Goal: Task Accomplishment & Management: Manage account settings

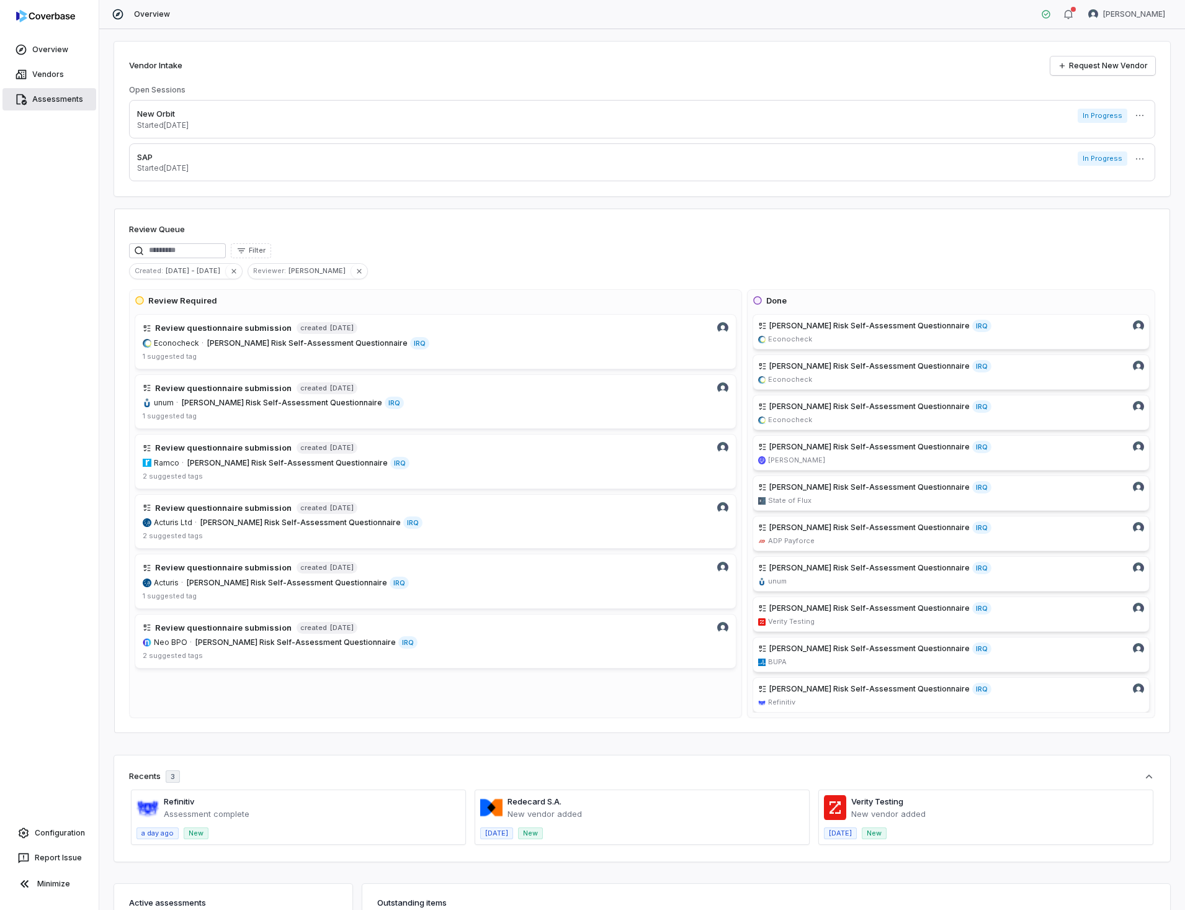
click at [45, 102] on link "Assessments" at bounding box center [49, 99] width 94 height 22
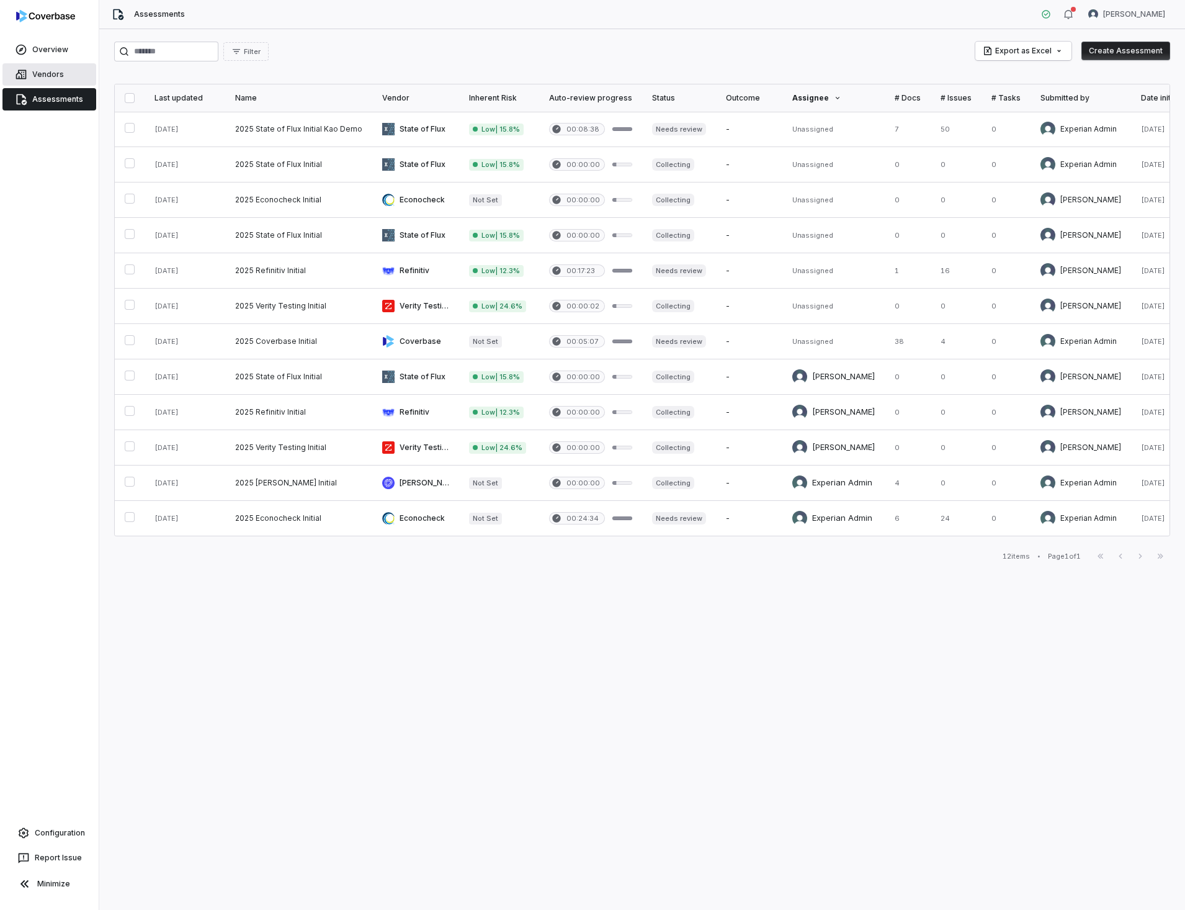
click at [47, 71] on link "Vendors" at bounding box center [49, 74] width 94 height 22
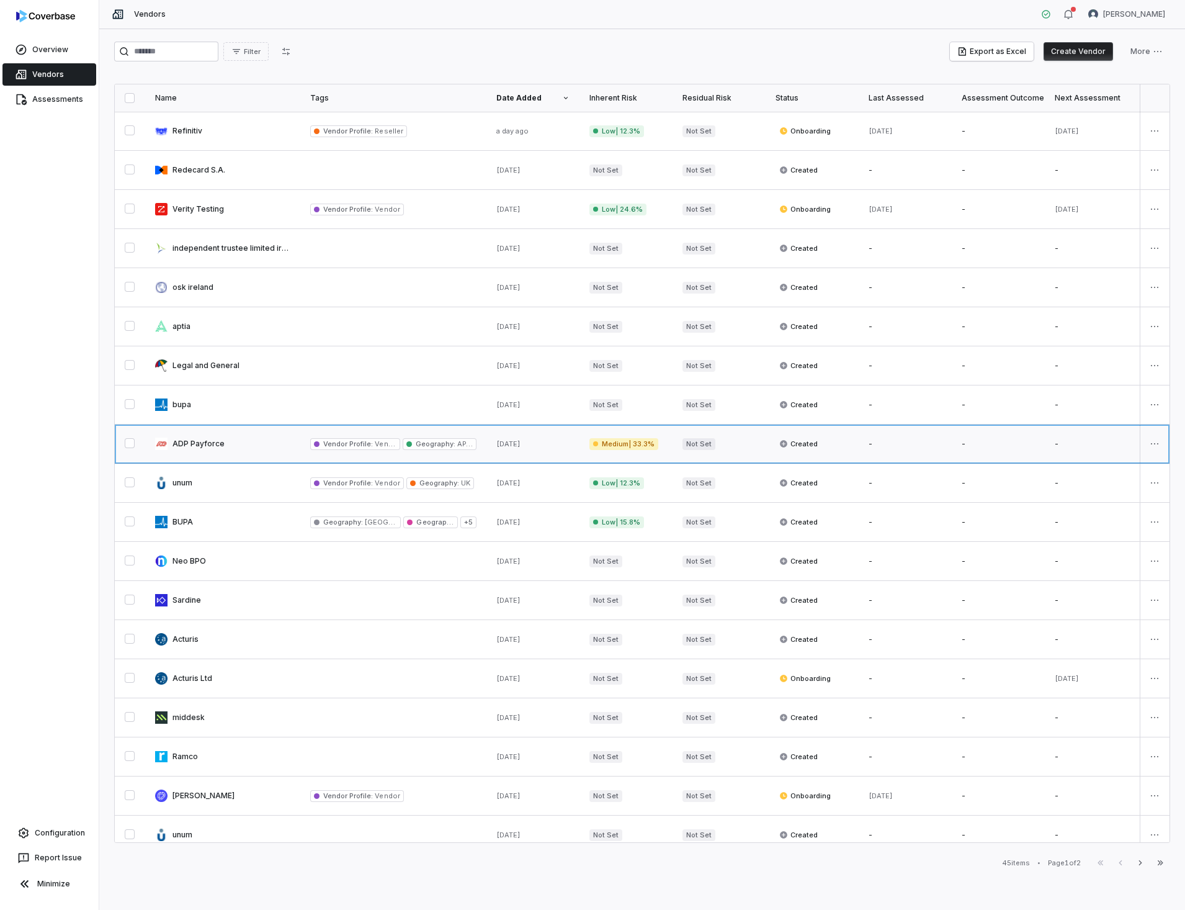
click at [184, 444] on link at bounding box center [222, 443] width 155 height 38
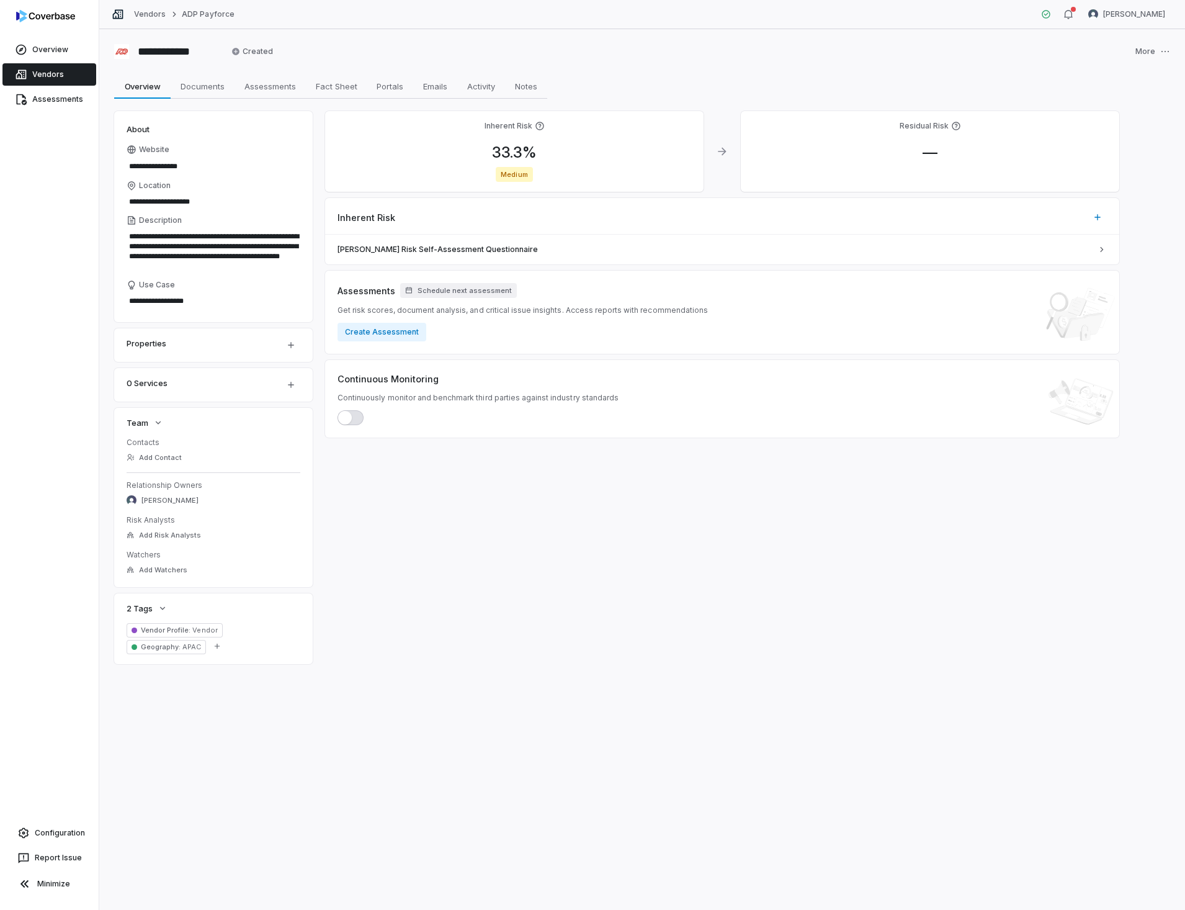
click at [54, 74] on link "Vendors" at bounding box center [49, 74] width 94 height 22
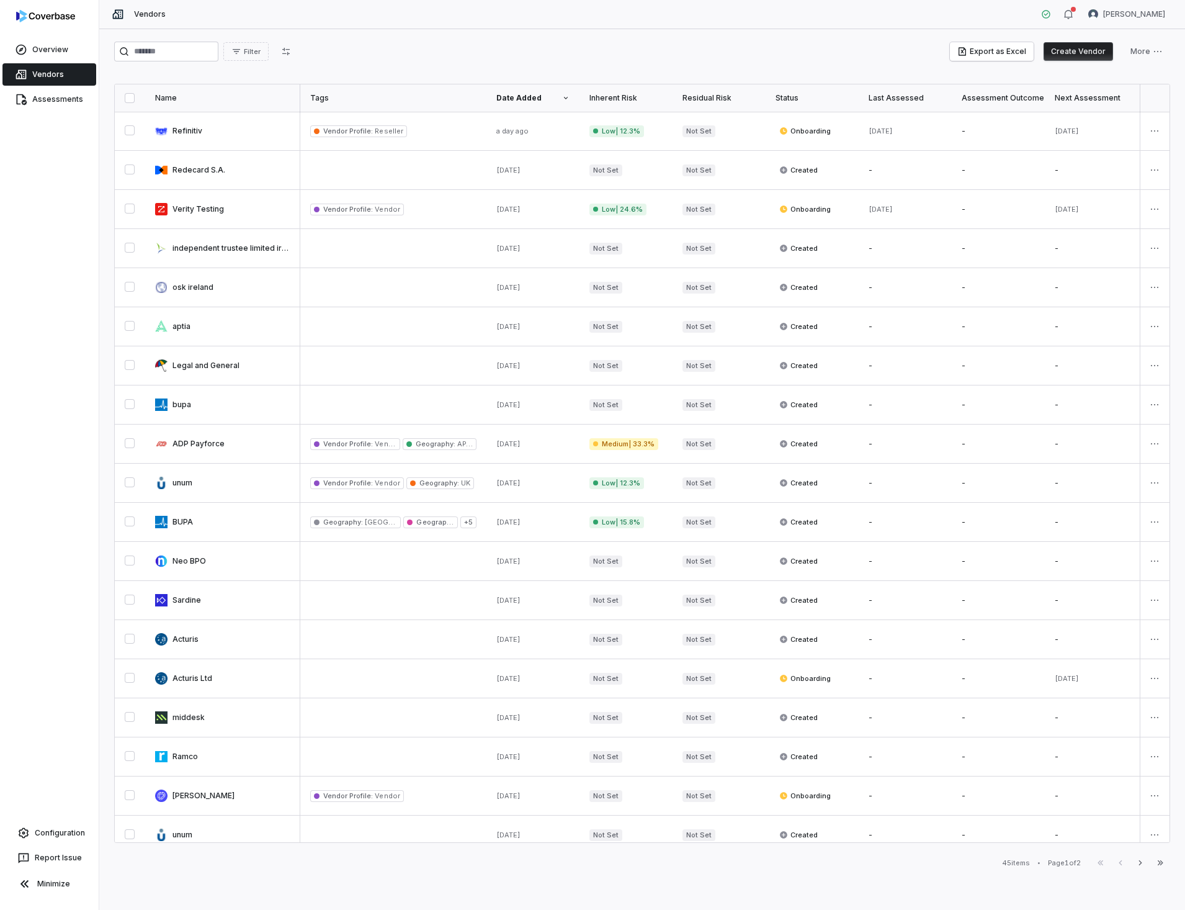
scroll to position [0, 282]
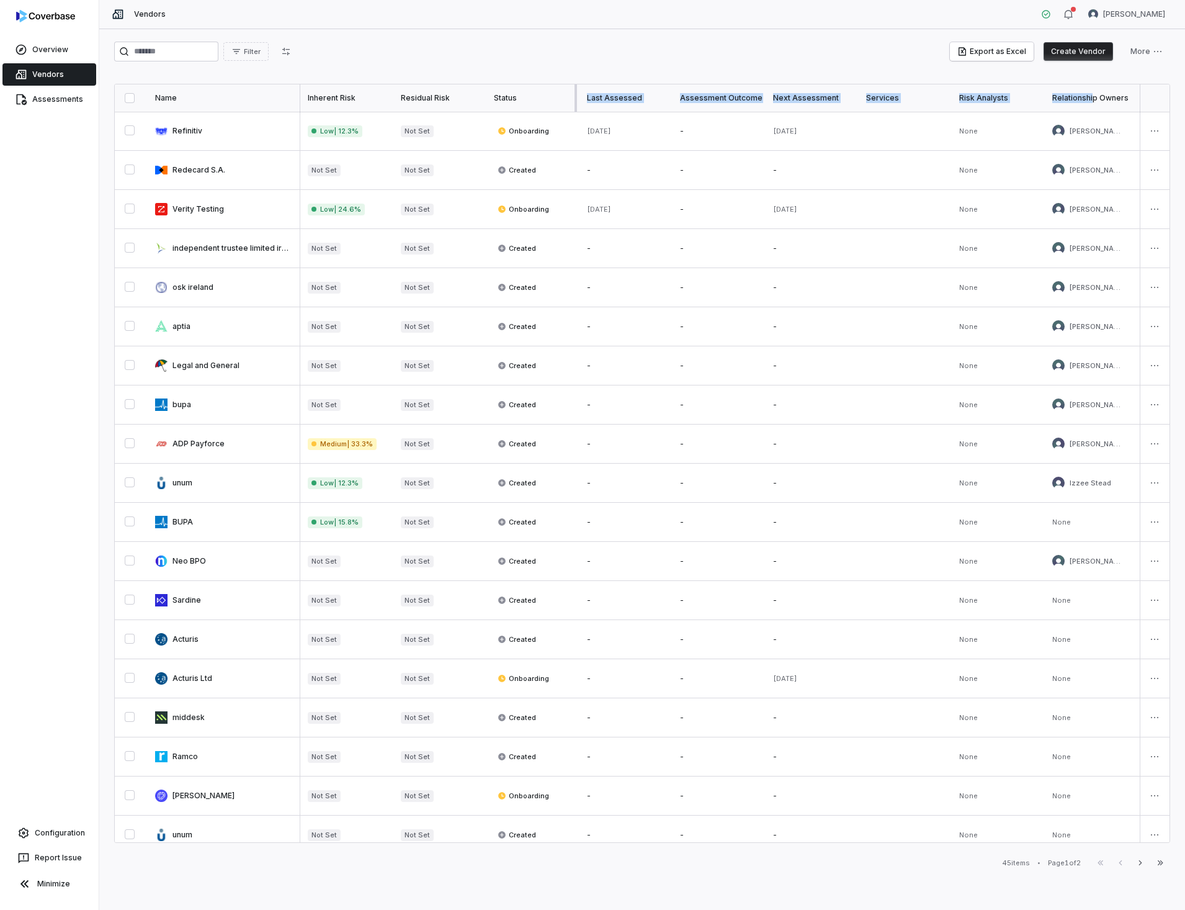
drag, startPoint x: 1092, startPoint y: 90, endPoint x: 575, endPoint y: 91, distance: 516.8
click at [575, 91] on tr "Name Tags Date Added Inherent Risk Residual Risk Status Last Assessed Assessmen…" at bounding box center [545, 97] width 1425 height 27
click at [1075, 96] on div "Relationship Owners" at bounding box center [1088, 98] width 73 height 10
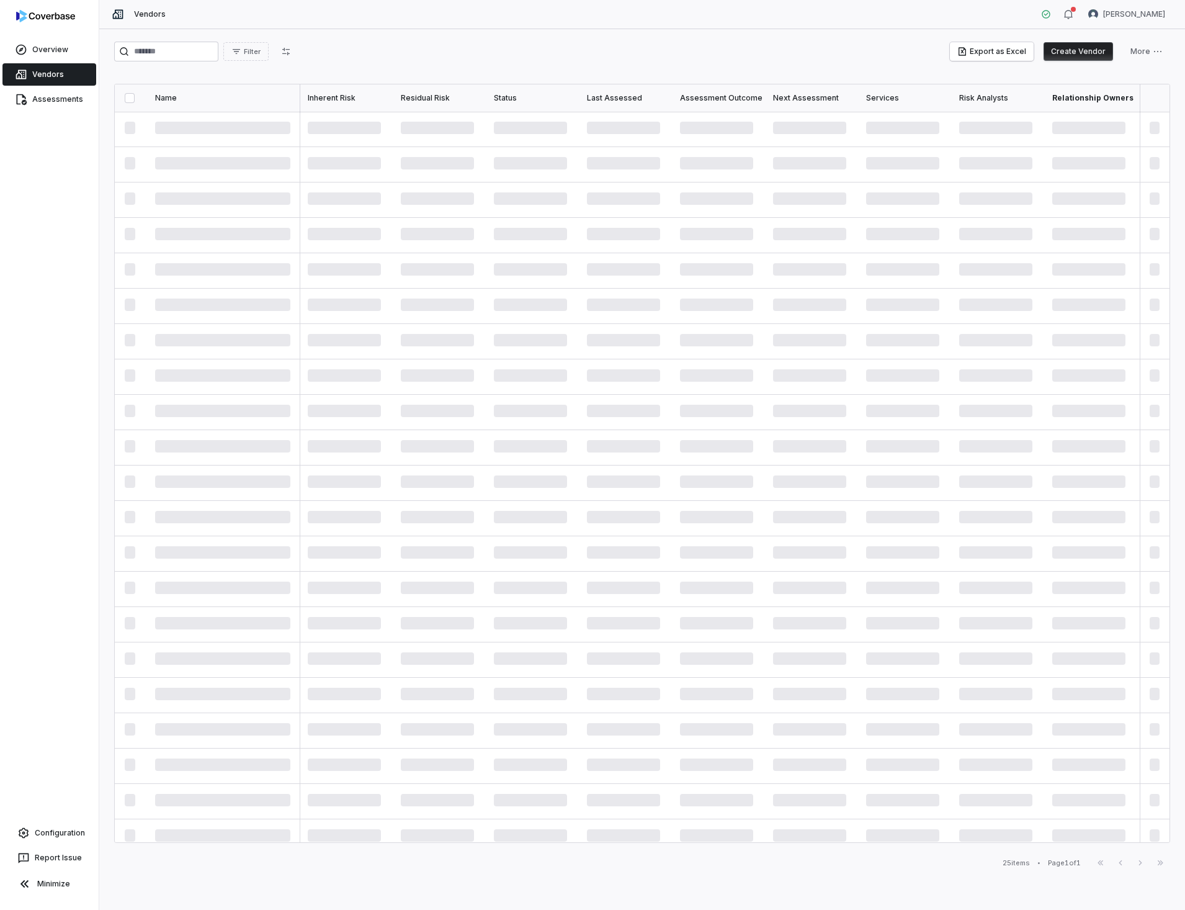
click at [1077, 87] on th "Relationship Owners" at bounding box center [1088, 97] width 93 height 27
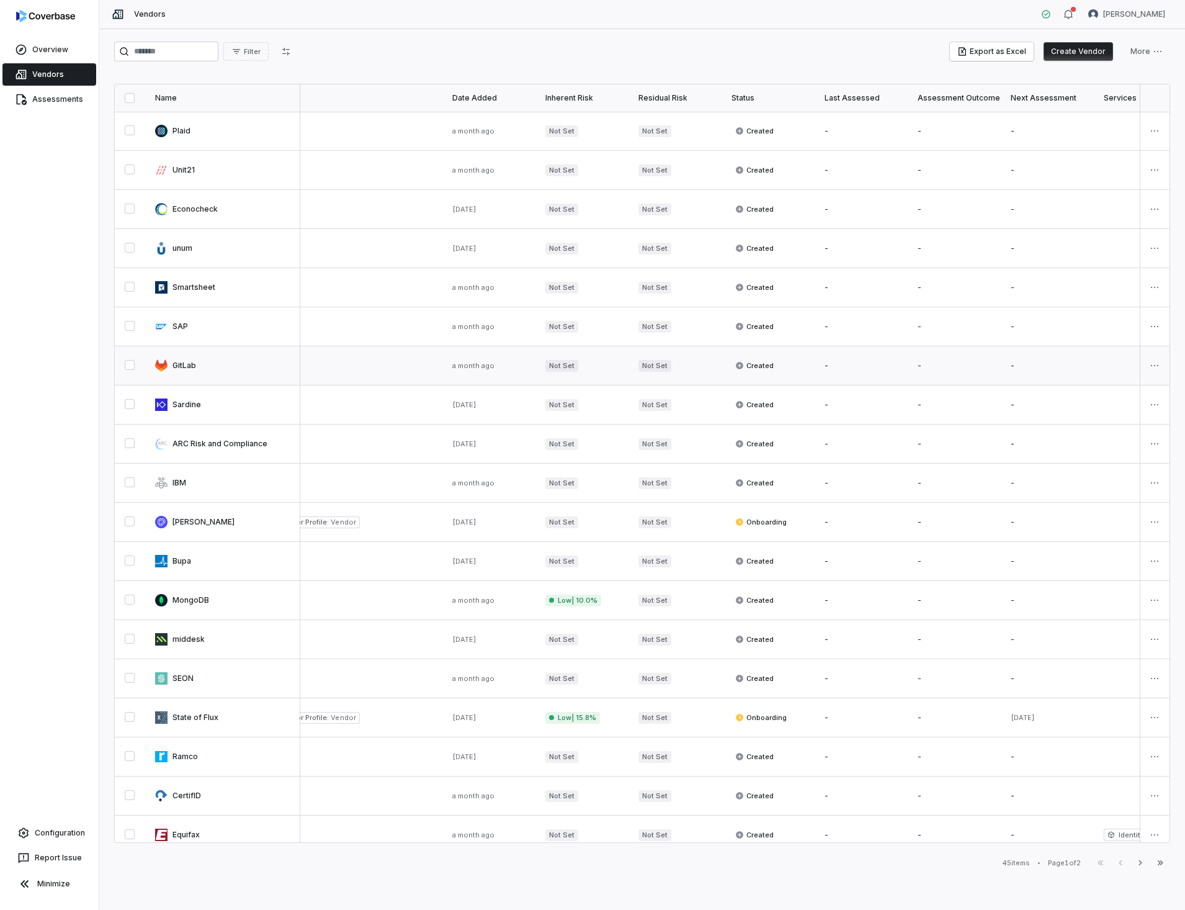
scroll to position [0, 34]
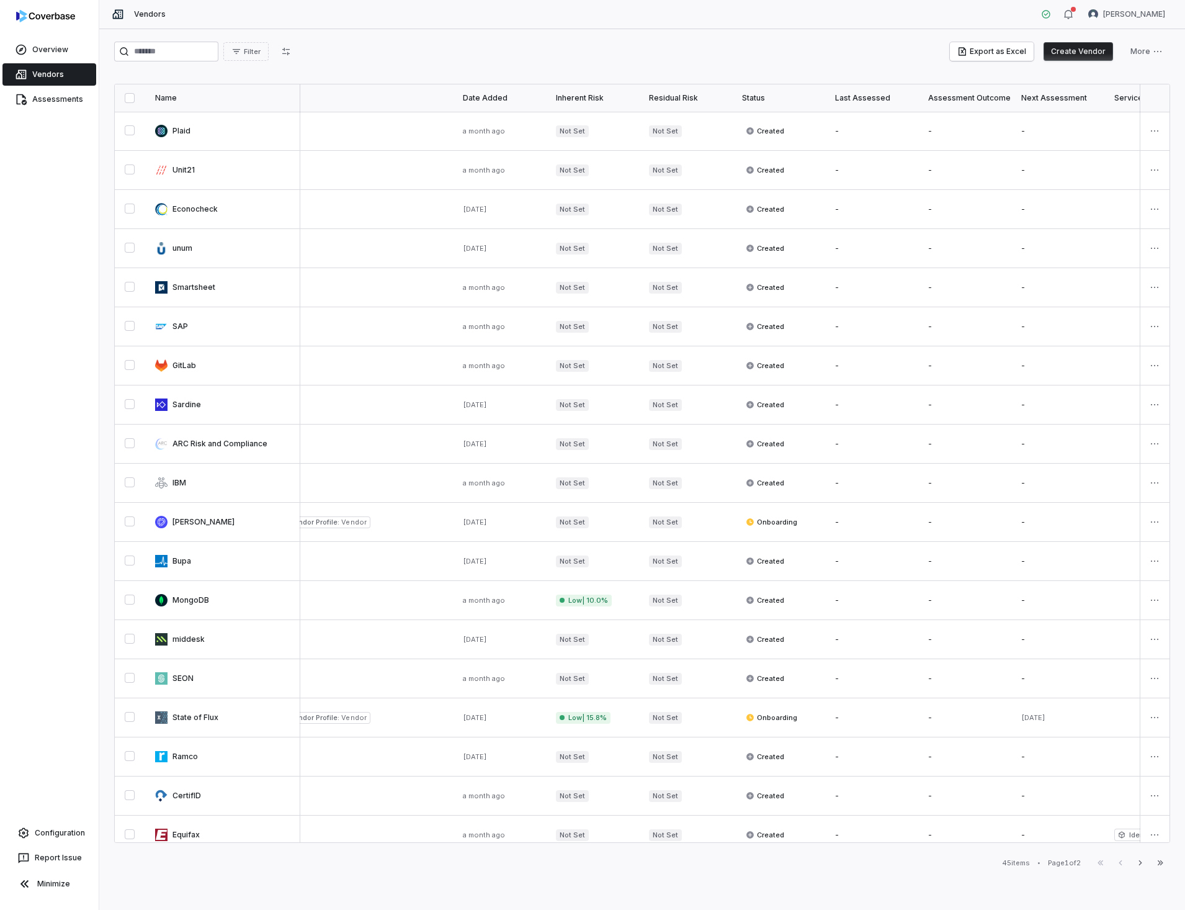
click at [879, 92] on th "Last Assessed" at bounding box center [871, 97] width 93 height 27
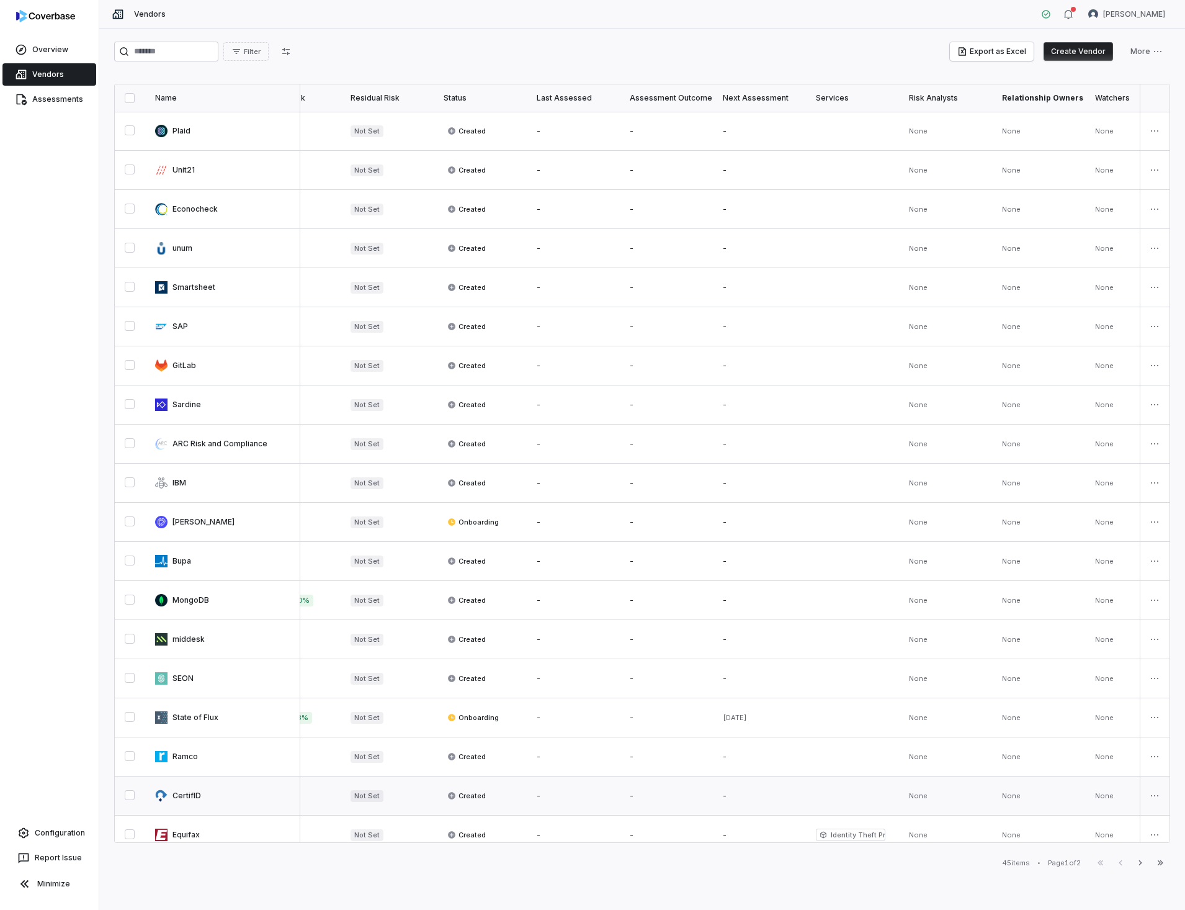
scroll to position [0, 365]
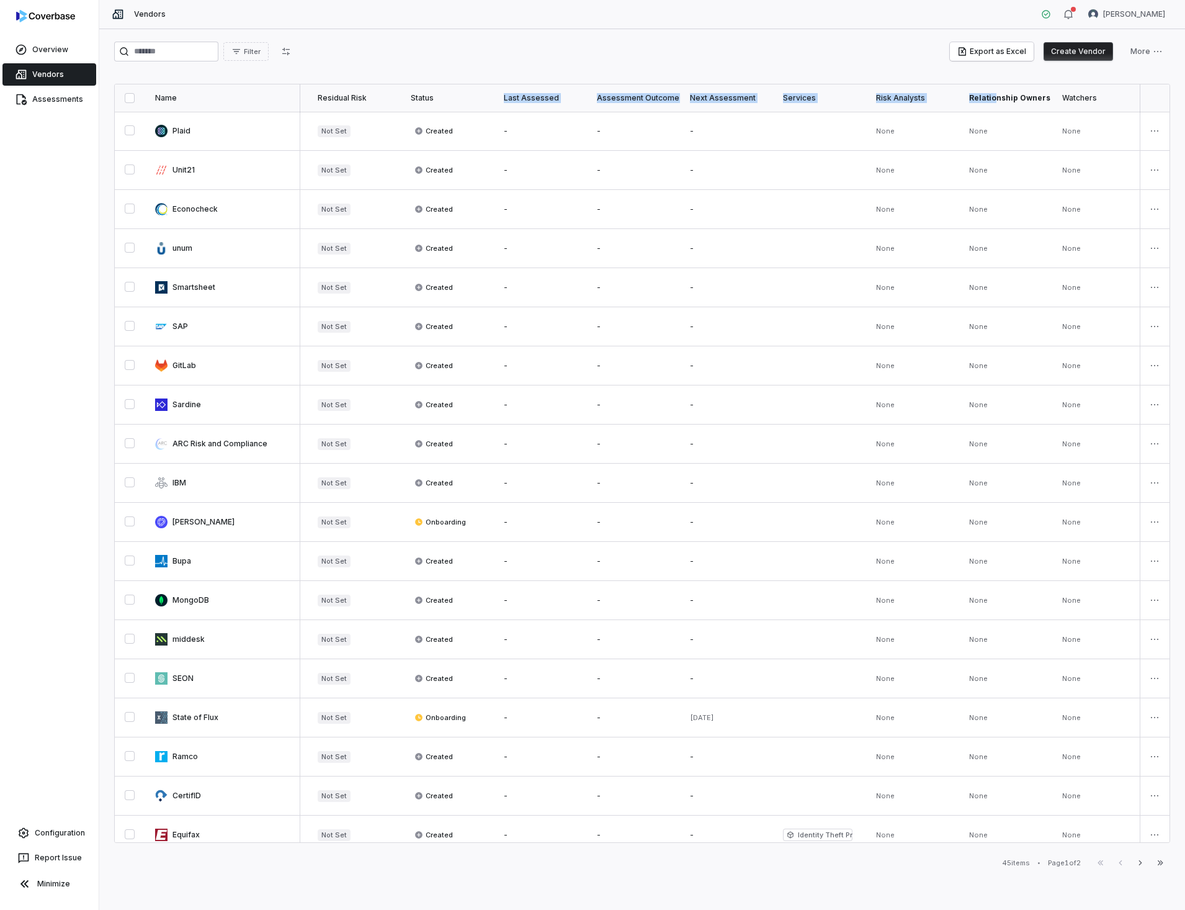
drag, startPoint x: 992, startPoint y: 95, endPoint x: 466, endPoint y: 97, distance: 526.1
click at [466, 97] on tr "Name Tags Date Added Inherent Risk Residual Risk Status Last Assessed Assessmen…" at bounding box center [462, 97] width 1425 height 27
click at [1022, 102] on div "Relationship Owners" at bounding box center [1005, 98] width 73 height 10
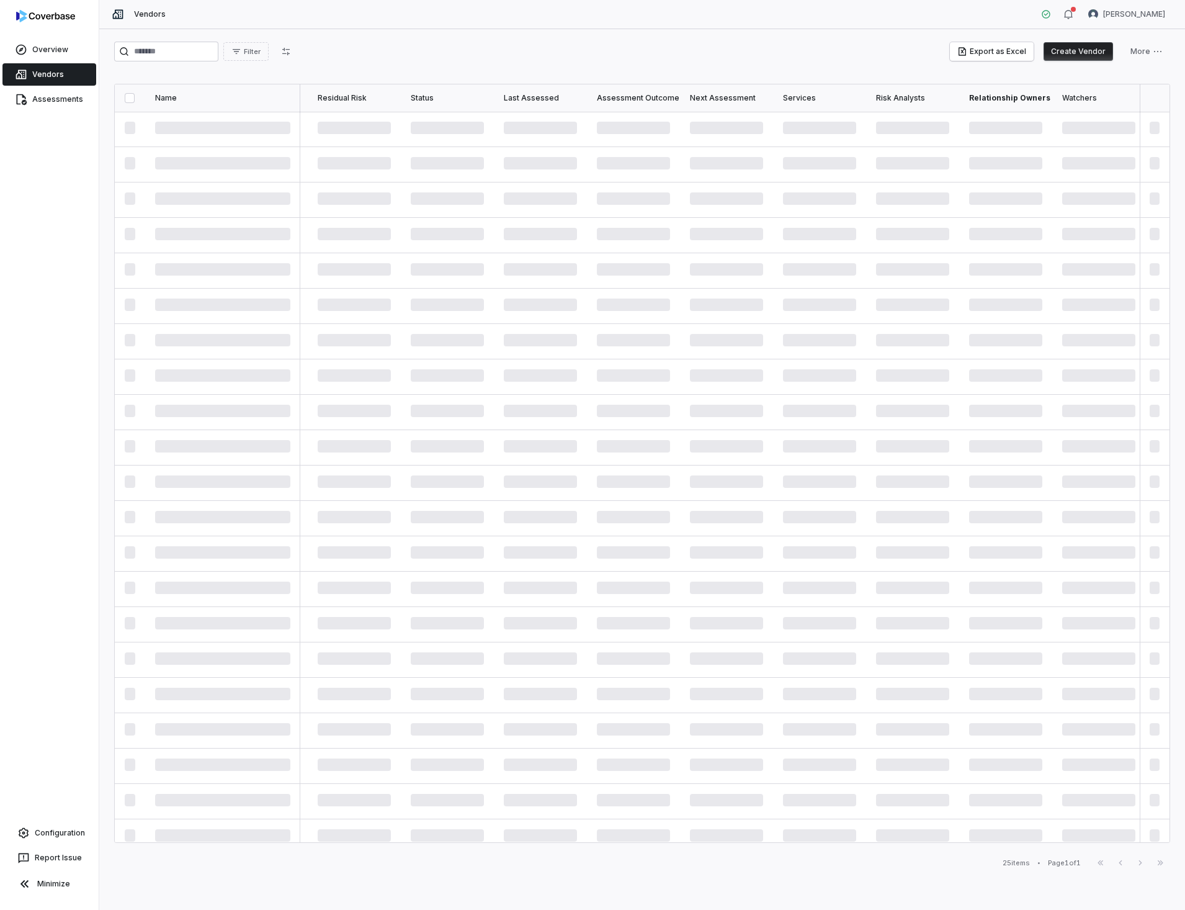
click at [1018, 86] on th "Relationship Owners" at bounding box center [1005, 97] width 93 height 27
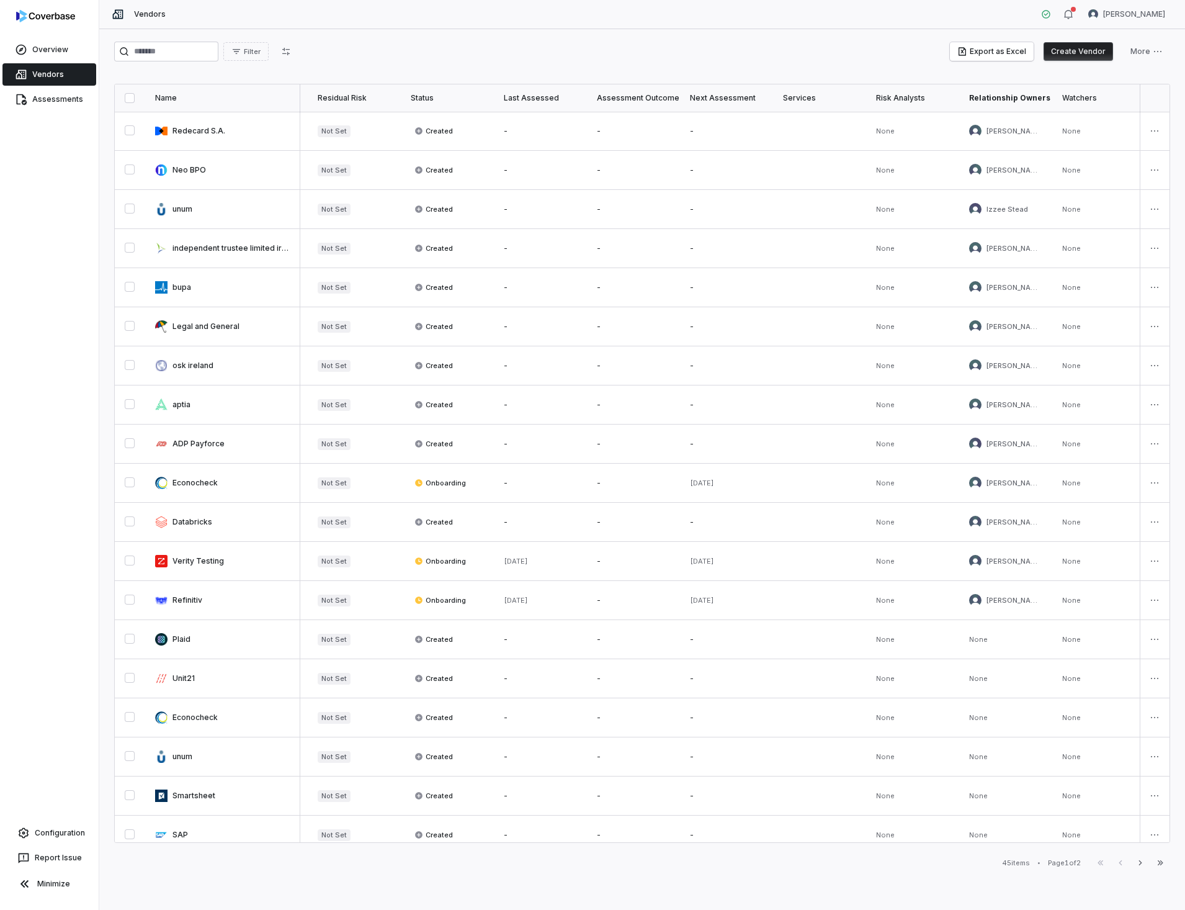
click at [1014, 86] on th "Relationship Owners" at bounding box center [1005, 97] width 93 height 27
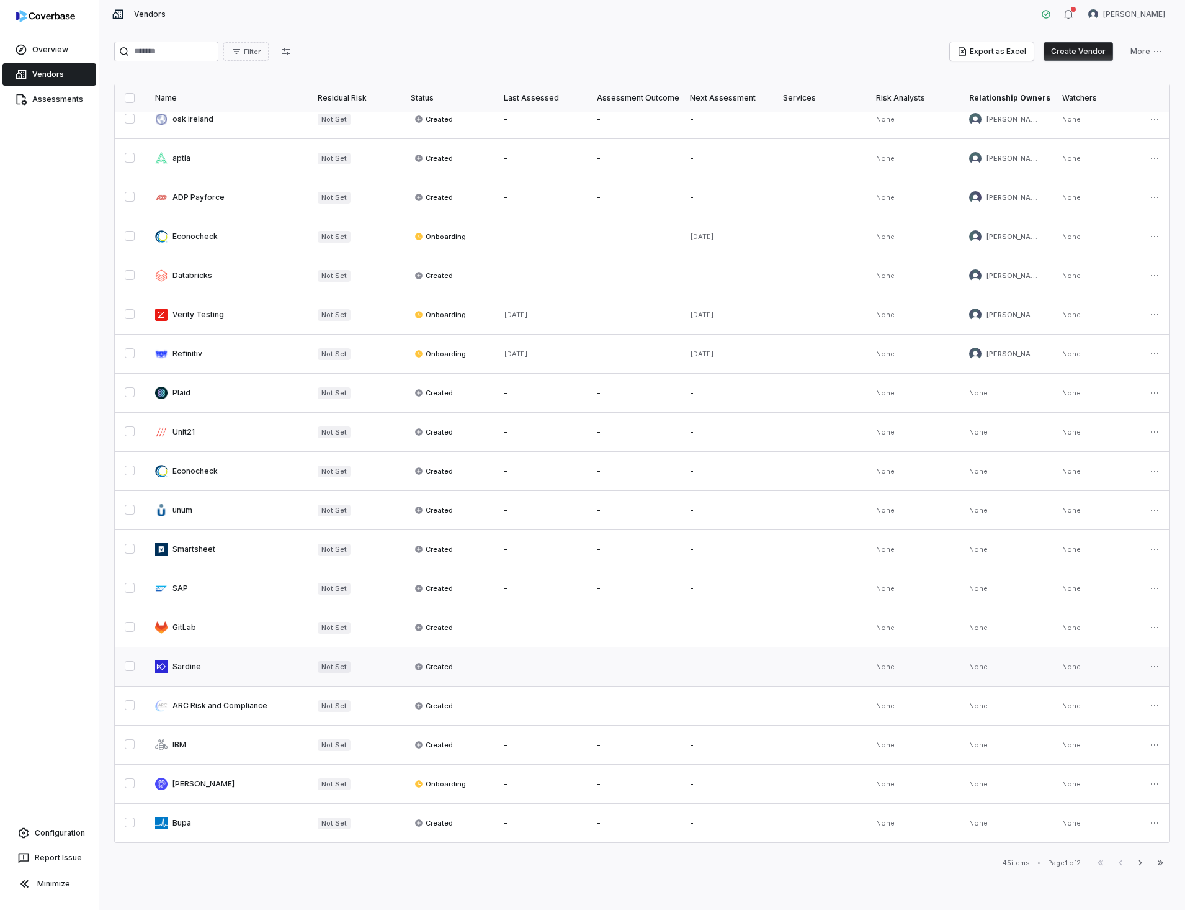
click at [182, 664] on link at bounding box center [222, 666] width 155 height 38
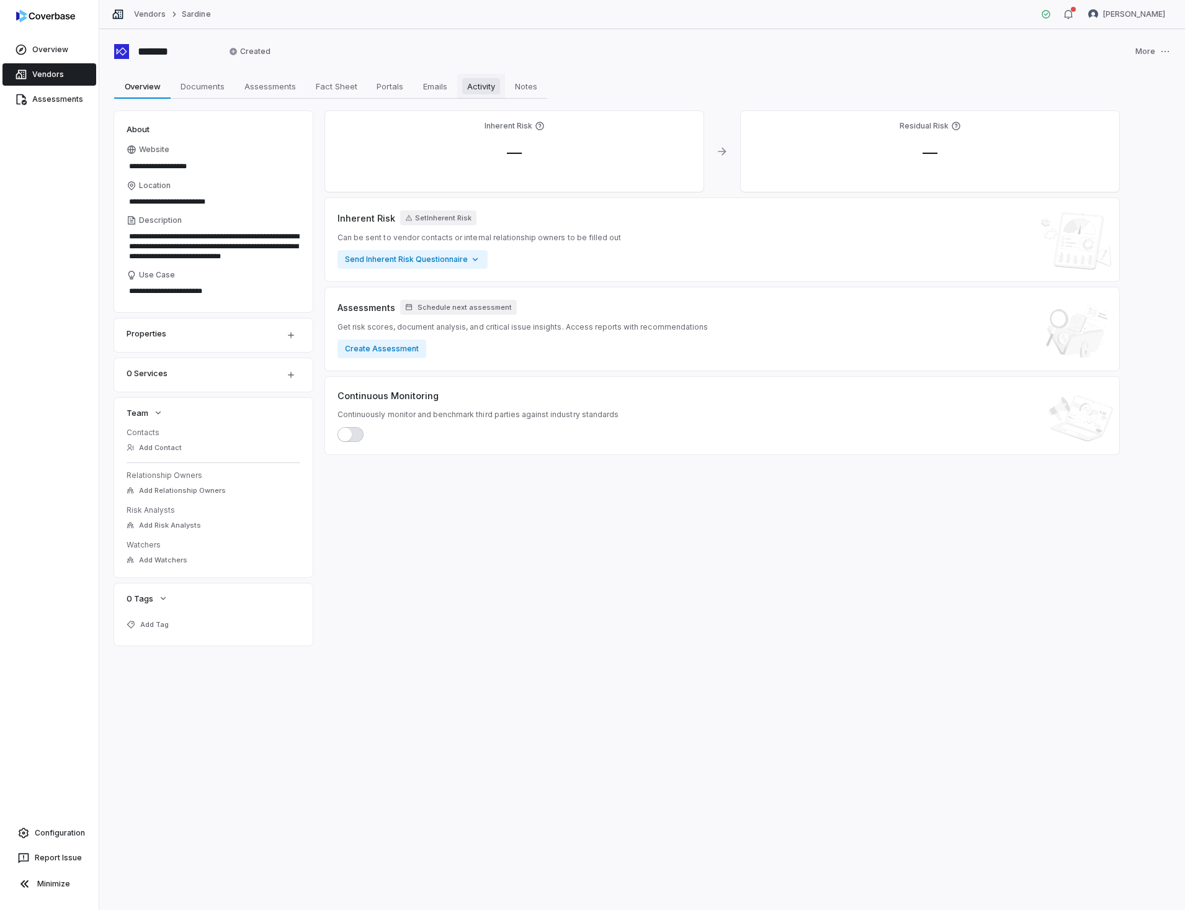
click at [484, 86] on span "Activity" at bounding box center [481, 86] width 38 height 16
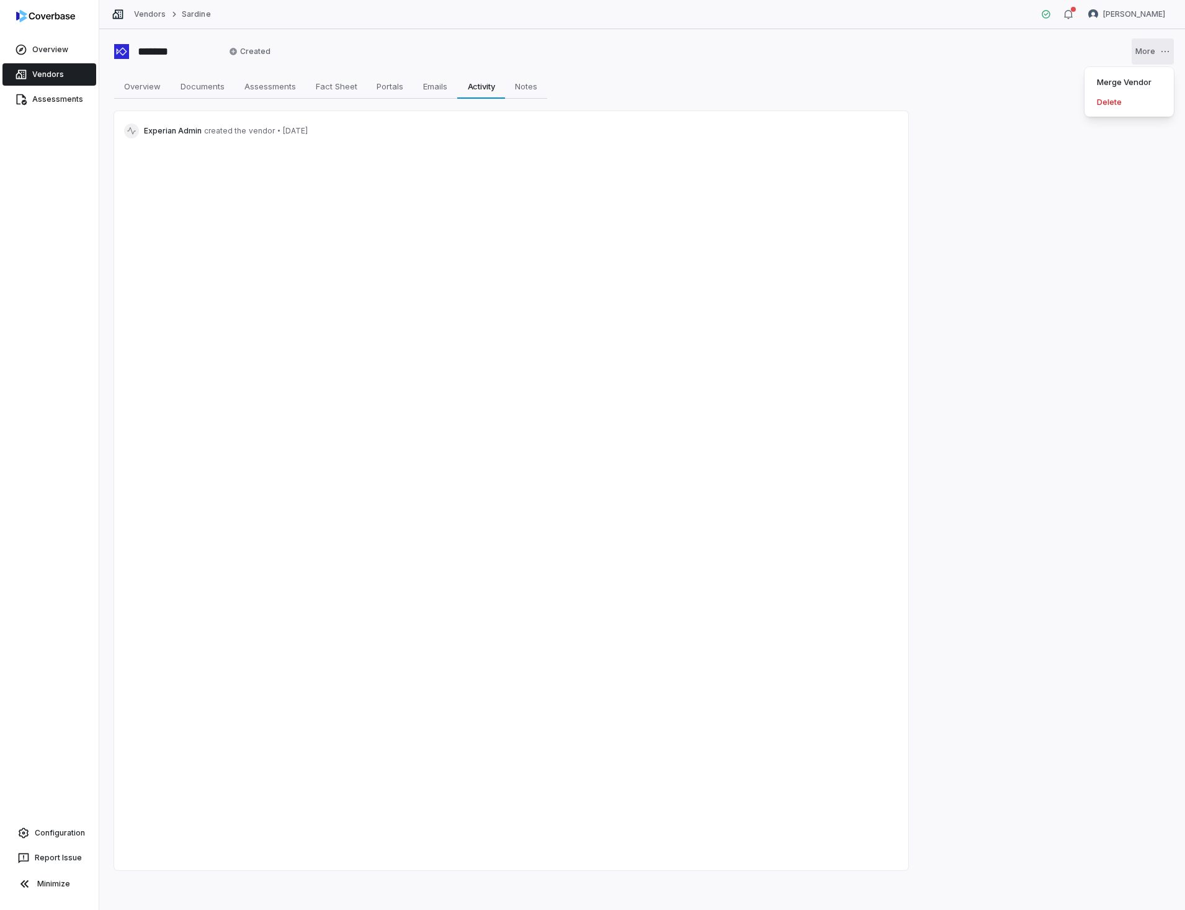
click at [1165, 50] on html "Overview Vendors Assessments Configuration Report Issue Minimize Vendors Sardin…" at bounding box center [592, 455] width 1185 height 910
click at [1111, 98] on div "Delete" at bounding box center [1128, 102] width 79 height 20
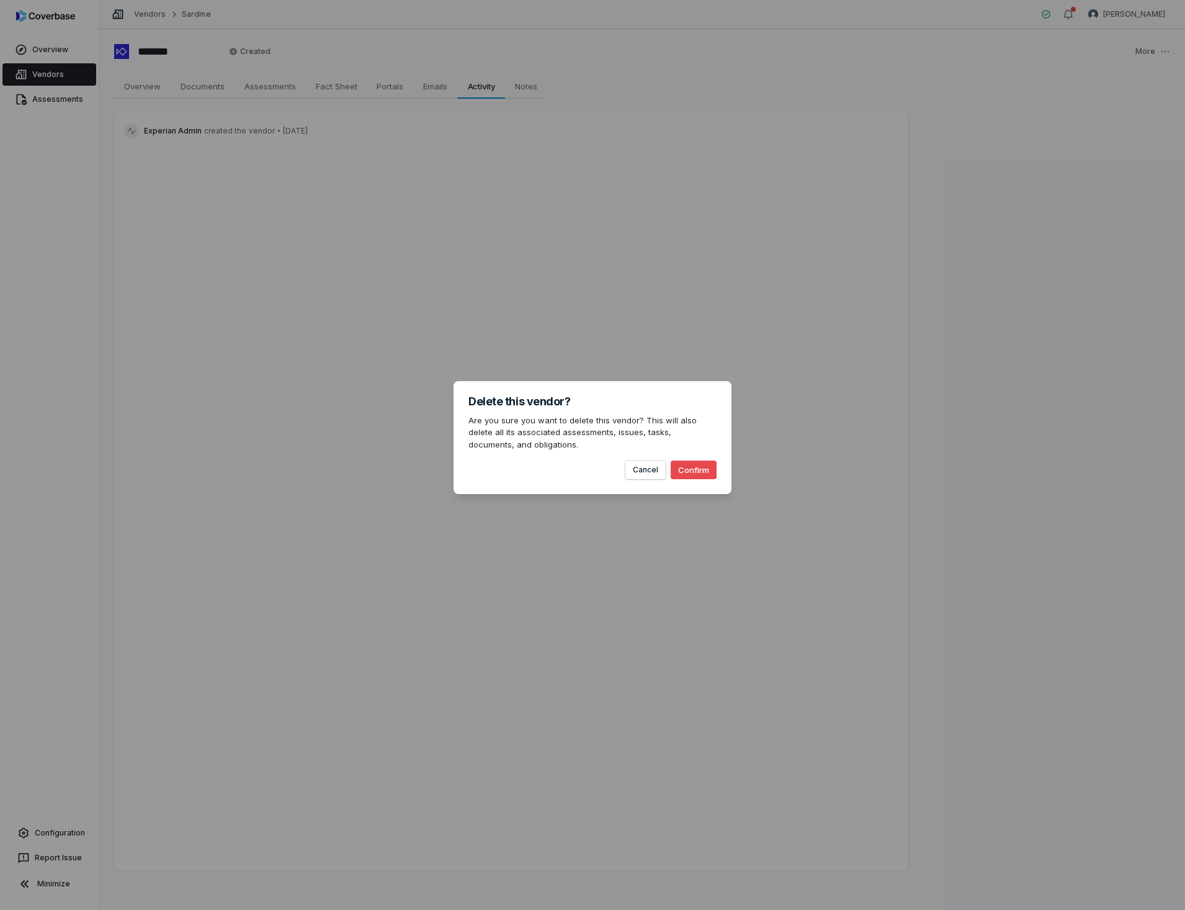
click at [689, 465] on button "Confirm" at bounding box center [694, 469] width 46 height 19
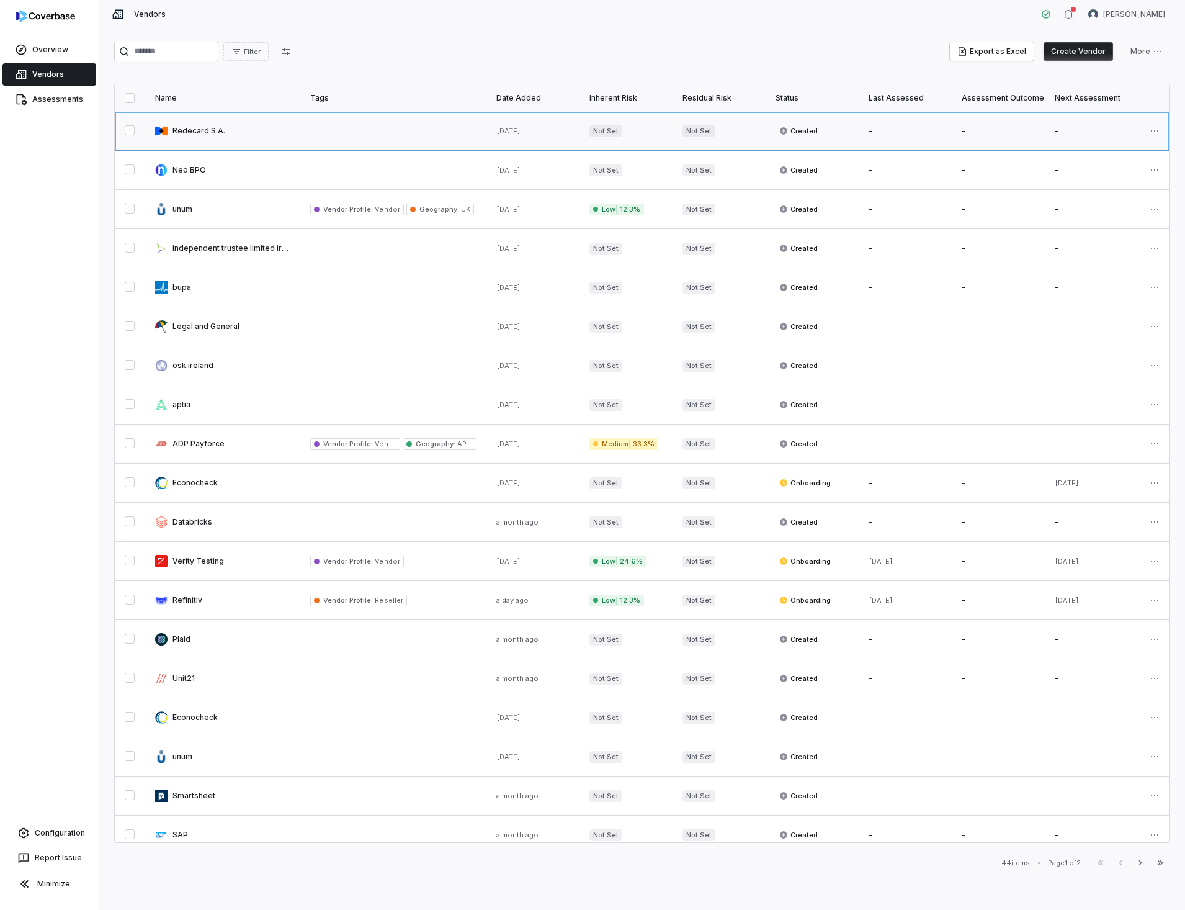
click at [193, 131] on link at bounding box center [222, 131] width 155 height 38
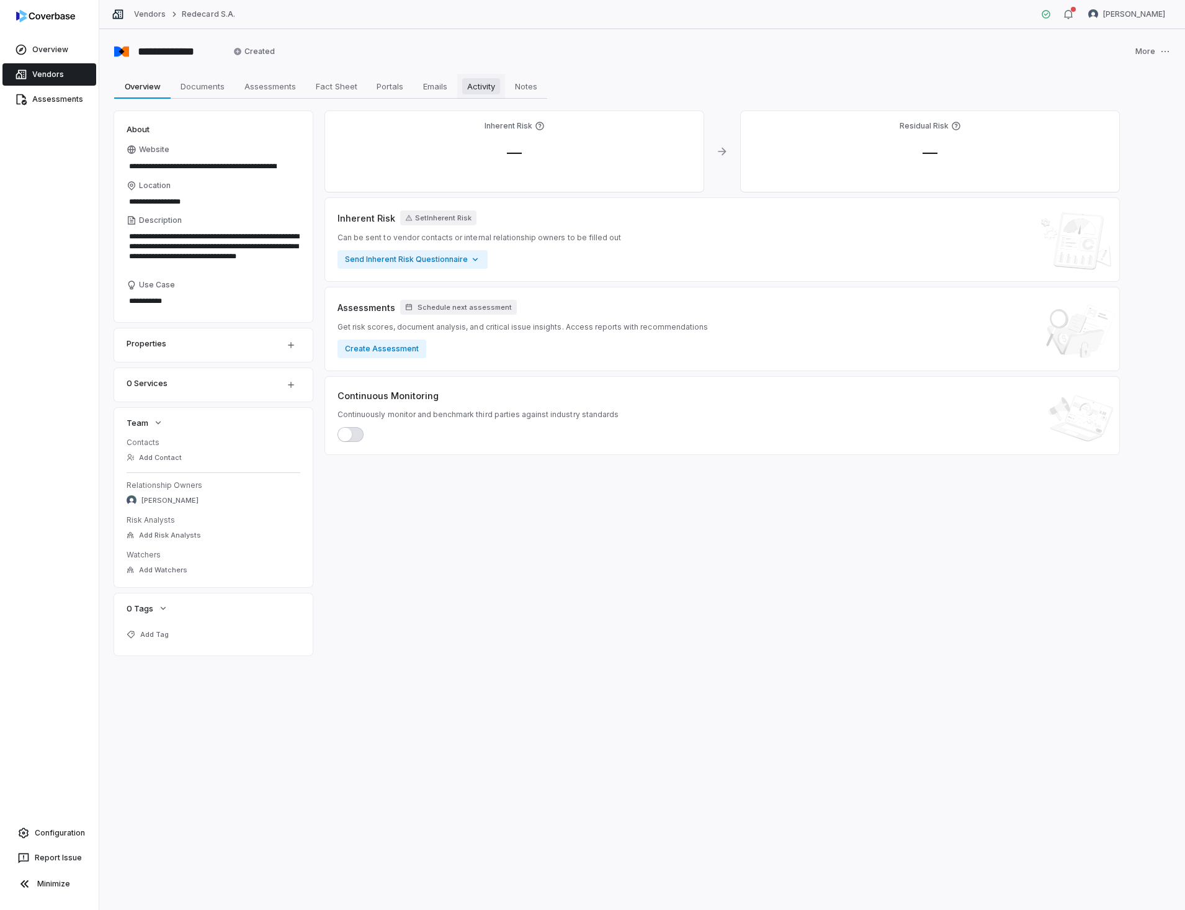
click at [480, 84] on span "Activity" at bounding box center [481, 86] width 38 height 16
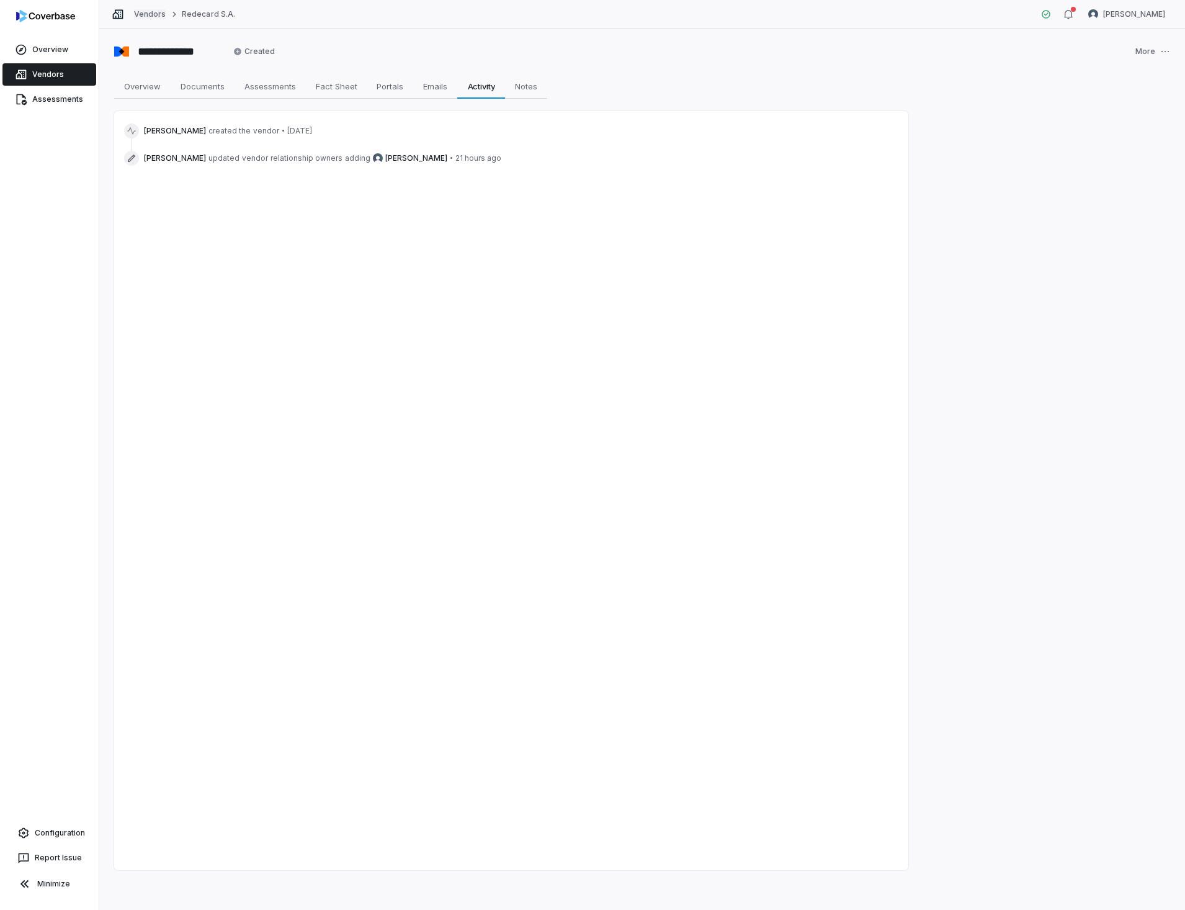
click at [140, 11] on link "Vendors" at bounding box center [150, 14] width 32 height 10
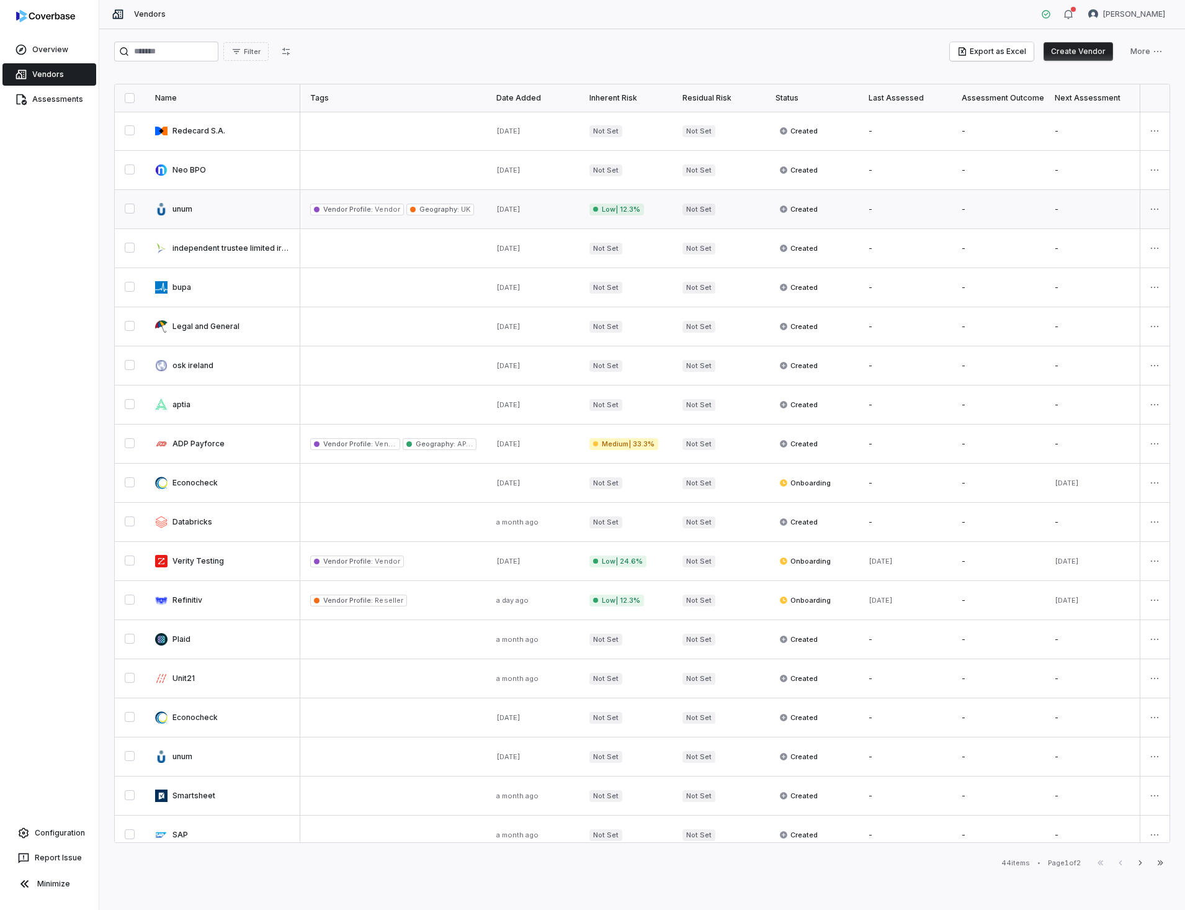
click at [185, 210] on link at bounding box center [222, 209] width 155 height 38
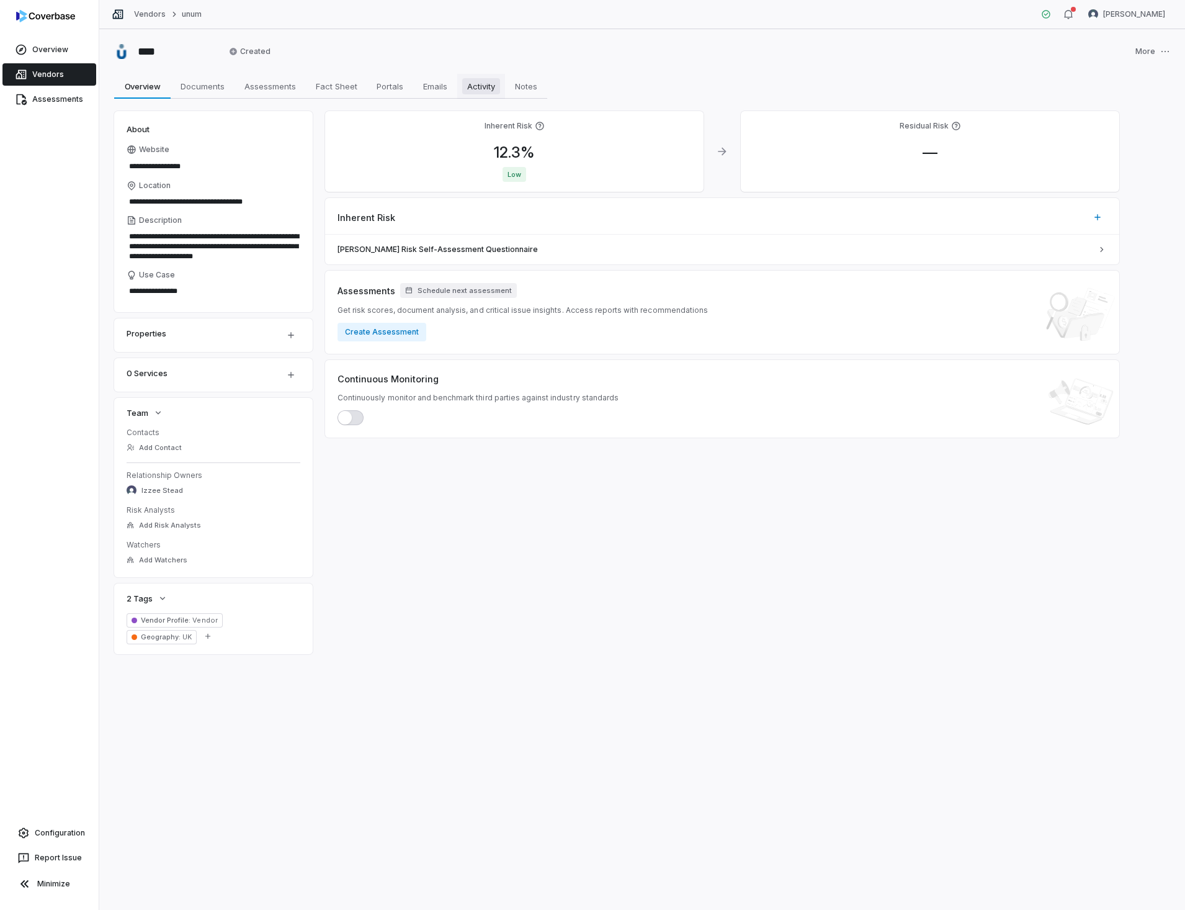
click at [475, 85] on span "Activity" at bounding box center [481, 86] width 38 height 16
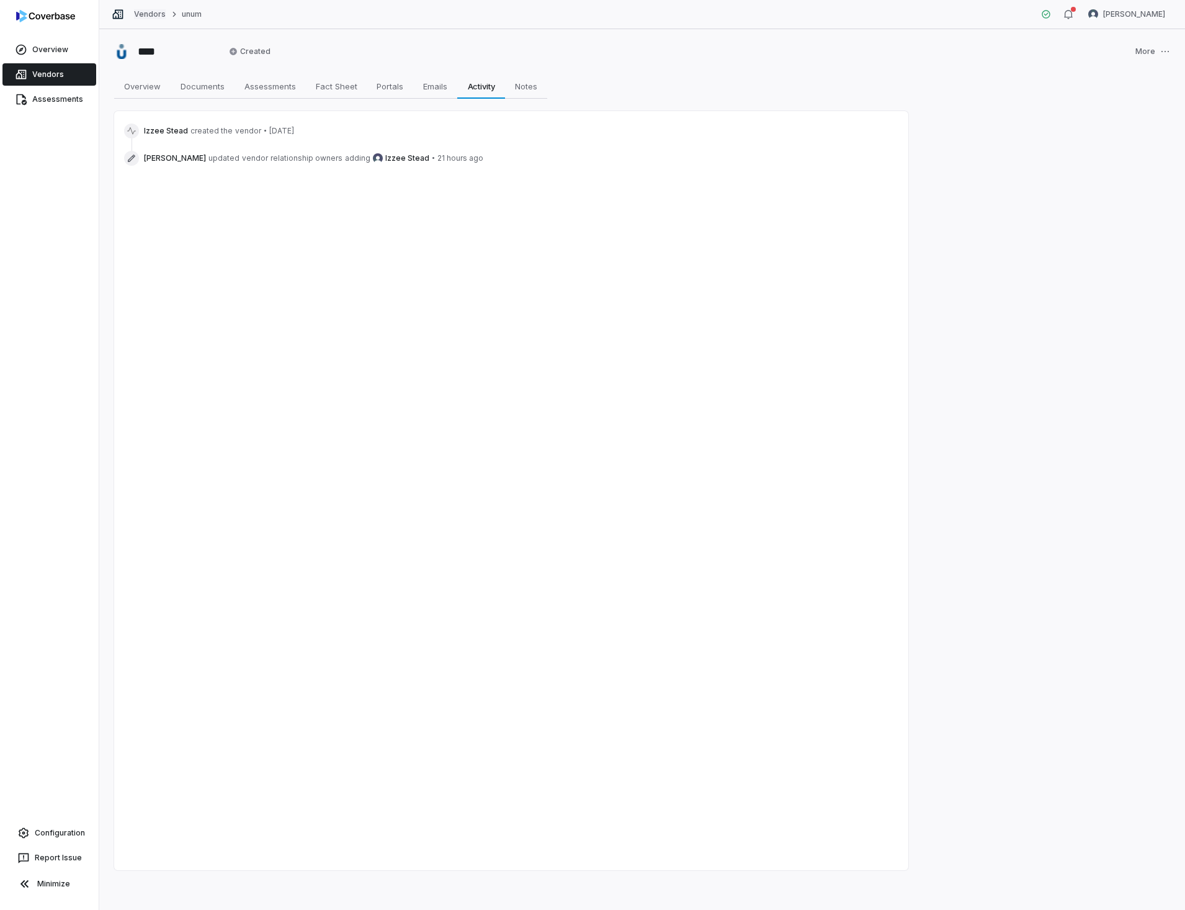
click at [147, 16] on link "Vendors" at bounding box center [150, 14] width 32 height 10
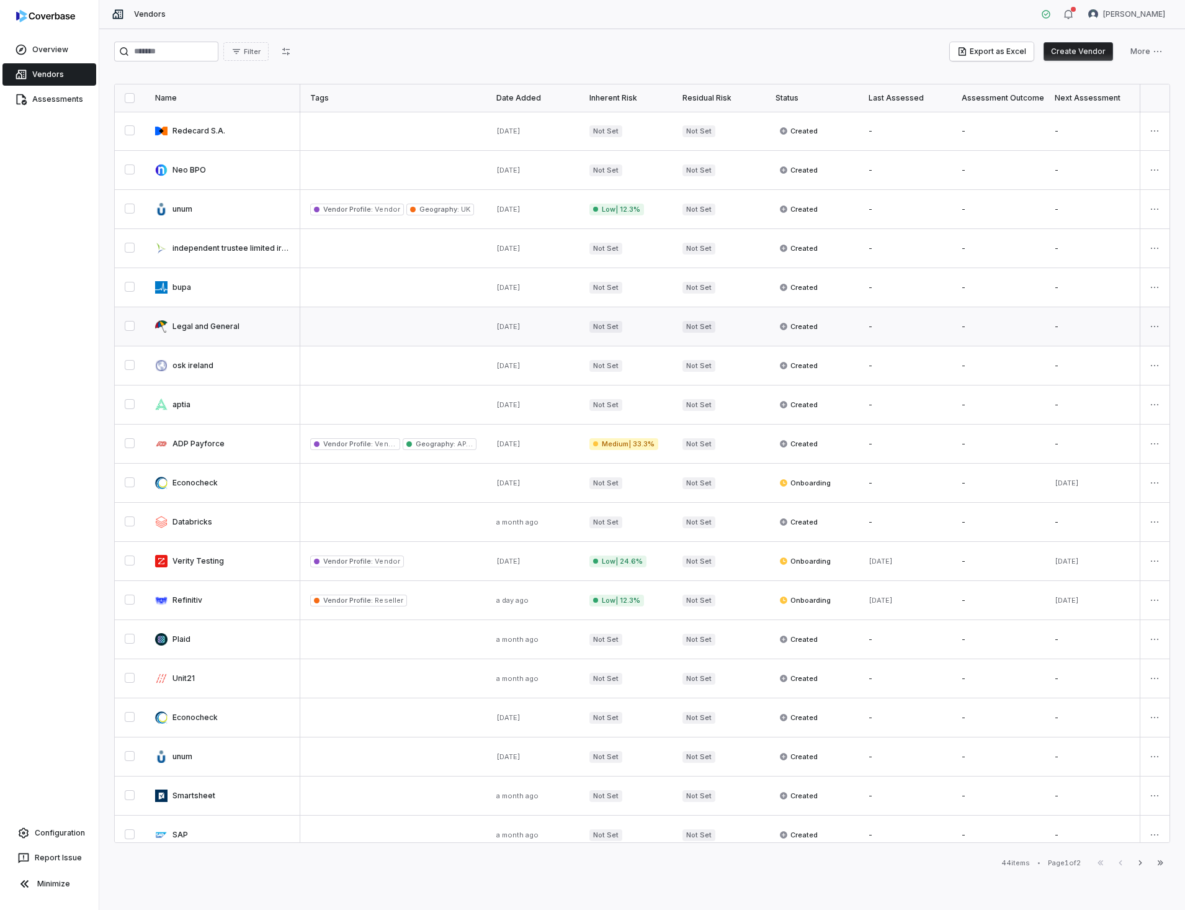
click at [181, 324] on link at bounding box center [222, 326] width 155 height 38
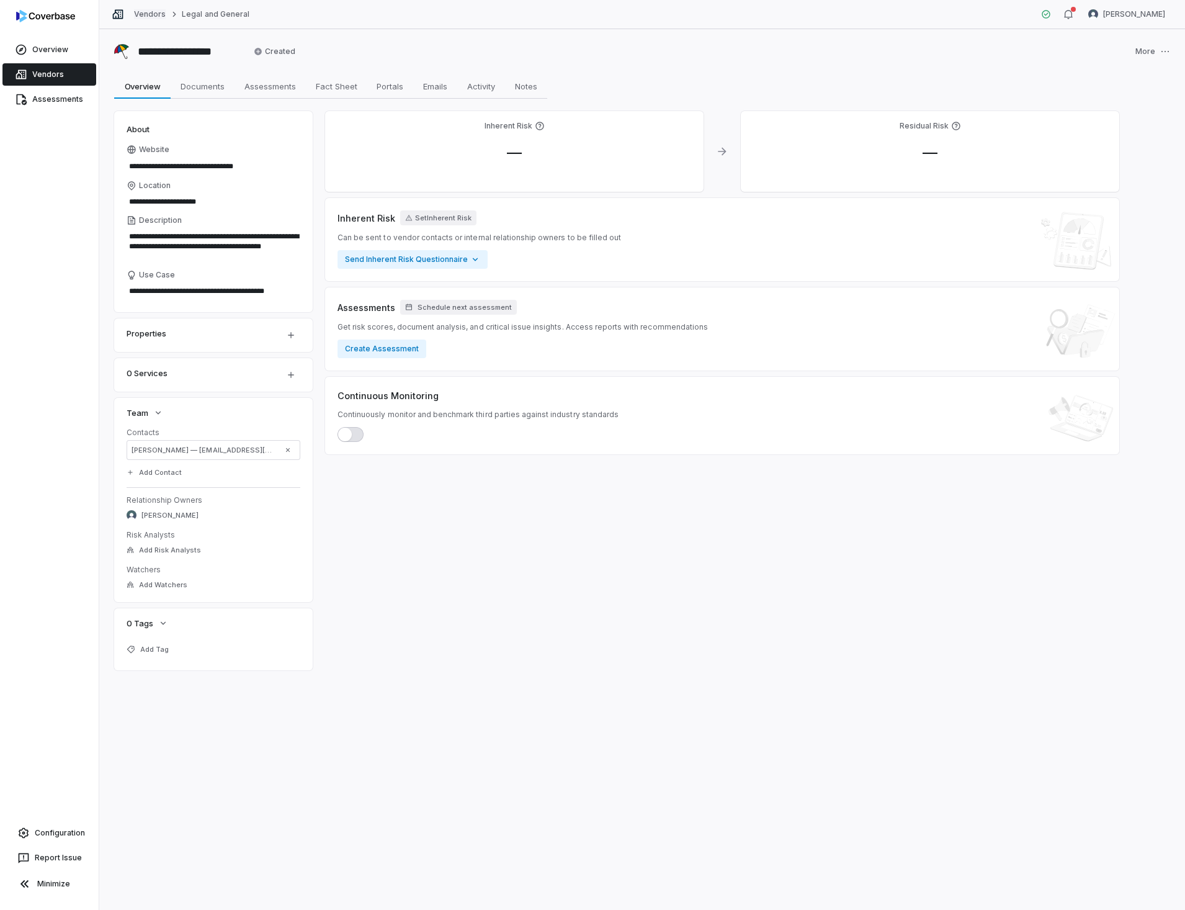
click at [151, 16] on link "Vendors" at bounding box center [150, 14] width 32 height 10
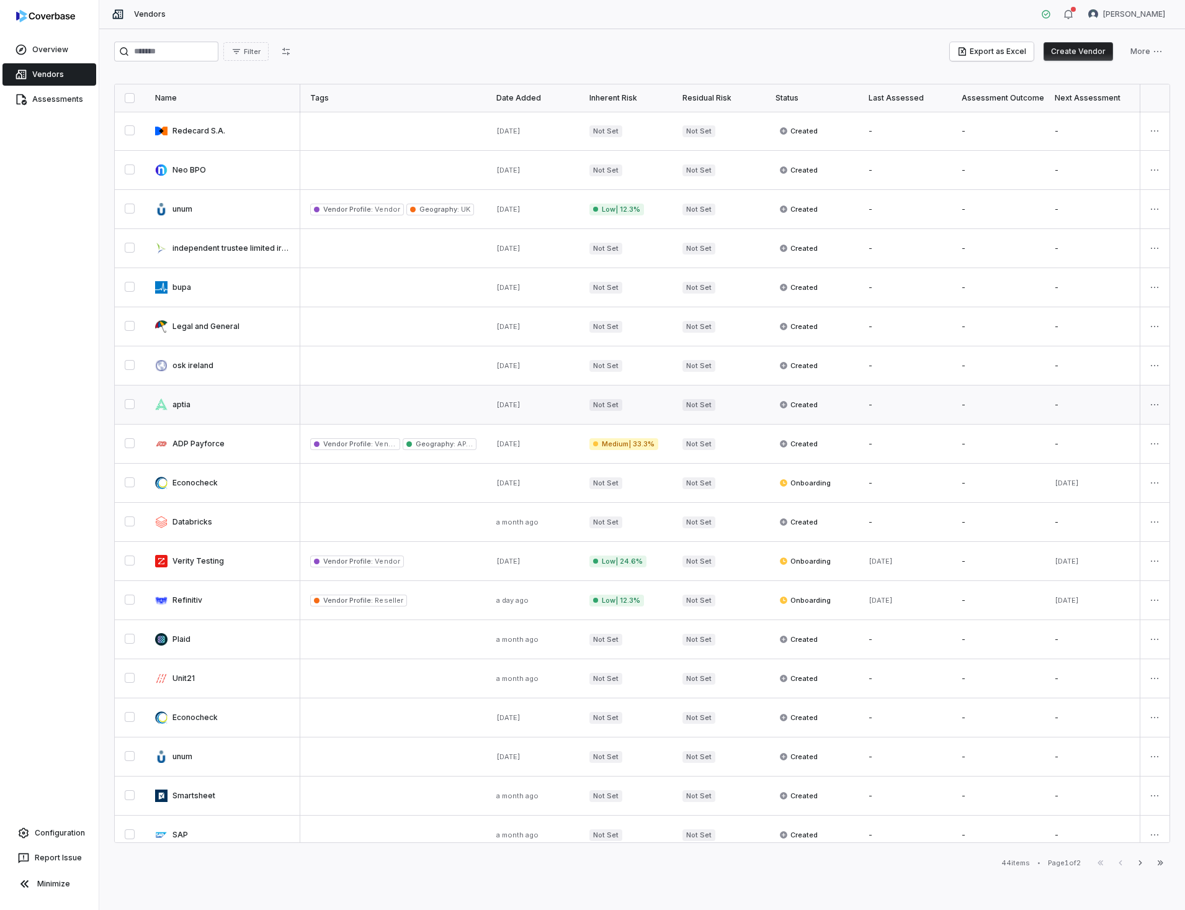
click at [180, 405] on link at bounding box center [222, 404] width 155 height 38
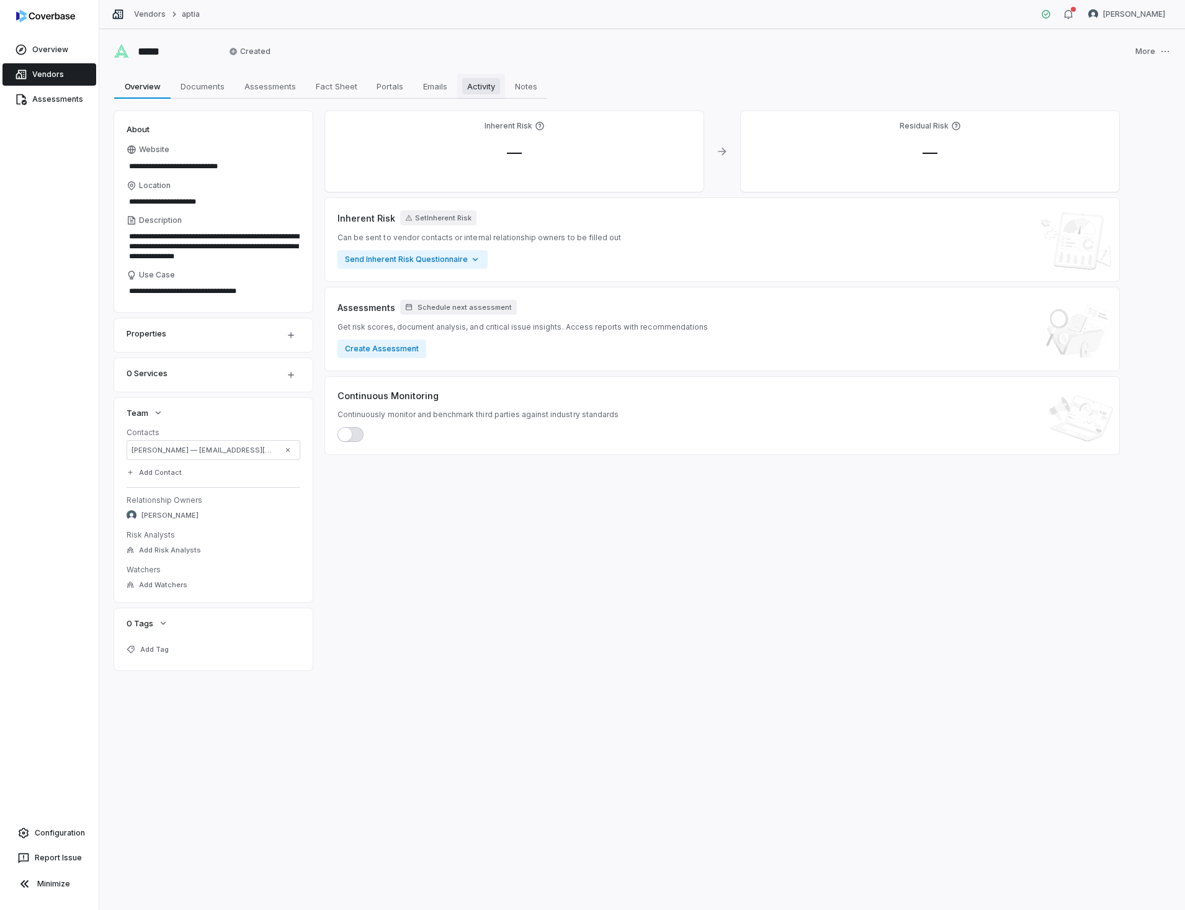
click at [491, 90] on span "Activity" at bounding box center [481, 86] width 38 height 16
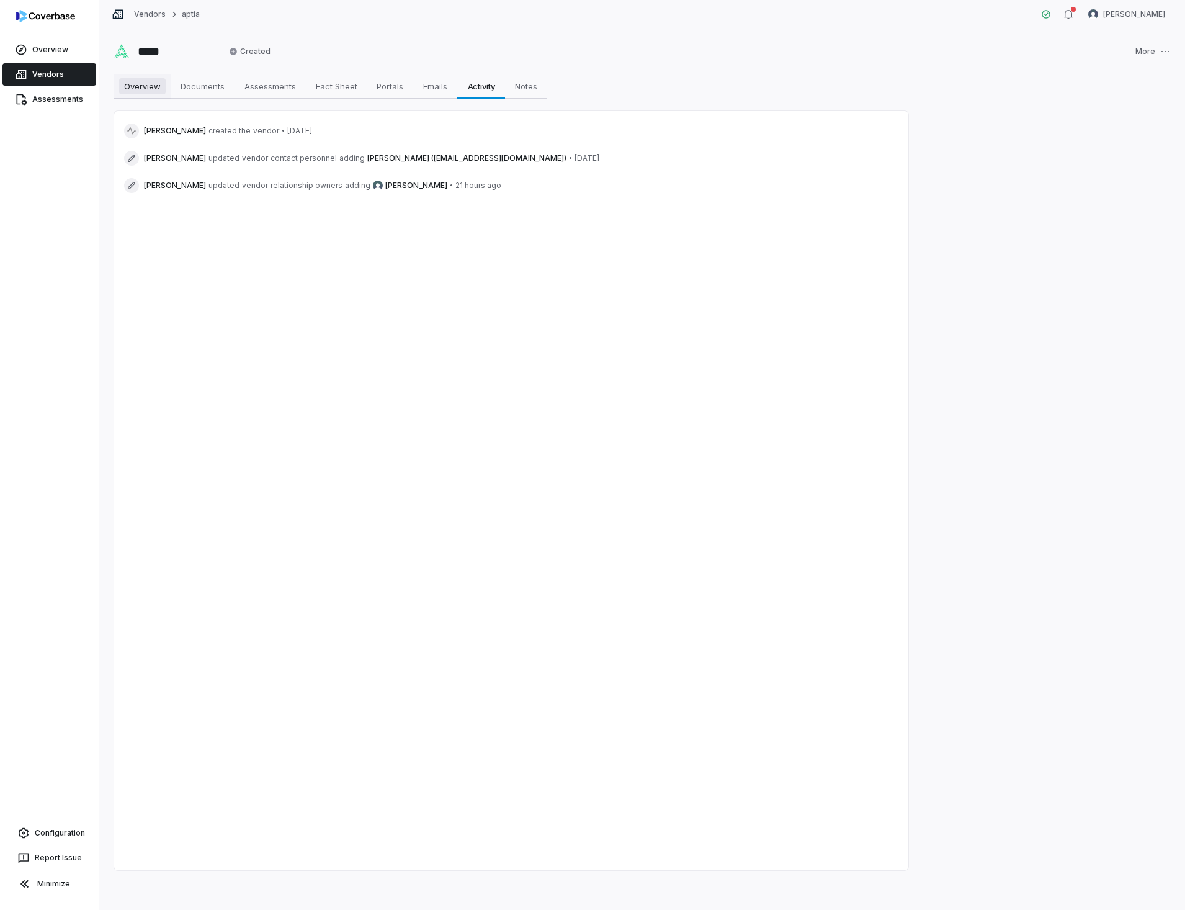
click at [156, 87] on span "Overview" at bounding box center [142, 86] width 47 height 16
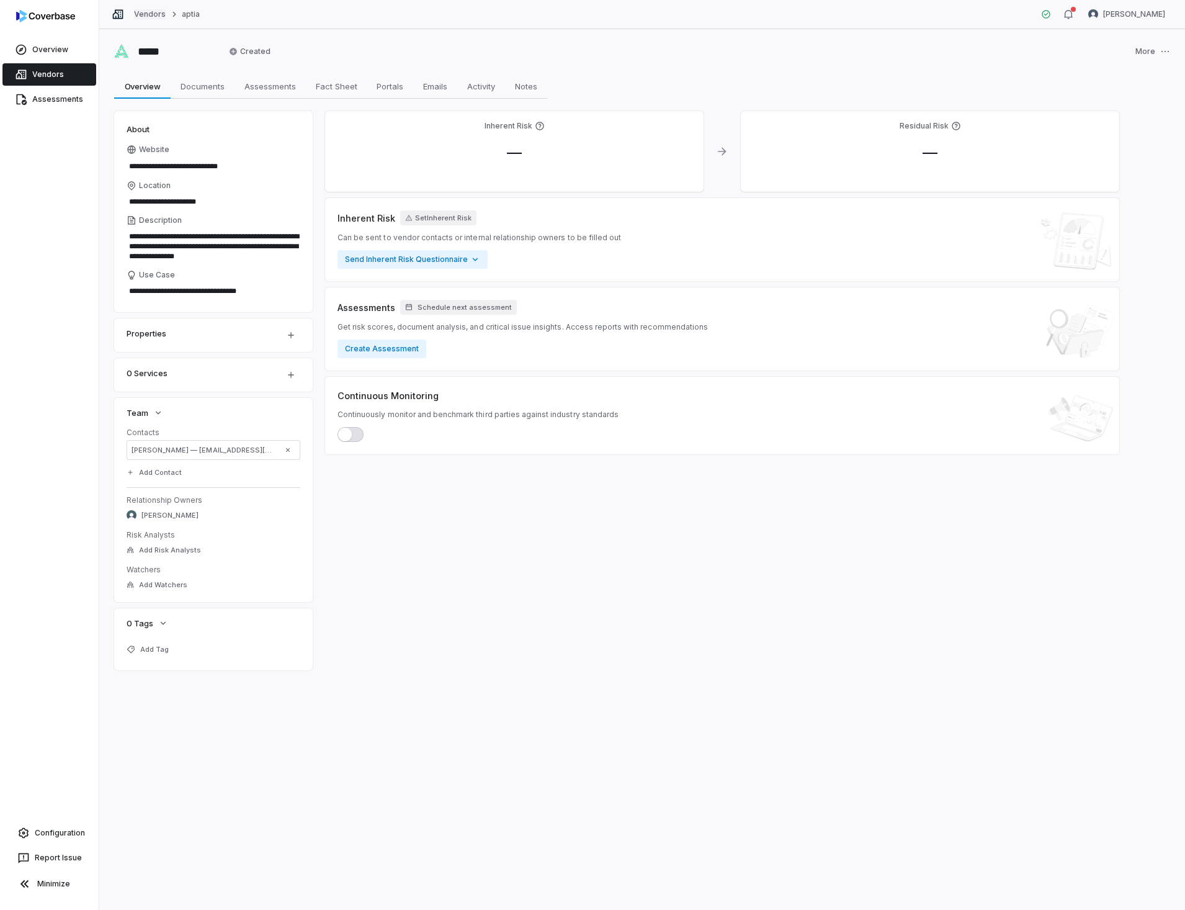
click at [160, 14] on link "Vendors" at bounding box center [150, 14] width 32 height 10
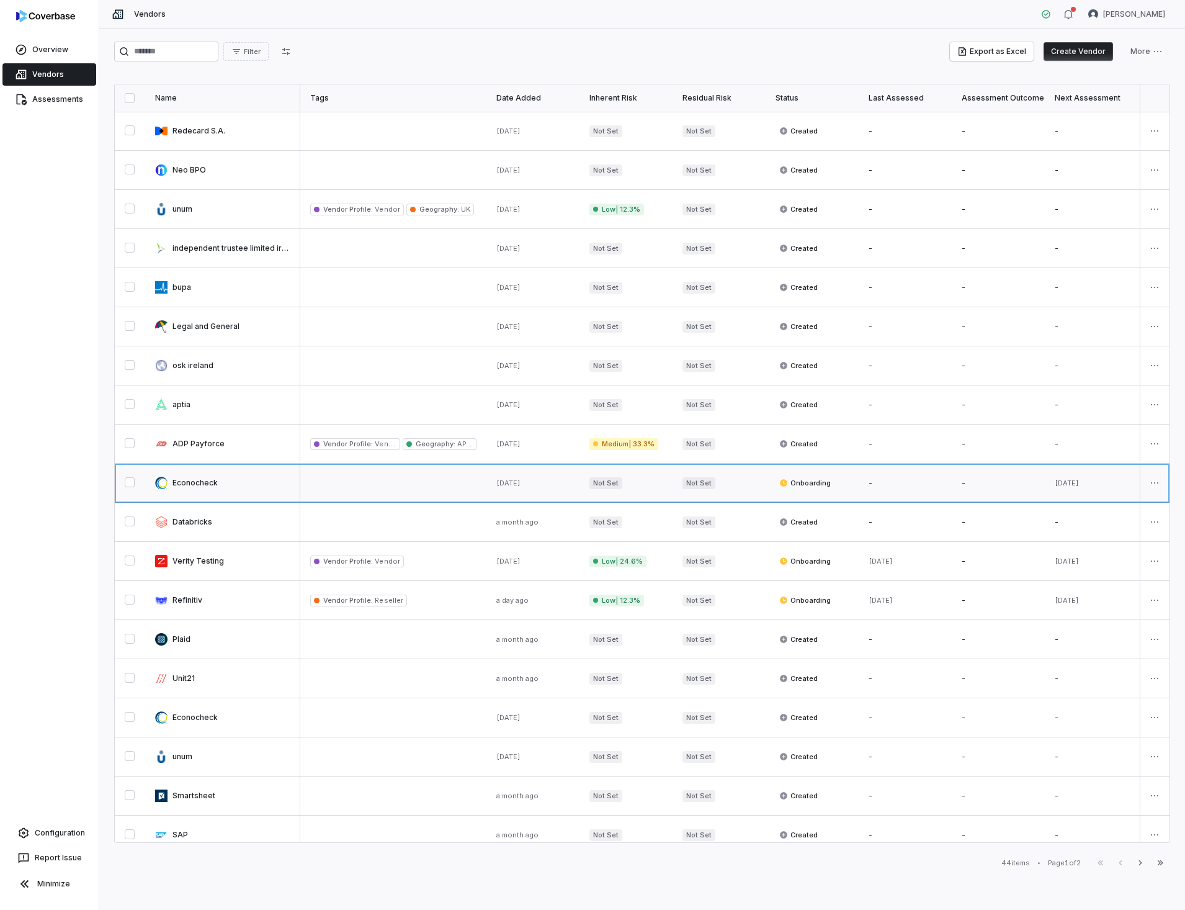
click at [201, 483] on link at bounding box center [222, 482] width 155 height 38
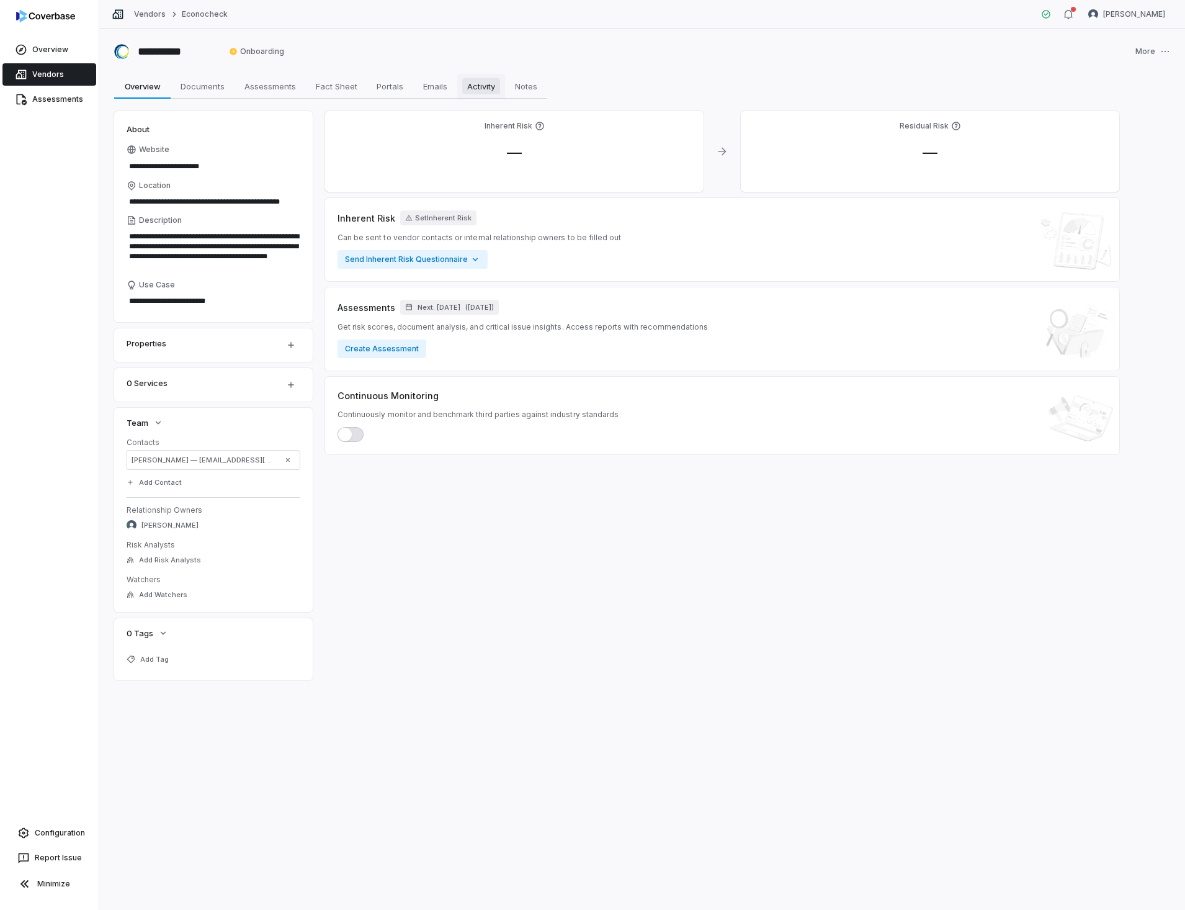
click at [481, 85] on span "Activity" at bounding box center [481, 86] width 38 height 16
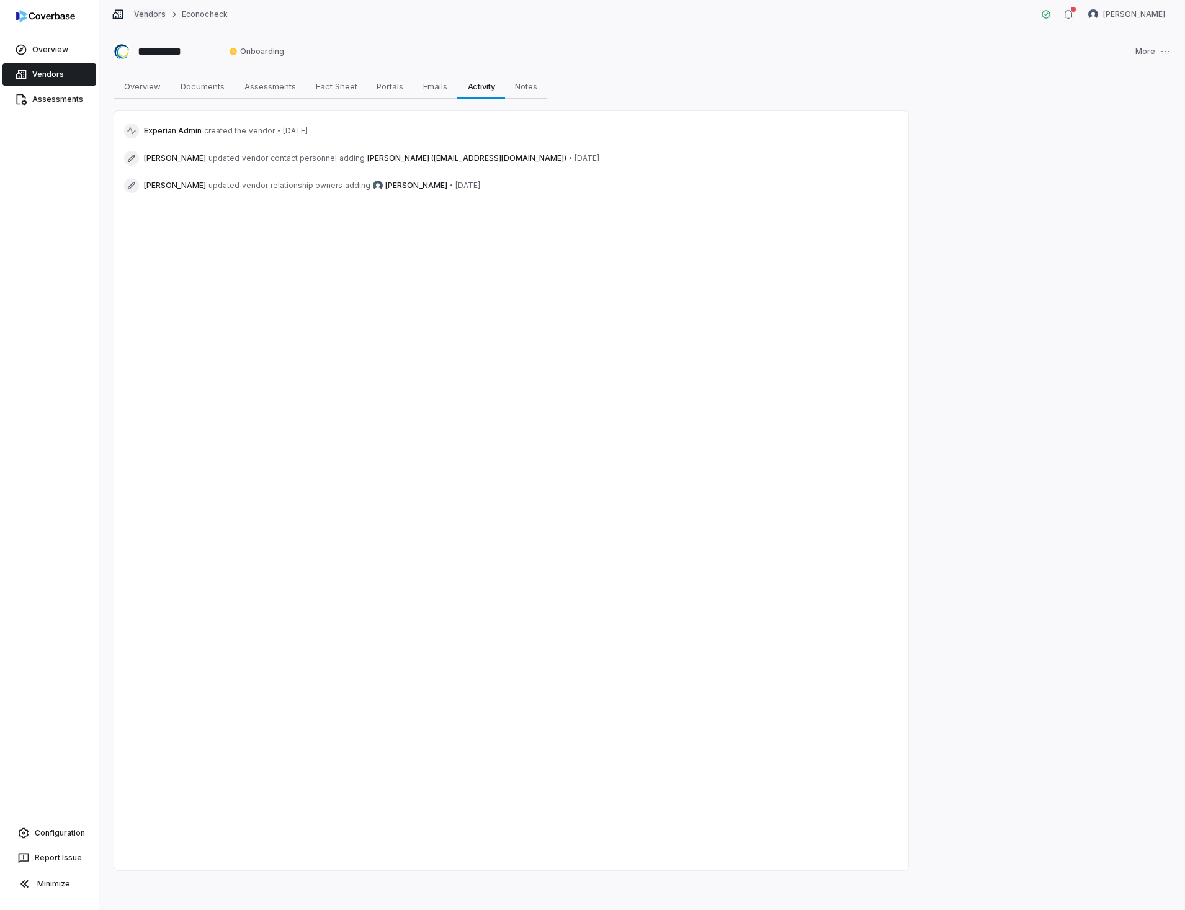
click at [145, 14] on link "Vendors" at bounding box center [150, 14] width 32 height 10
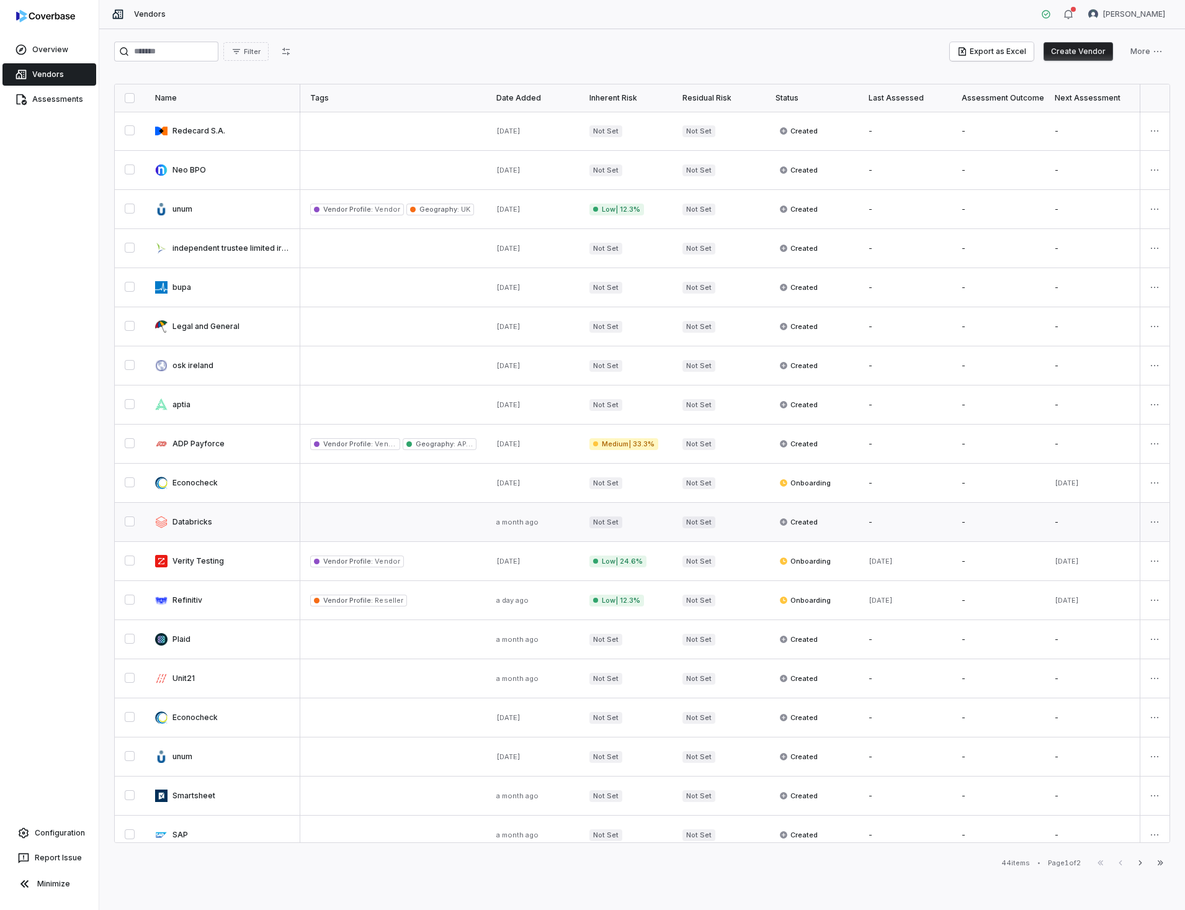
click at [194, 522] on link at bounding box center [222, 522] width 155 height 38
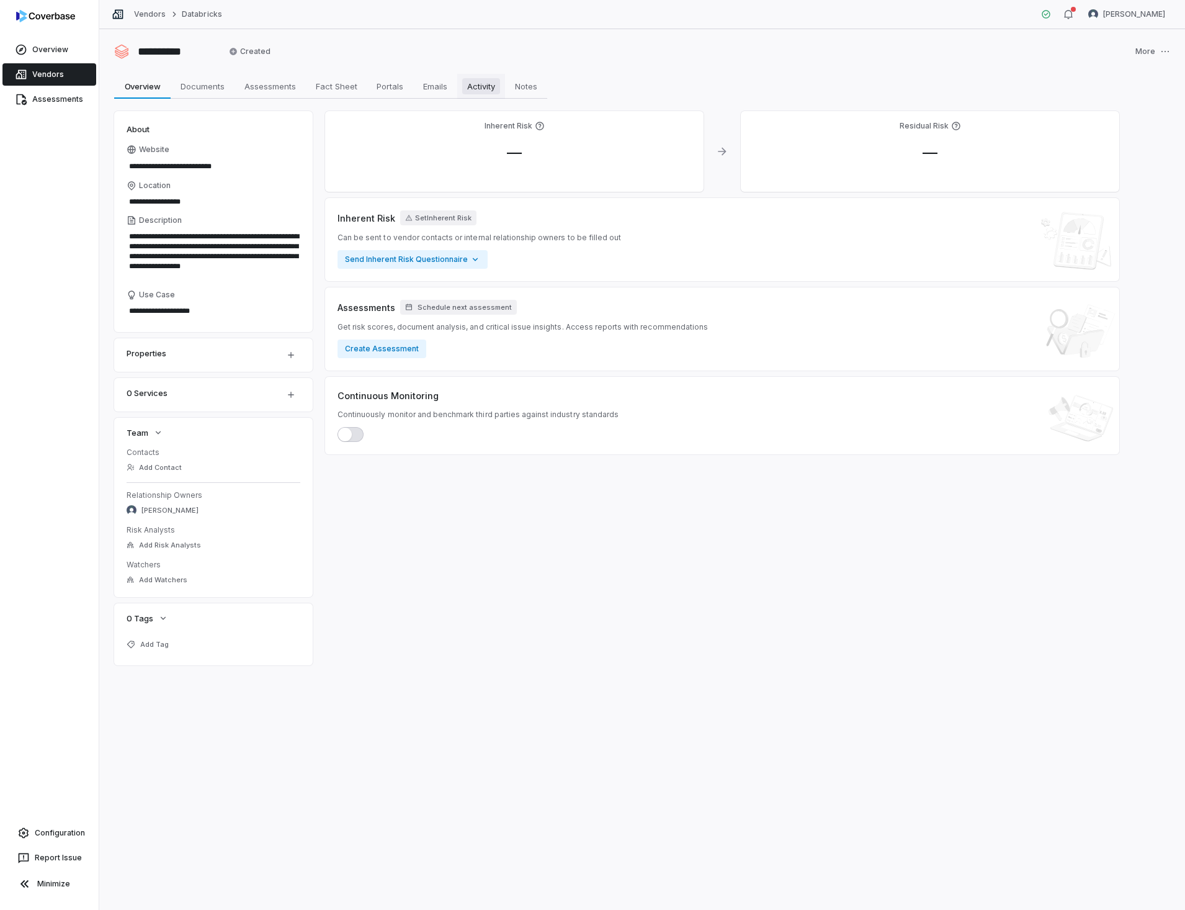
click at [480, 81] on span "Activity" at bounding box center [481, 86] width 38 height 16
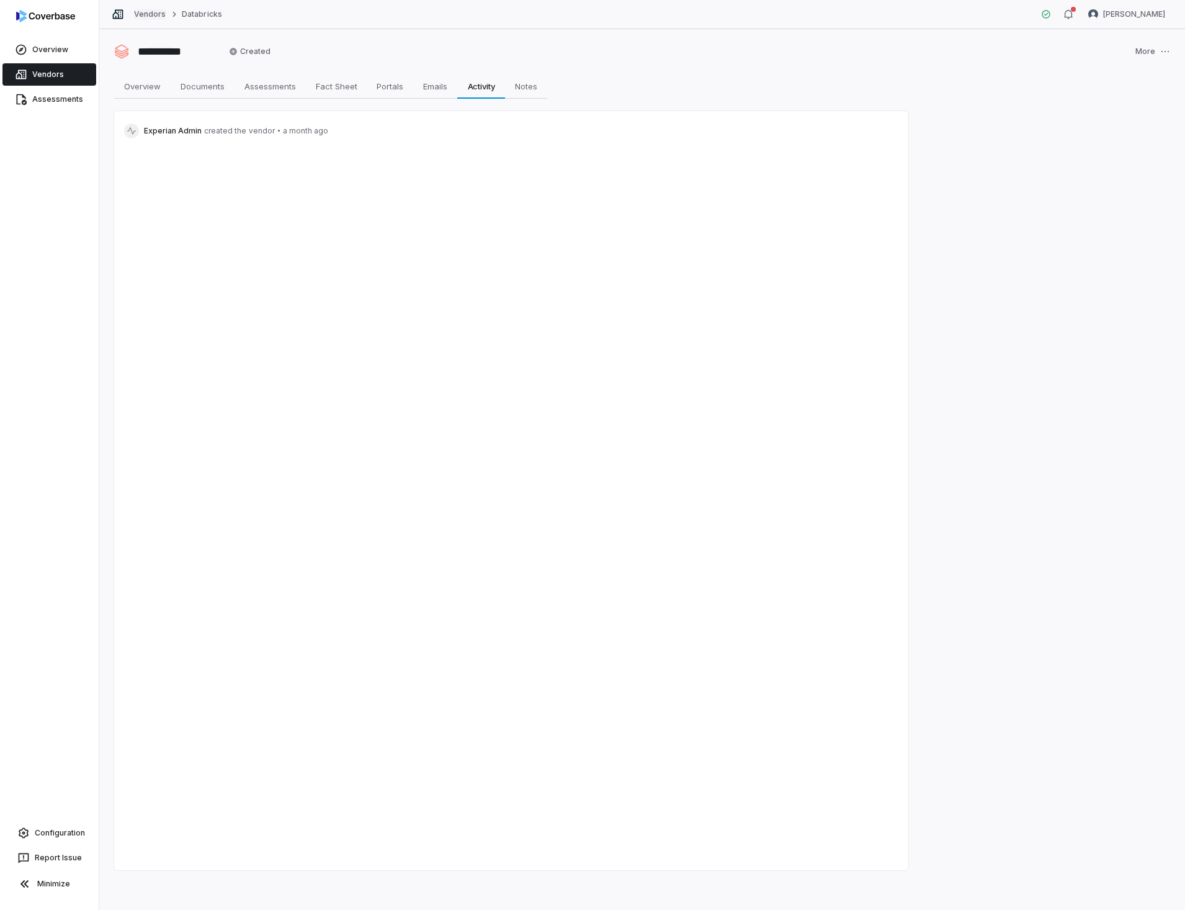
click at [146, 14] on link "Vendors" at bounding box center [150, 14] width 32 height 10
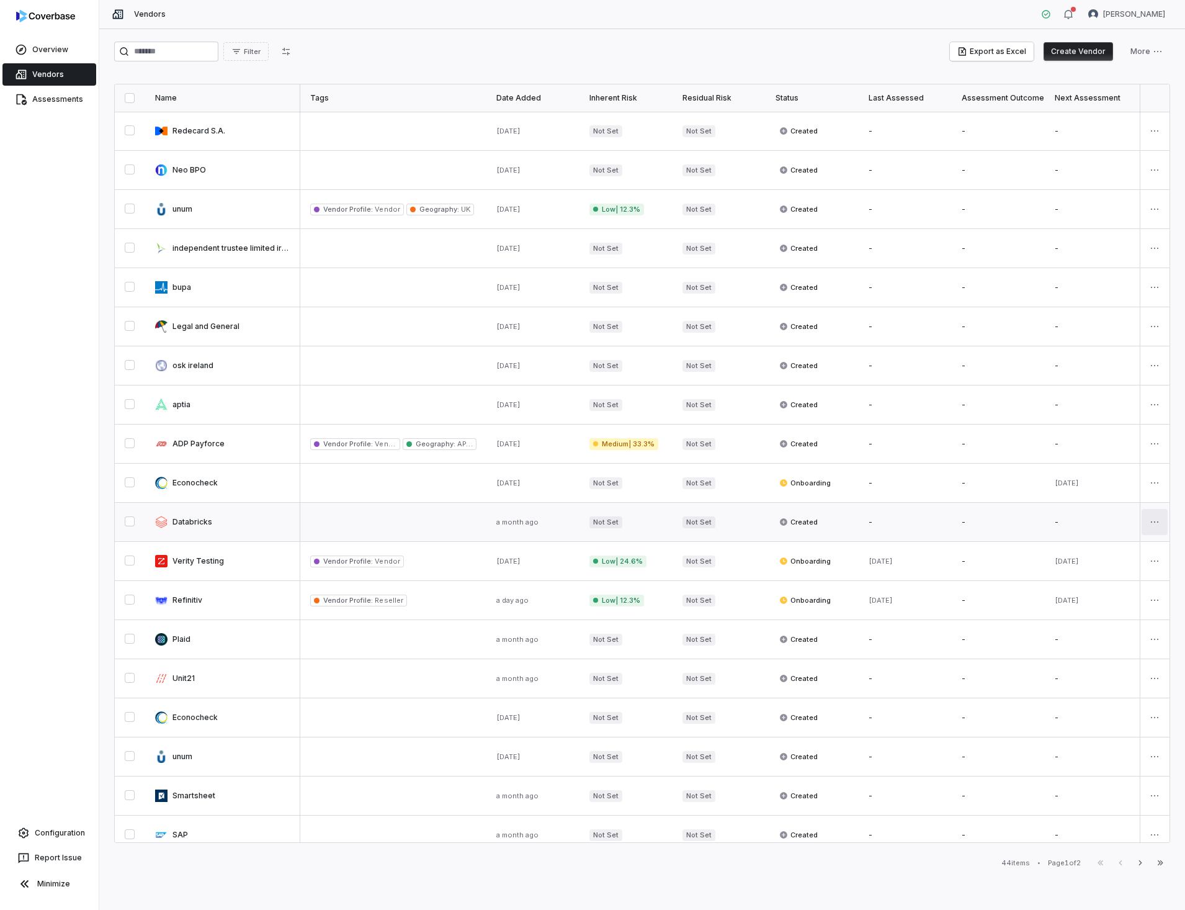
click at [1150, 519] on html "Overview Vendors Assessments Configuration Report Issue Minimize Vendors [PERSO…" at bounding box center [592, 455] width 1185 height 910
click at [1093, 582] on div "Delete" at bounding box center [1104, 583] width 105 height 20
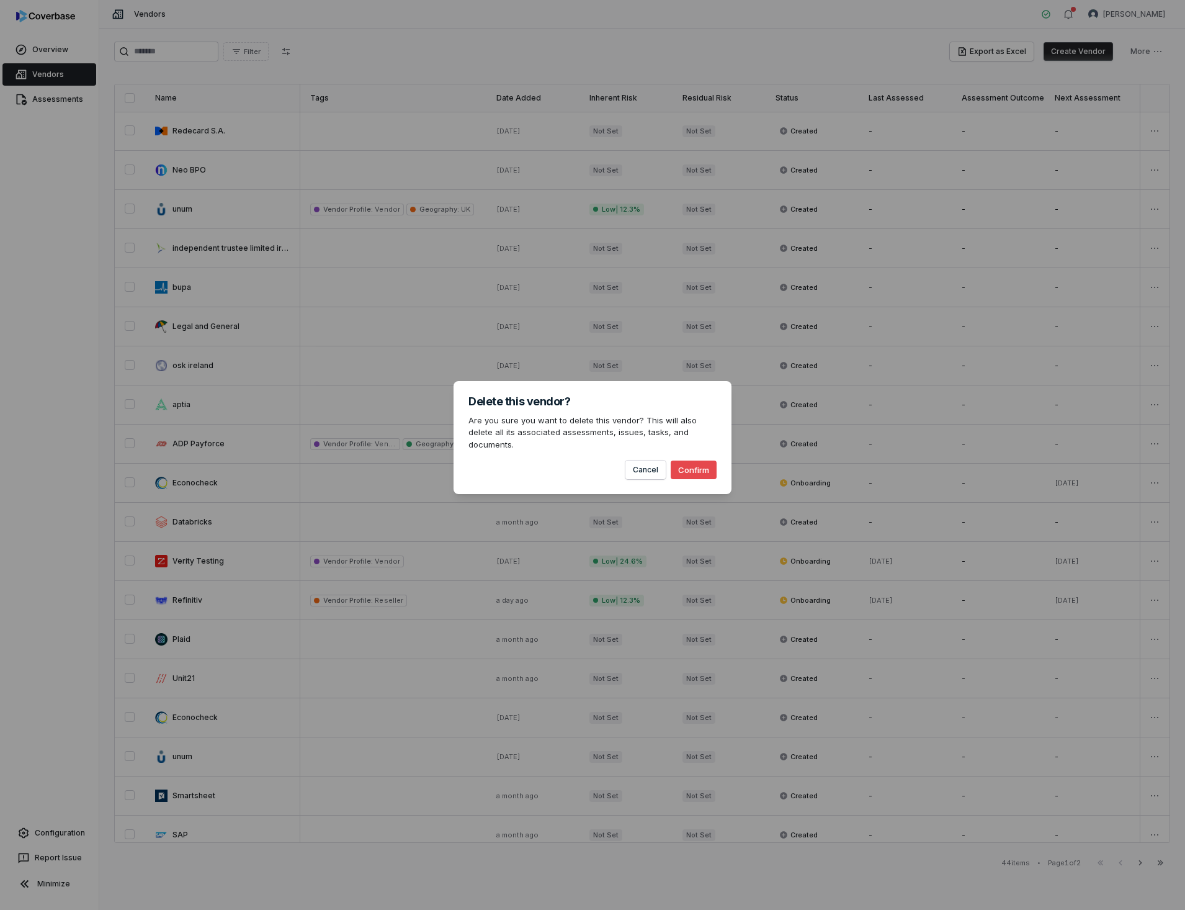
click at [686, 464] on button "Confirm" at bounding box center [694, 469] width 46 height 19
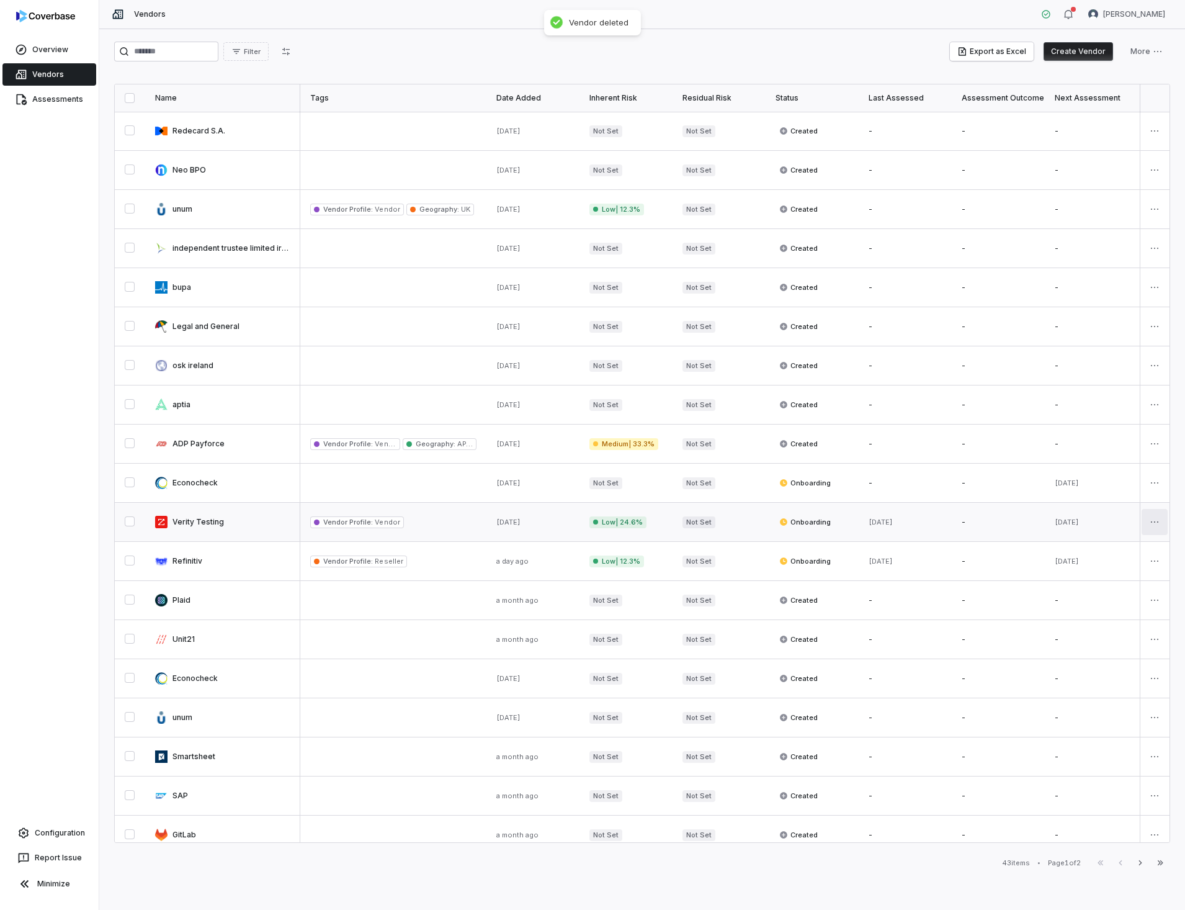
click at [1145, 519] on html "Overview Vendors Assessments Configuration Report Issue Minimize Vendors [PERSO…" at bounding box center [592, 455] width 1185 height 910
click at [1085, 587] on div "Delete" at bounding box center [1104, 583] width 105 height 20
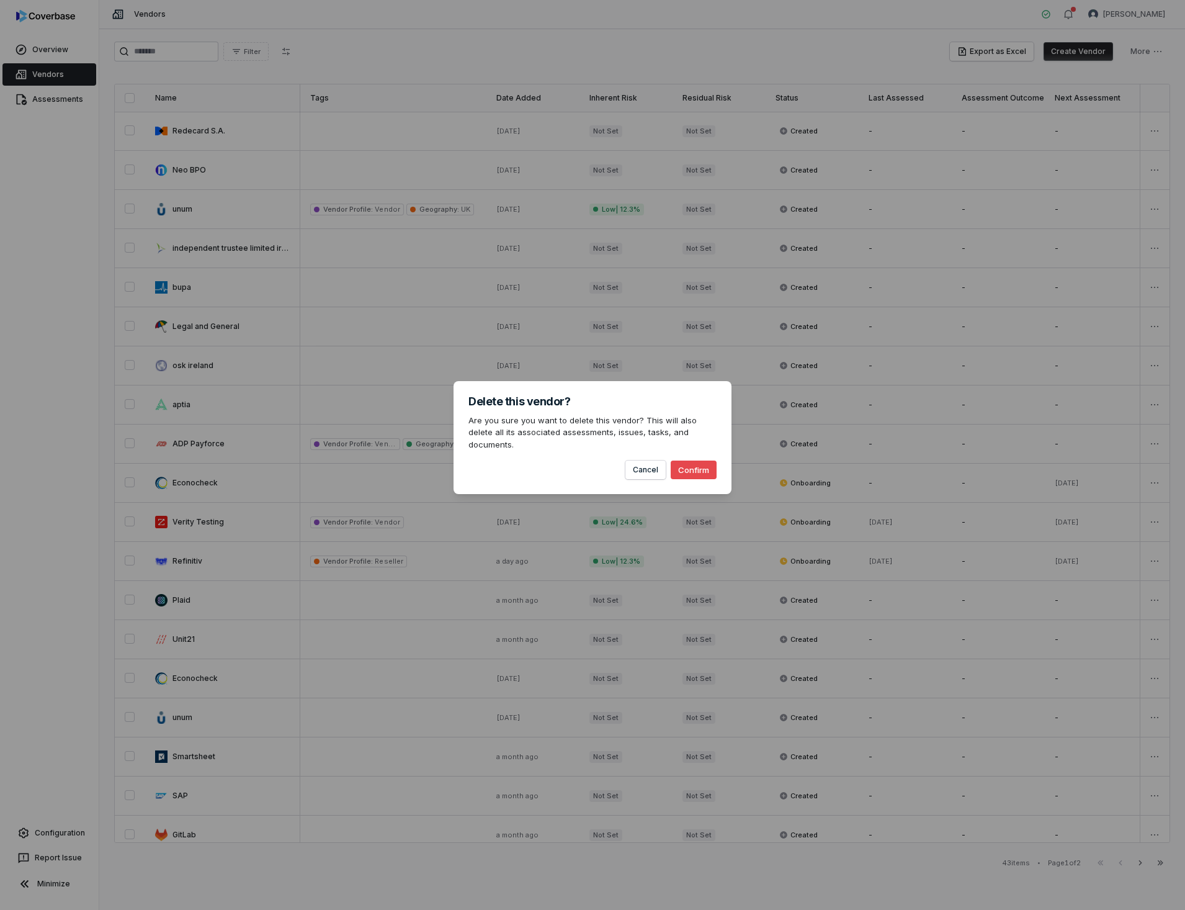
click at [697, 463] on button "Confirm" at bounding box center [694, 469] width 46 height 19
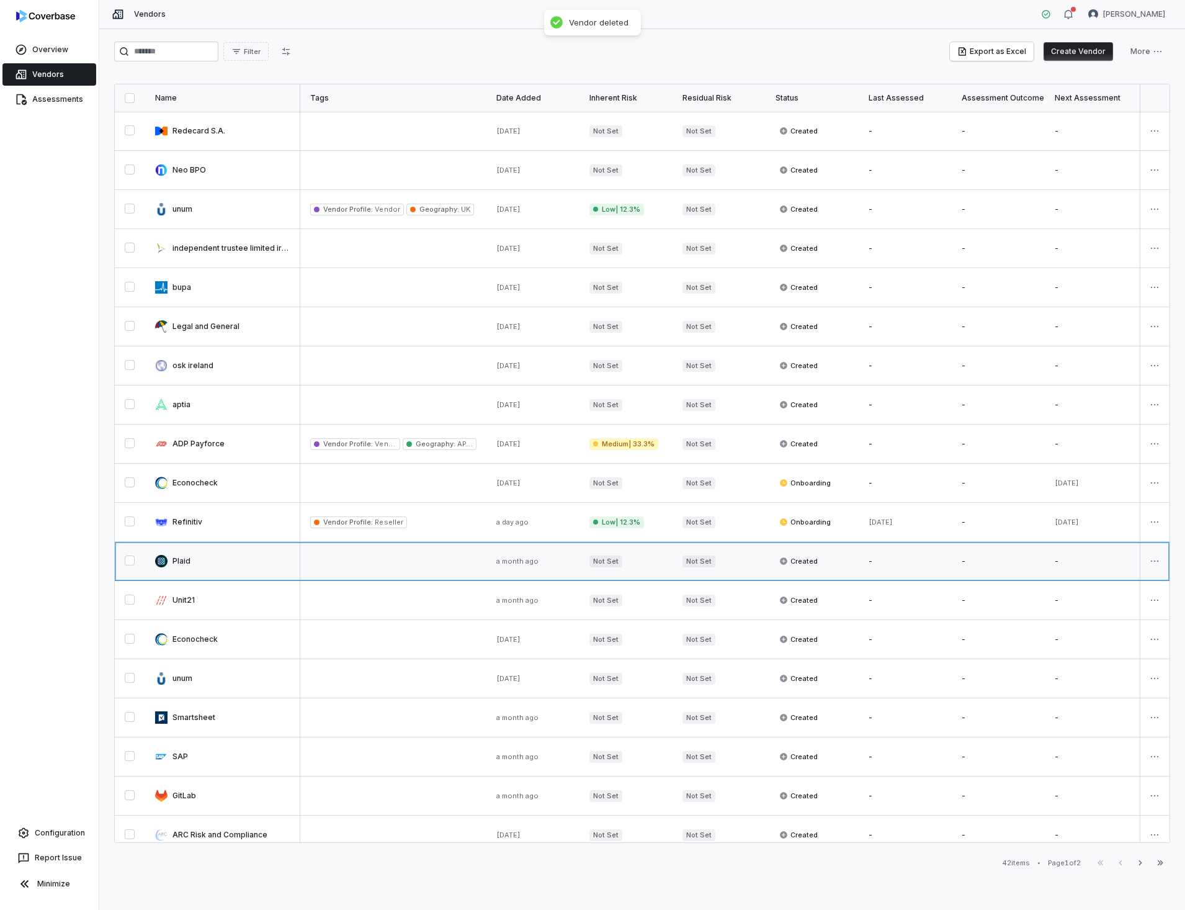
click at [182, 563] on link at bounding box center [222, 561] width 155 height 38
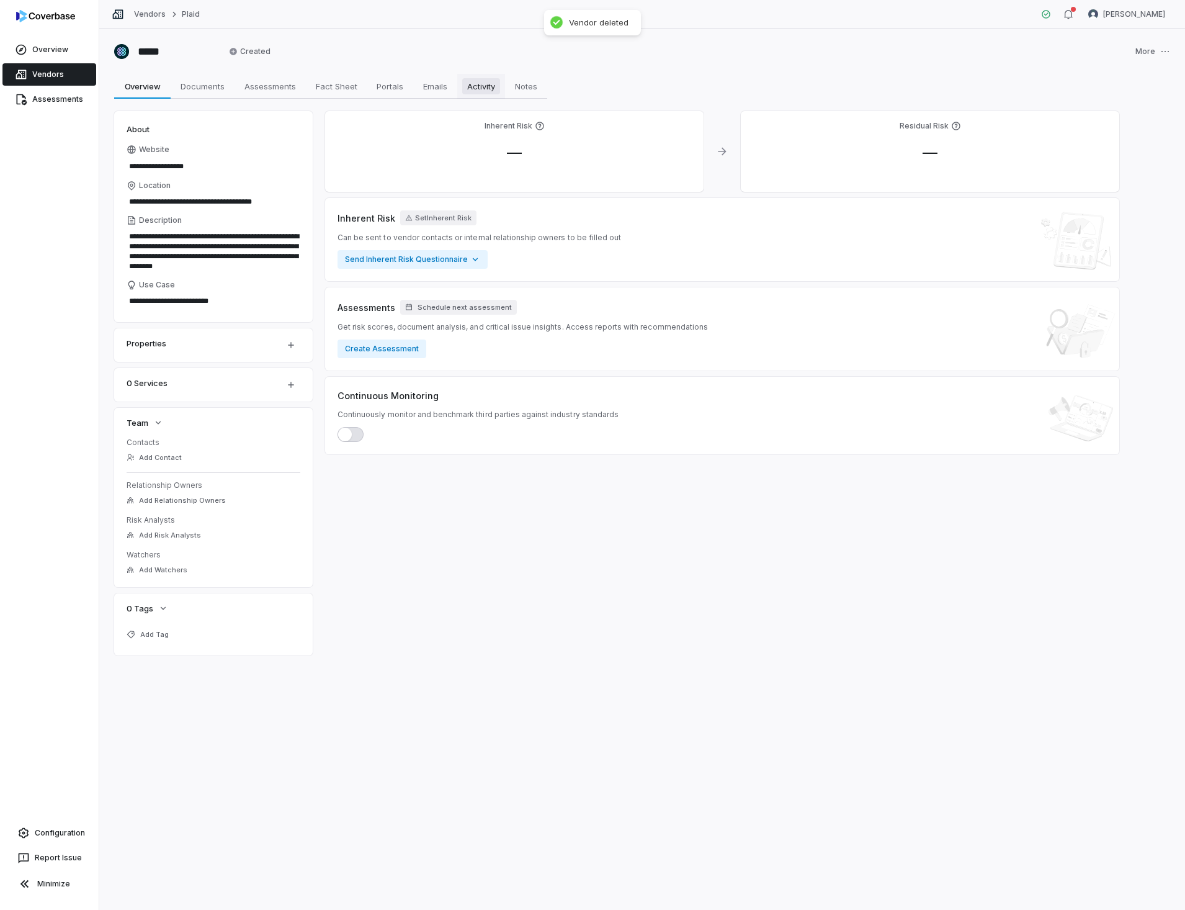
click at [494, 91] on span "Activity" at bounding box center [481, 86] width 38 height 16
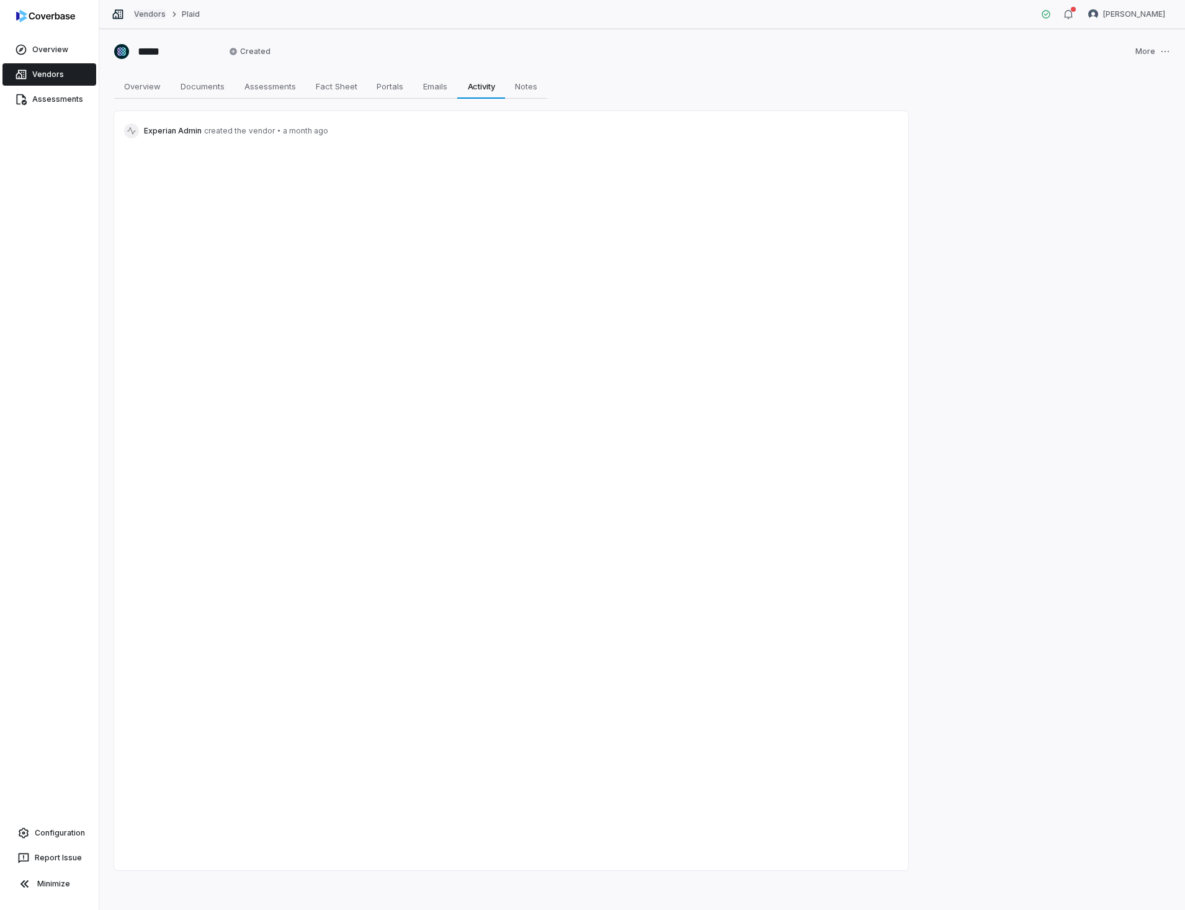
click at [148, 15] on link "Vendors" at bounding box center [150, 14] width 32 height 10
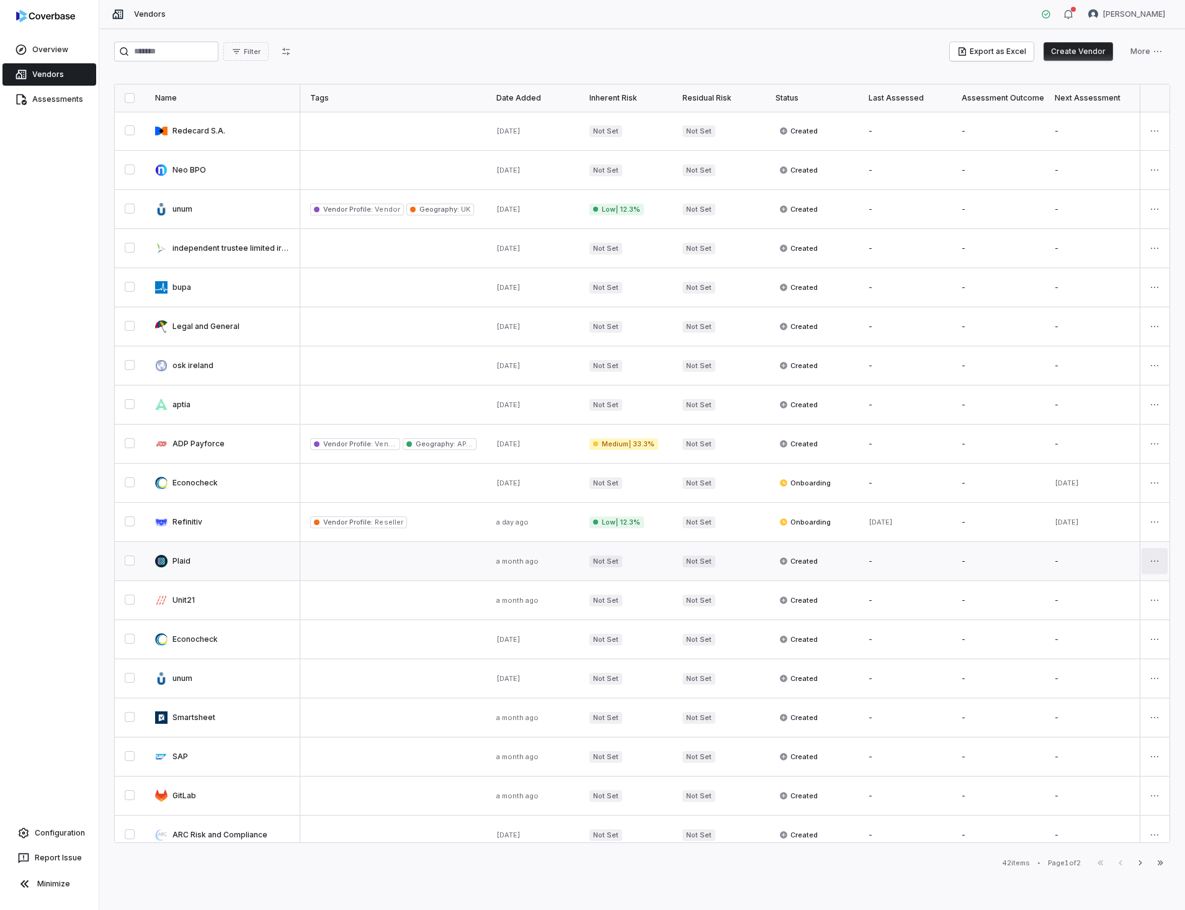
click at [1153, 563] on html "Overview Vendors Assessments Configuration Report Issue Minimize Vendors [PERSO…" at bounding box center [592, 455] width 1185 height 910
click at [1096, 619] on div "Delete" at bounding box center [1104, 622] width 105 height 20
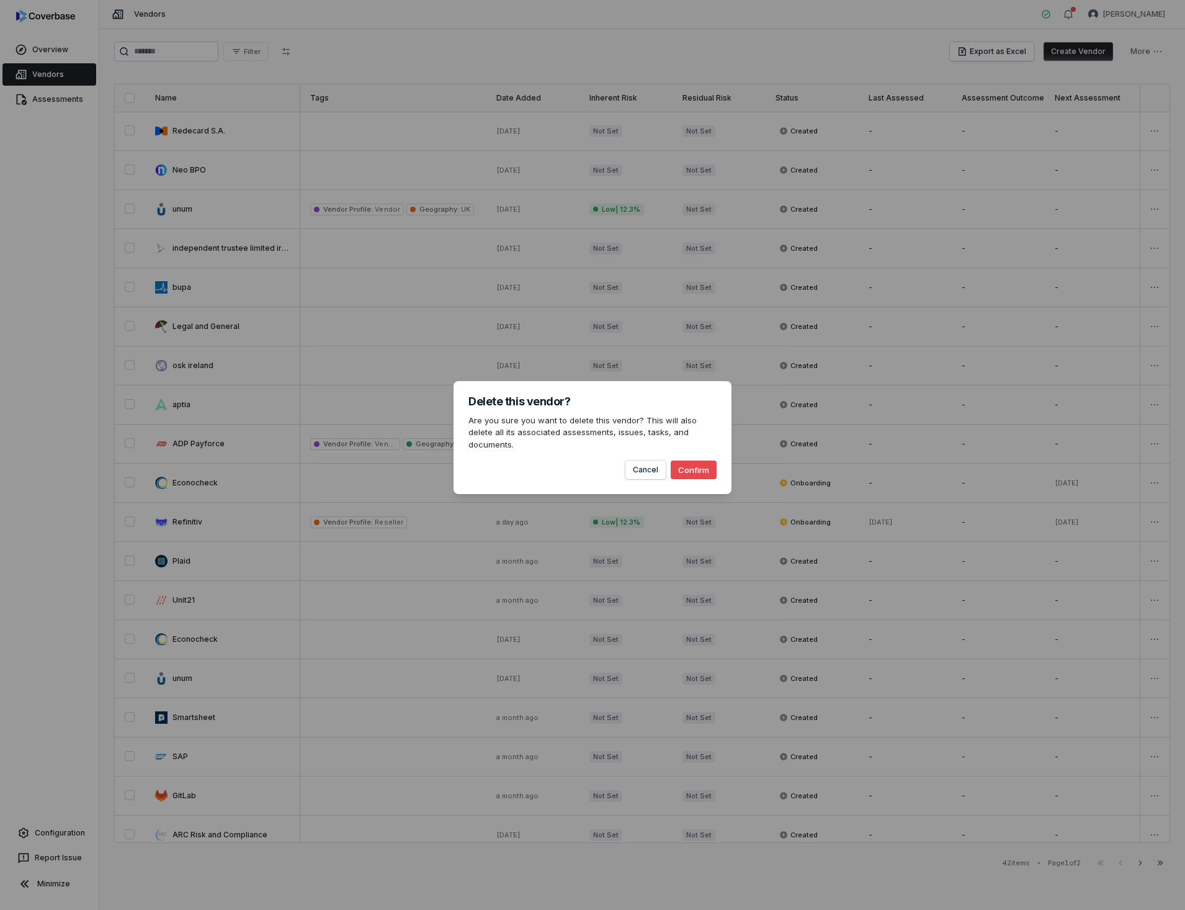
click at [692, 461] on button "Confirm" at bounding box center [694, 469] width 46 height 19
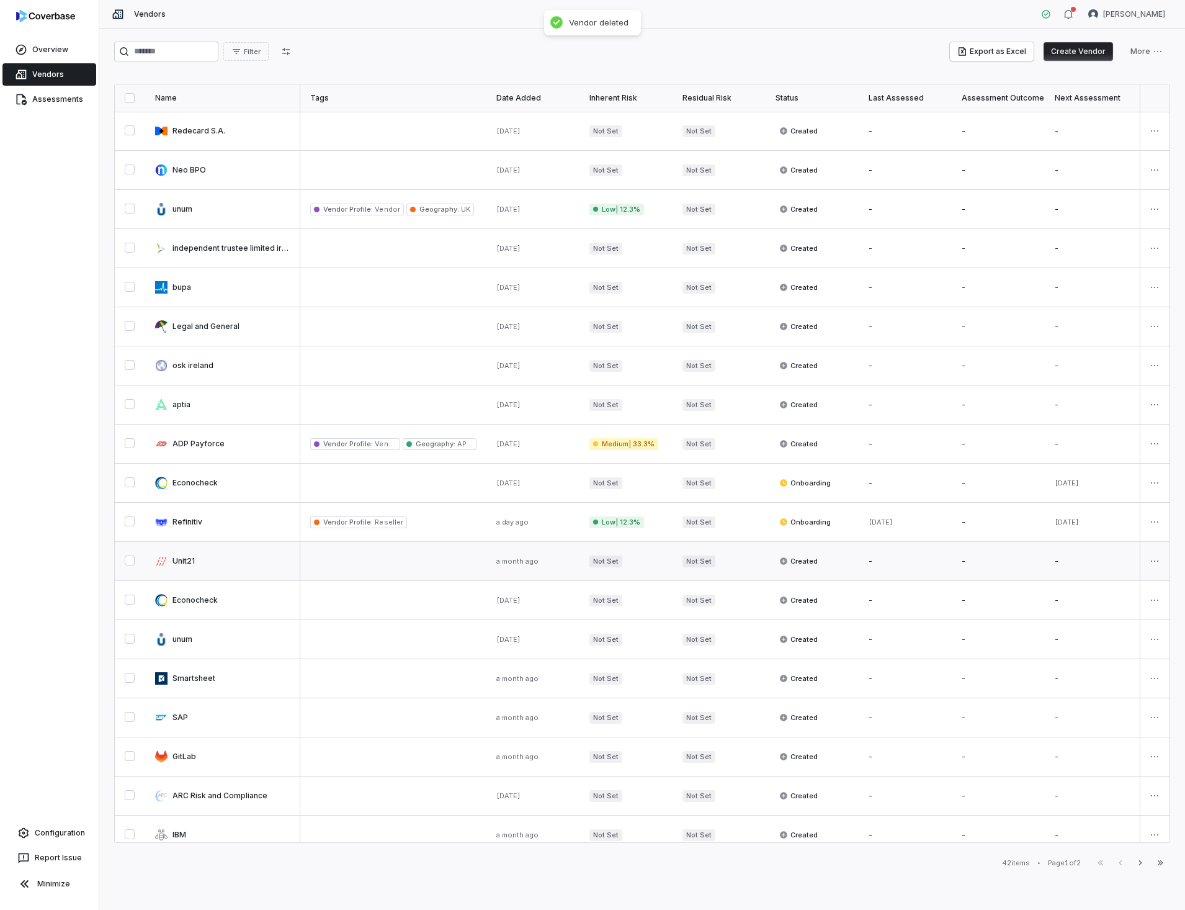
click at [181, 562] on link at bounding box center [222, 561] width 155 height 38
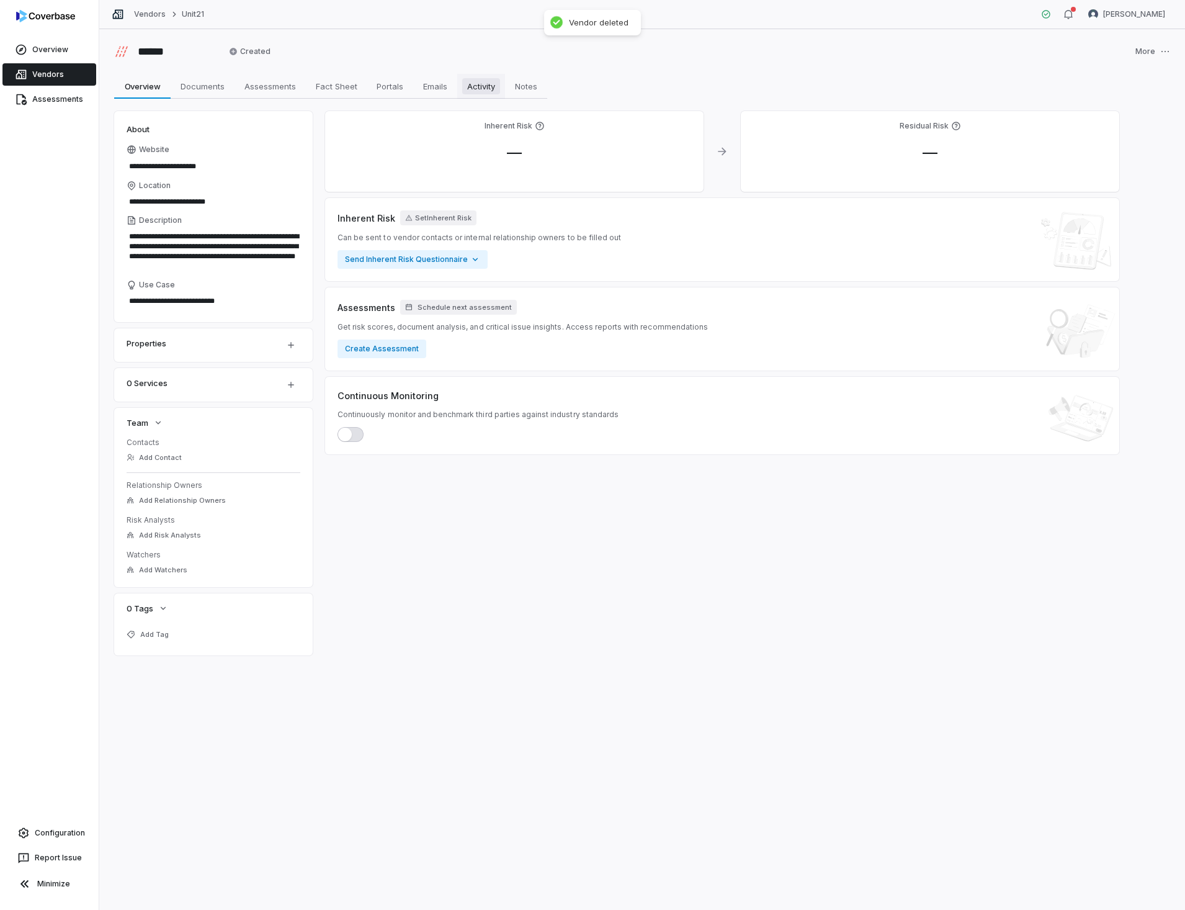
click at [480, 92] on span "Activity" at bounding box center [481, 86] width 38 height 16
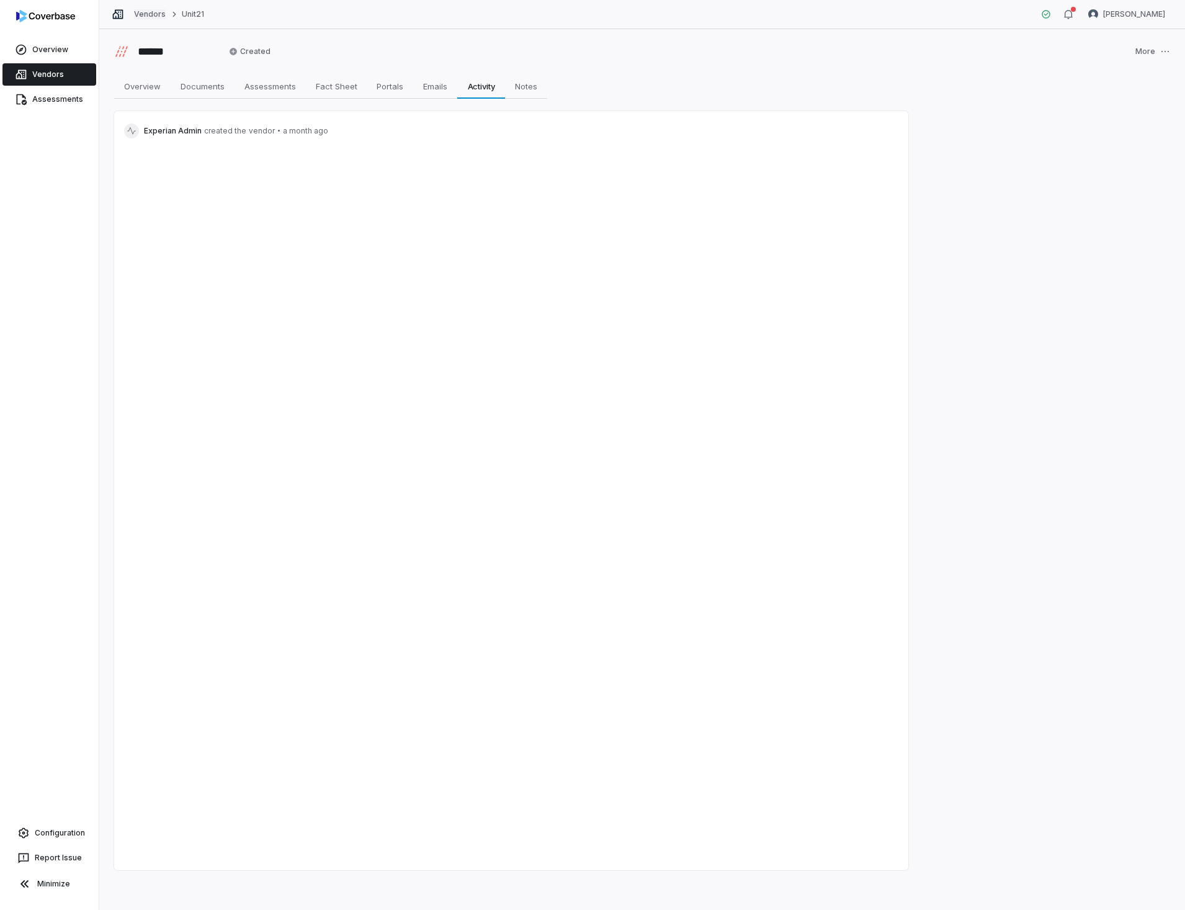
click at [143, 14] on link "Vendors" at bounding box center [150, 14] width 32 height 10
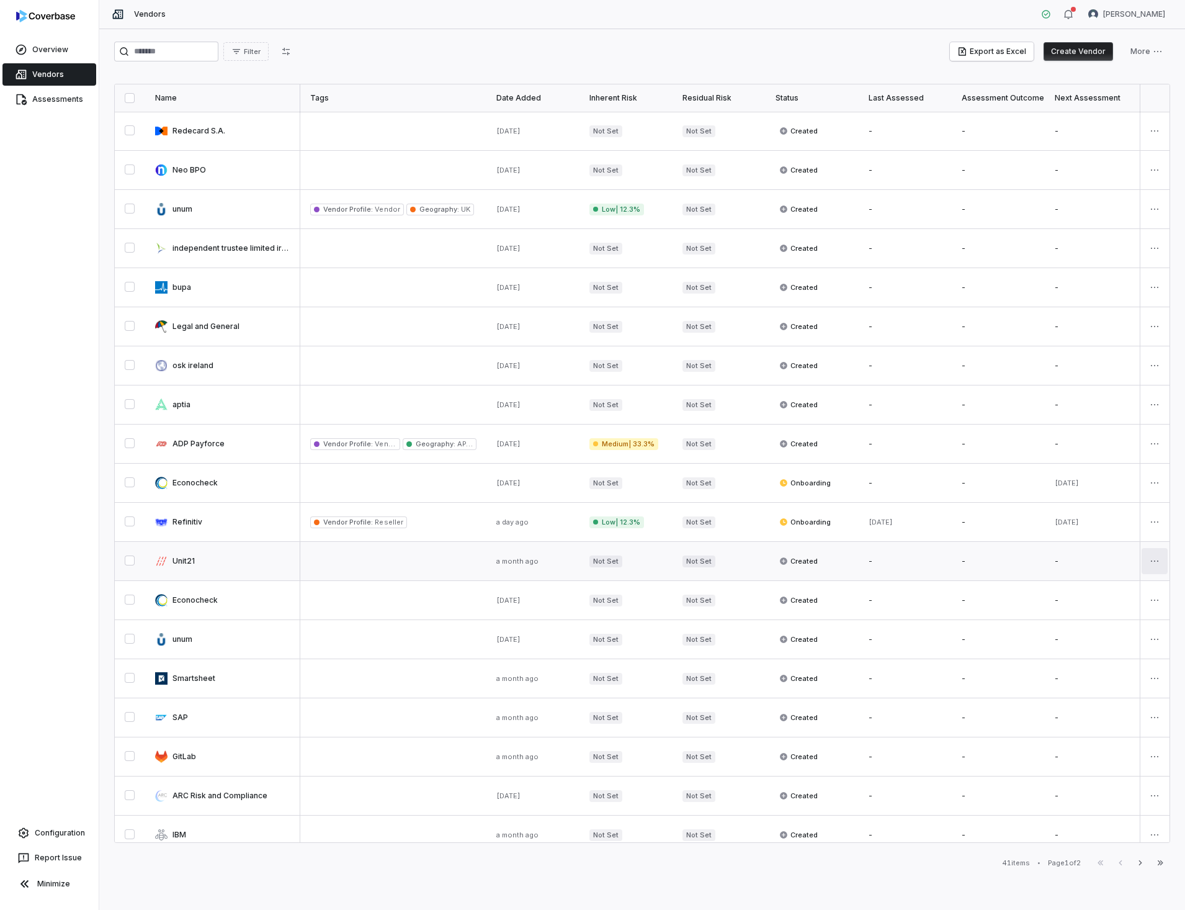
click at [1147, 557] on html "Overview Vendors Assessments Configuration Report Issue Minimize Vendors [PERSO…" at bounding box center [592, 455] width 1185 height 910
click at [1075, 619] on div "Delete" at bounding box center [1104, 622] width 105 height 20
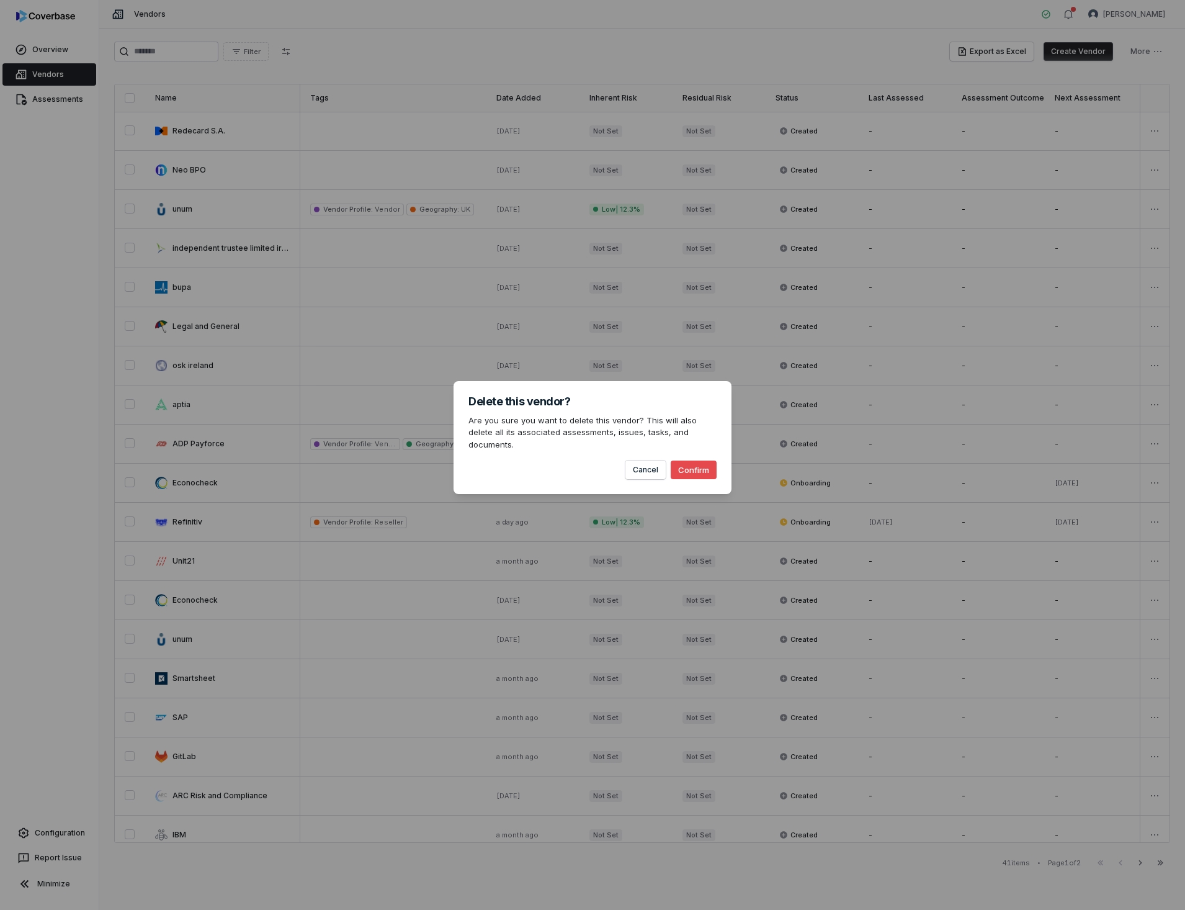
click at [695, 466] on button "Confirm" at bounding box center [694, 469] width 46 height 19
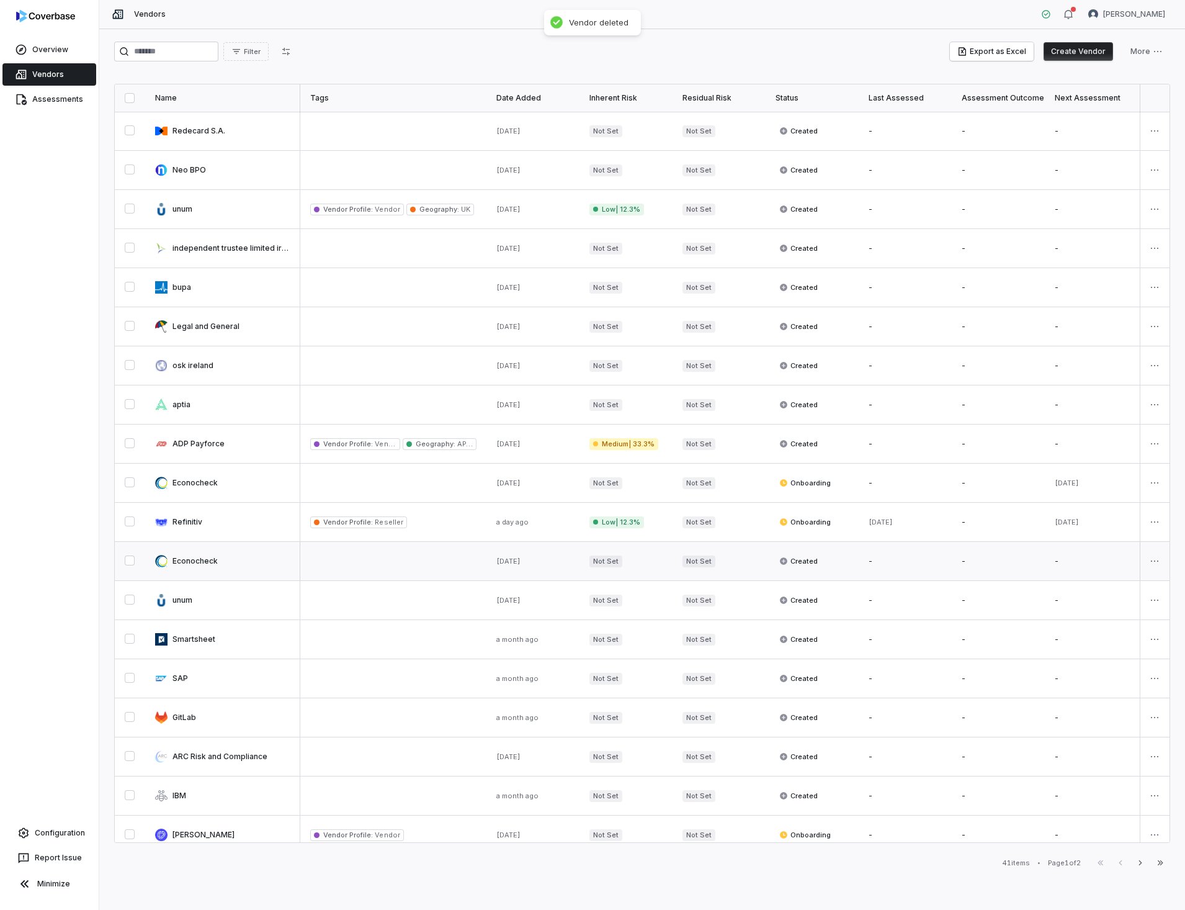
click at [199, 559] on link at bounding box center [222, 561] width 155 height 38
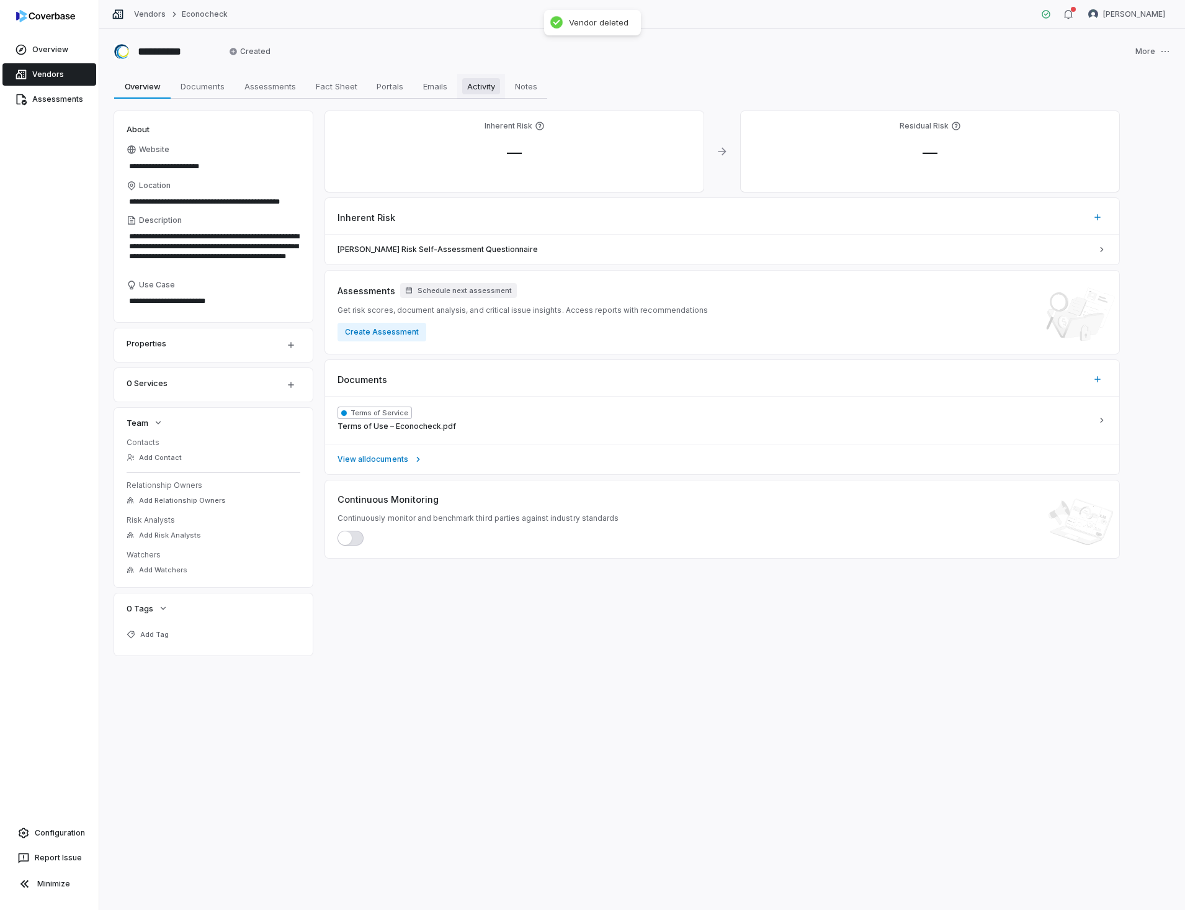
click at [480, 84] on span "Activity" at bounding box center [481, 86] width 38 height 16
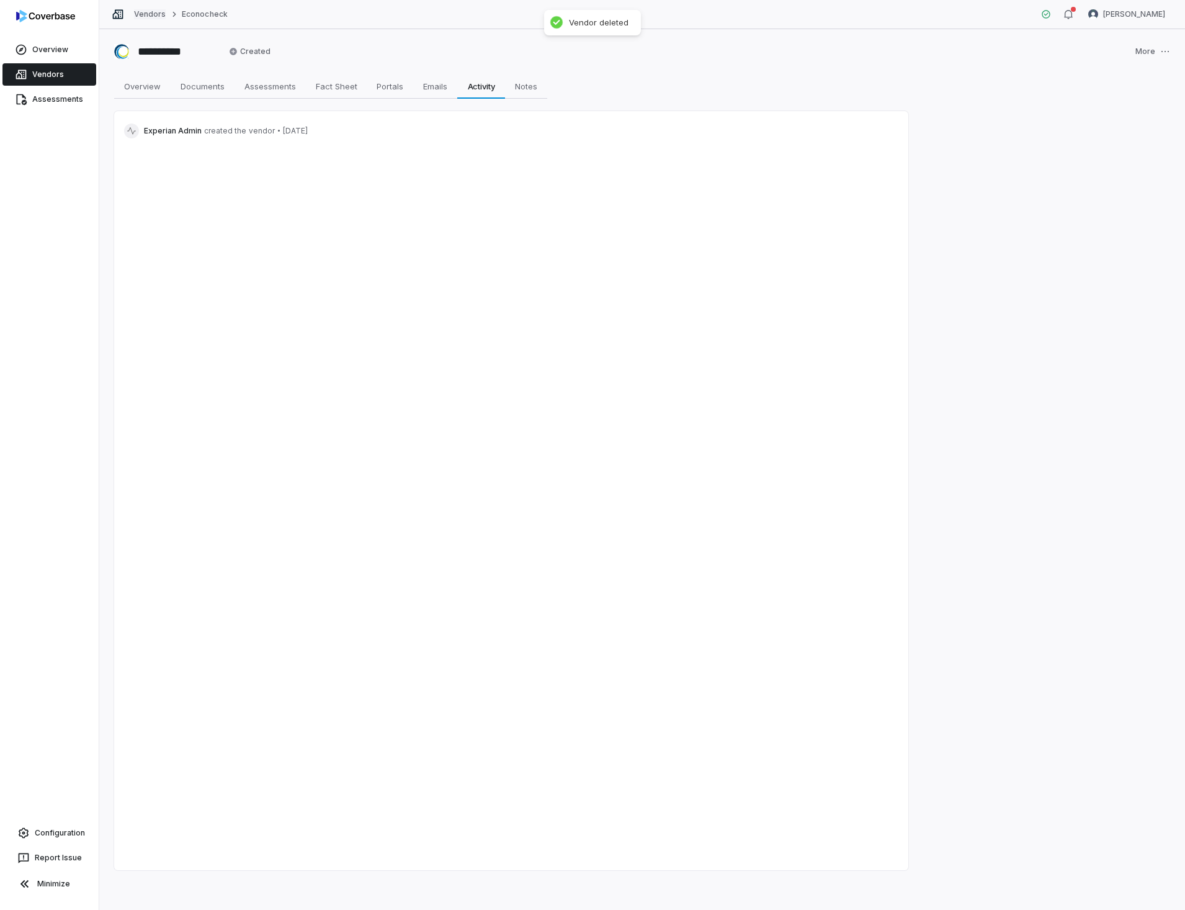
click at [149, 13] on link "Vendors" at bounding box center [150, 14] width 32 height 10
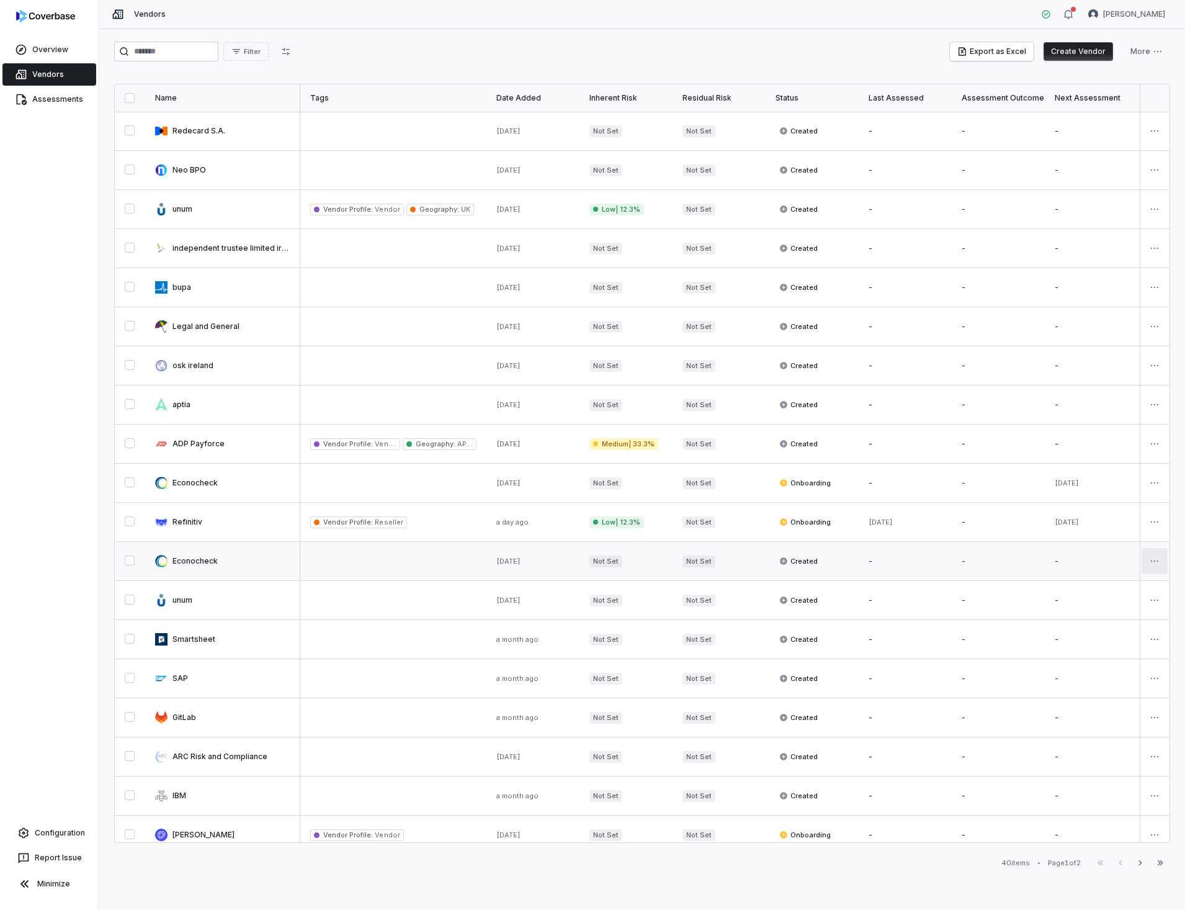
click at [1154, 560] on html "Overview Vendors Assessments Configuration Report Issue Minimize Vendors [PERSO…" at bounding box center [592, 455] width 1185 height 910
click at [1089, 624] on div "Delete" at bounding box center [1104, 622] width 105 height 20
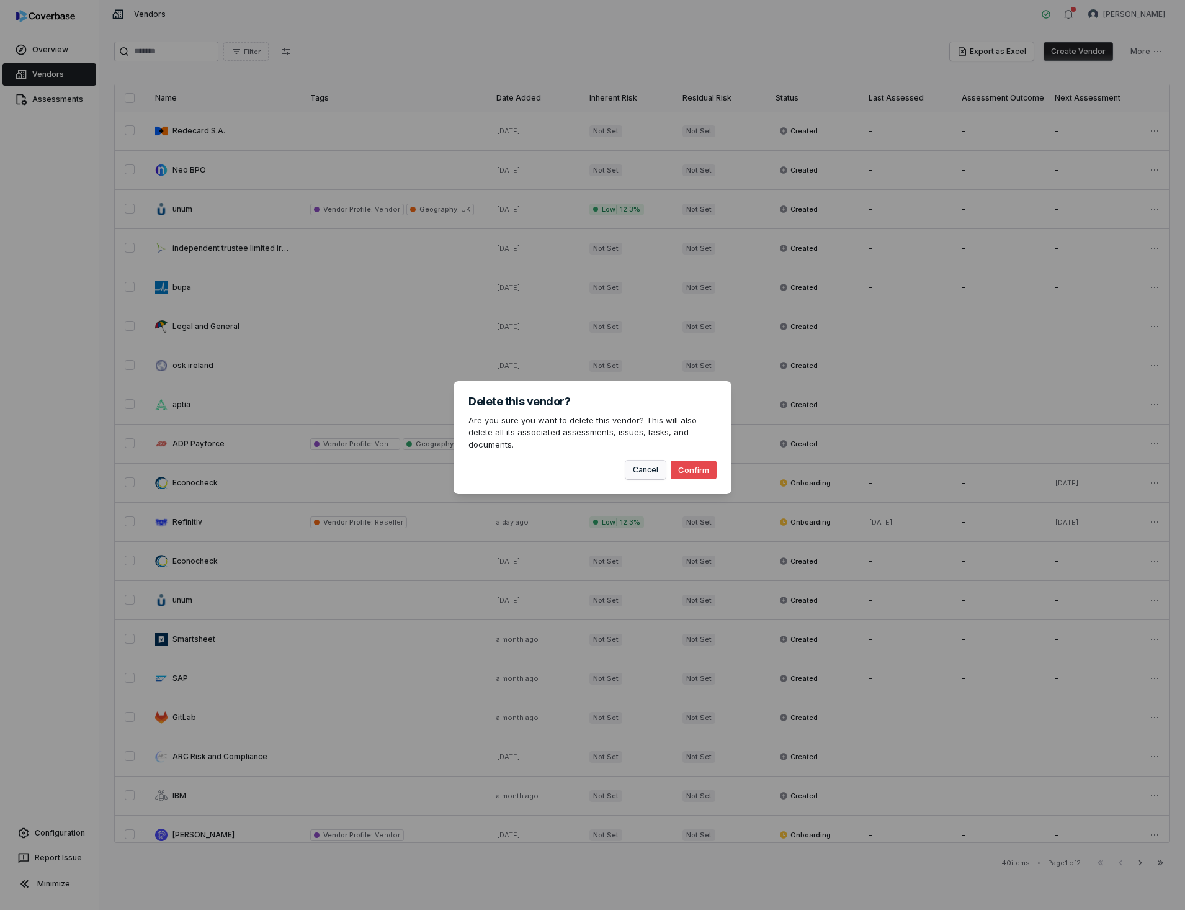
click at [645, 463] on button "Cancel" at bounding box center [645, 469] width 40 height 19
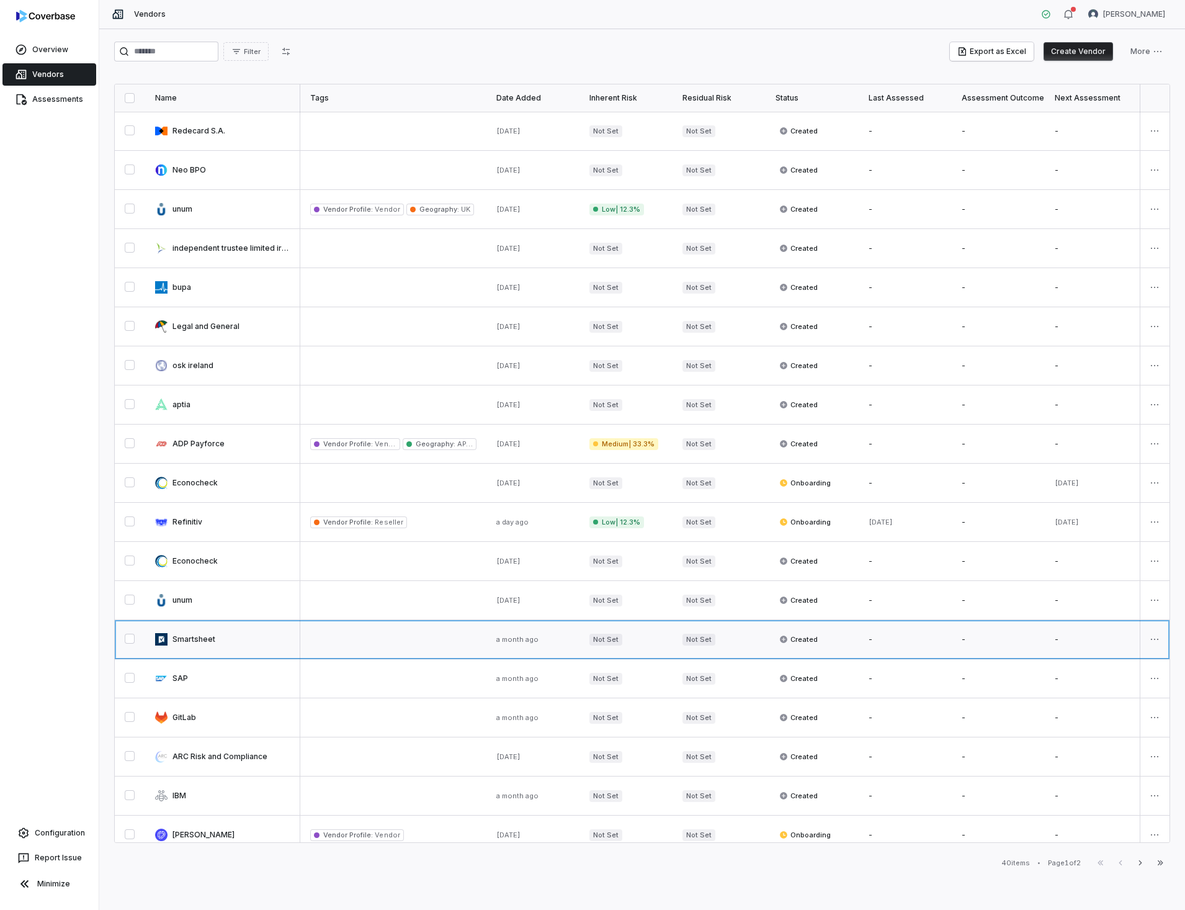
click at [199, 637] on link at bounding box center [222, 639] width 155 height 38
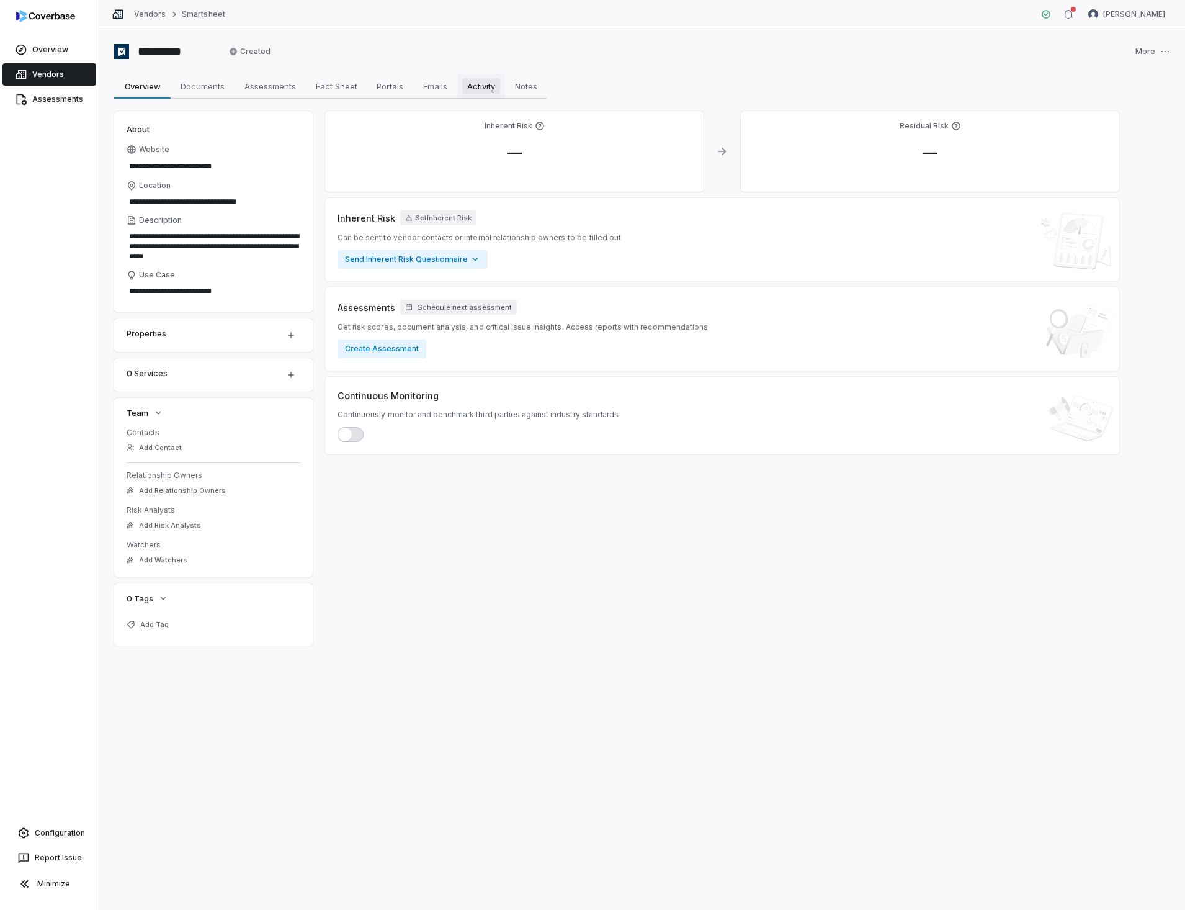
click at [478, 89] on span "Activity" at bounding box center [481, 86] width 38 height 16
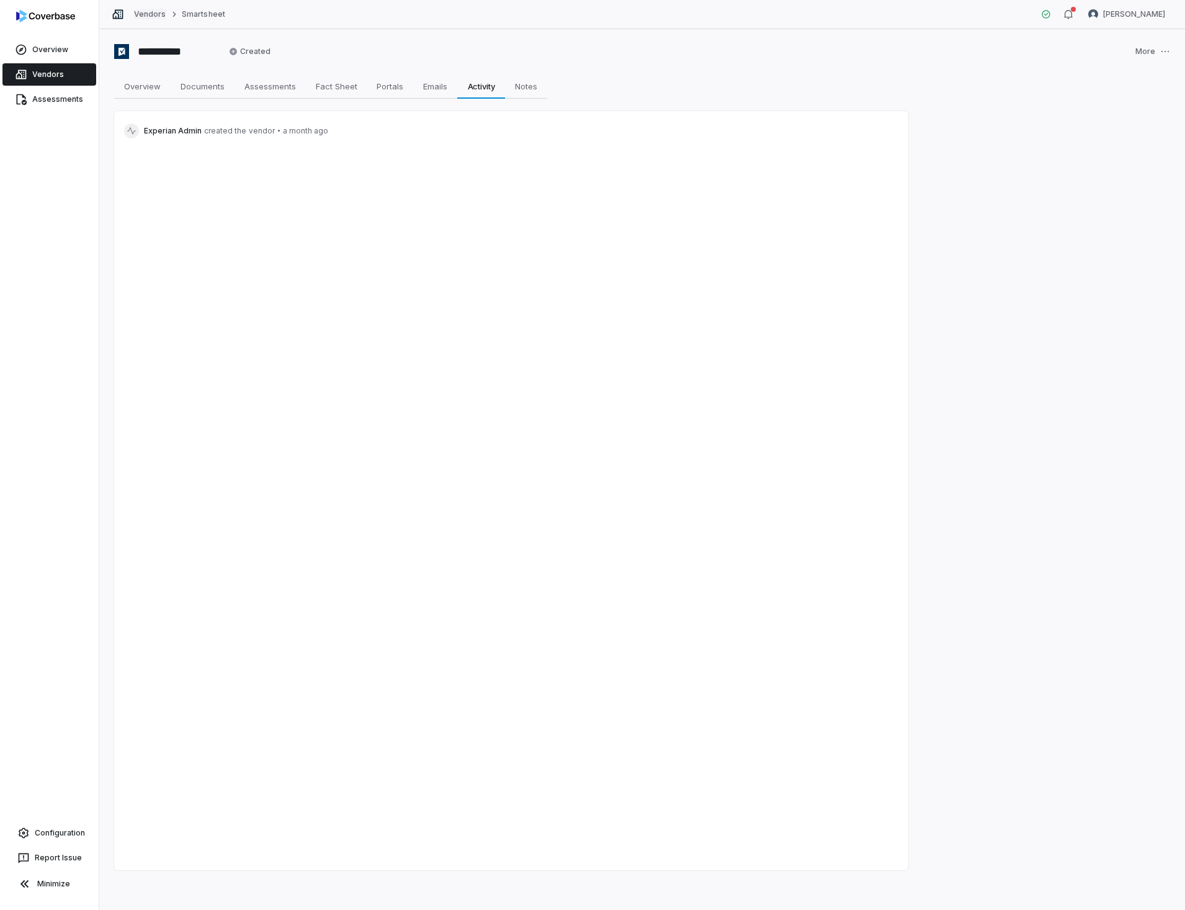
click at [155, 11] on link "Vendors" at bounding box center [150, 14] width 32 height 10
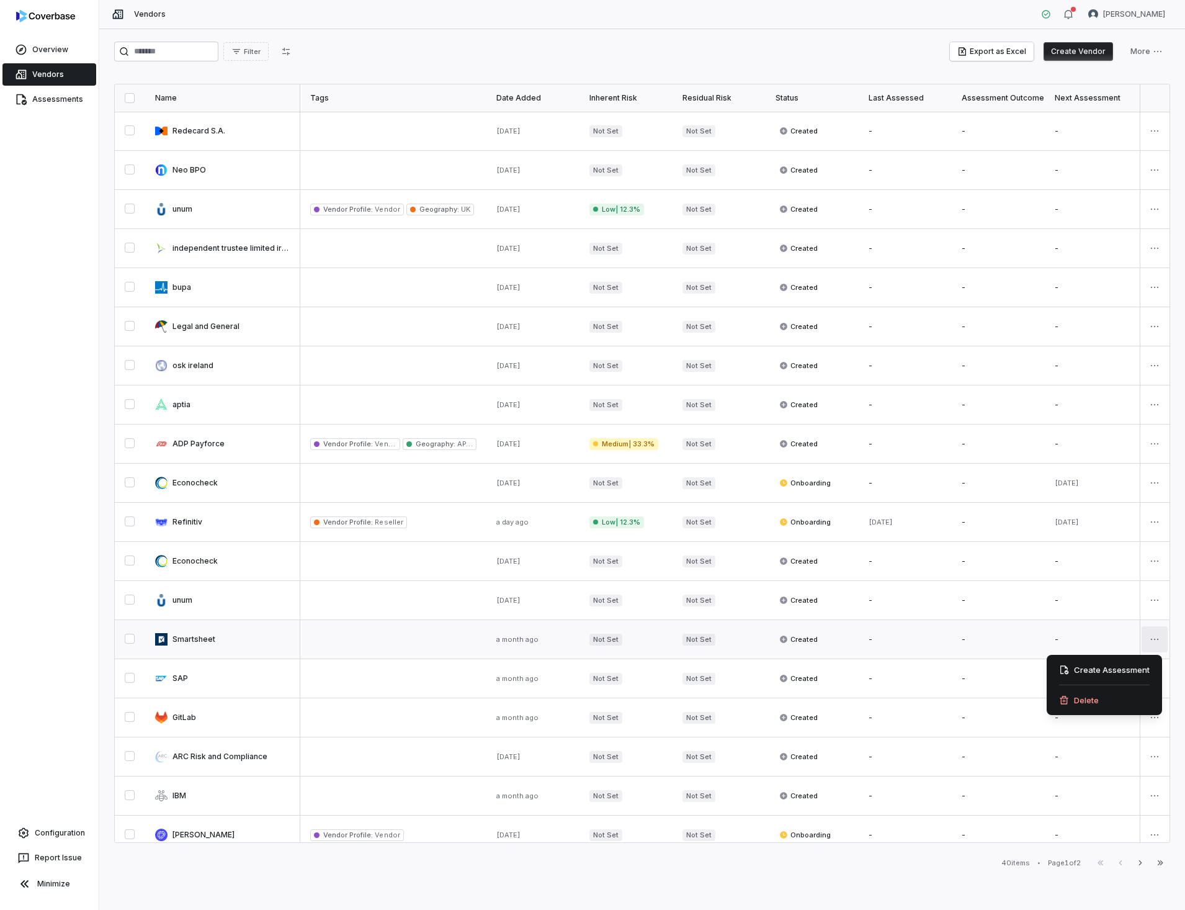
click at [1155, 637] on html "Overview Vendors Assessments Configuration Report Issue Minimize Vendors [PERSO…" at bounding box center [592, 455] width 1185 height 910
click at [1083, 698] on div "Delete" at bounding box center [1104, 700] width 105 height 20
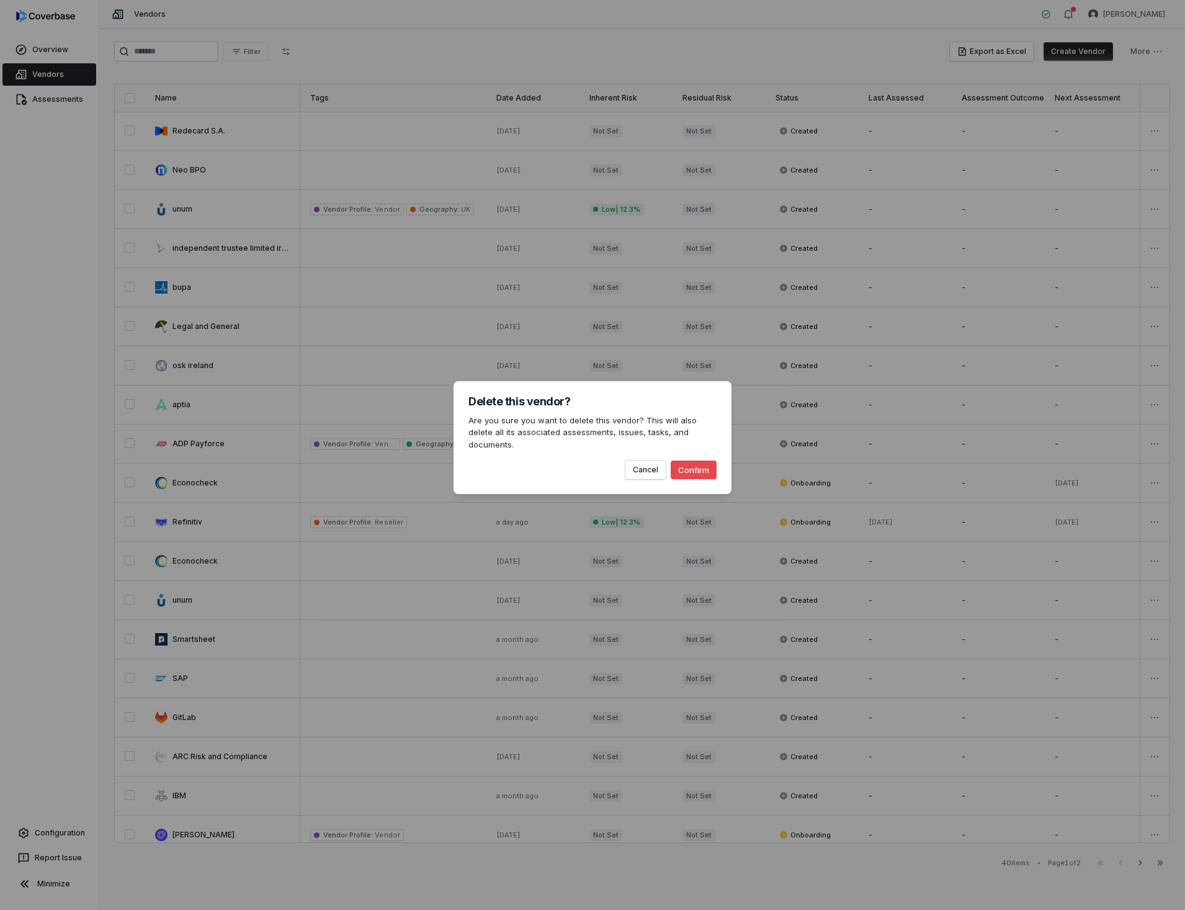
drag, startPoint x: 678, startPoint y: 461, endPoint x: 426, endPoint y: 608, distance: 292.2
click at [680, 460] on button "Confirm" at bounding box center [694, 469] width 46 height 19
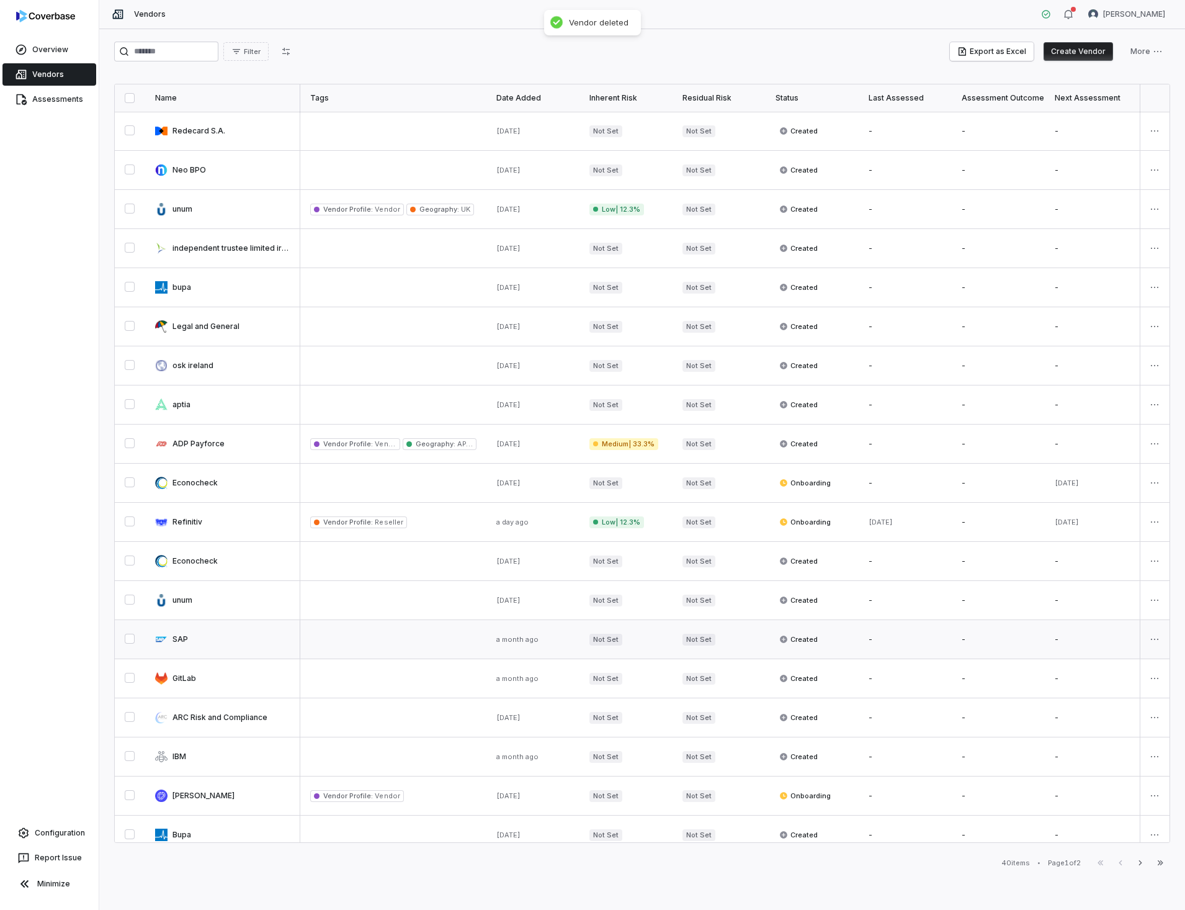
click at [172, 637] on link at bounding box center [222, 639] width 155 height 38
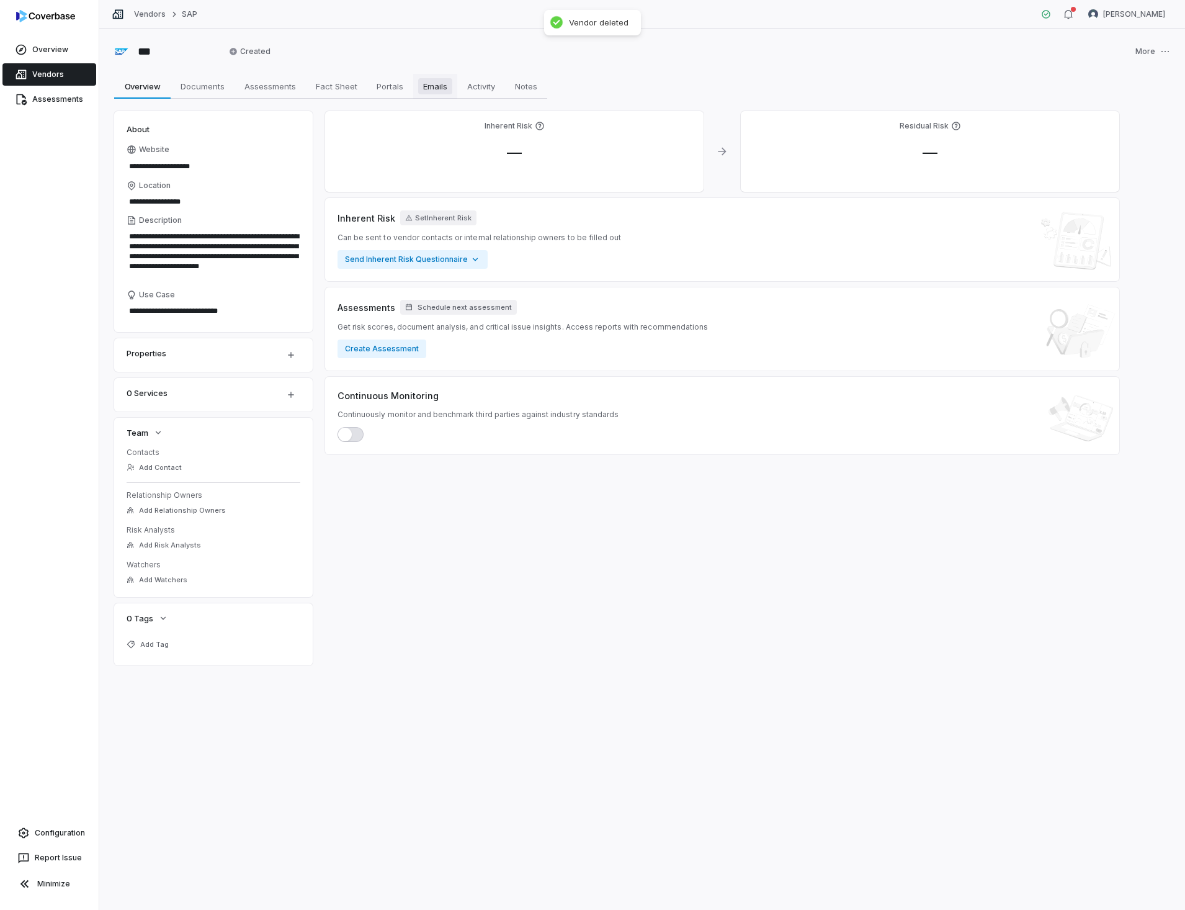
drag, startPoint x: 475, startPoint y: 84, endPoint x: 447, endPoint y: 76, distance: 29.2
click at [476, 84] on span "Activity" at bounding box center [481, 86] width 38 height 16
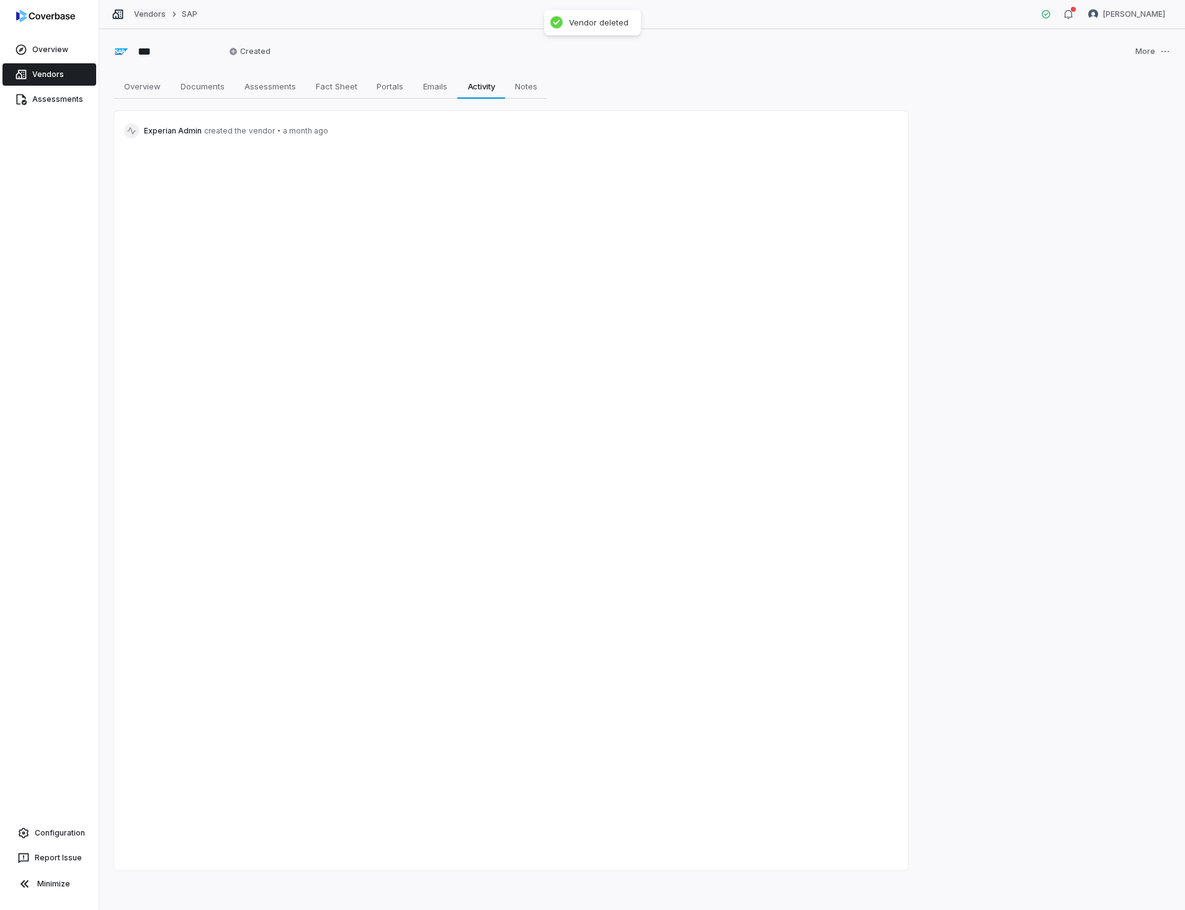
click at [146, 10] on link "Vendors" at bounding box center [150, 14] width 32 height 10
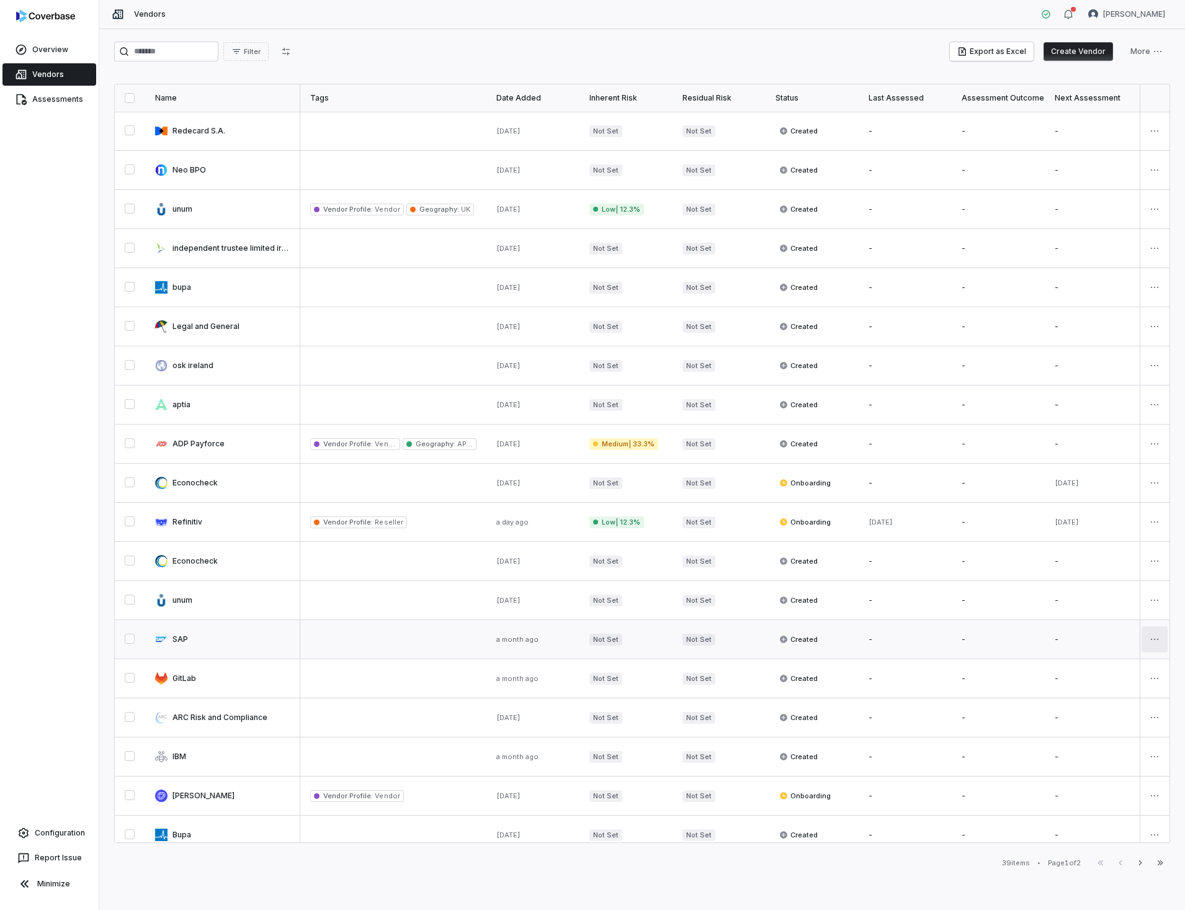
click at [1155, 637] on html "Overview Vendors Assessments Configuration Report Issue Minimize Vendors [PERSO…" at bounding box center [592, 455] width 1185 height 910
click at [1081, 702] on div "Delete" at bounding box center [1104, 700] width 105 height 20
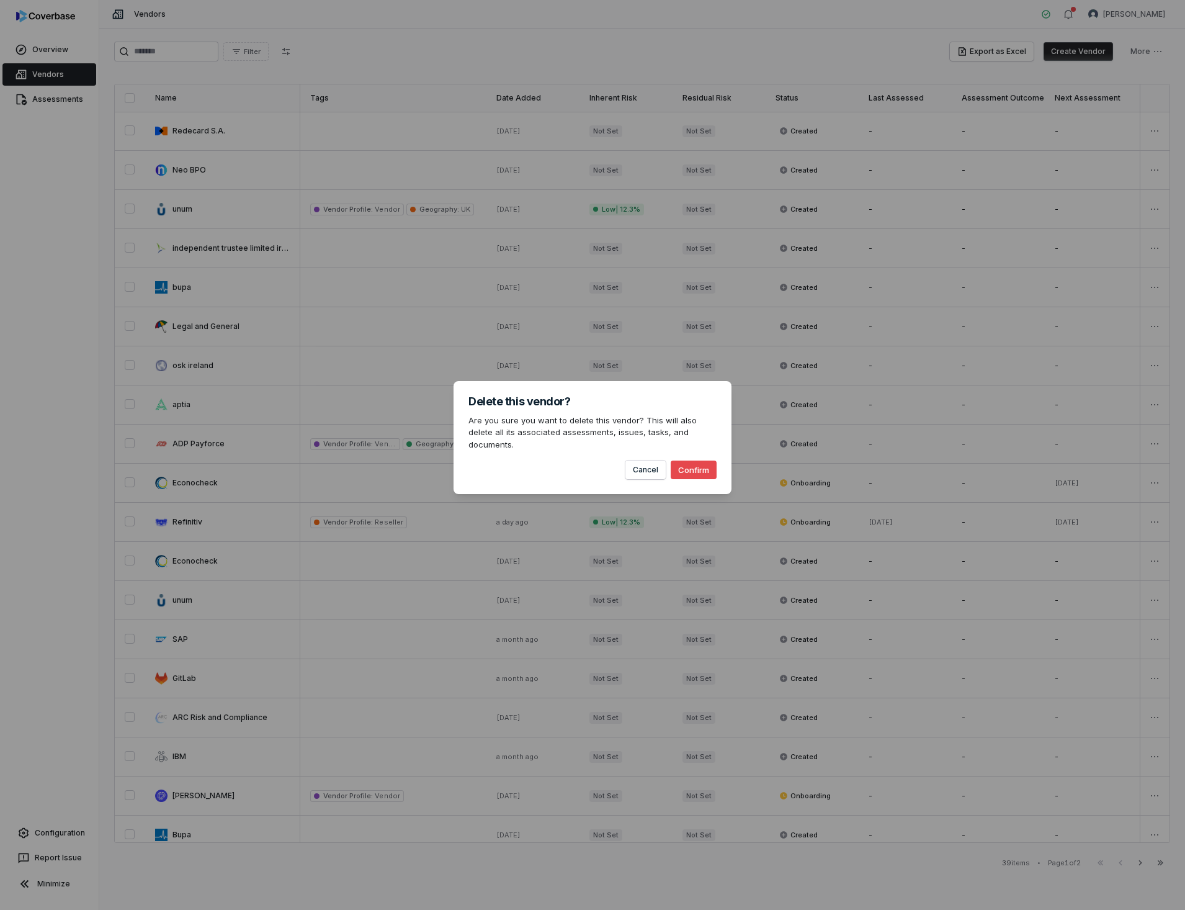
click at [699, 462] on button "Confirm" at bounding box center [694, 469] width 46 height 19
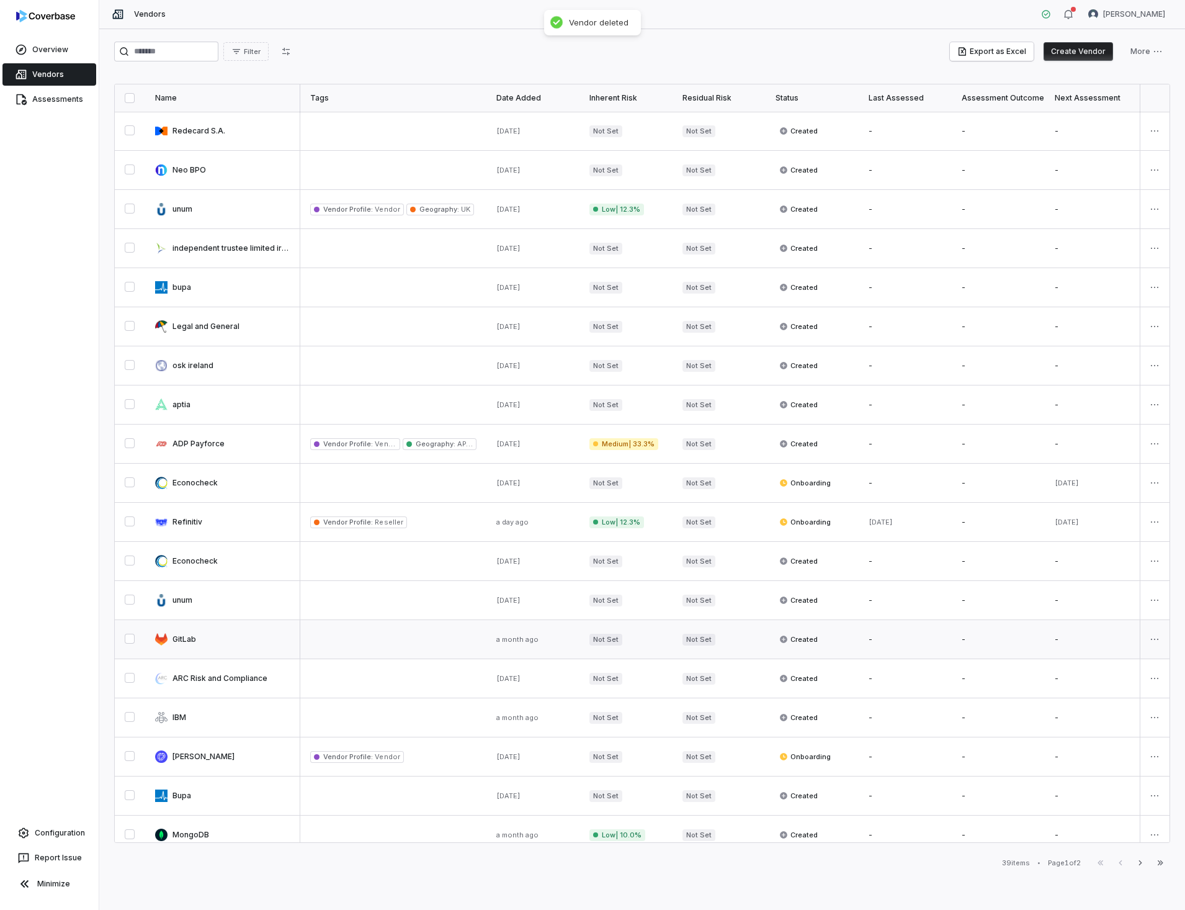
click at [189, 639] on link at bounding box center [222, 639] width 155 height 38
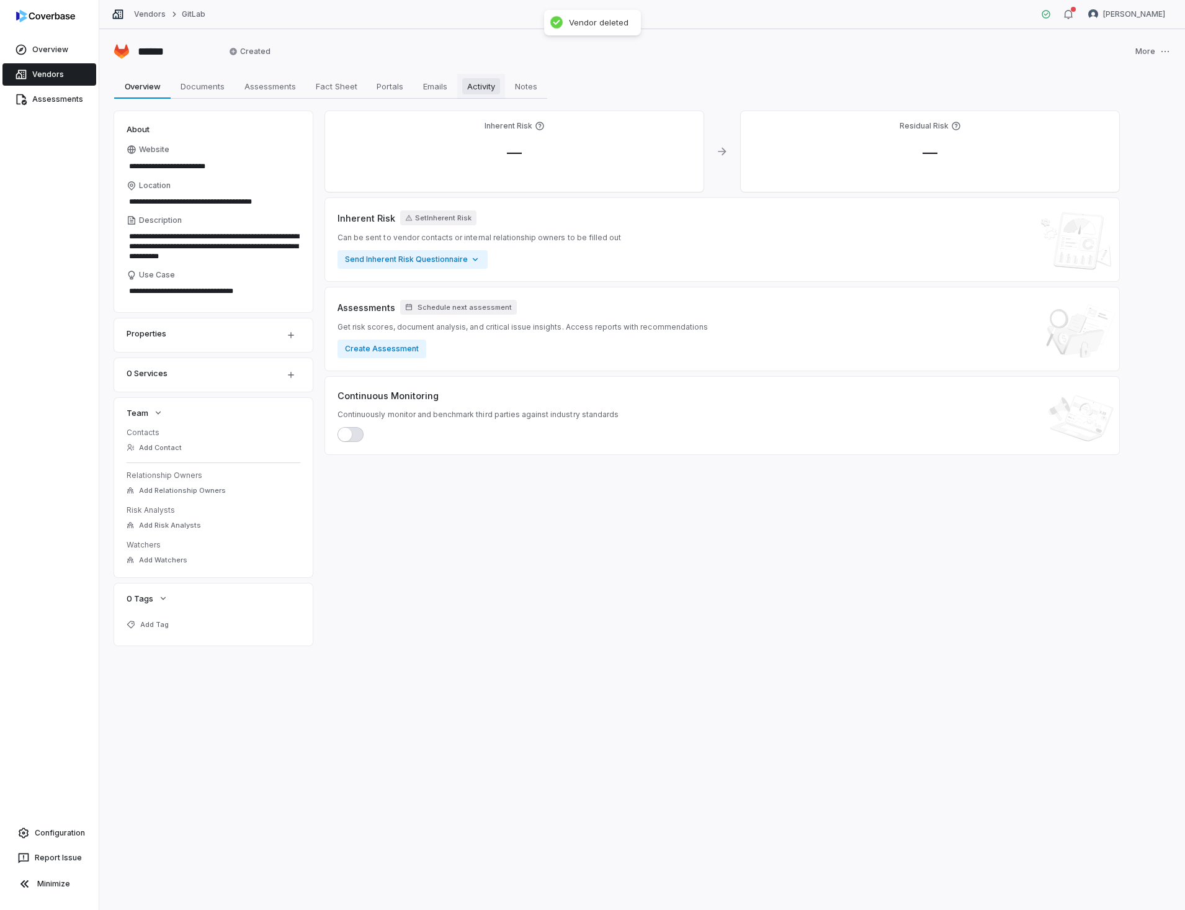
click at [475, 82] on span "Activity" at bounding box center [481, 86] width 38 height 16
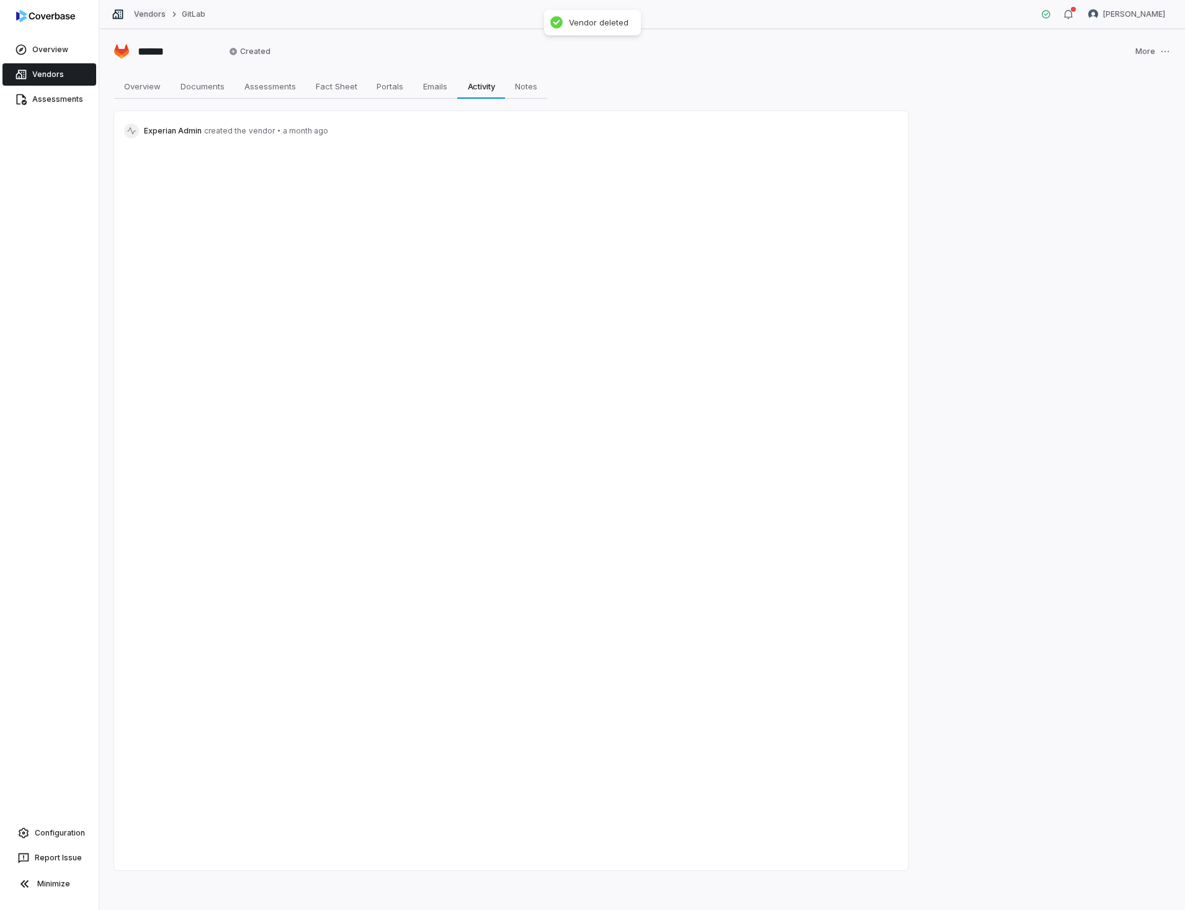
click at [153, 9] on link "Vendors" at bounding box center [150, 14] width 32 height 10
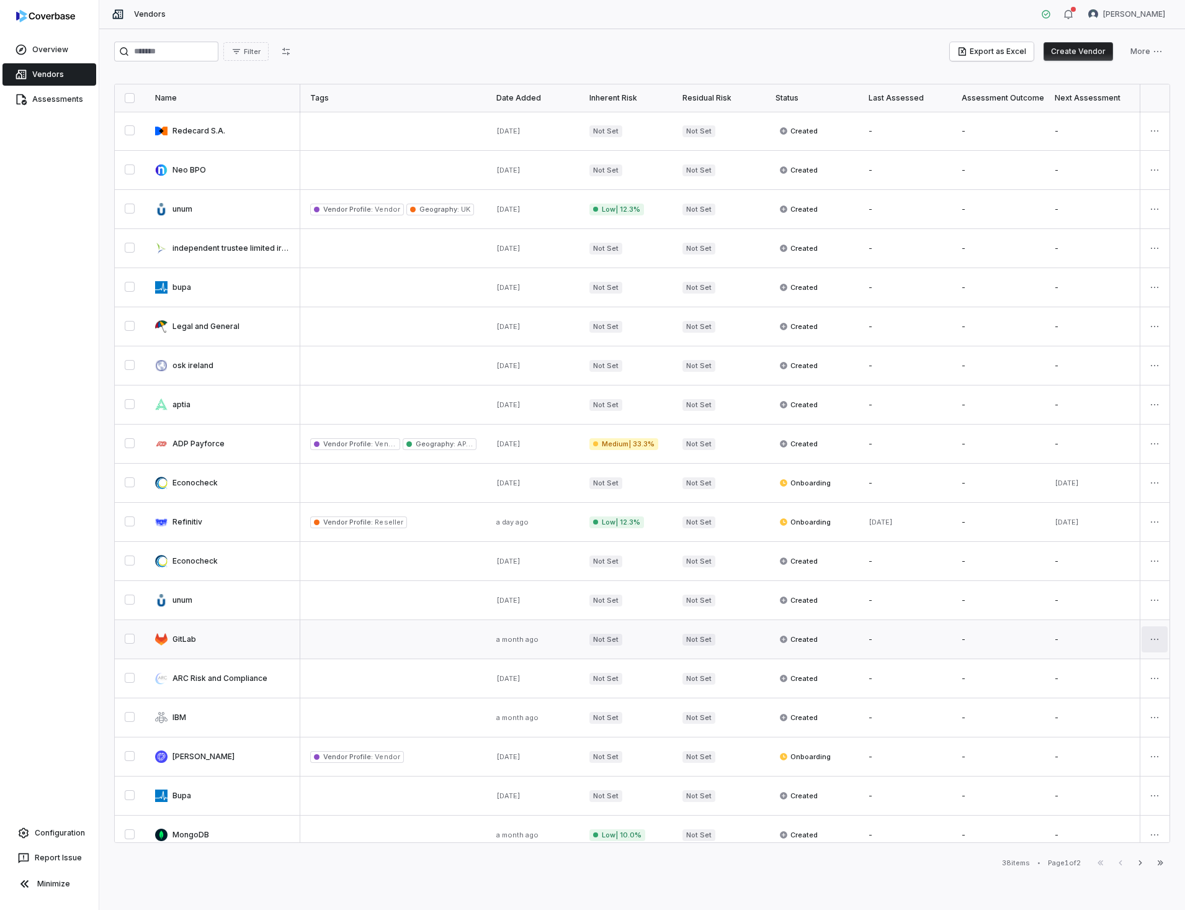
click at [1157, 634] on html "Overview Vendors Assessments Configuration Report Issue Minimize Vendors [PERSO…" at bounding box center [592, 455] width 1185 height 910
click at [1083, 699] on div "Delete" at bounding box center [1104, 700] width 105 height 20
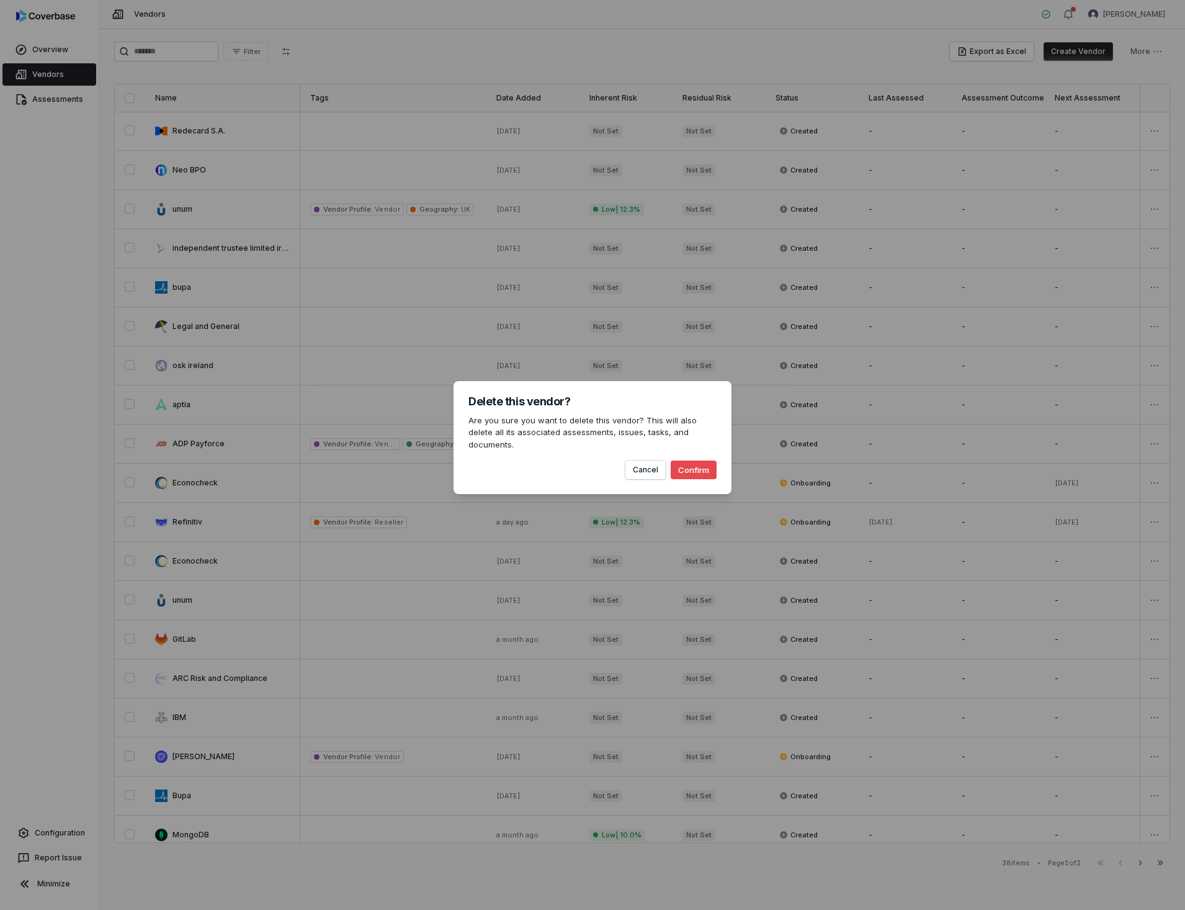
click at [699, 467] on button "Confirm" at bounding box center [694, 469] width 46 height 19
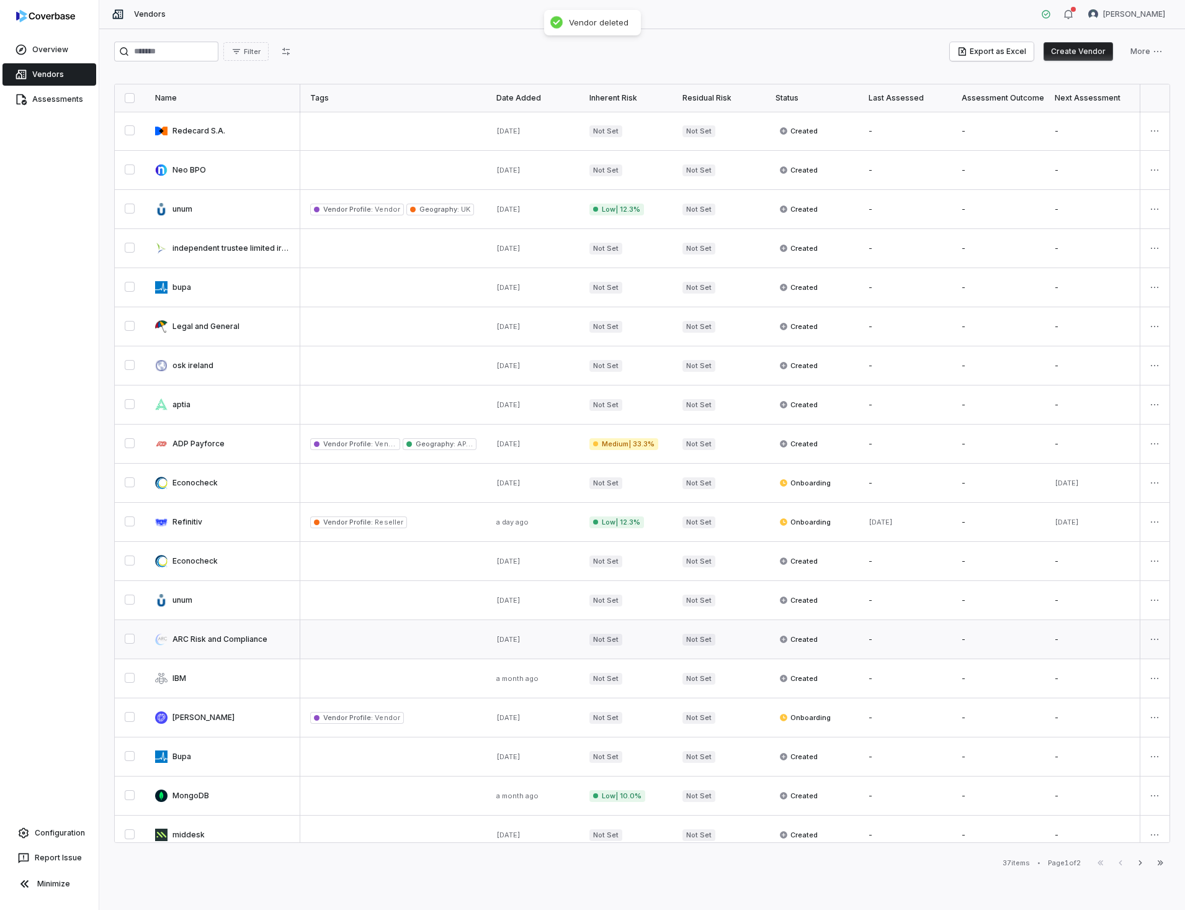
click at [217, 640] on link at bounding box center [222, 639] width 155 height 38
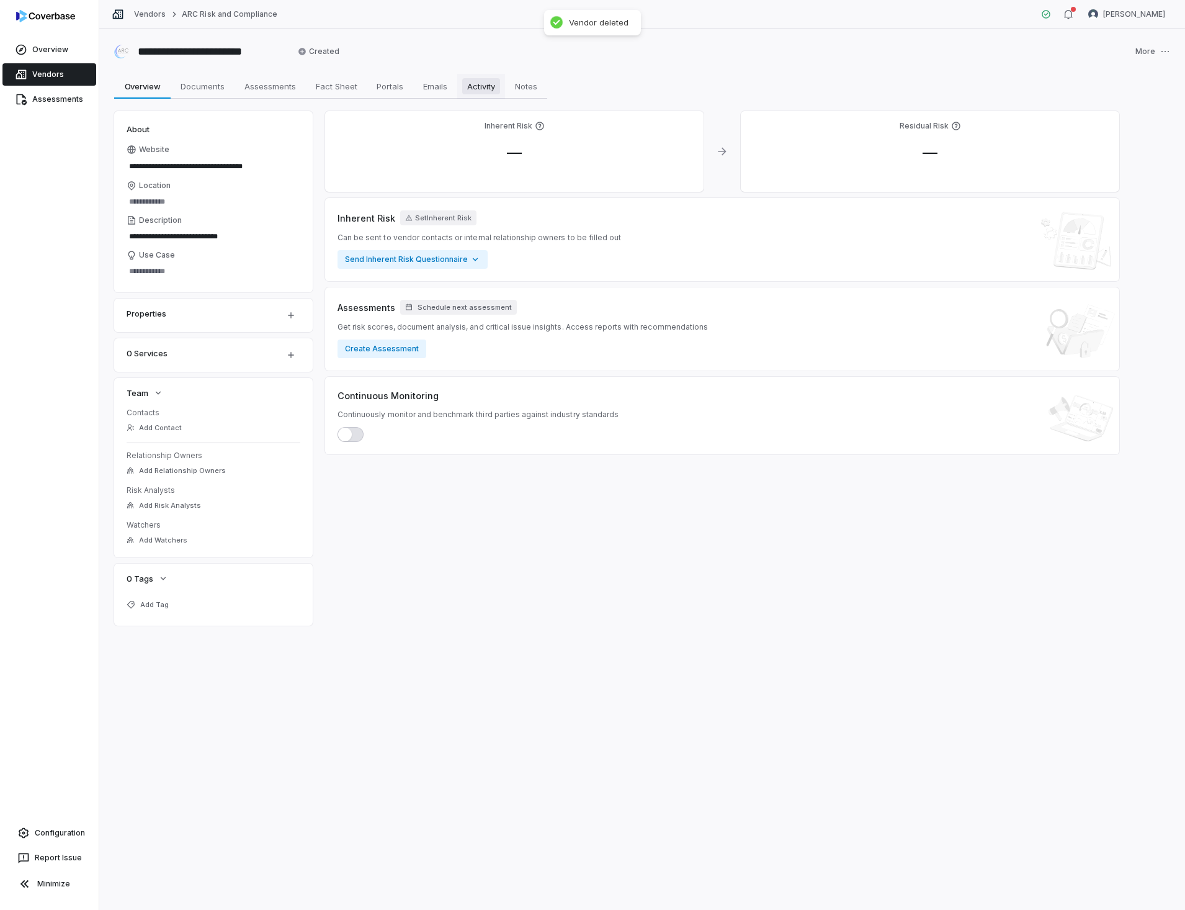
click at [472, 83] on span "Activity" at bounding box center [481, 86] width 38 height 16
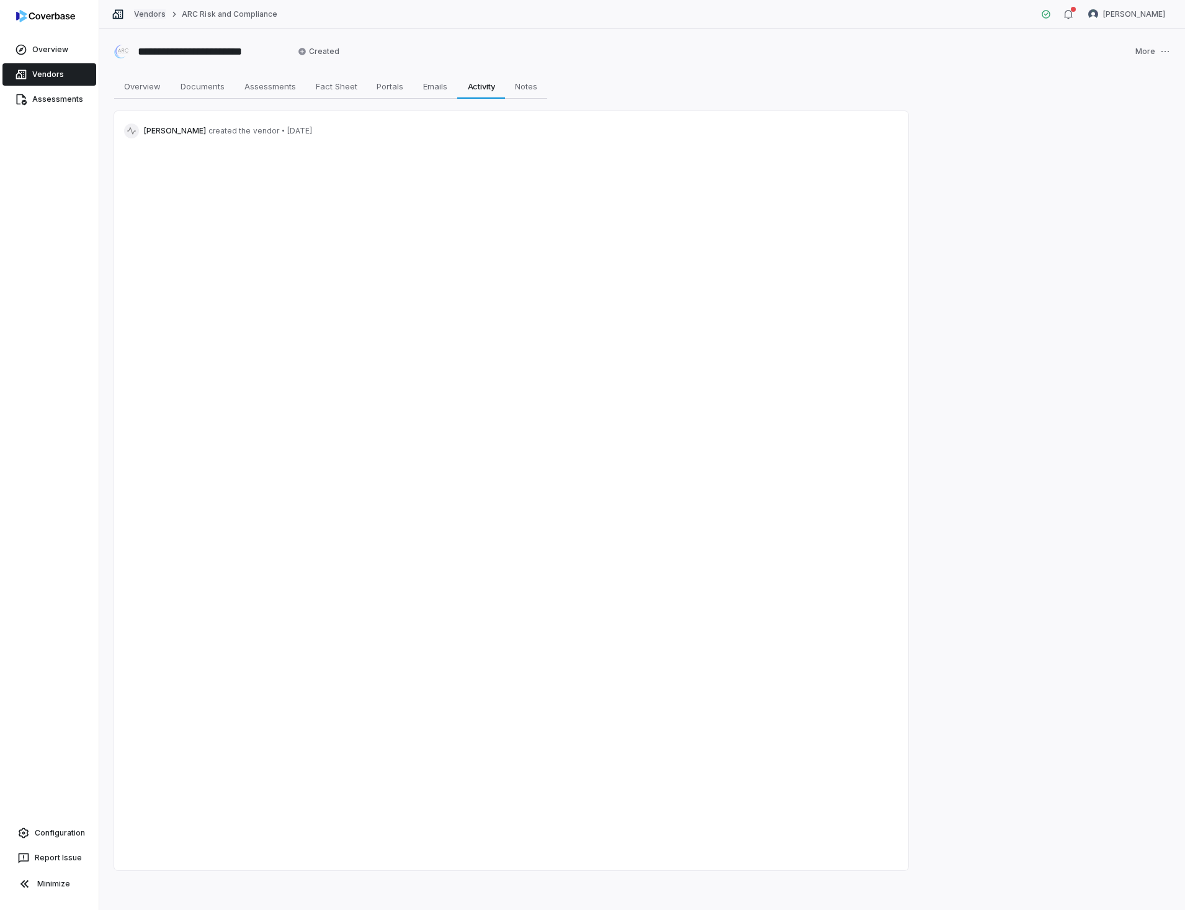
click at [145, 13] on link "Vendors" at bounding box center [150, 14] width 32 height 10
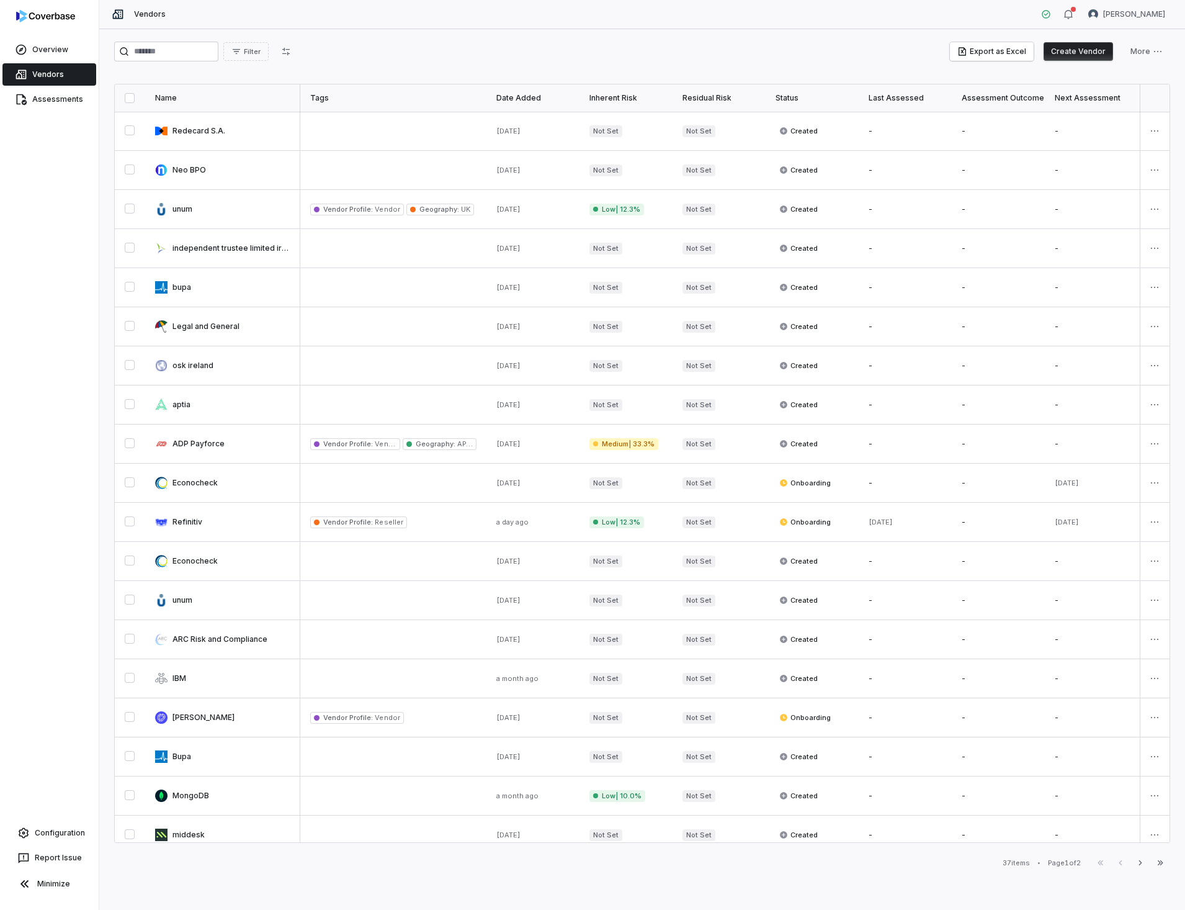
click at [1150, 635] on html "Overview Vendors Assessments Configuration Report Issue Minimize Vendors [PERSO…" at bounding box center [592, 455] width 1185 height 910
click at [1078, 699] on div "Delete" at bounding box center [1104, 700] width 105 height 20
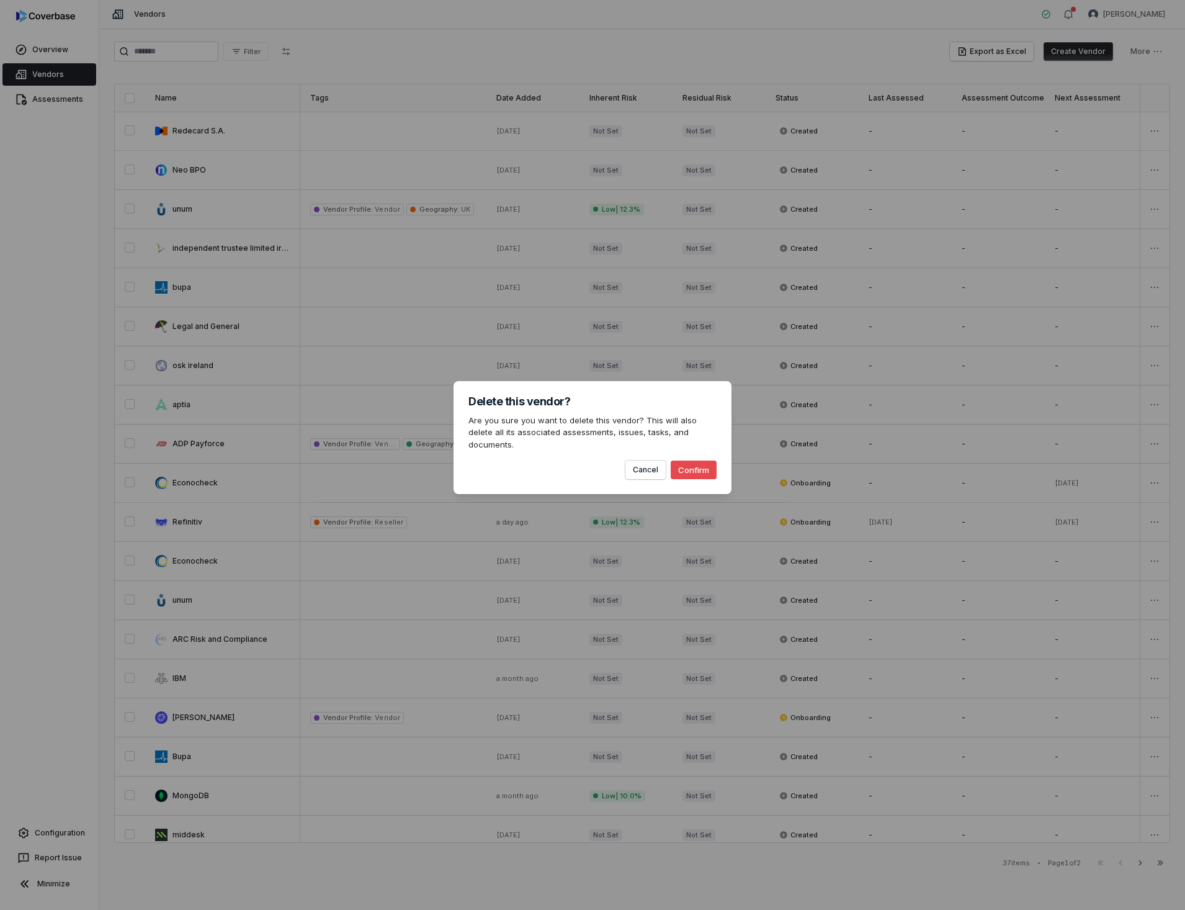
click at [674, 460] on button "Confirm" at bounding box center [694, 469] width 46 height 19
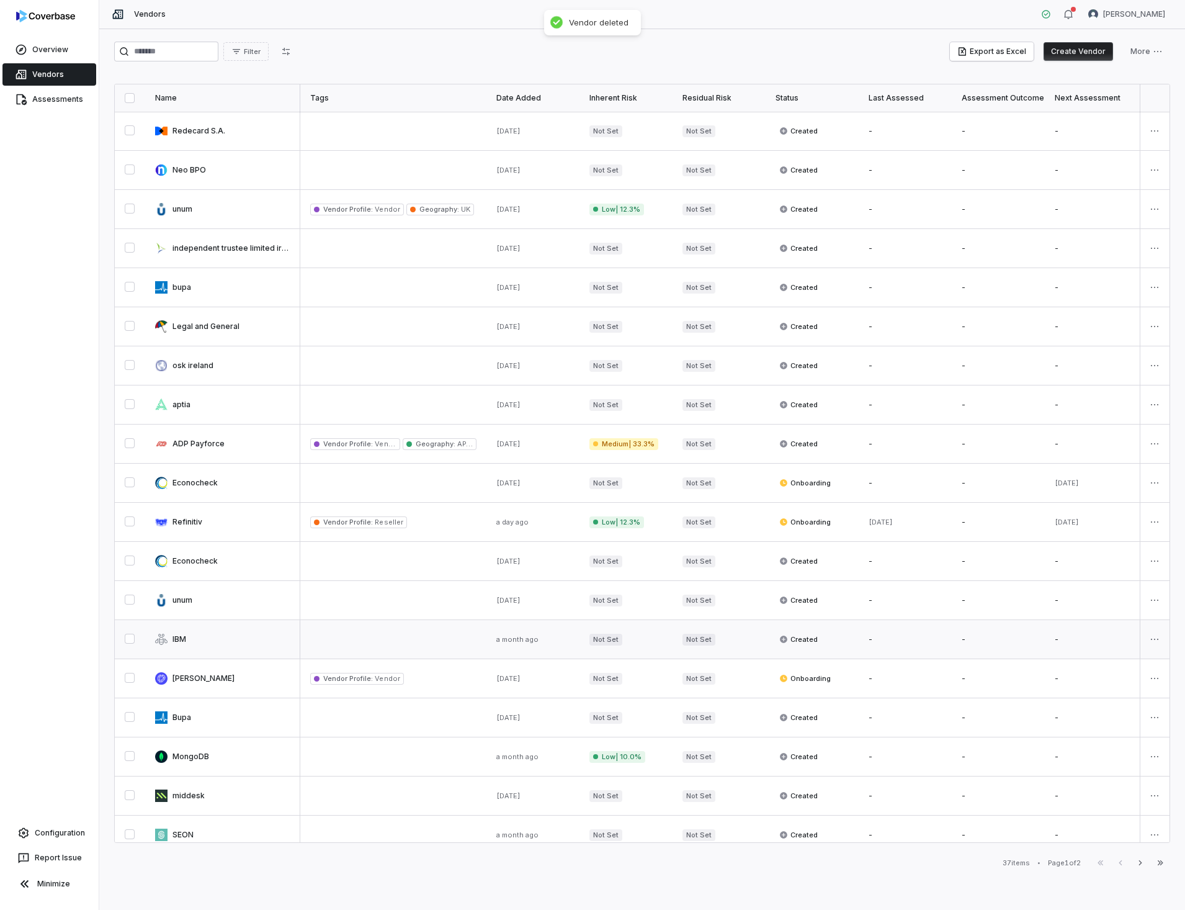
click at [180, 636] on link at bounding box center [222, 639] width 155 height 38
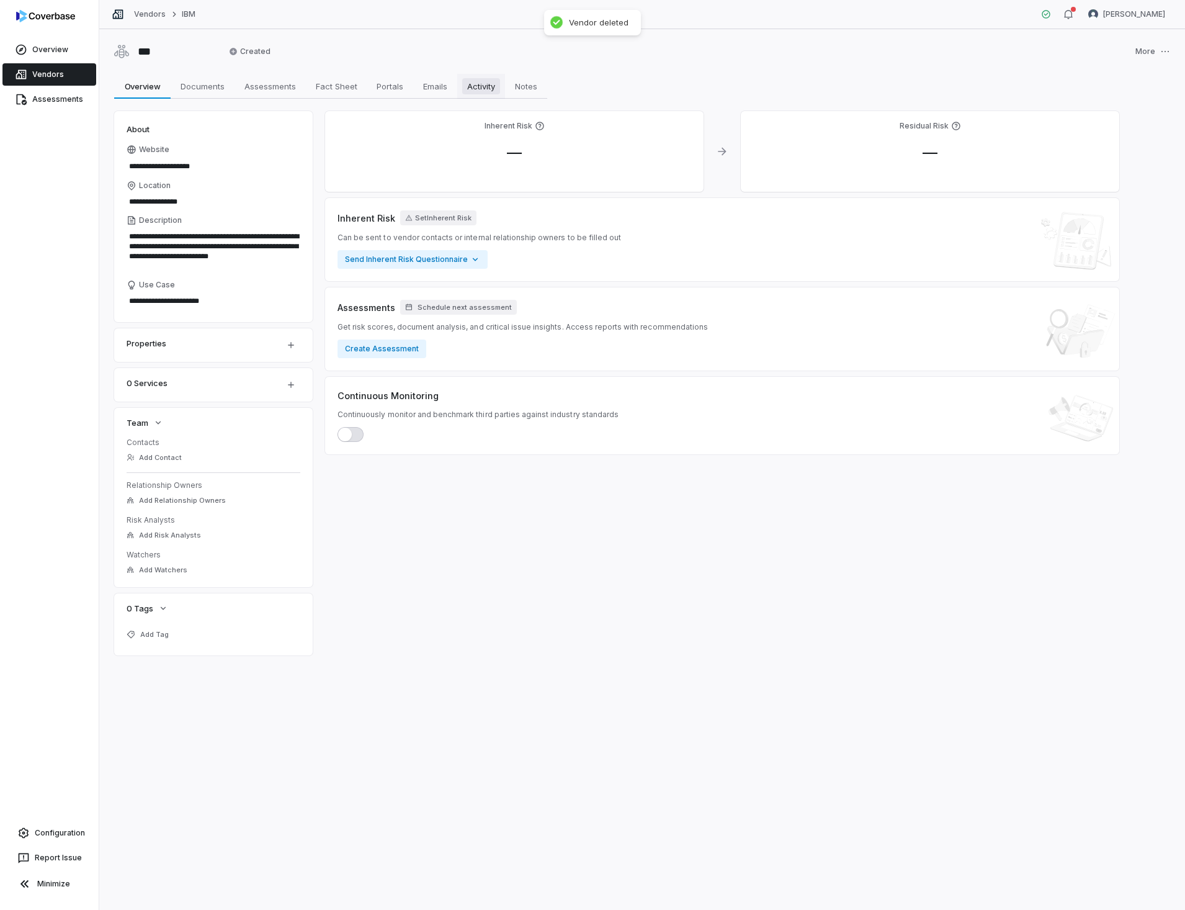
click at [485, 78] on span "Activity" at bounding box center [481, 86] width 38 height 16
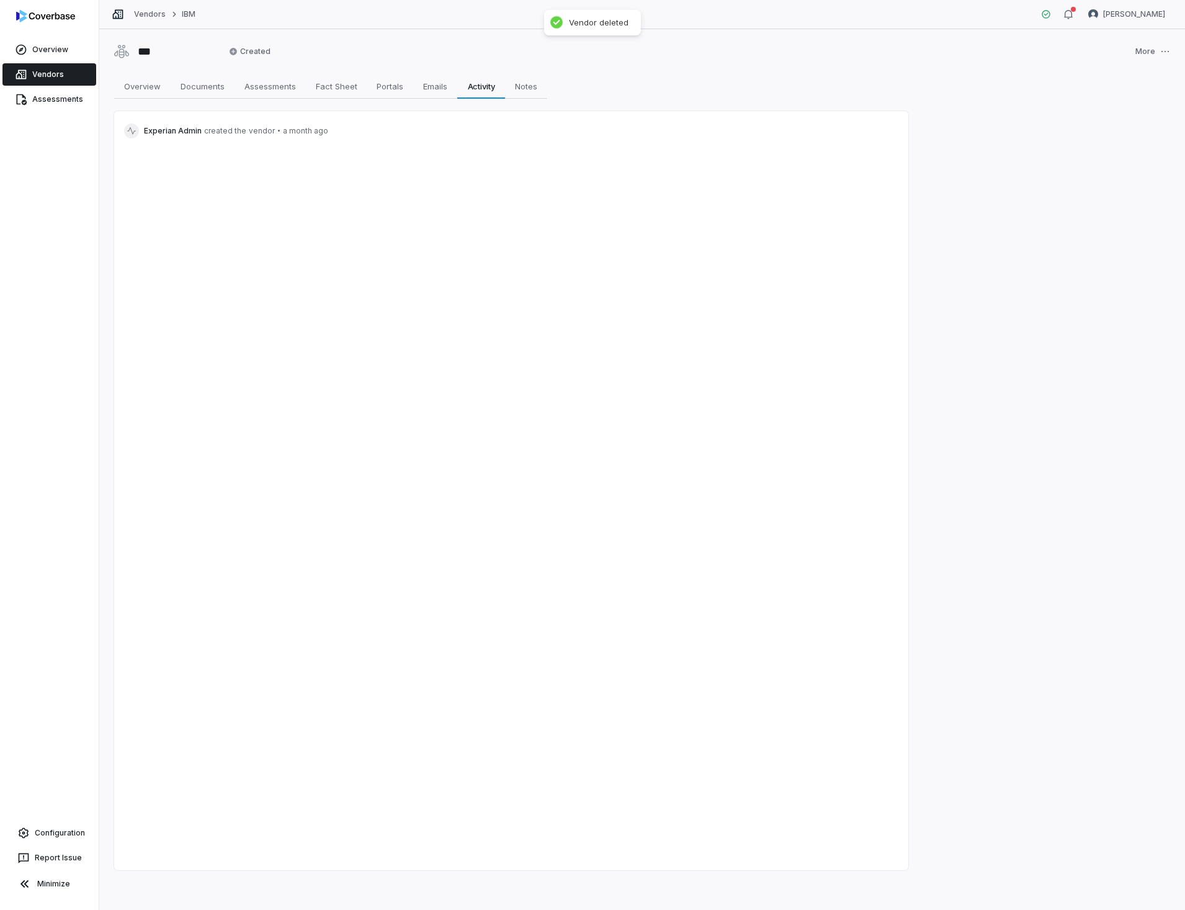
click at [161, 7] on div "Vendors IBM [PERSON_NAME]" at bounding box center [642, 14] width 1086 height 29
click at [147, 14] on link "Vendors" at bounding box center [150, 14] width 32 height 10
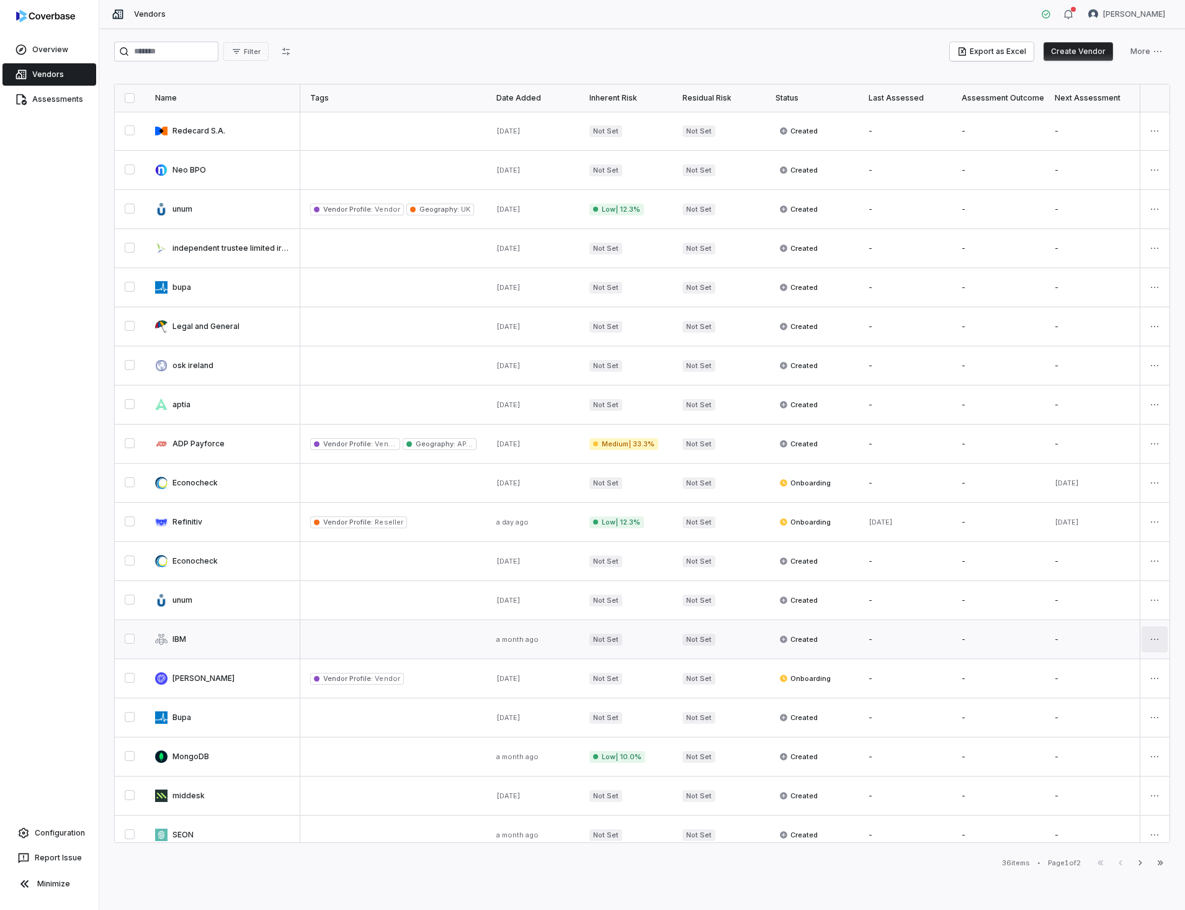
click at [1149, 637] on html "Overview Vendors Assessments Configuration Report Issue Minimize Vendors [PERSO…" at bounding box center [592, 455] width 1185 height 910
click at [1091, 700] on div "Delete" at bounding box center [1104, 700] width 105 height 20
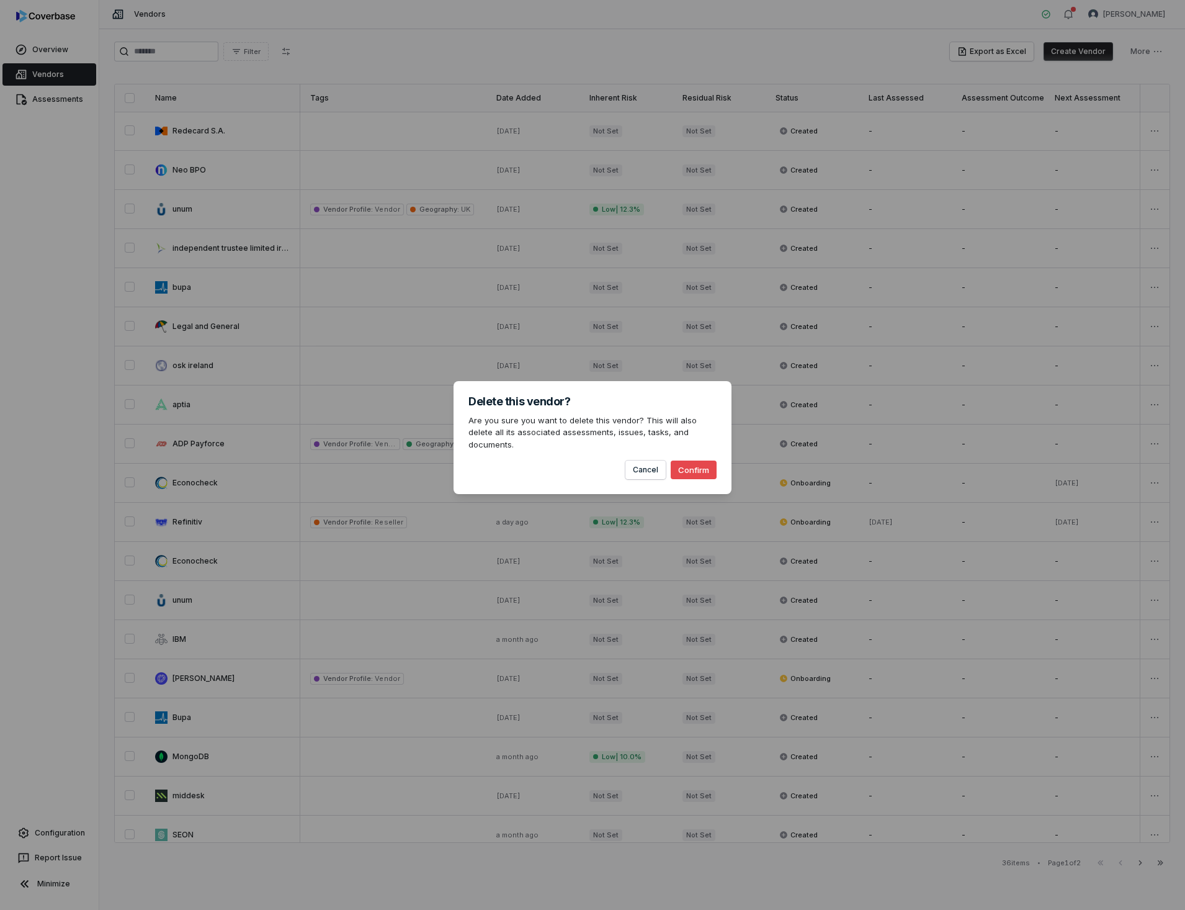
click at [691, 465] on button "Confirm" at bounding box center [694, 469] width 46 height 19
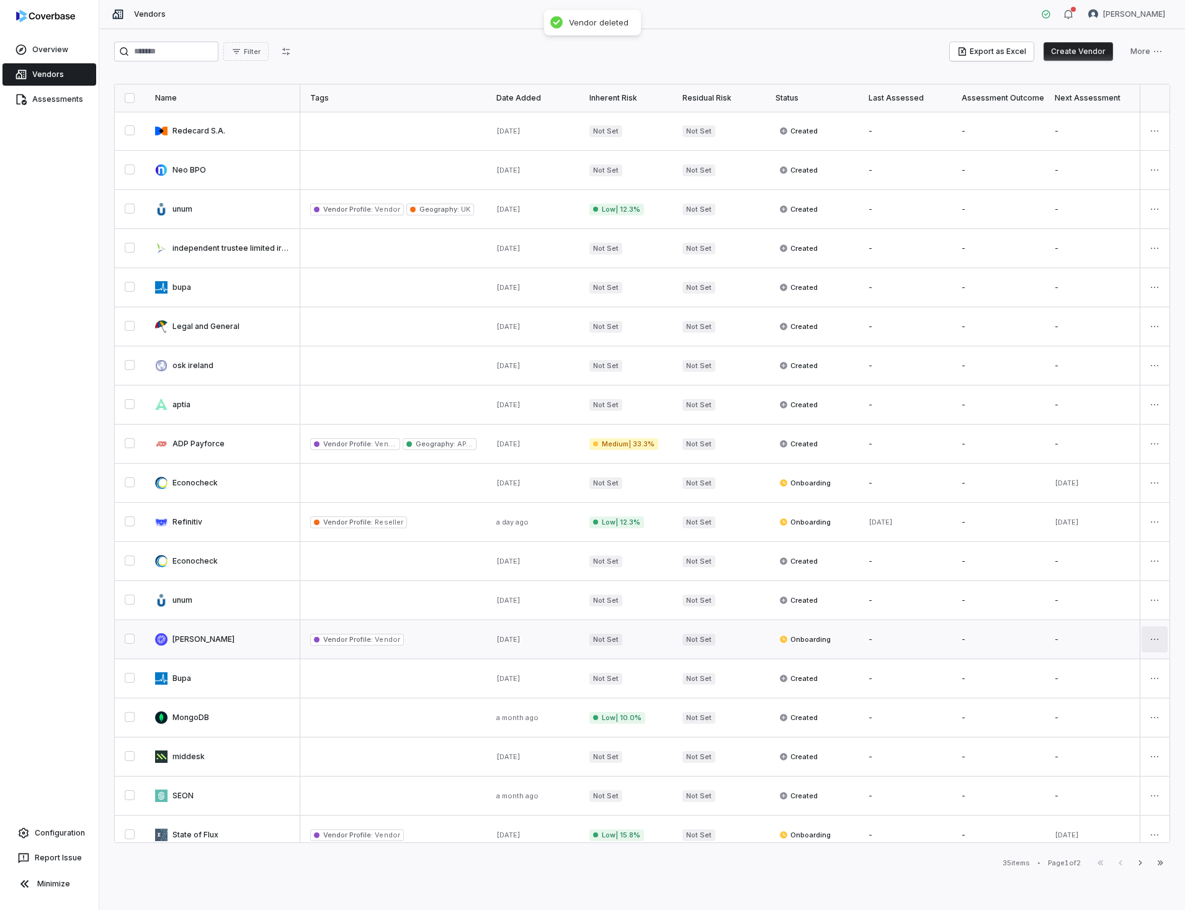
click at [1155, 642] on html "Overview Vendors Assessments Configuration Report Issue Minimize Vendors [PERSO…" at bounding box center [592, 455] width 1185 height 910
click at [1078, 700] on div "Delete" at bounding box center [1104, 700] width 105 height 20
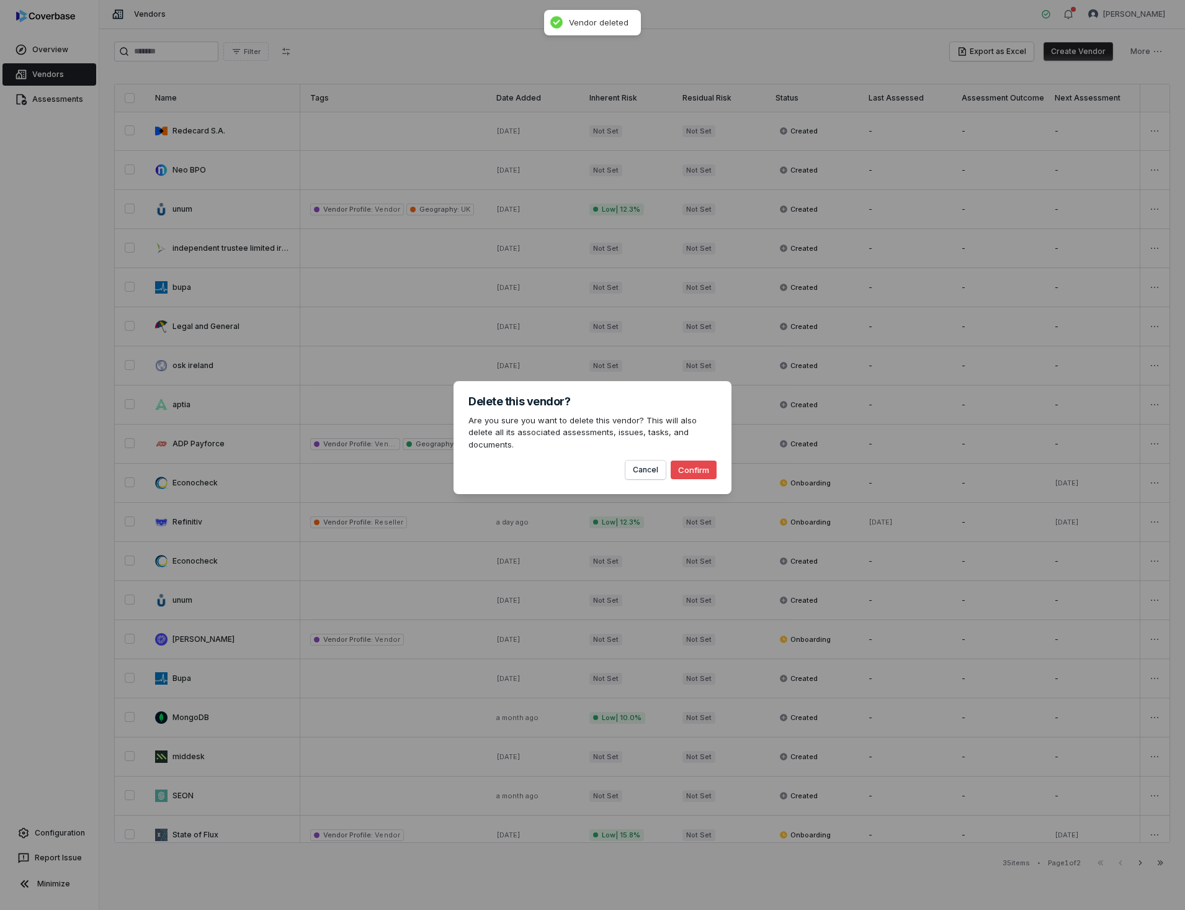
click at [699, 462] on button "Confirm" at bounding box center [694, 469] width 46 height 19
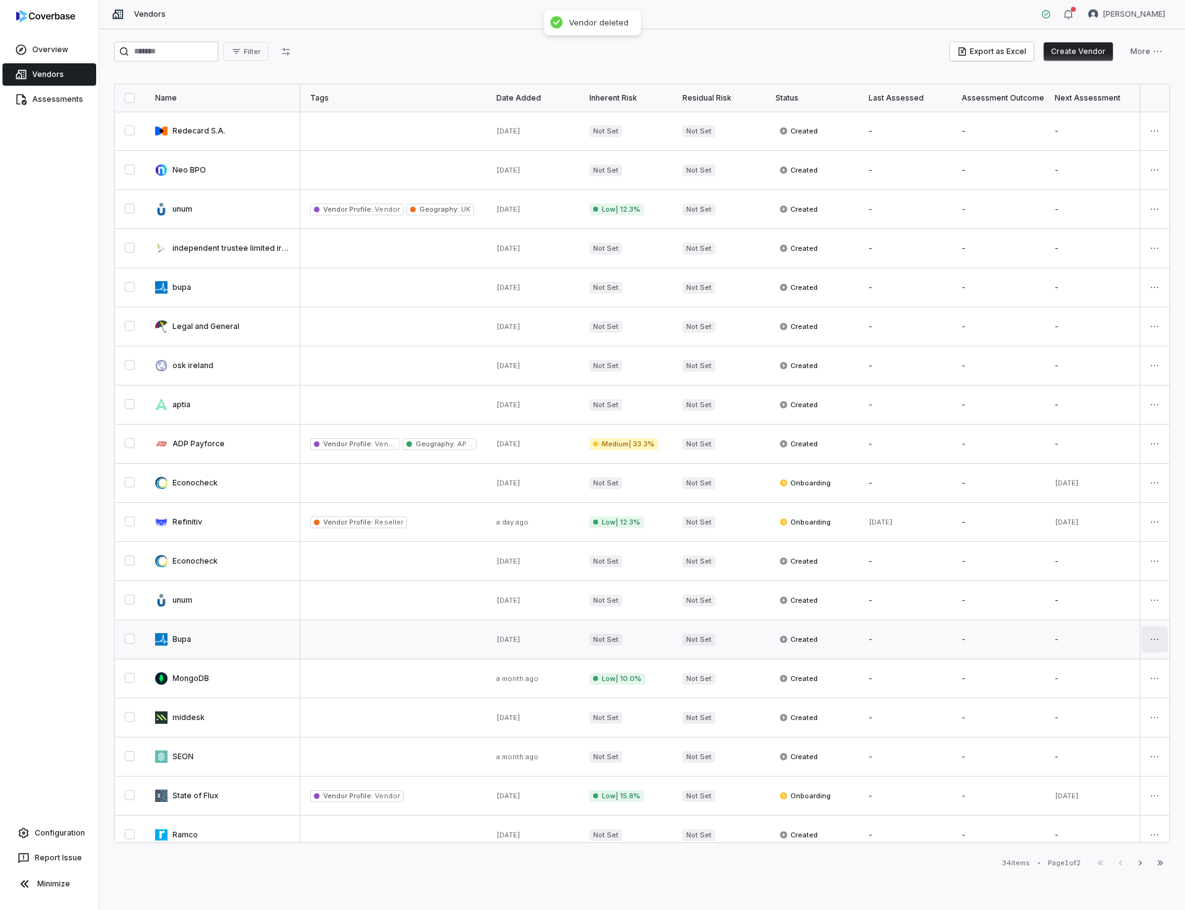
click at [1146, 639] on html "Overview Vendors Assessments Configuration Report Issue Minimize Vendors [PERSO…" at bounding box center [592, 455] width 1185 height 910
click at [1081, 698] on div "Delete" at bounding box center [1104, 700] width 105 height 20
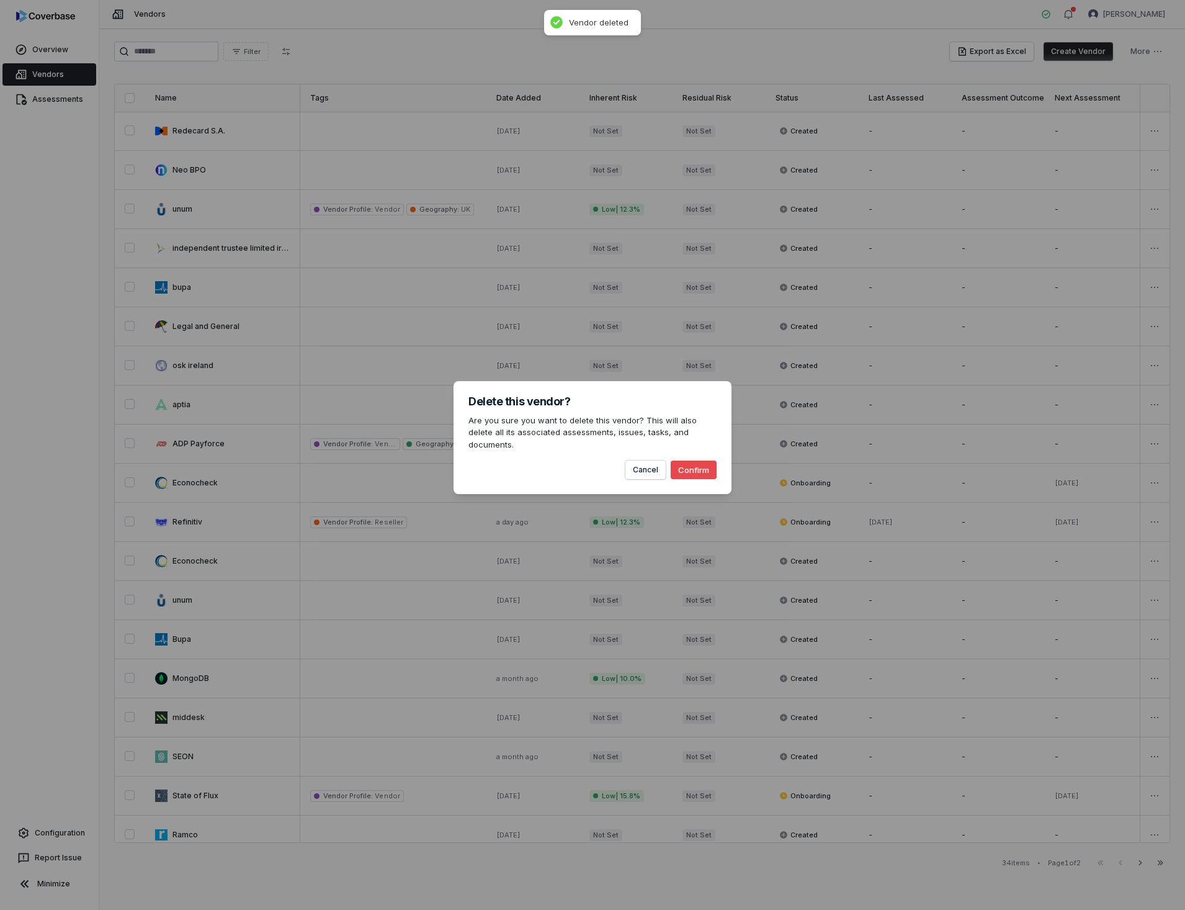
click at [700, 467] on button "Confirm" at bounding box center [694, 469] width 46 height 19
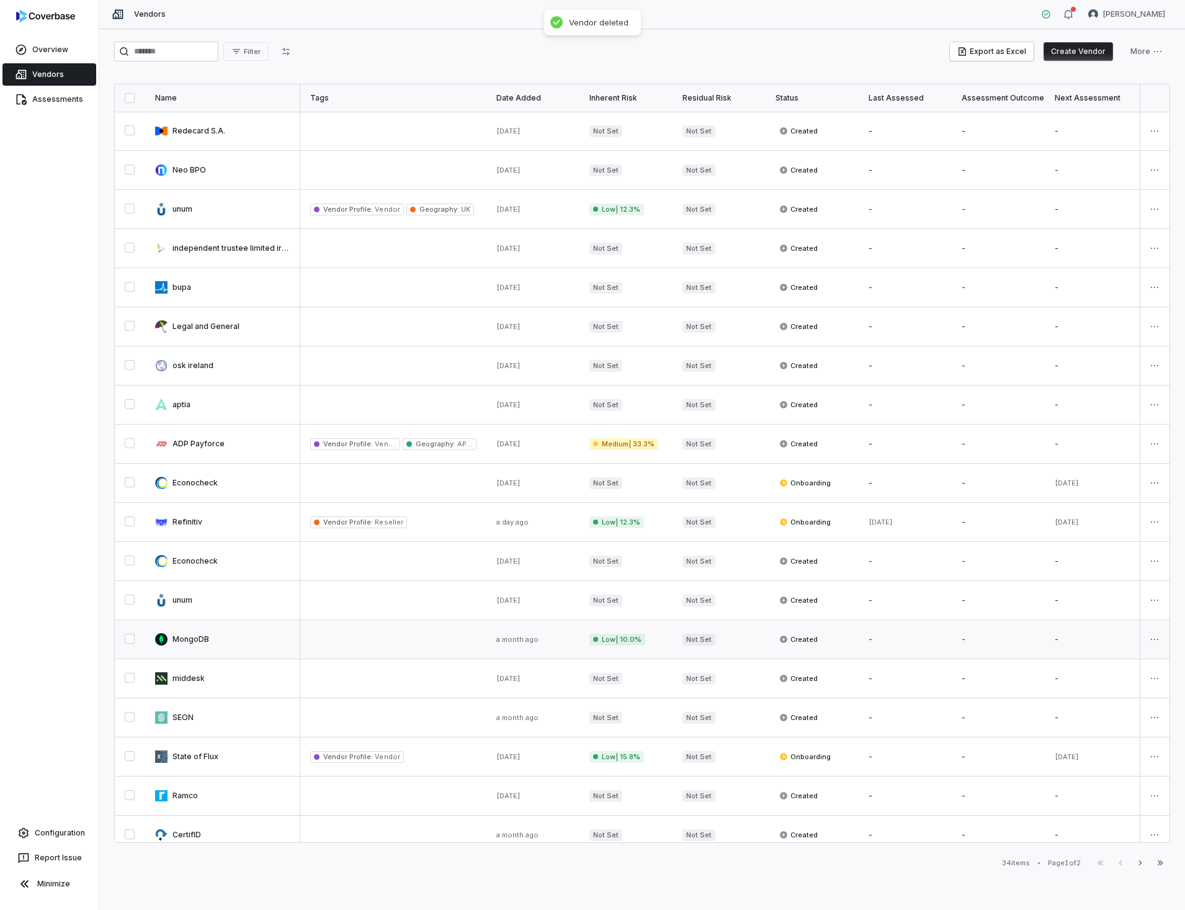
click at [202, 638] on link at bounding box center [222, 639] width 155 height 38
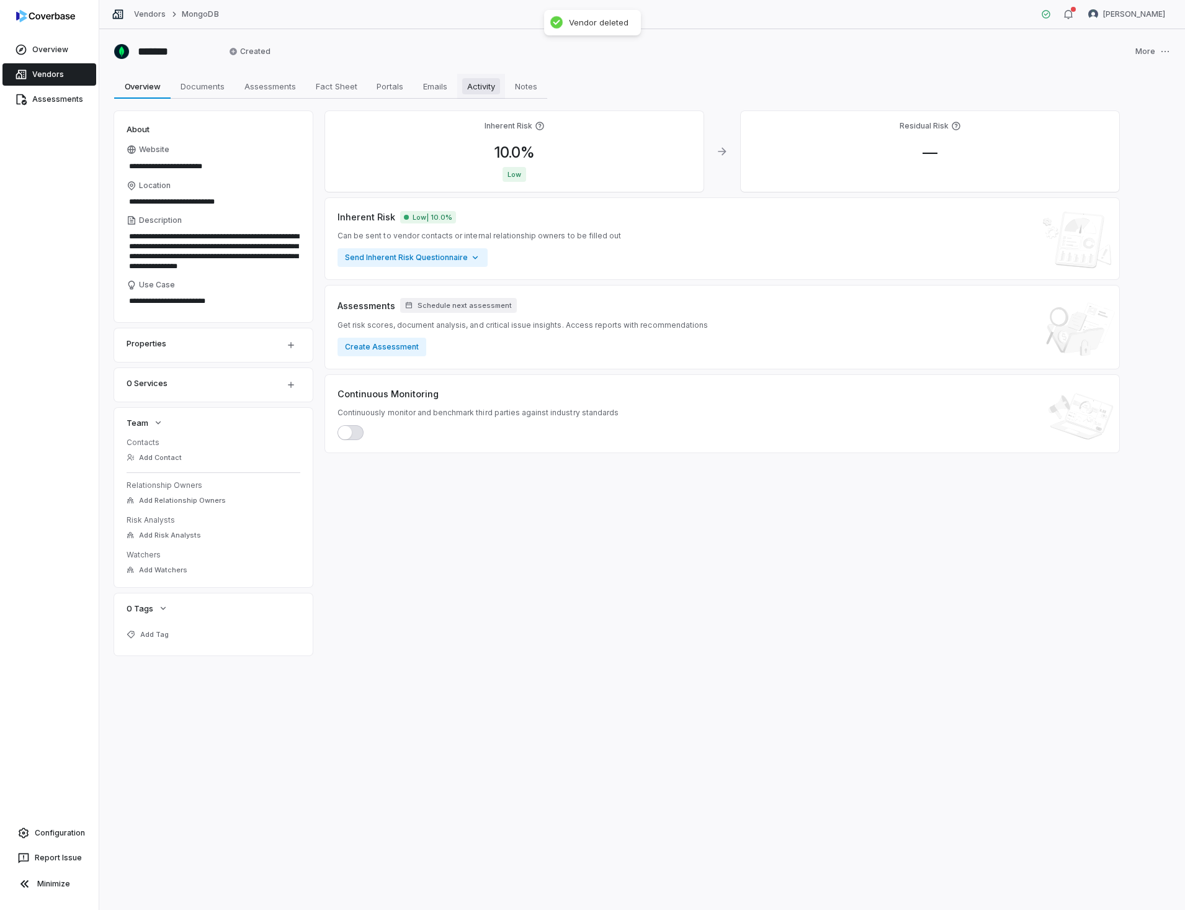
click at [475, 83] on span "Activity" at bounding box center [481, 86] width 38 height 16
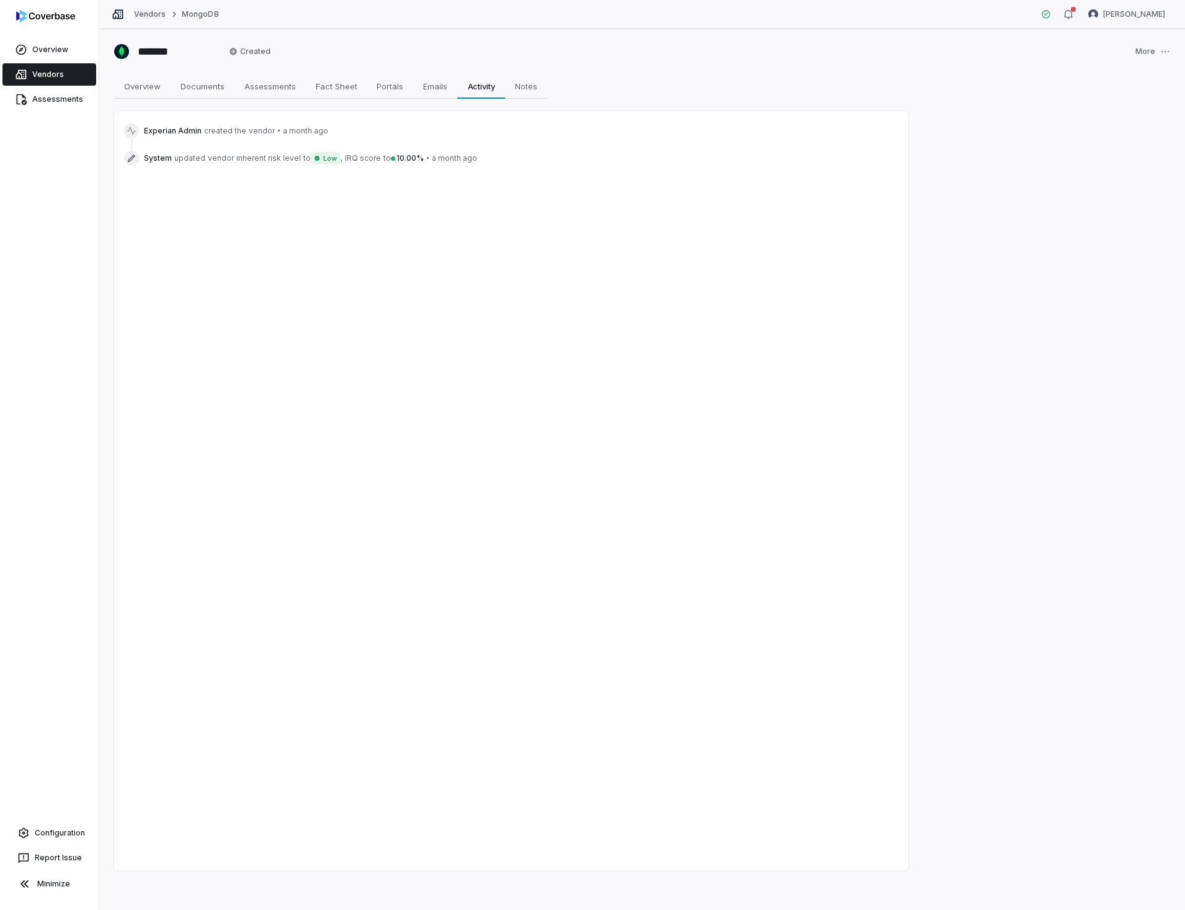
click at [151, 11] on link "Vendors" at bounding box center [150, 14] width 32 height 10
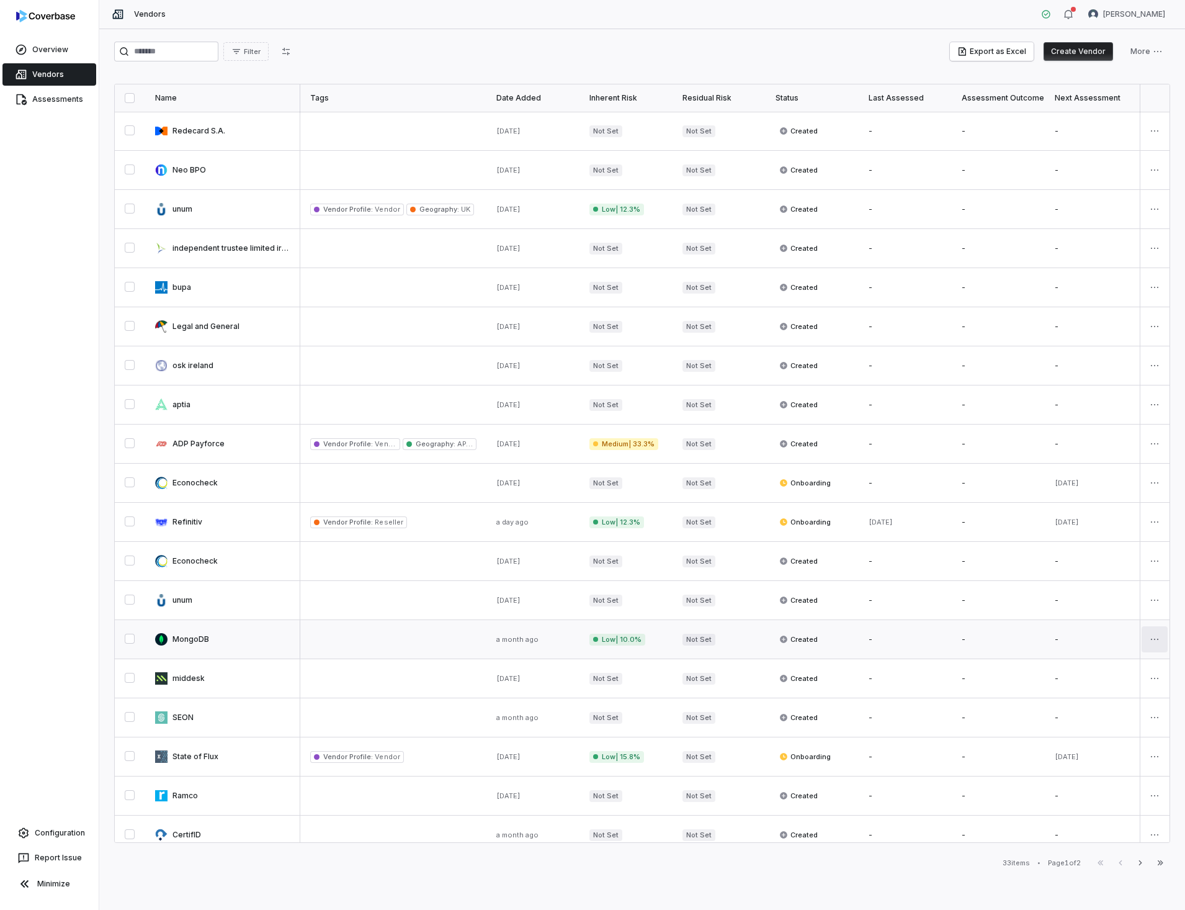
click at [1149, 641] on html "Overview Vendors Assessments Configuration Report Issue Minimize Vendors [PERSO…" at bounding box center [592, 455] width 1185 height 910
click at [1088, 700] on div "Delete" at bounding box center [1104, 700] width 105 height 20
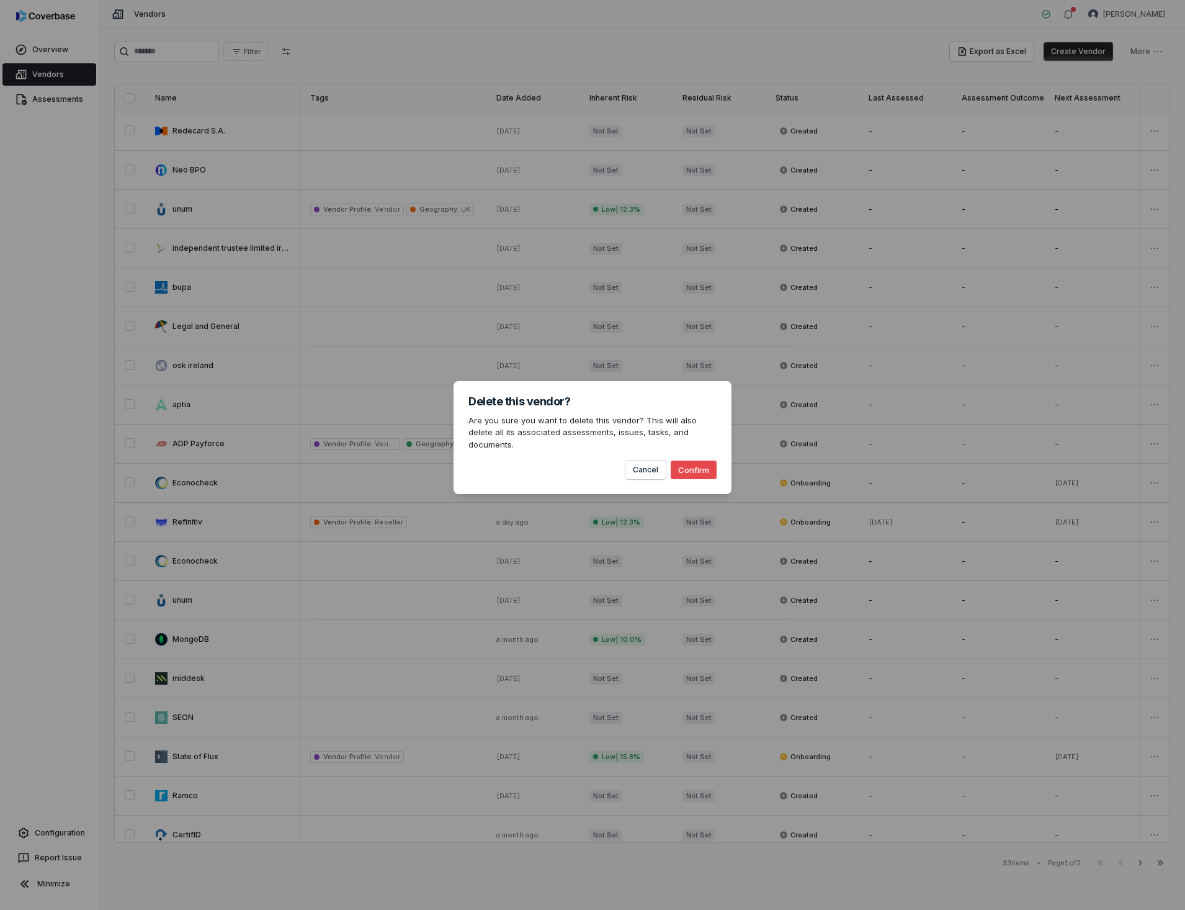
click at [702, 465] on button "Confirm" at bounding box center [694, 469] width 46 height 19
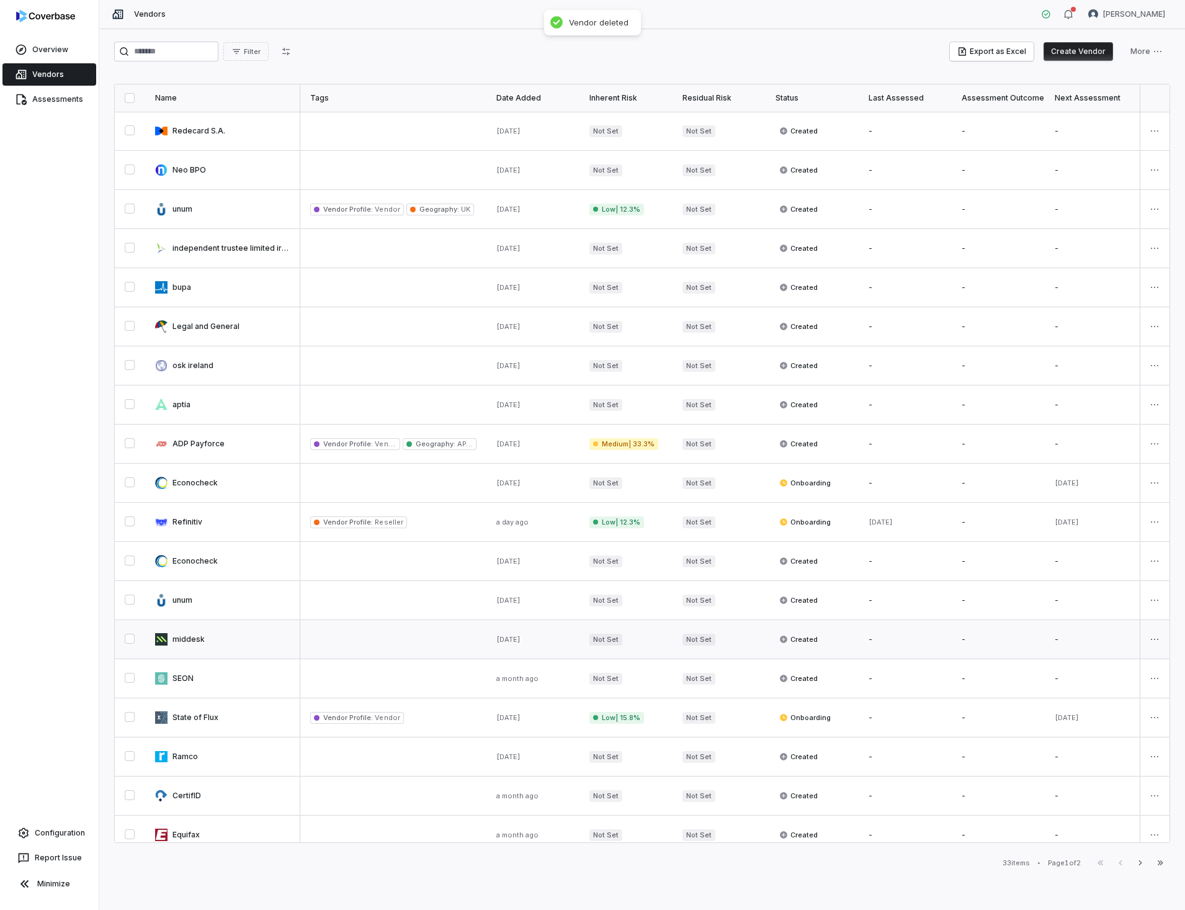
click at [187, 640] on link at bounding box center [222, 639] width 155 height 38
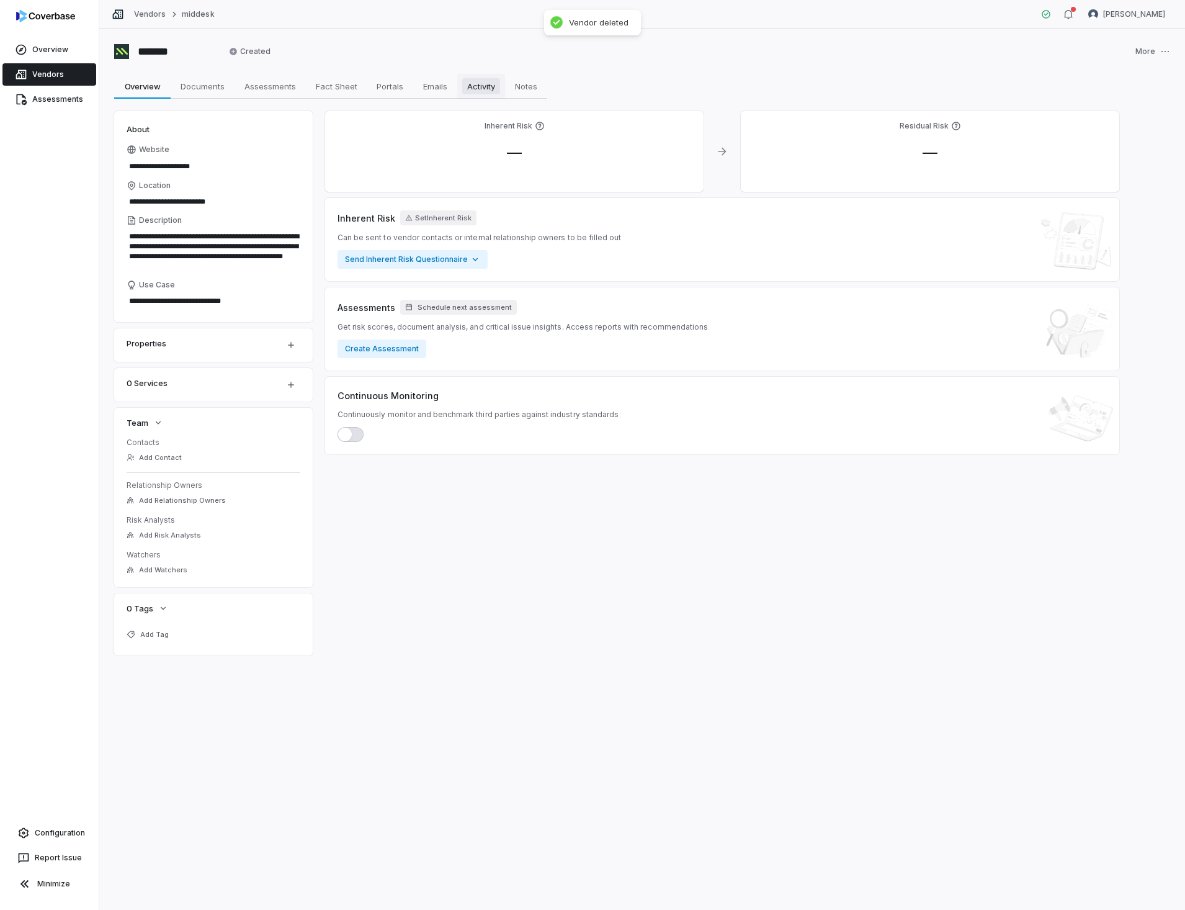
click at [479, 89] on span "Activity" at bounding box center [481, 86] width 38 height 16
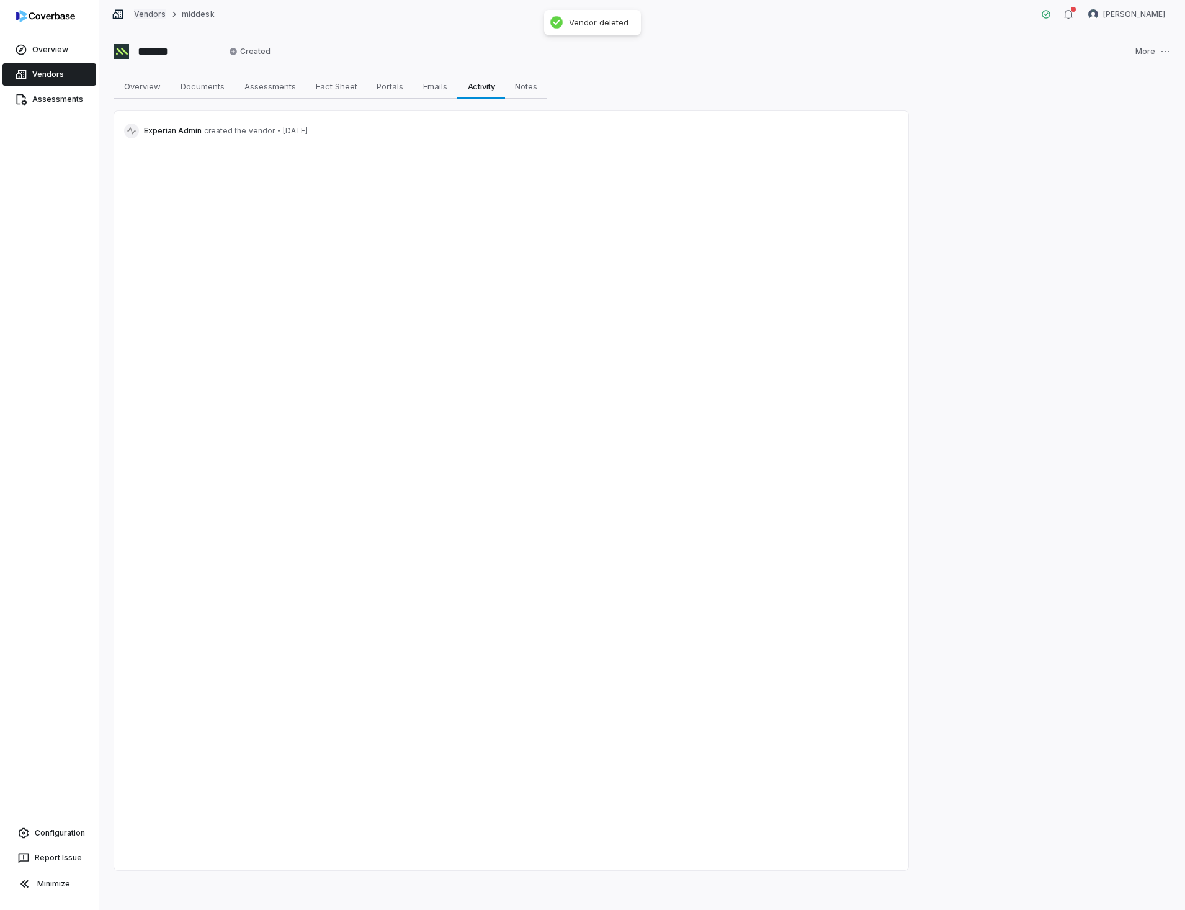
click at [143, 11] on link "Vendors" at bounding box center [150, 14] width 32 height 10
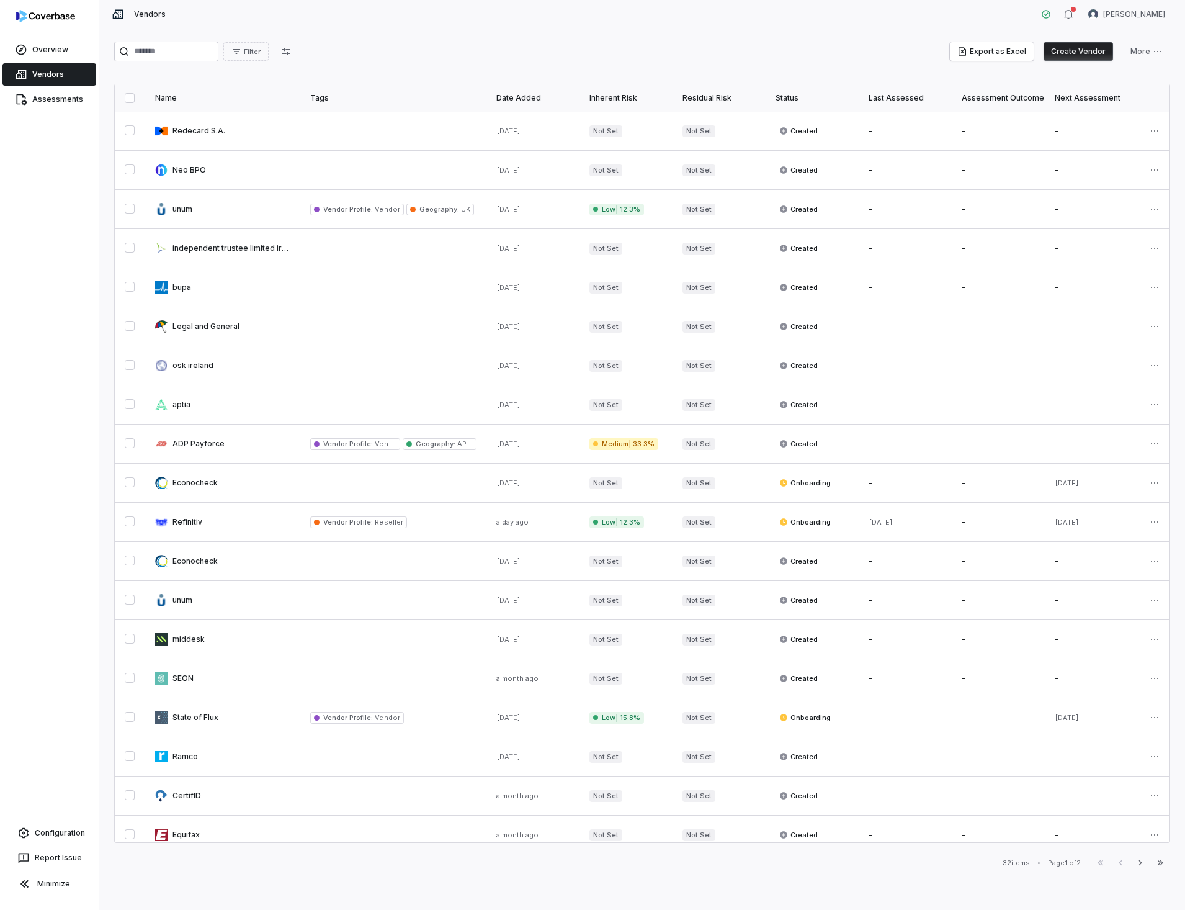
click at [1145, 637] on html "Overview Vendors Assessments Configuration Report Issue Minimize Vendors [PERSO…" at bounding box center [592, 455] width 1185 height 910
click at [1078, 700] on div "Delete" at bounding box center [1104, 700] width 105 height 20
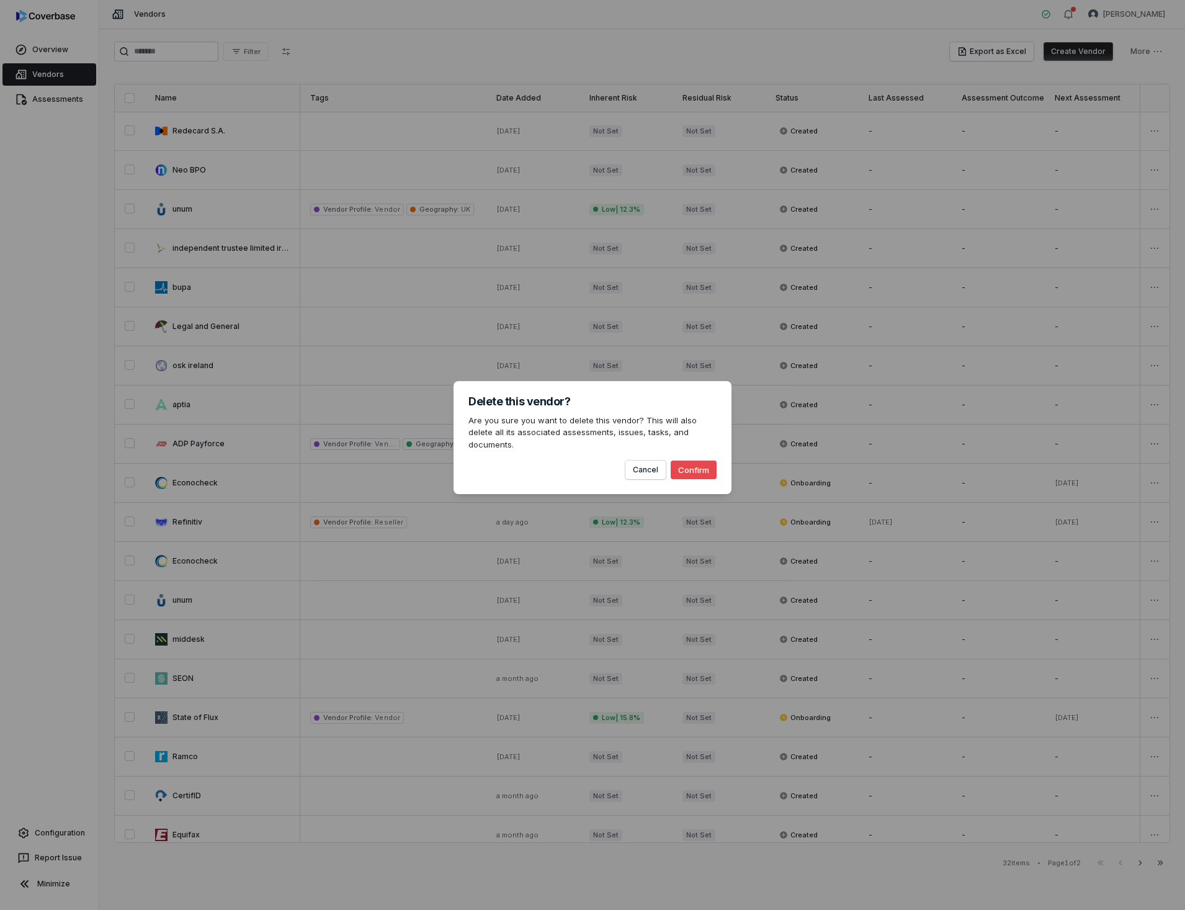
click at [694, 463] on button "Confirm" at bounding box center [694, 469] width 46 height 19
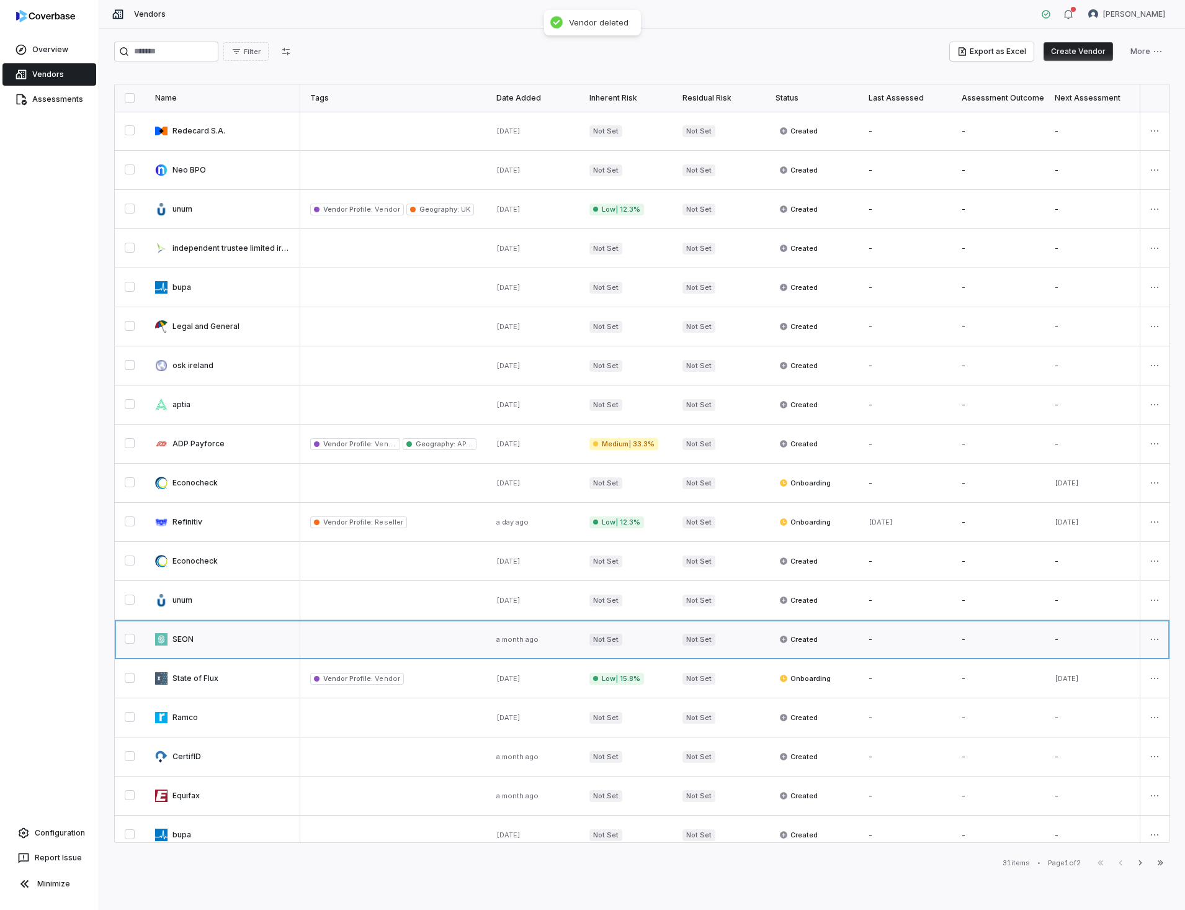
click at [194, 638] on link at bounding box center [222, 639] width 155 height 38
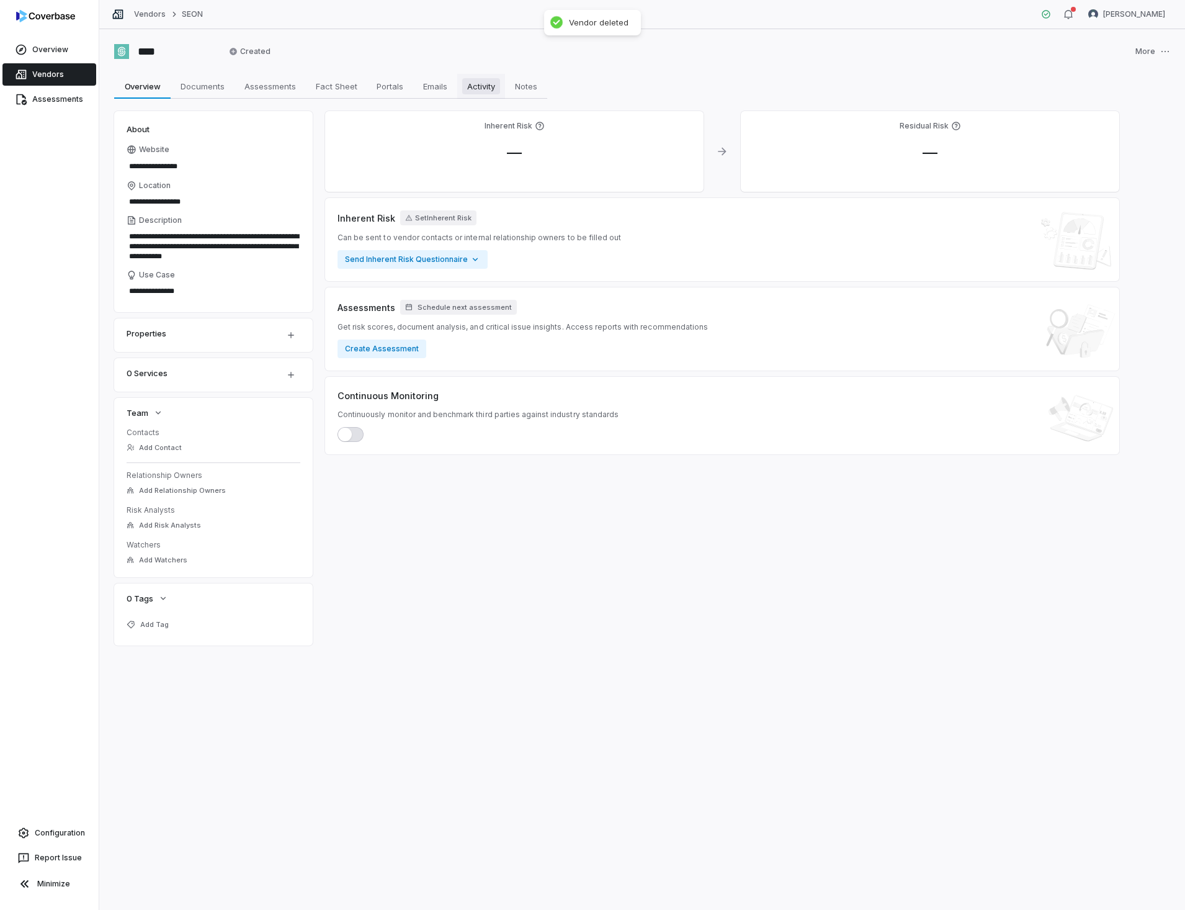
click at [486, 92] on span "Activity" at bounding box center [481, 86] width 38 height 16
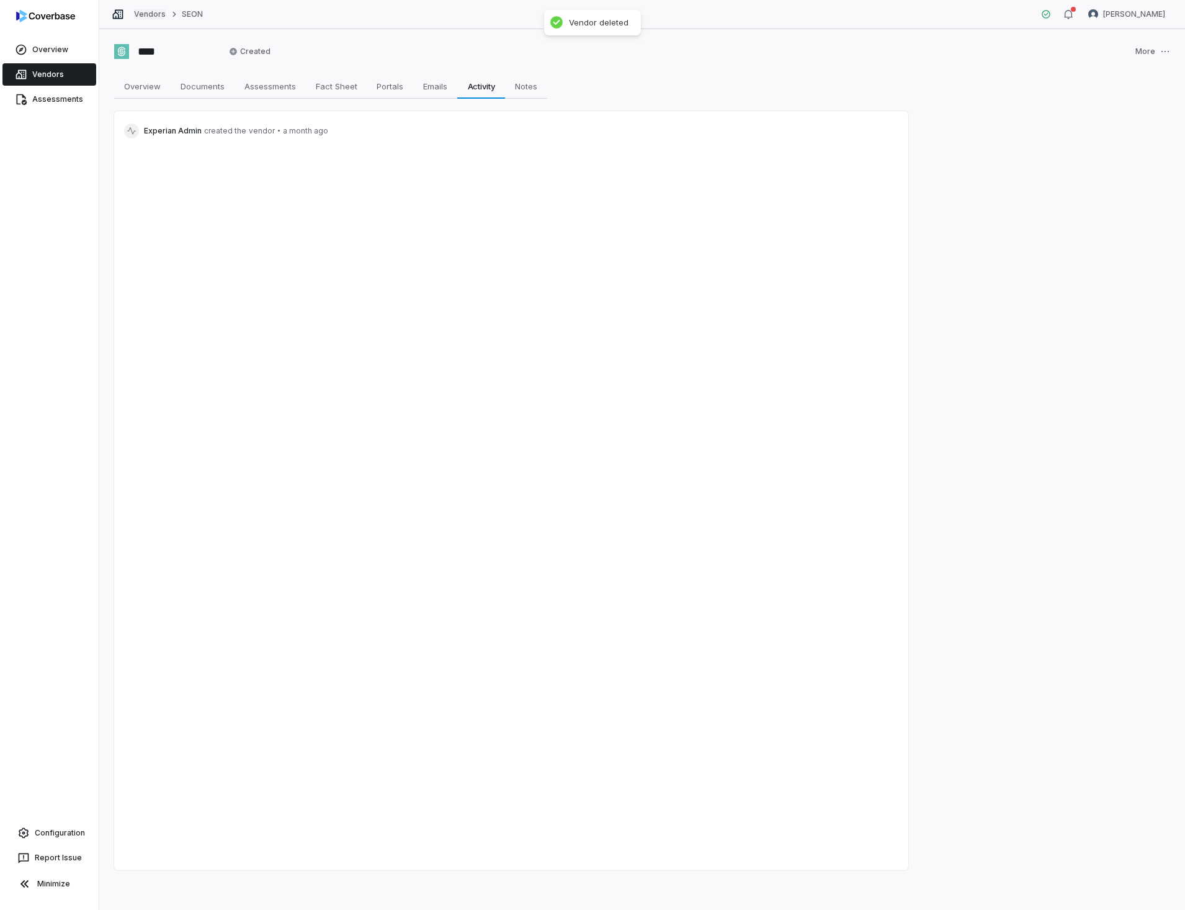
click at [151, 13] on link "Vendors" at bounding box center [150, 14] width 32 height 10
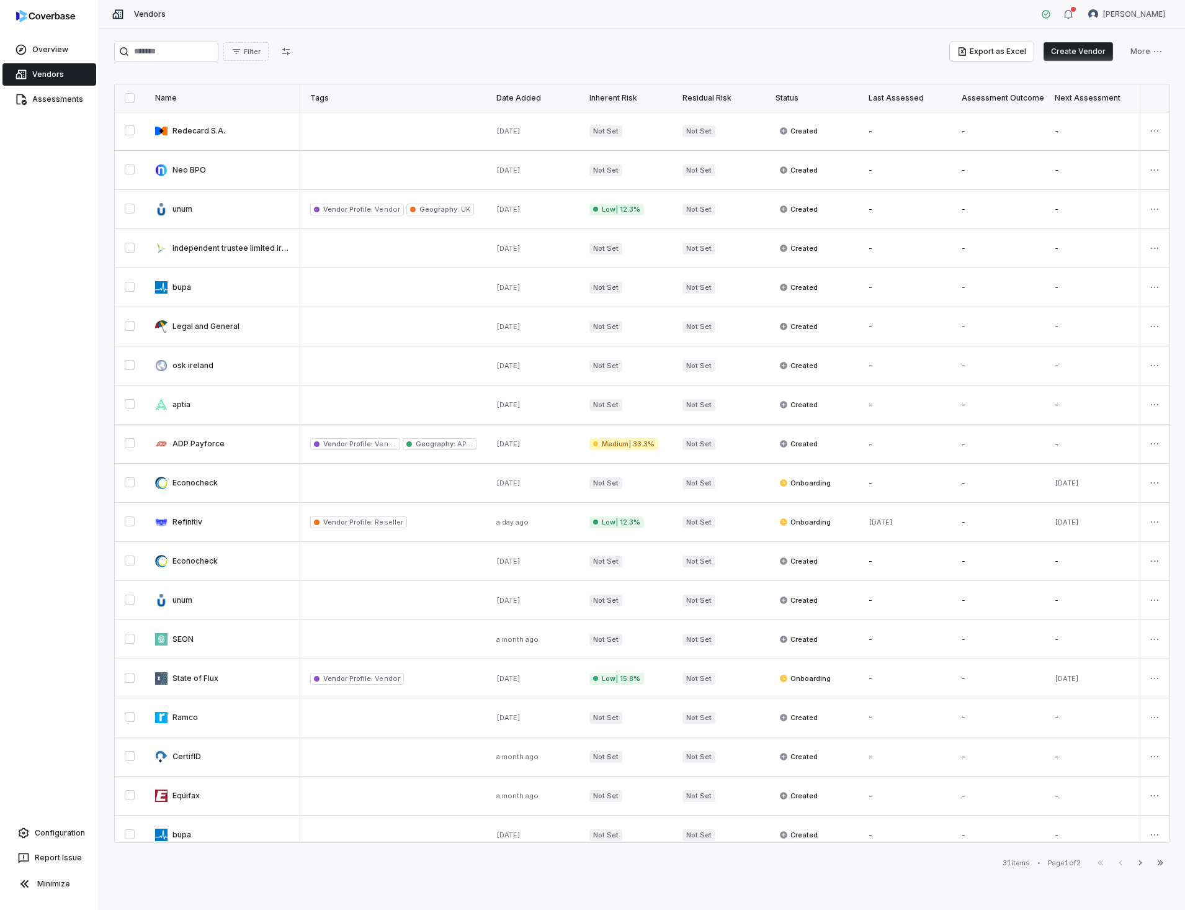
click at [1142, 640] on html "Overview Vendors Assessments Configuration Report Issue Minimize Vendors [PERSO…" at bounding box center [592, 455] width 1185 height 910
click at [1074, 696] on div "Delete" at bounding box center [1104, 700] width 105 height 20
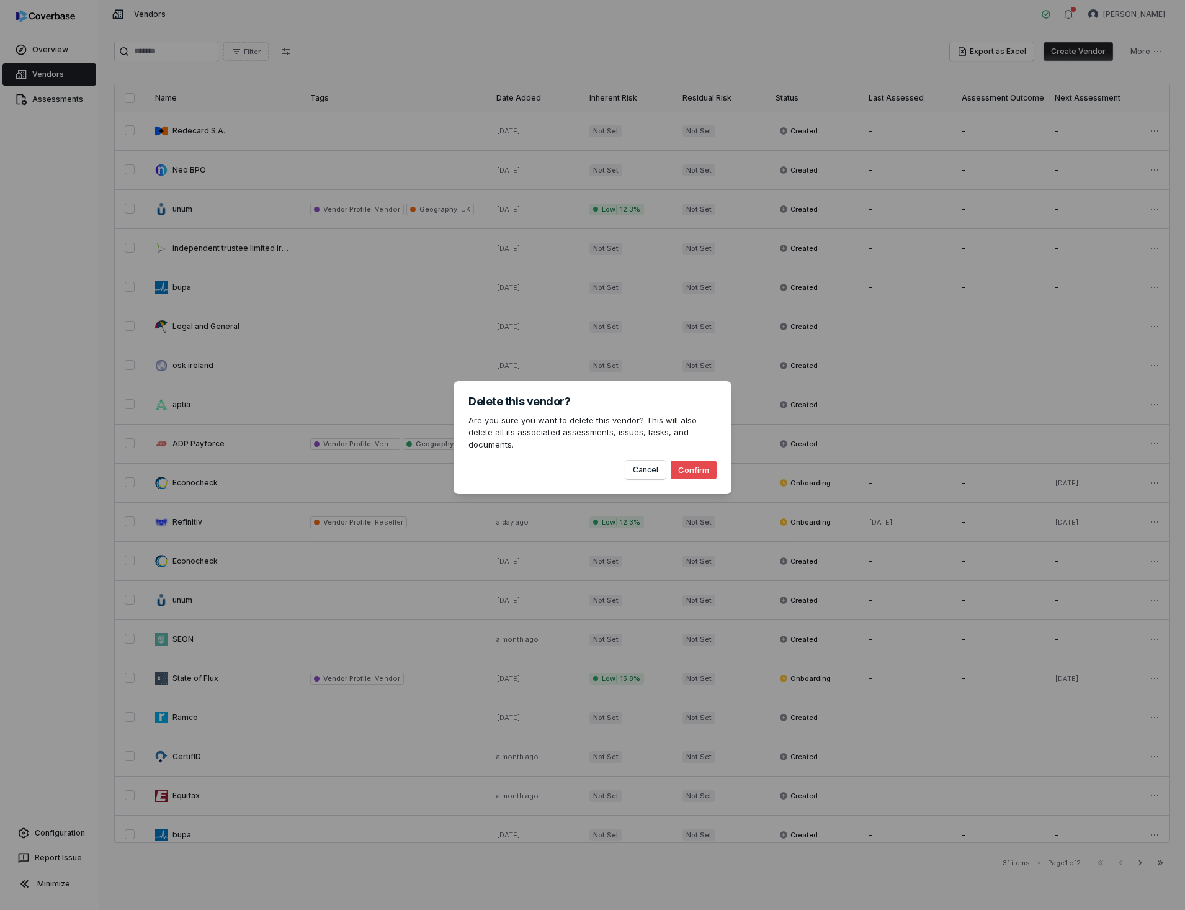
drag, startPoint x: 689, startPoint y: 463, endPoint x: 1047, endPoint y: 693, distance: 425.8
click at [689, 463] on button "Confirm" at bounding box center [694, 469] width 46 height 19
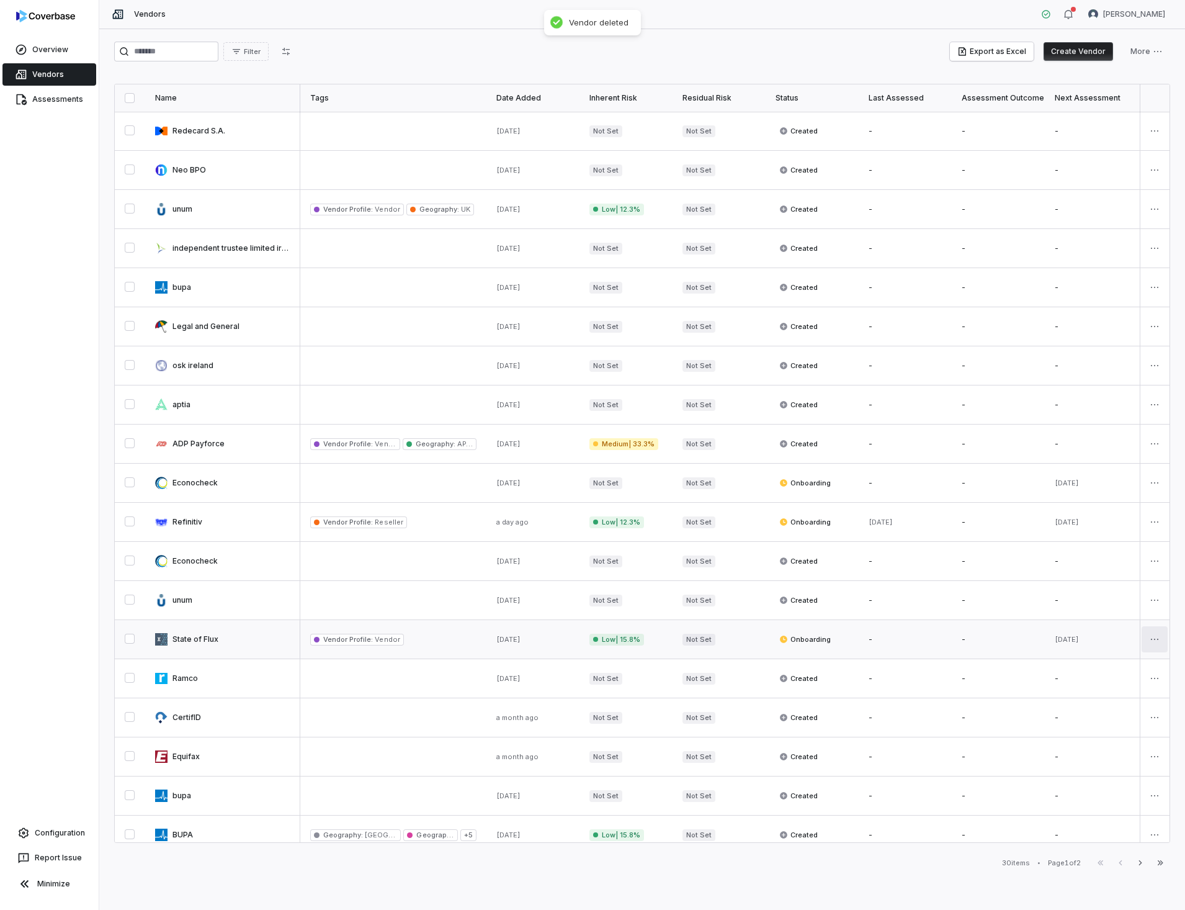
click at [1145, 642] on html "Overview Vendors Assessments Configuration Report Issue Minimize Vendors [PERSO…" at bounding box center [592, 455] width 1185 height 910
click at [1079, 701] on div "Delete" at bounding box center [1104, 700] width 105 height 20
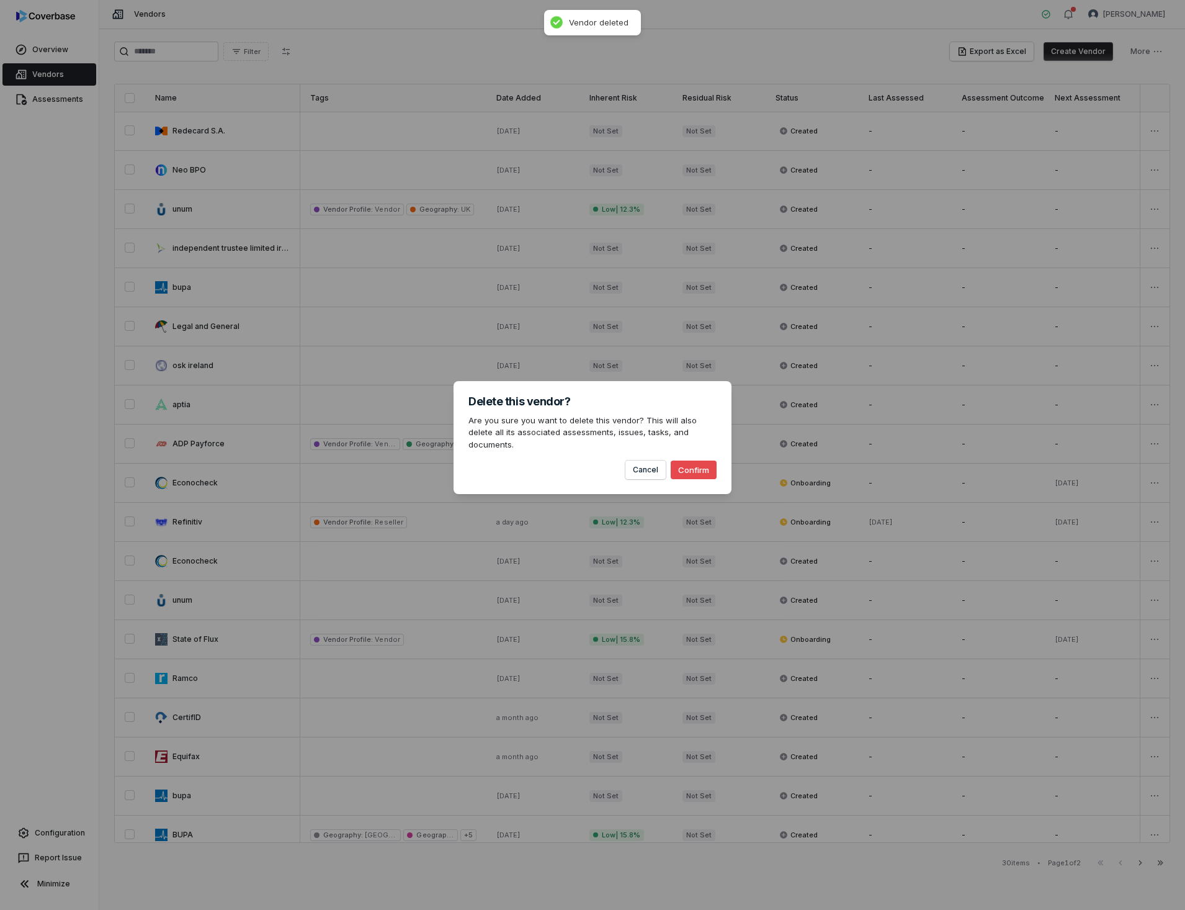
click at [697, 461] on button "Confirm" at bounding box center [694, 469] width 46 height 19
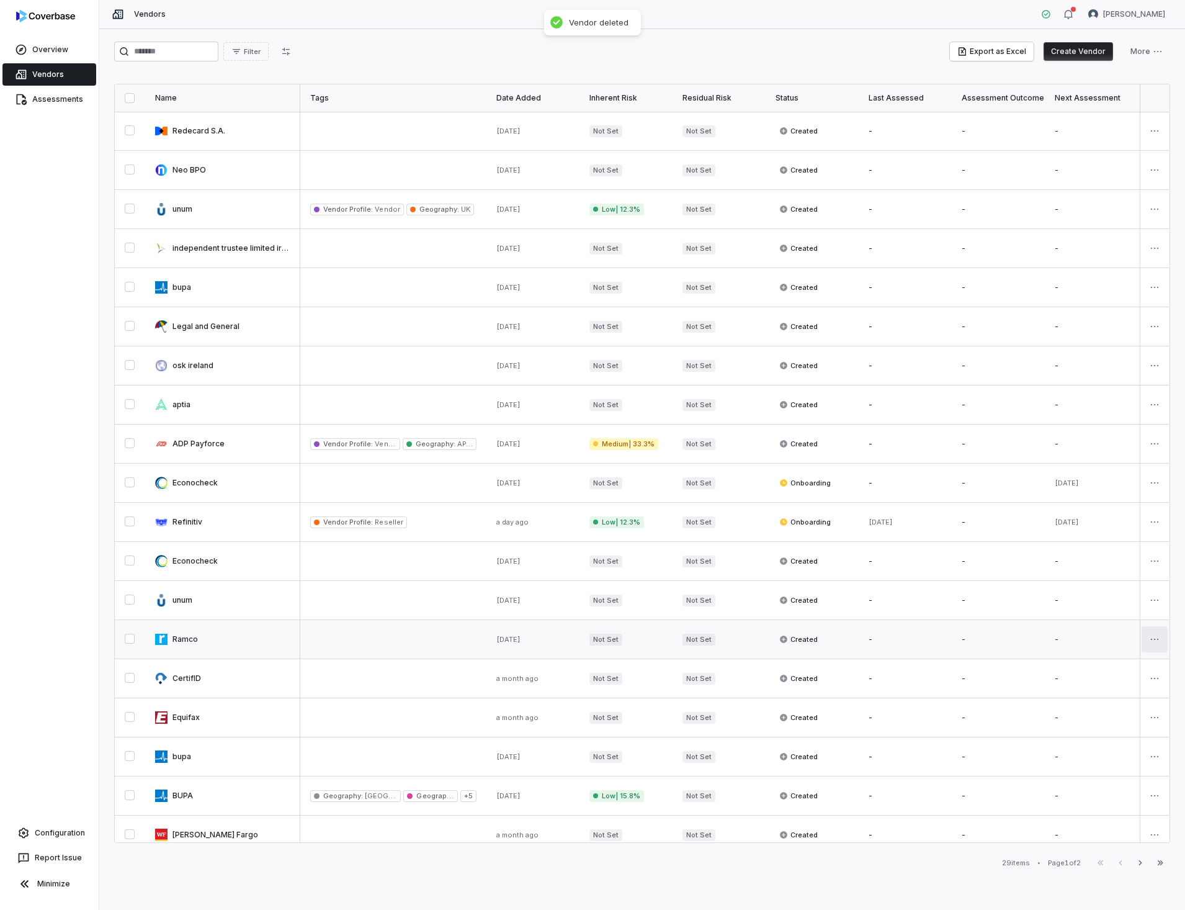
click at [1145, 643] on html "Overview Vendors Assessments Configuration Report Issue Minimize Vendors [PERSO…" at bounding box center [592, 455] width 1185 height 910
click at [1086, 699] on div "Delete" at bounding box center [1104, 700] width 105 height 20
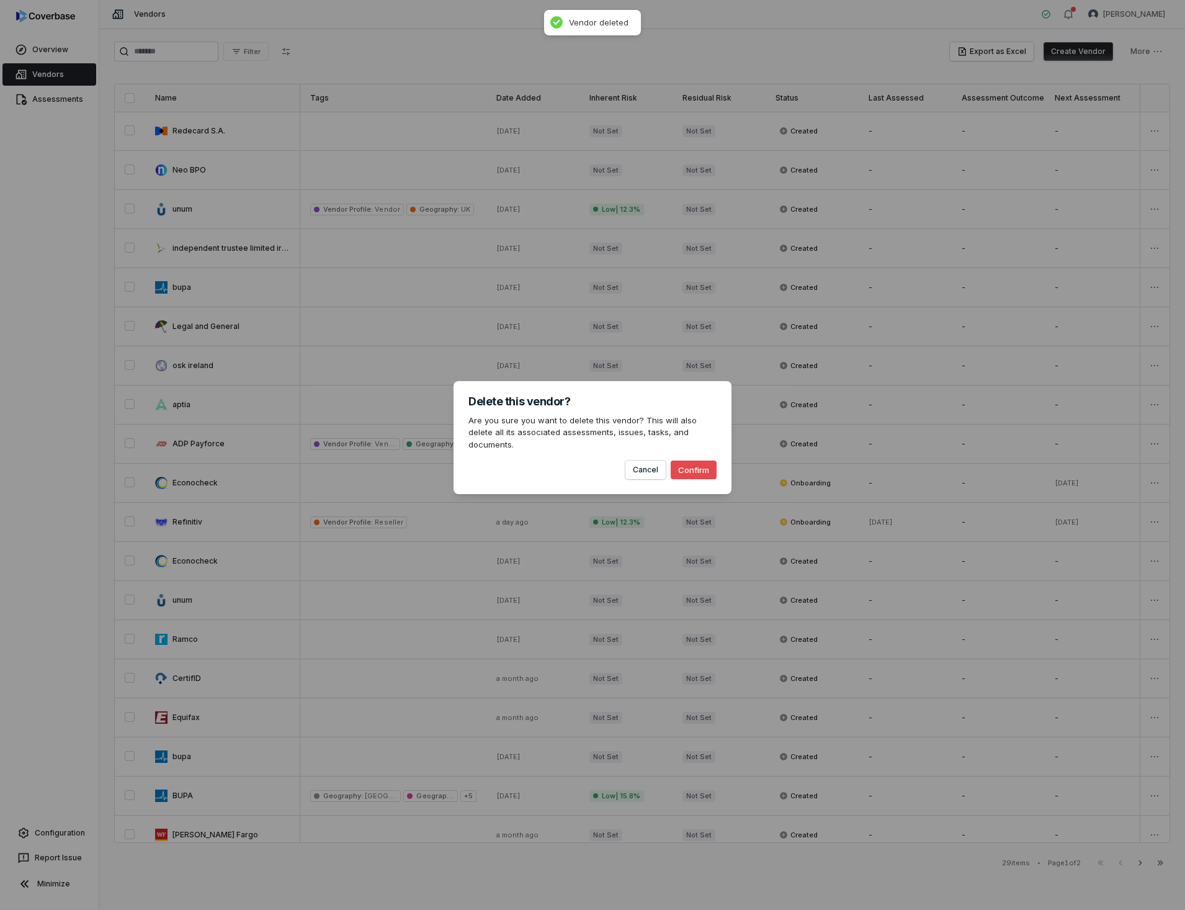
click at [700, 465] on button "Confirm" at bounding box center [694, 469] width 46 height 19
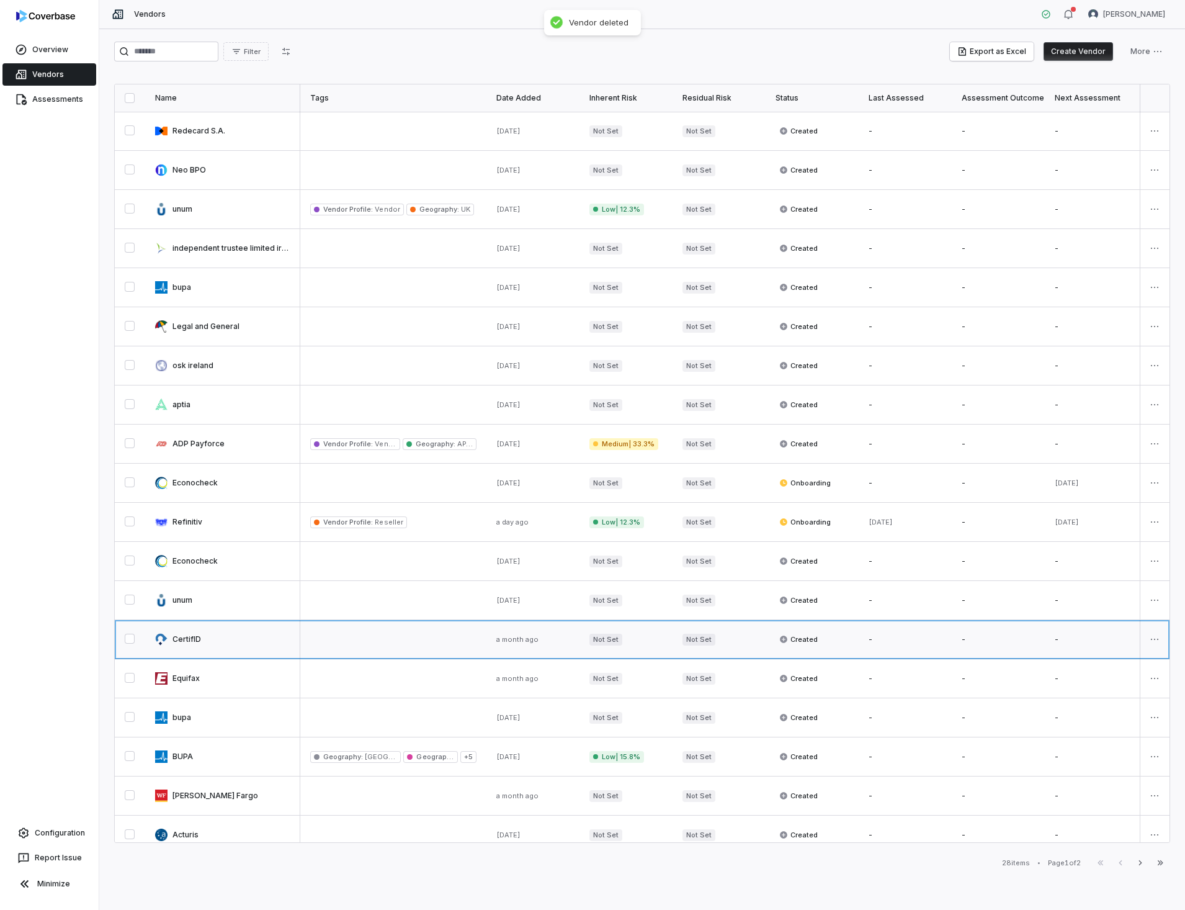
click at [177, 640] on link at bounding box center [222, 639] width 155 height 38
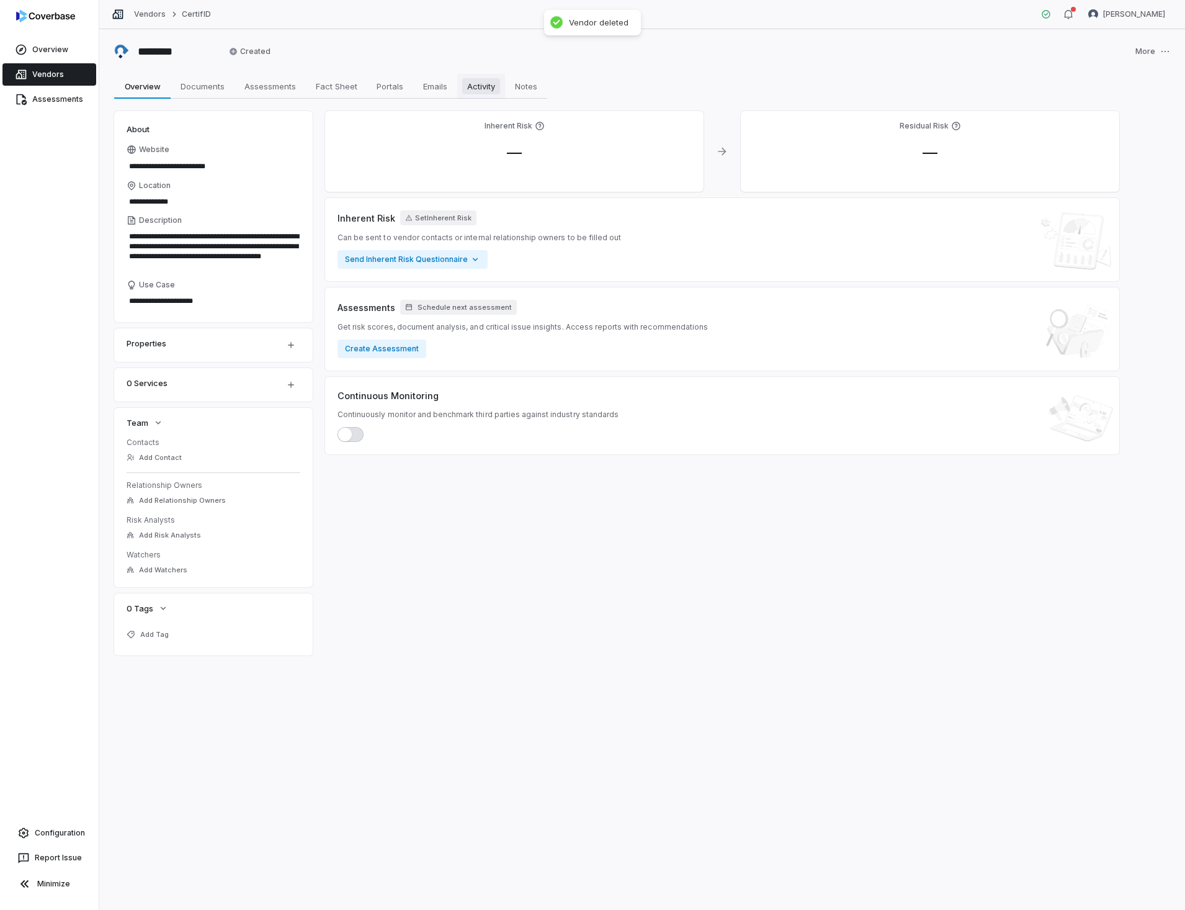
click at [473, 89] on span "Activity" at bounding box center [481, 86] width 38 height 16
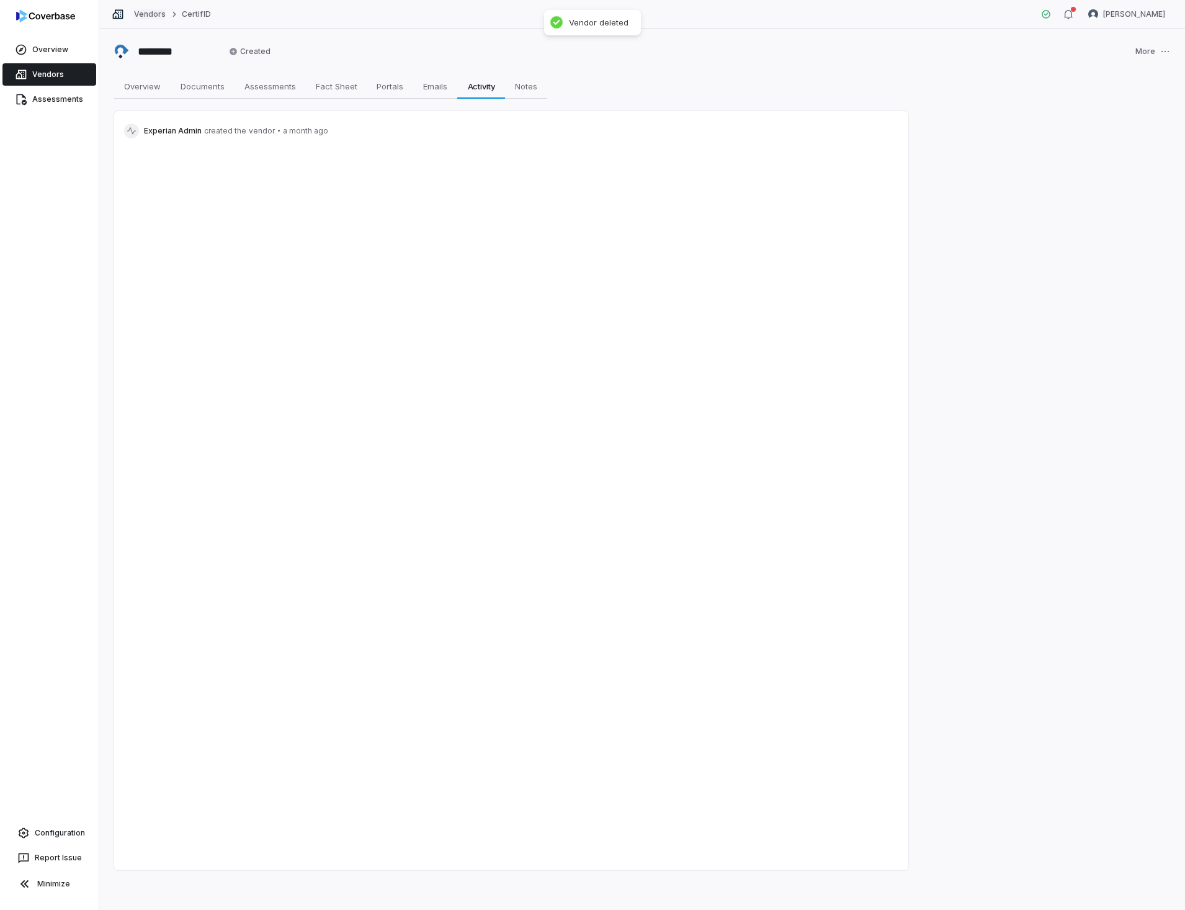
click at [148, 11] on link "Vendors" at bounding box center [150, 14] width 32 height 10
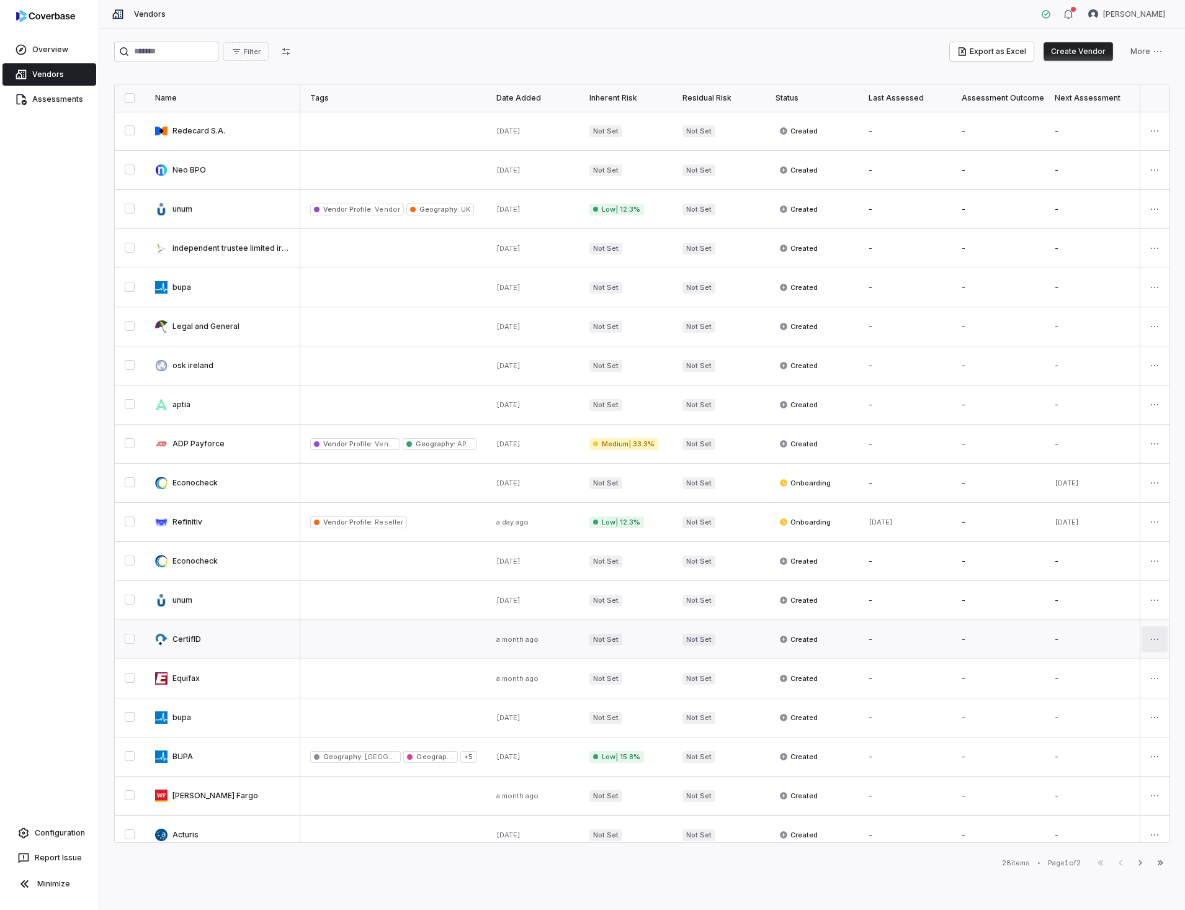
click at [1150, 636] on html "Overview Vendors Assessments Configuration Report Issue Minimize Vendors [PERSO…" at bounding box center [592, 455] width 1185 height 910
click at [1078, 705] on div "Delete" at bounding box center [1104, 700] width 105 height 20
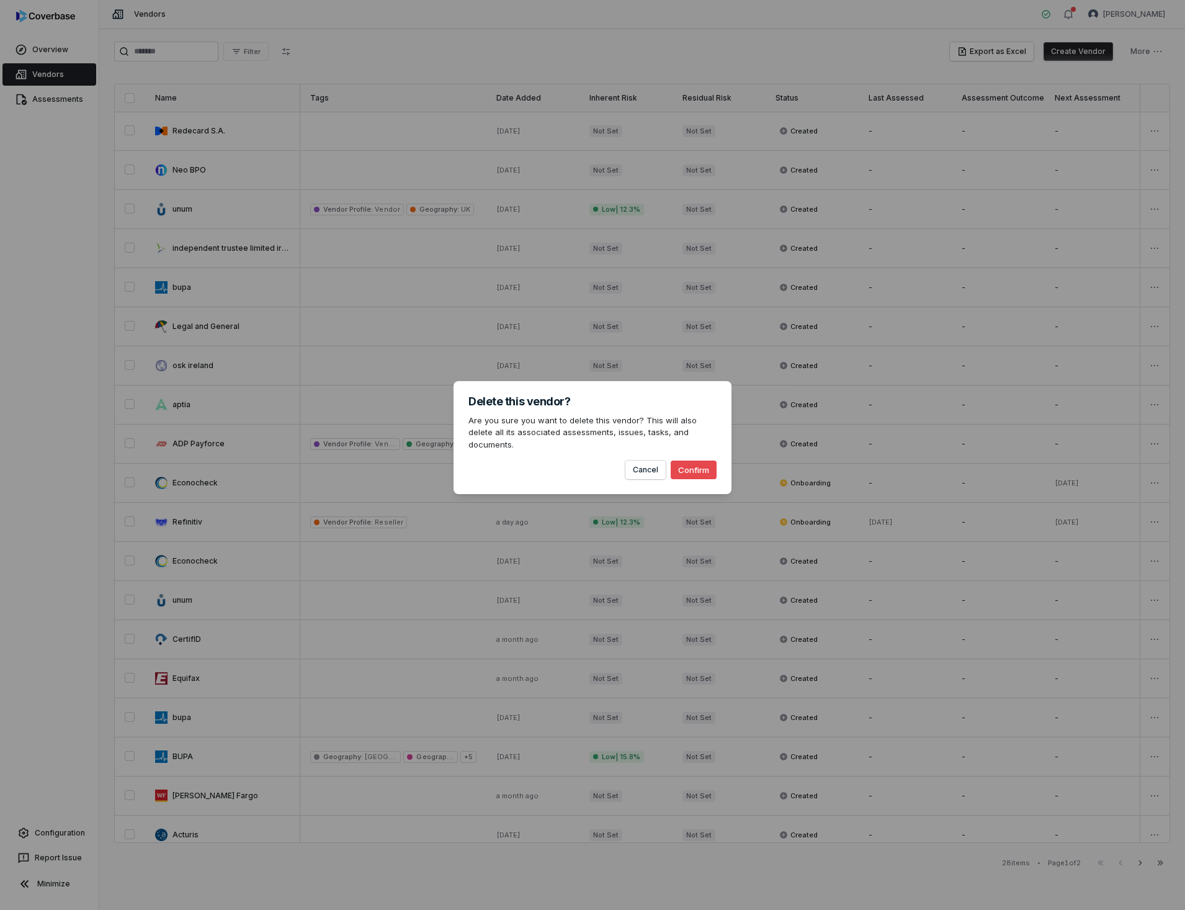
click at [682, 465] on button "Confirm" at bounding box center [694, 469] width 46 height 19
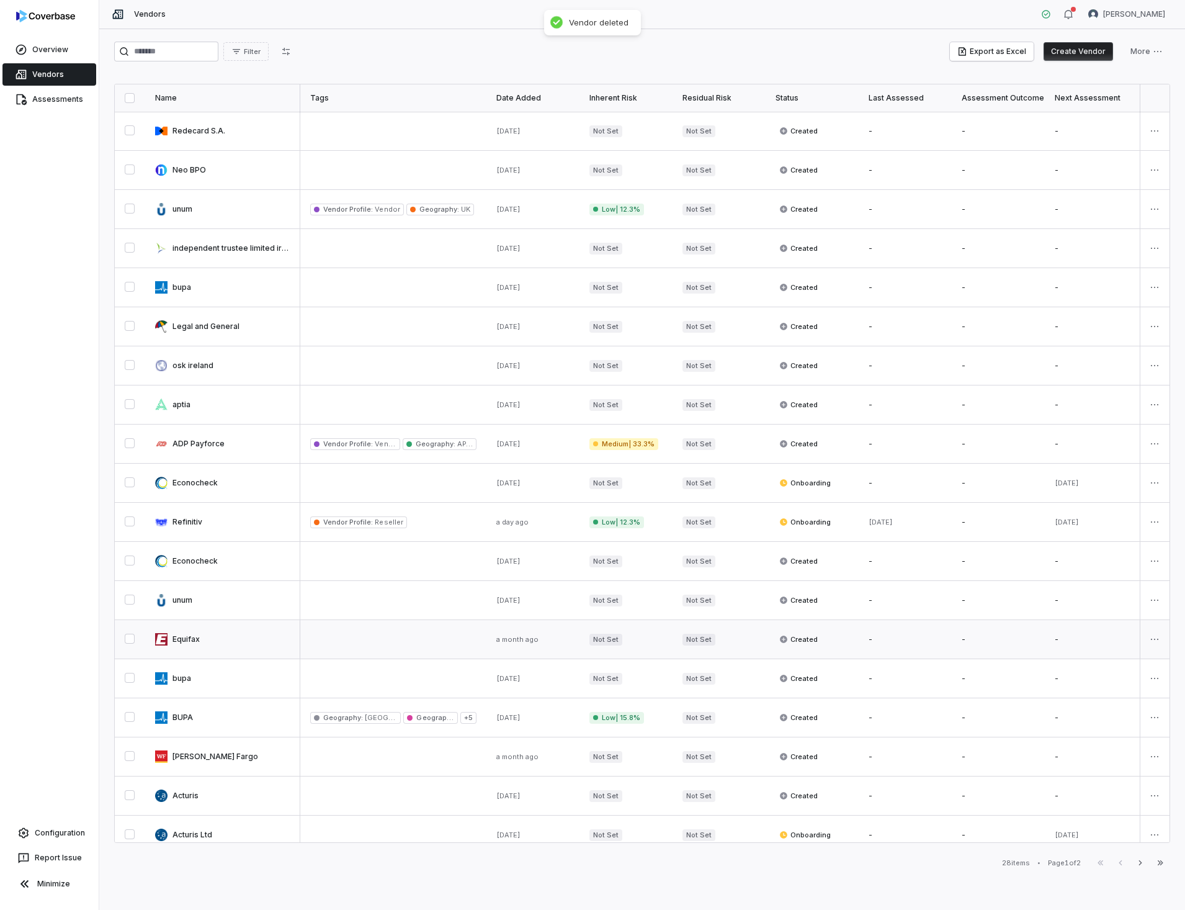
click at [191, 639] on link at bounding box center [222, 639] width 155 height 38
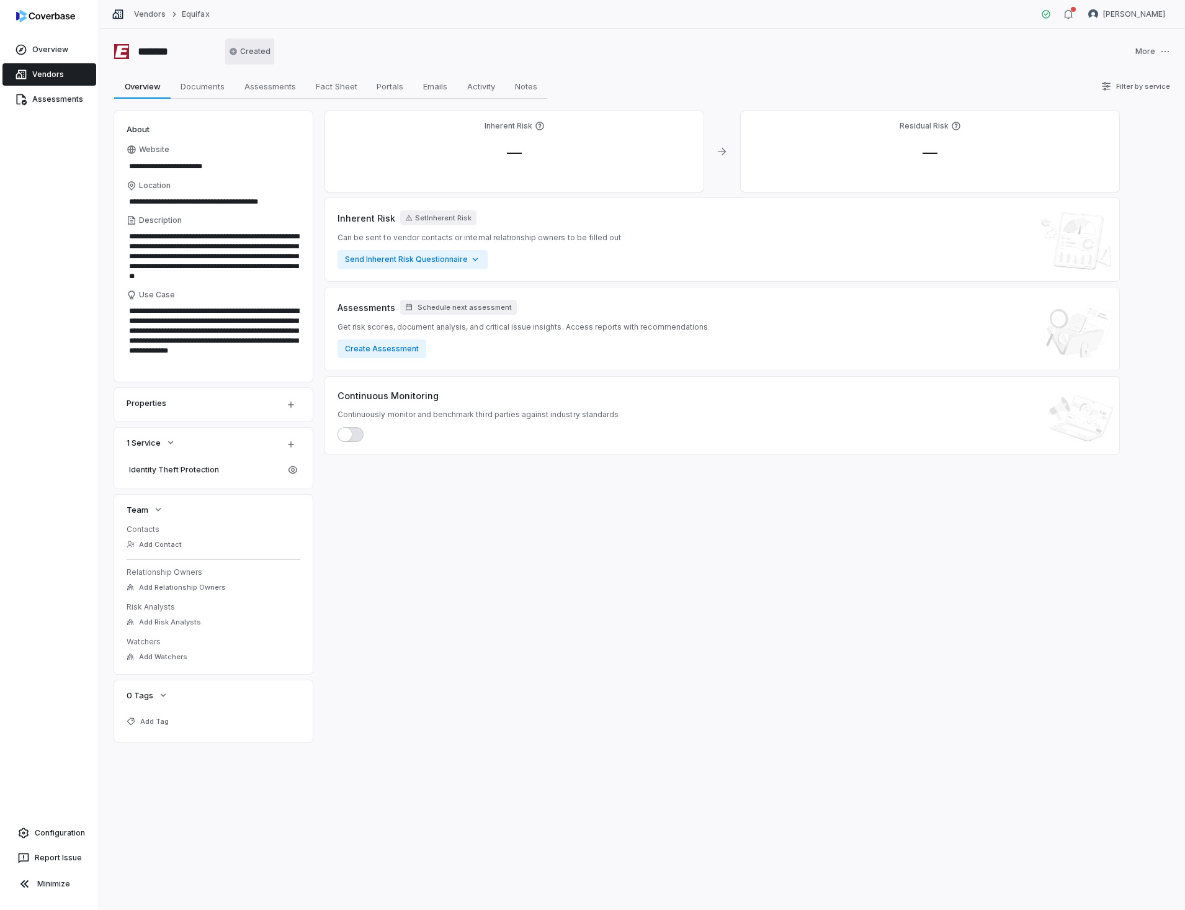
drag, startPoint x: 491, startPoint y: 89, endPoint x: 264, endPoint y: 45, distance: 231.4
click at [490, 90] on span "Activity" at bounding box center [481, 86] width 38 height 16
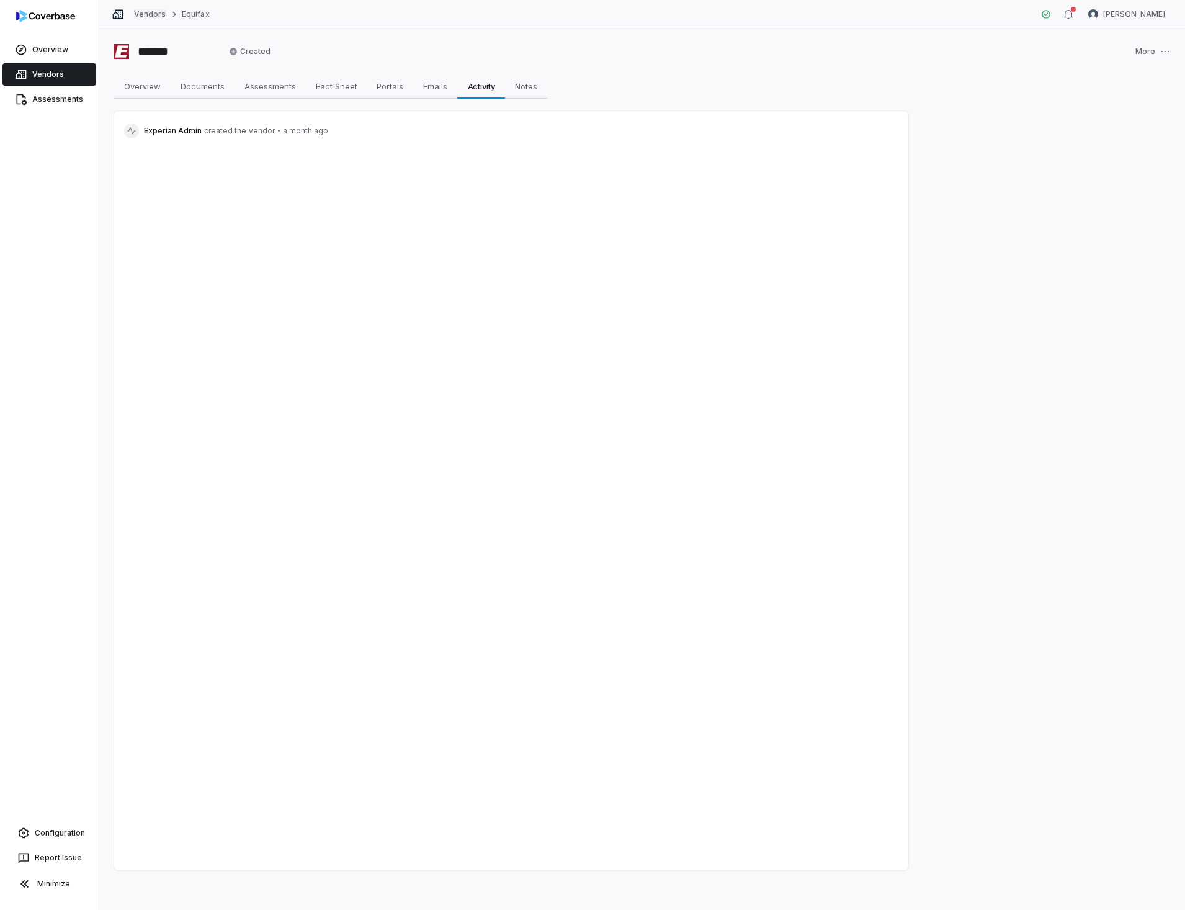
click at [151, 14] on link "Vendors" at bounding box center [150, 14] width 32 height 10
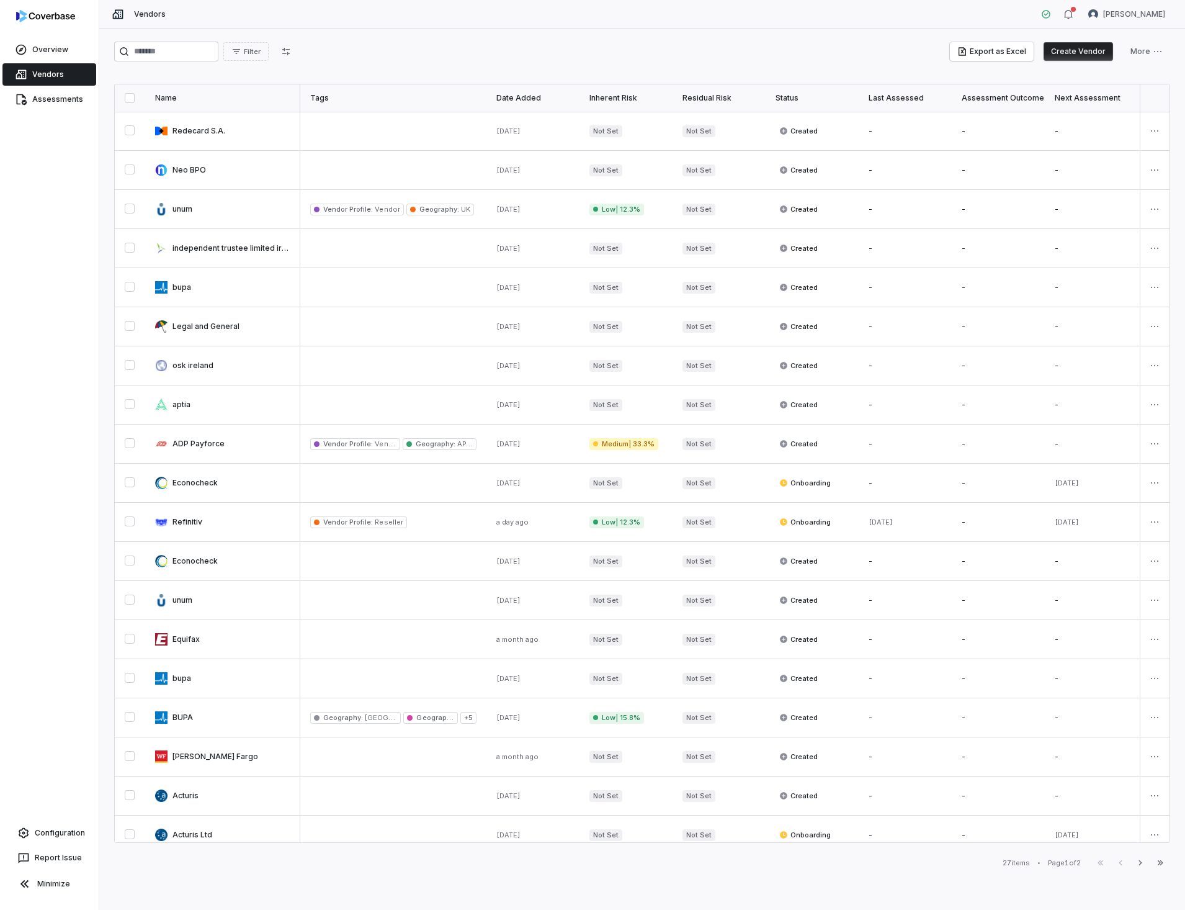
click at [1151, 640] on html "Overview Vendors Assessments Configuration Report Issue Minimize Vendors [PERSO…" at bounding box center [592, 455] width 1185 height 910
click at [1084, 697] on div "Delete" at bounding box center [1104, 700] width 105 height 20
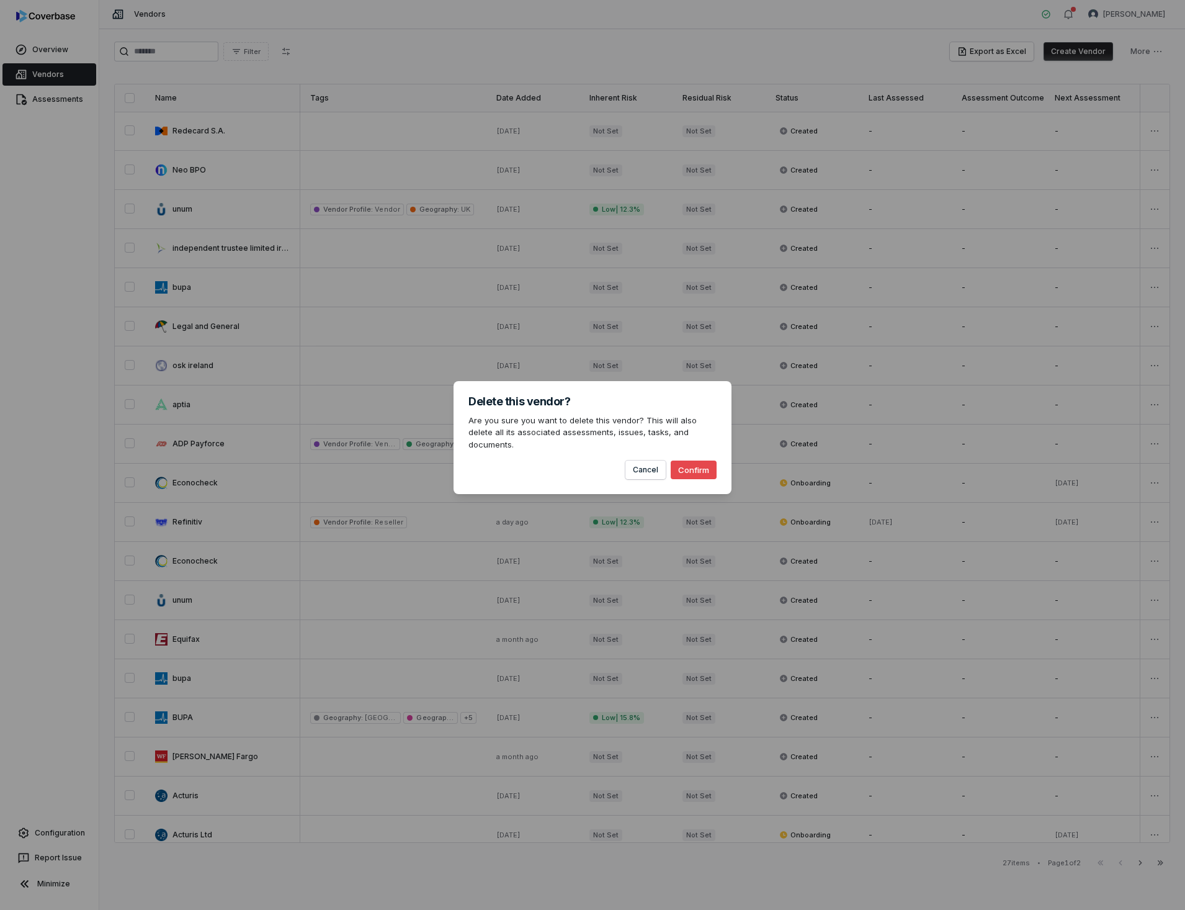
click at [684, 465] on button "Confirm" at bounding box center [694, 469] width 46 height 19
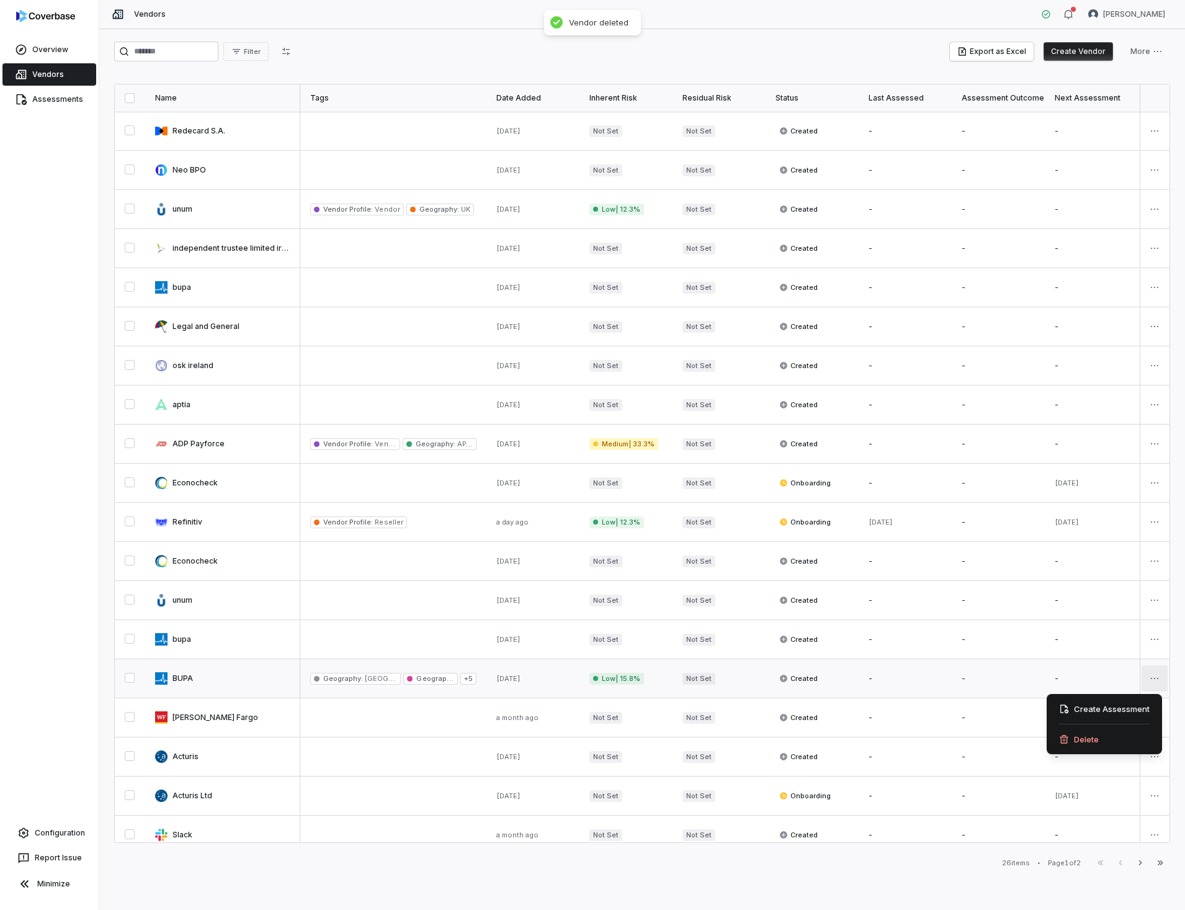
click at [1158, 671] on html "Overview Vendors Assessments Configuration Report Issue Minimize Vendors [PERSO…" at bounding box center [592, 455] width 1185 height 910
drag, startPoint x: 186, startPoint y: 672, endPoint x: 206, endPoint y: 630, distance: 46.9
click at [186, 672] on html "Overview Vendors Assessments Configuration Report Issue Minimize Vendors [PERSO…" at bounding box center [592, 455] width 1185 height 910
click at [182, 673] on link at bounding box center [222, 678] width 155 height 38
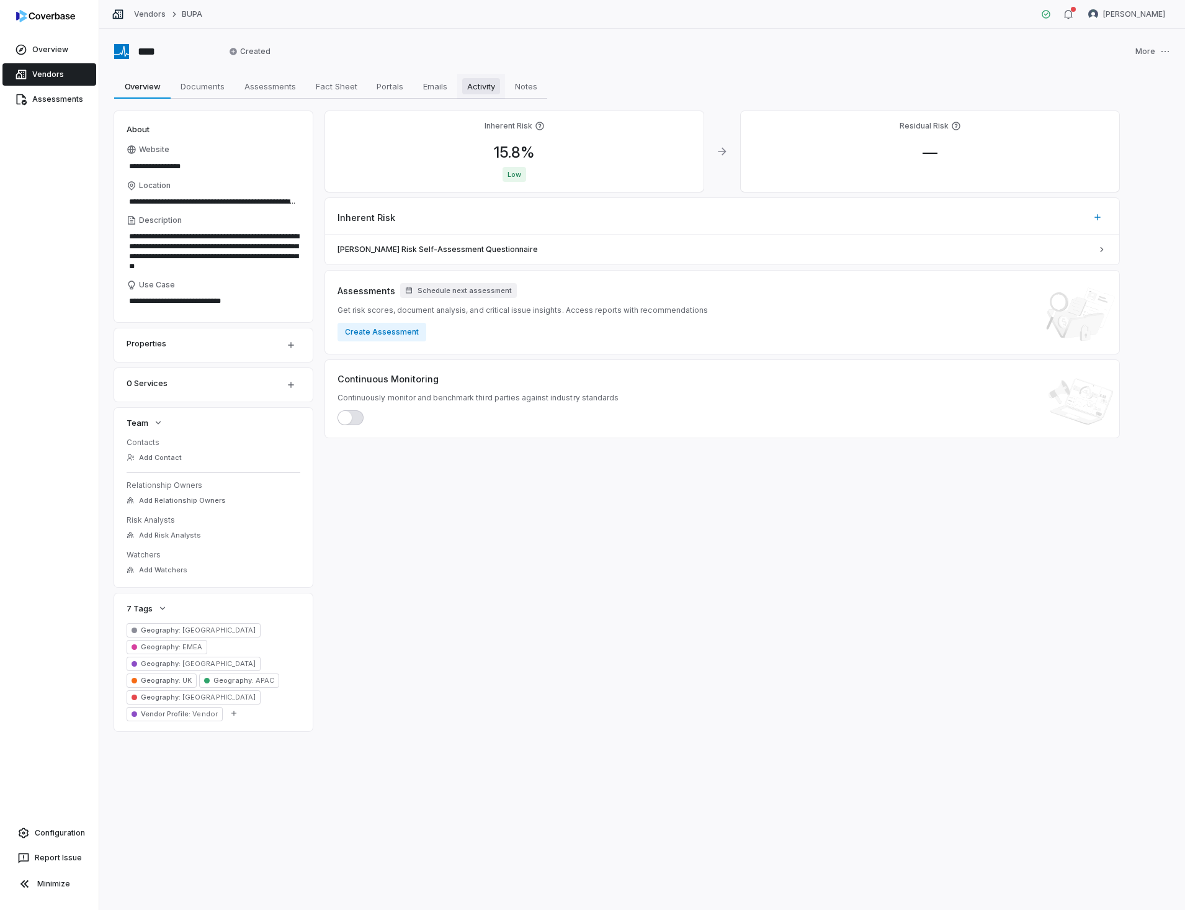
click at [473, 86] on span "Activity" at bounding box center [481, 86] width 38 height 16
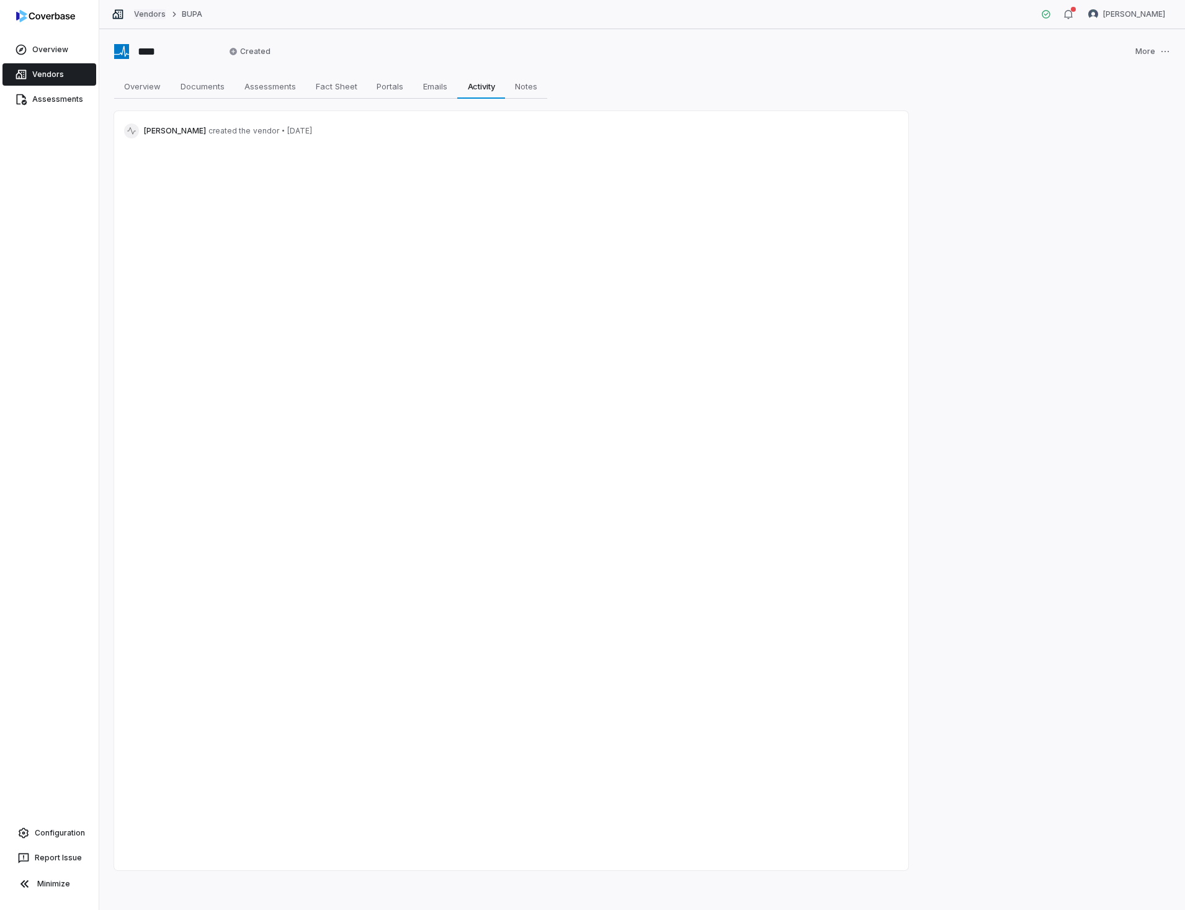
click at [146, 16] on link "Vendors" at bounding box center [150, 14] width 32 height 10
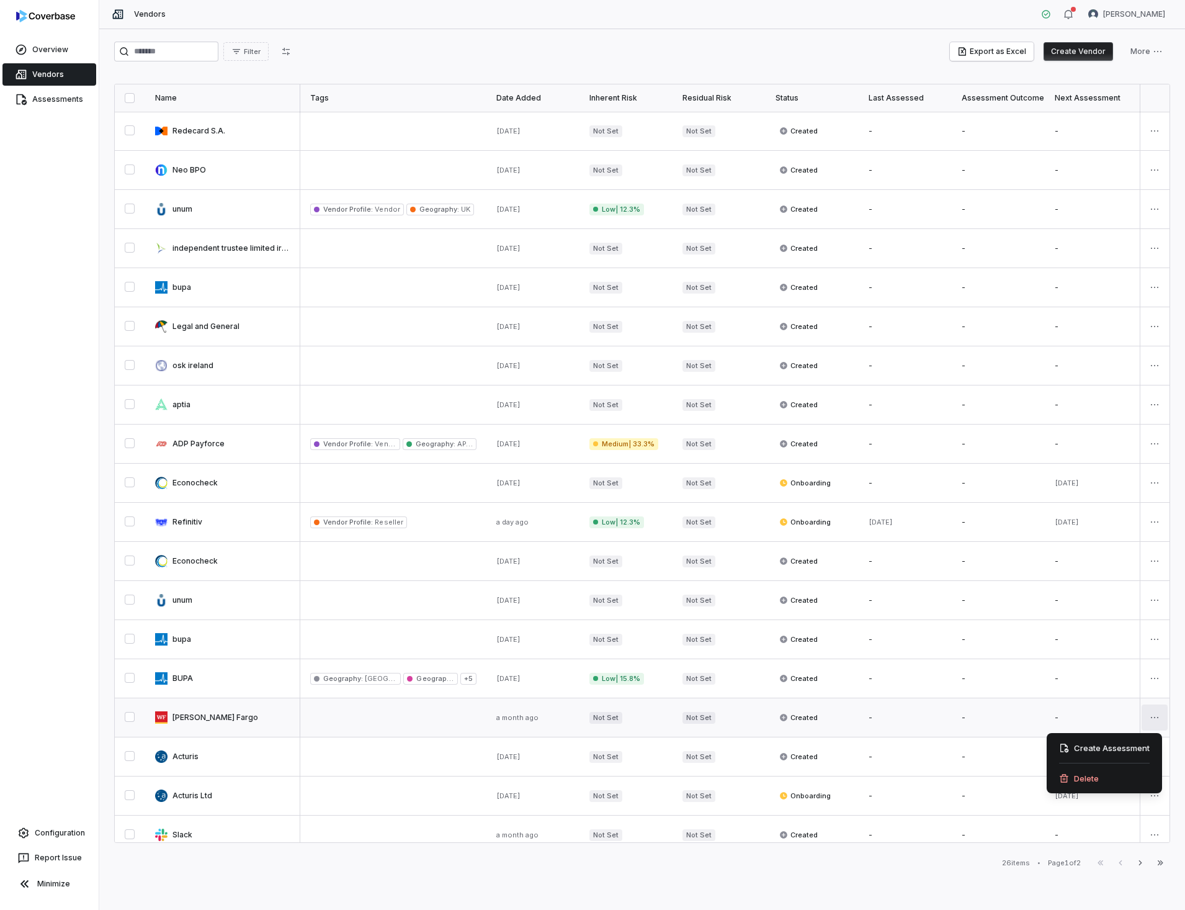
click at [1150, 717] on html "Overview Vendors Assessments Configuration Report Issue Minimize Vendors [PERSO…" at bounding box center [592, 455] width 1185 height 910
click at [195, 715] on html "Overview Vendors Assessments Configuration Report Issue Minimize Vendors [PERSO…" at bounding box center [592, 455] width 1185 height 910
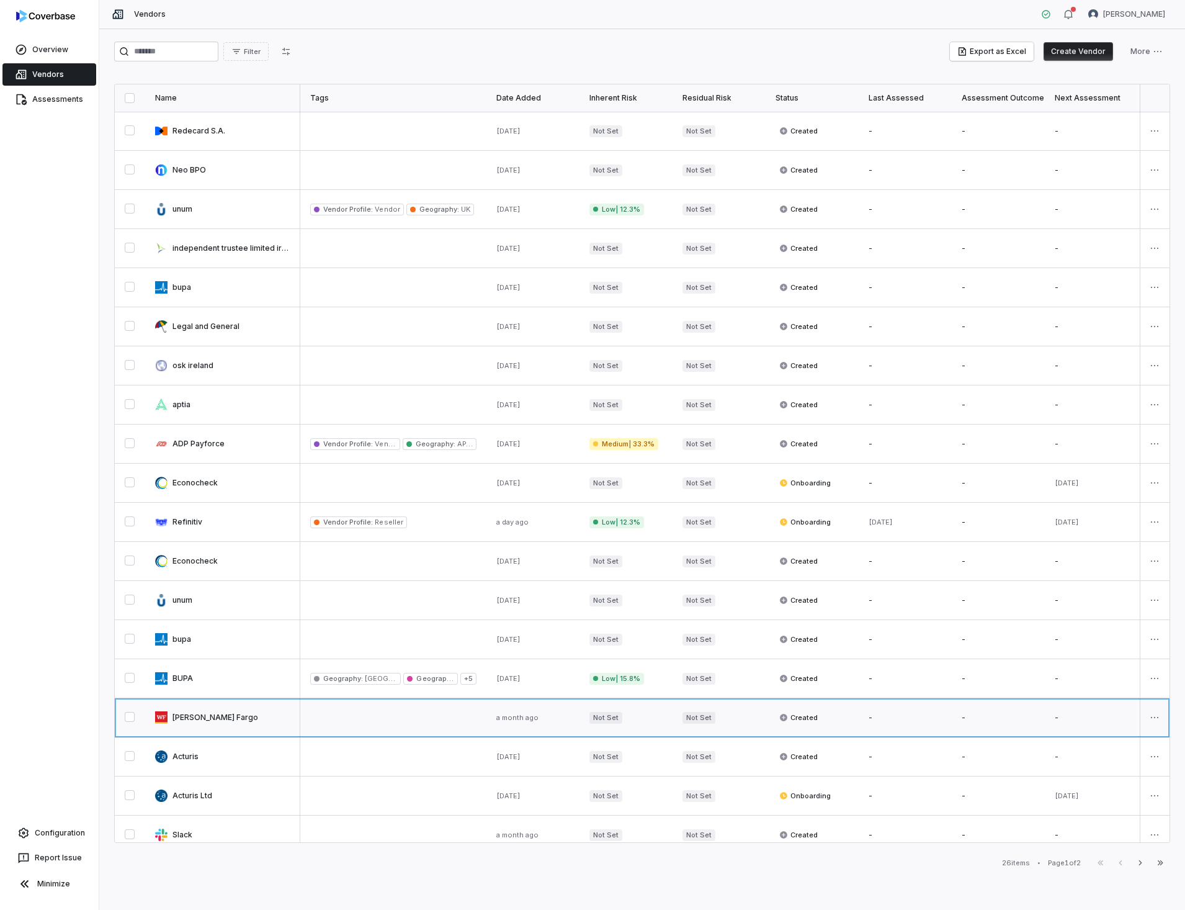
click at [184, 713] on link at bounding box center [222, 717] width 155 height 38
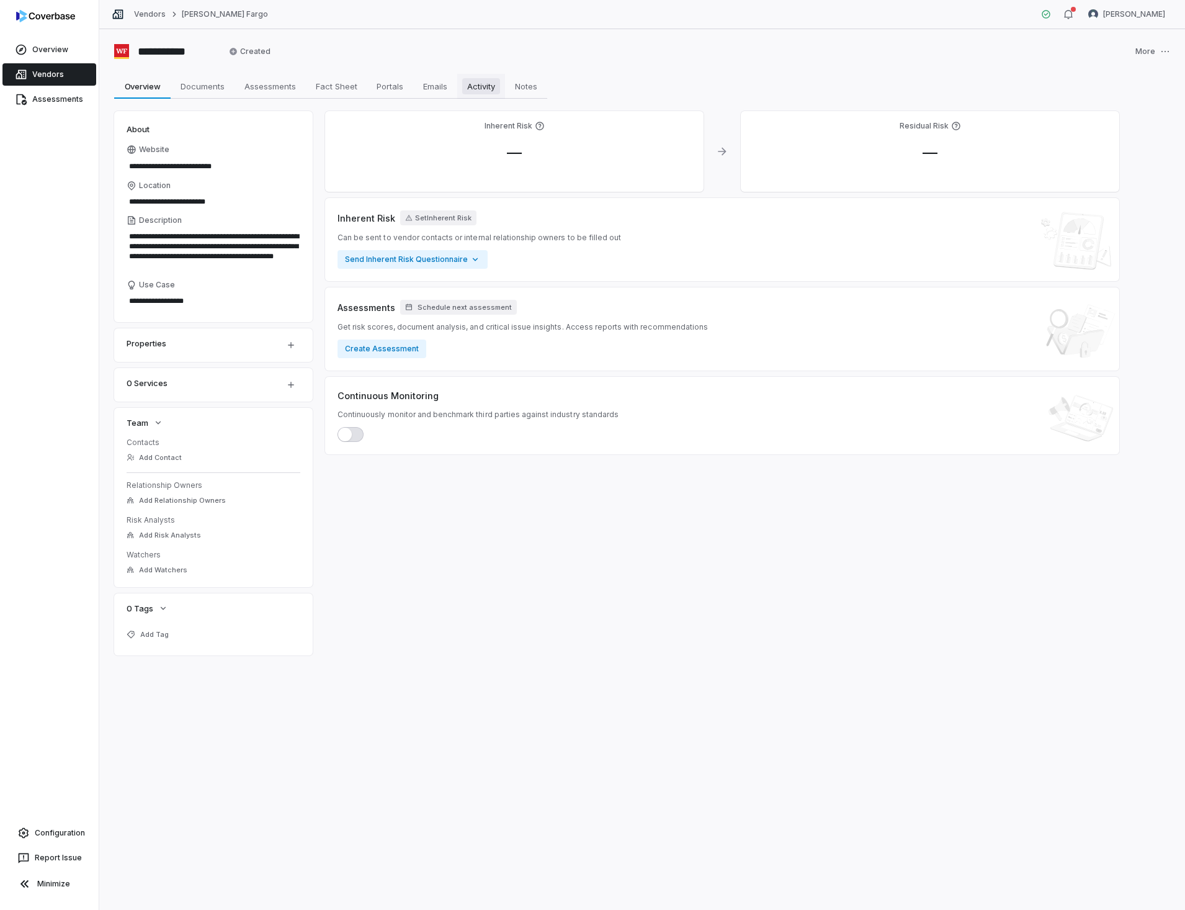
click at [491, 84] on span "Activity" at bounding box center [481, 86] width 38 height 16
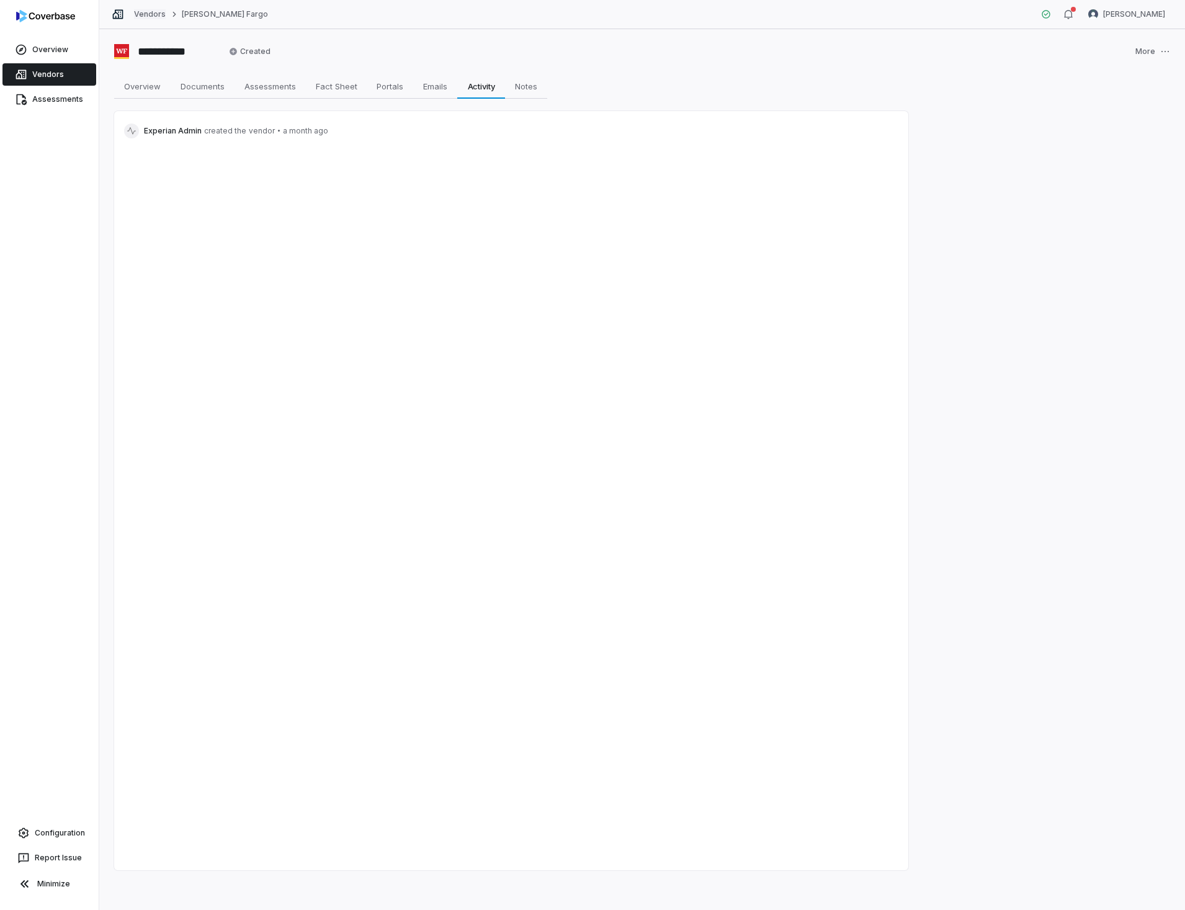
click at [140, 9] on link "Vendors" at bounding box center [150, 14] width 32 height 10
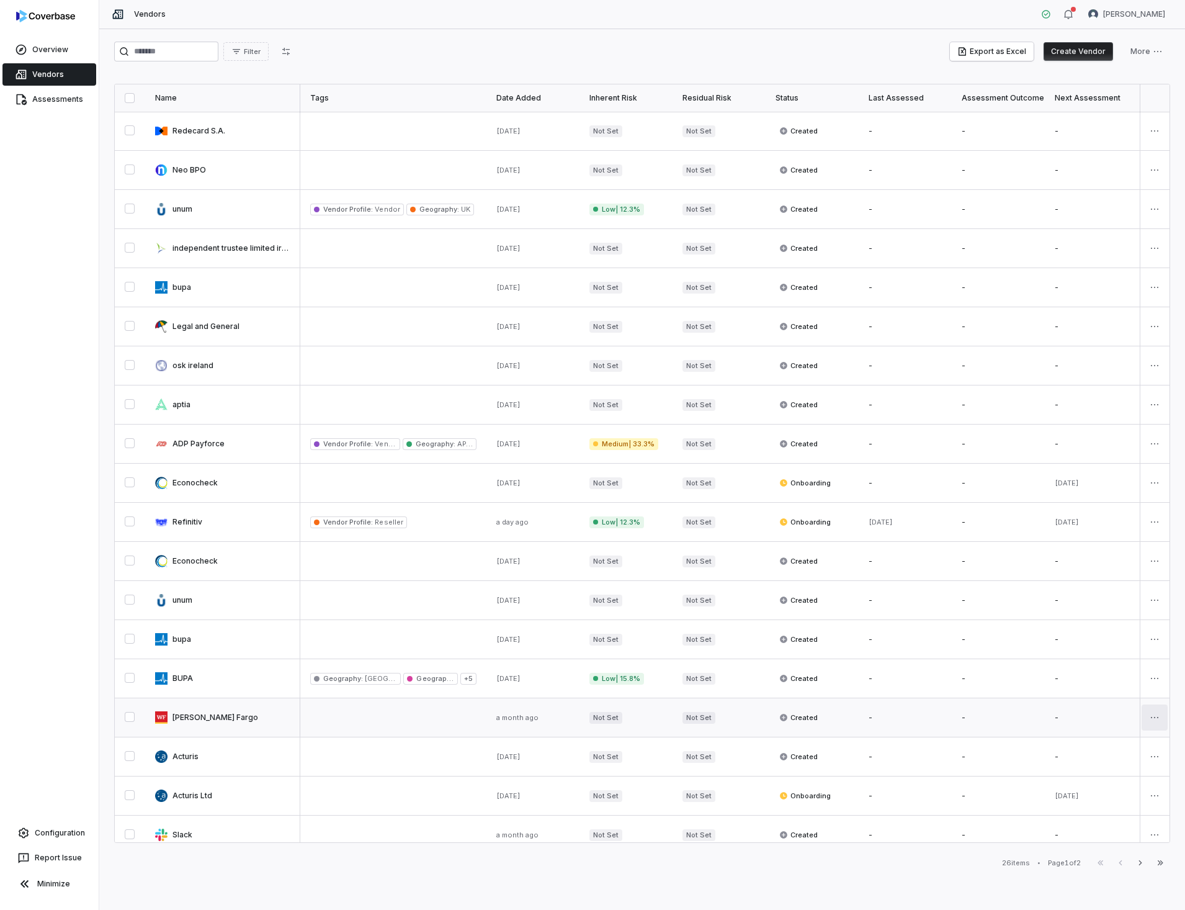
click at [1152, 717] on html "Overview Vendors Assessments Configuration Report Issue Minimize Vendors [PERSO…" at bounding box center [592, 455] width 1185 height 910
click at [1083, 781] on div "Delete" at bounding box center [1104, 778] width 105 height 20
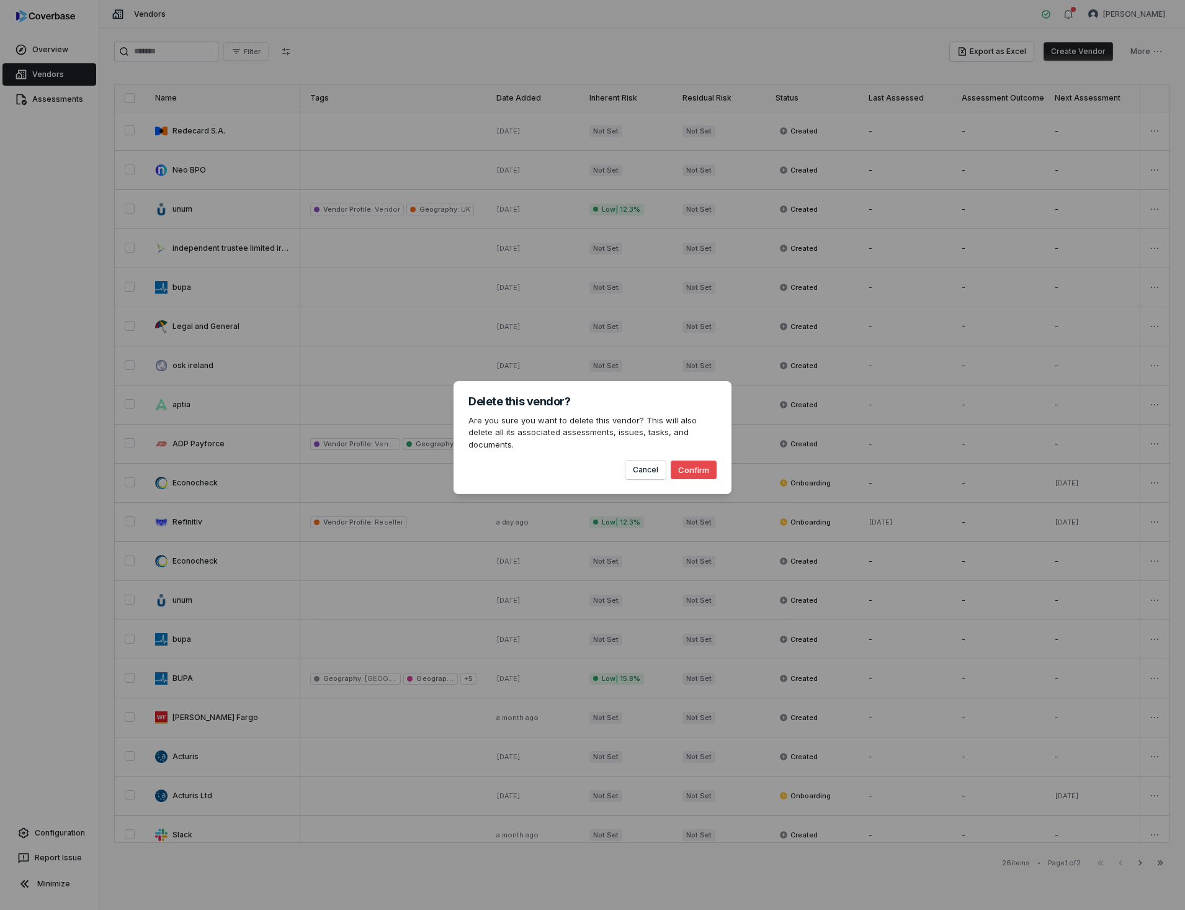
click at [695, 462] on button "Confirm" at bounding box center [694, 469] width 46 height 19
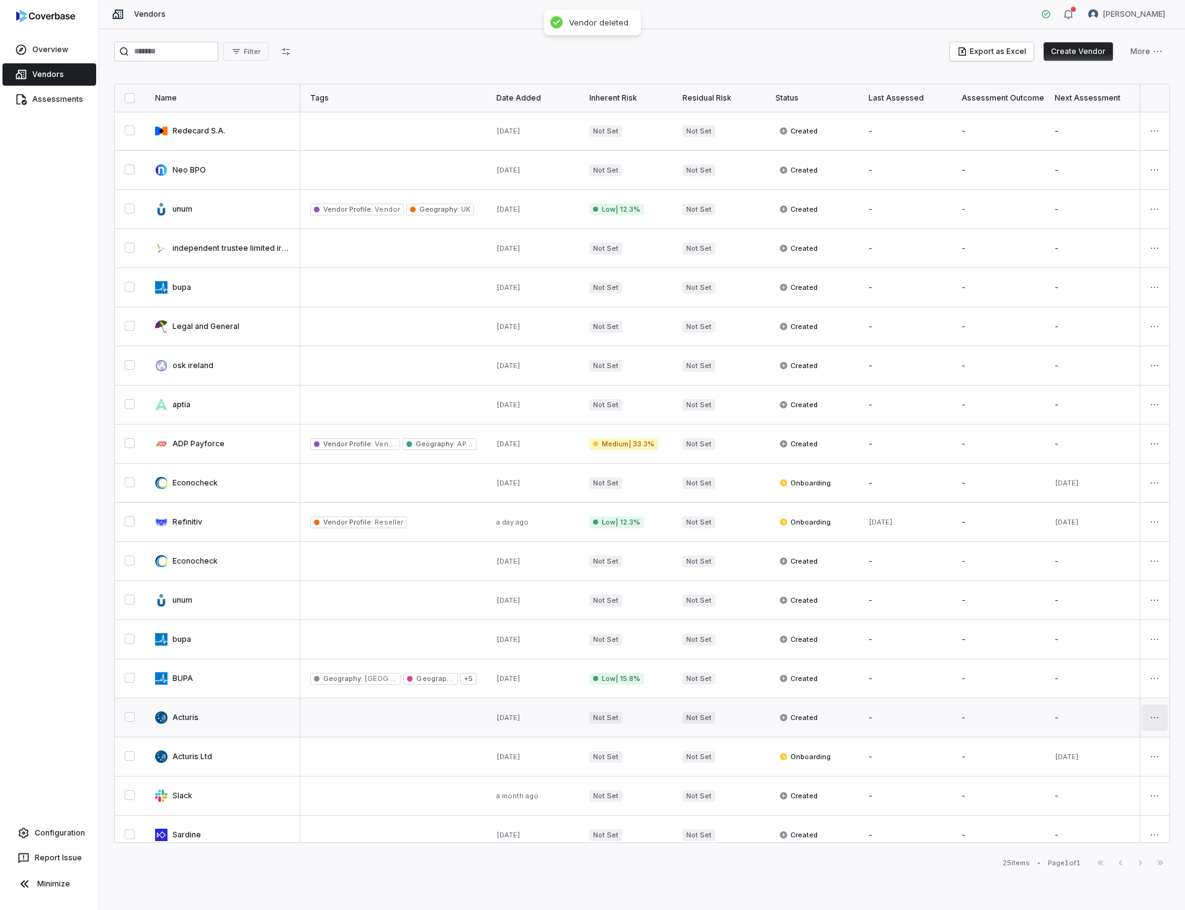
click at [1143, 718] on html "Overview Vendors Assessments Configuration Report Issue Minimize Vendors [PERSO…" at bounding box center [592, 455] width 1185 height 910
click at [1073, 779] on div "Delete" at bounding box center [1104, 778] width 105 height 20
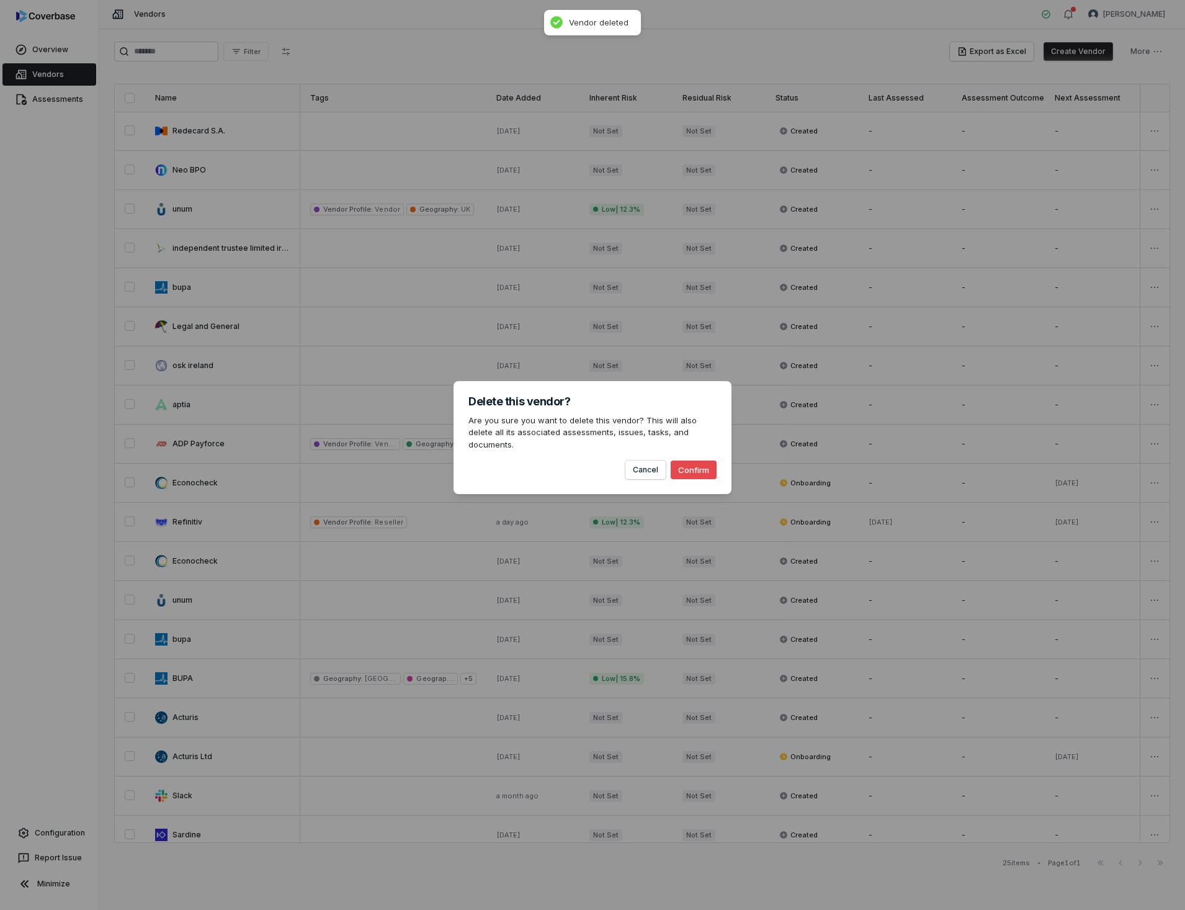
click at [692, 465] on button "Confirm" at bounding box center [694, 469] width 46 height 19
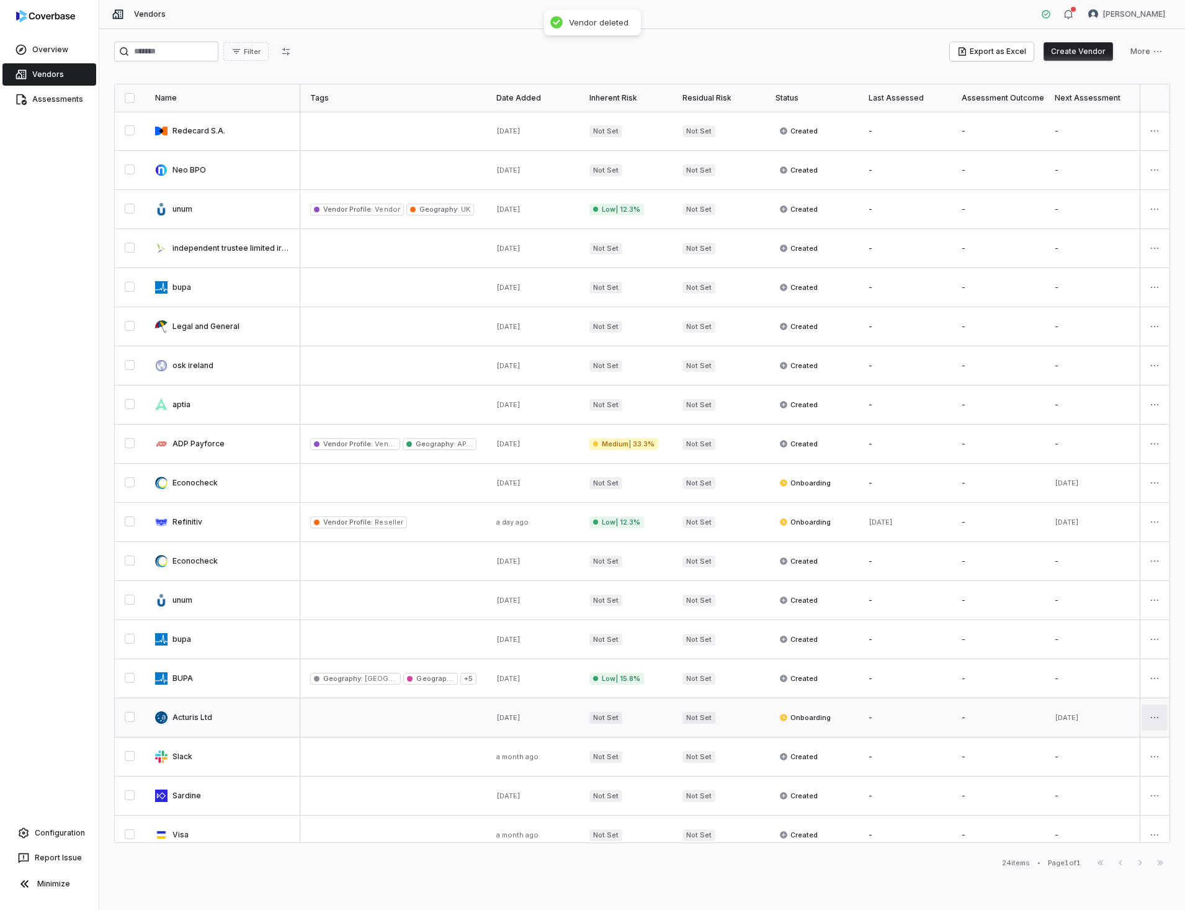
click at [1152, 721] on html "Overview Vendors Assessments Configuration Report Issue Minimize Vendors [PERSO…" at bounding box center [592, 455] width 1185 height 910
click at [1062, 780] on icon at bounding box center [1064, 778] width 10 height 10
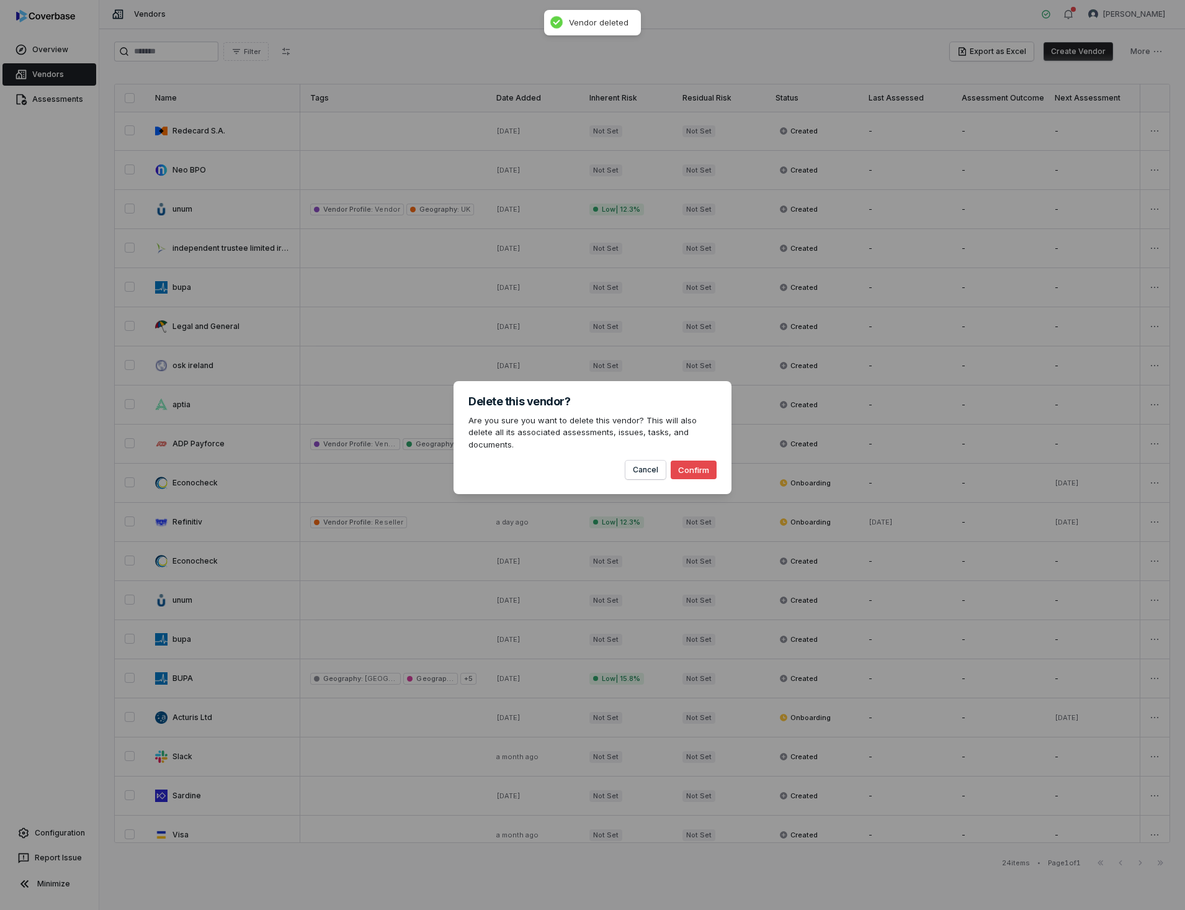
click at [698, 468] on button "Confirm" at bounding box center [694, 469] width 46 height 19
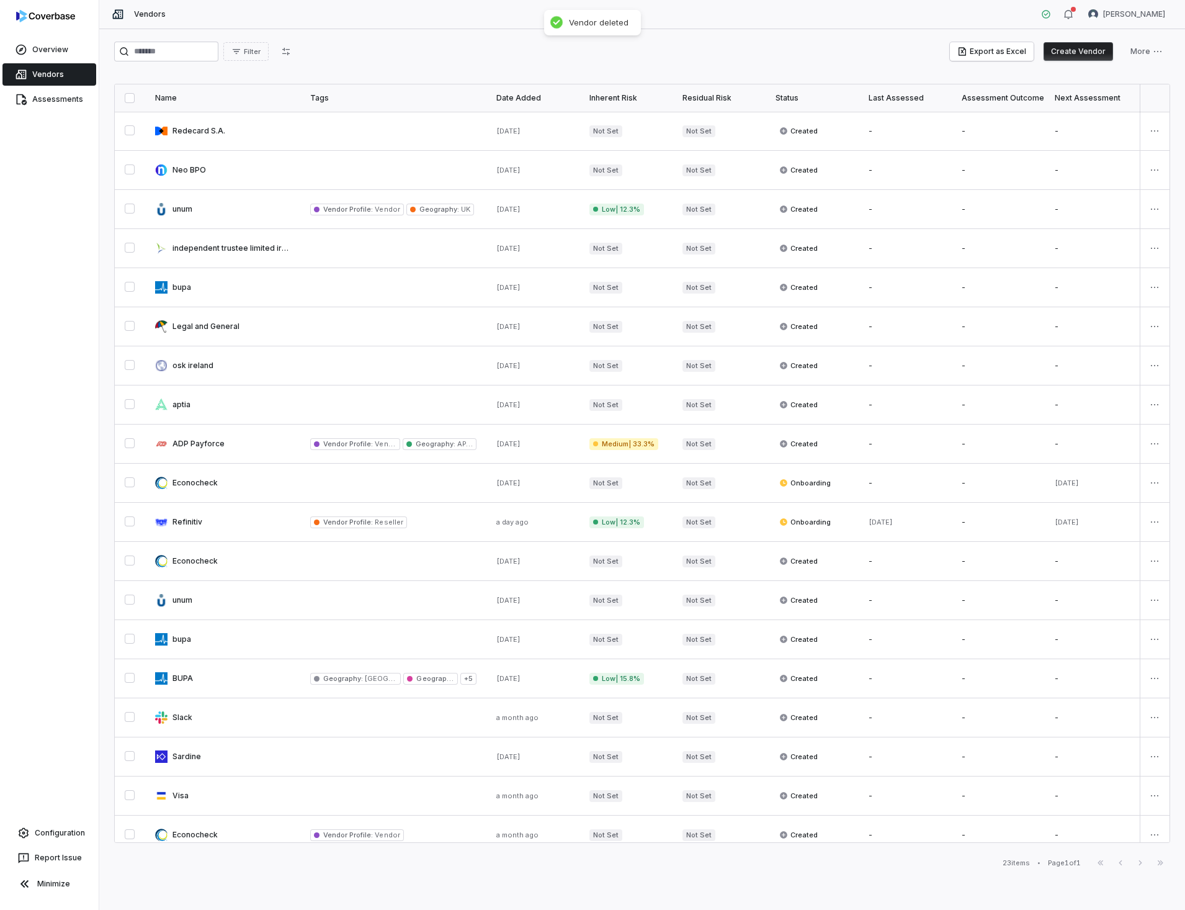
scroll to position [174, 0]
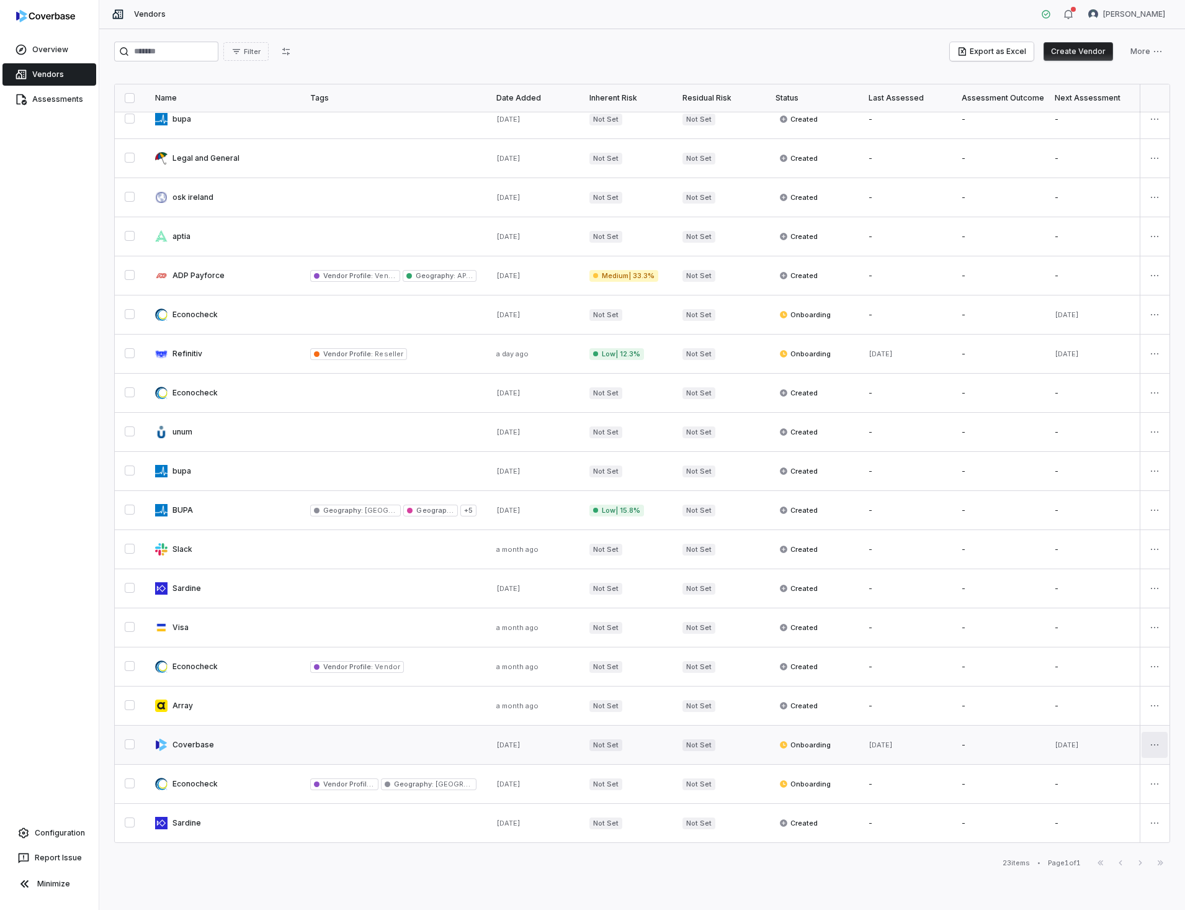
click at [1149, 736] on html "Overview Vendors Assessments Configuration Report Issue Minimize Vendors [PERSO…" at bounding box center [592, 455] width 1185 height 910
click at [1081, 800] on div "Delete" at bounding box center [1104, 799] width 105 height 20
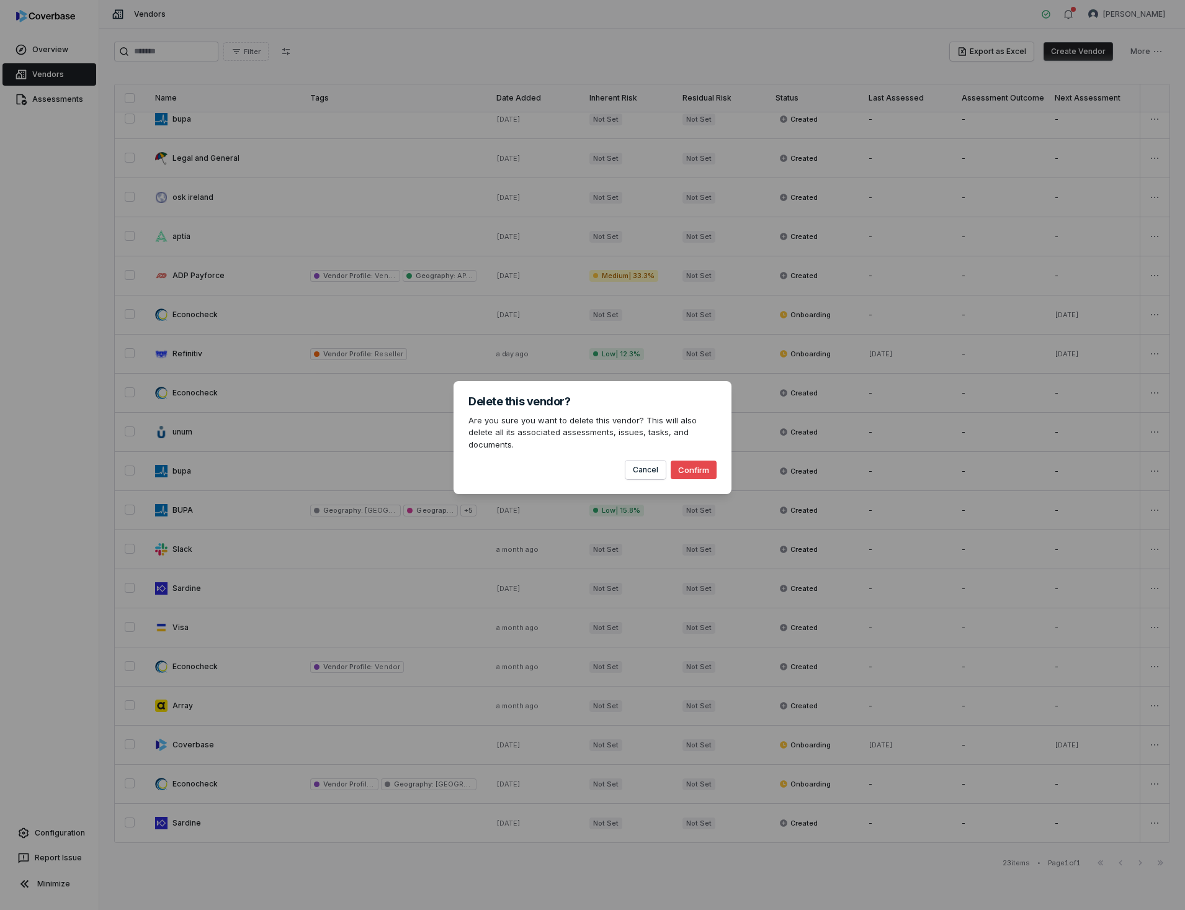
click at [691, 463] on button "Confirm" at bounding box center [694, 469] width 46 height 19
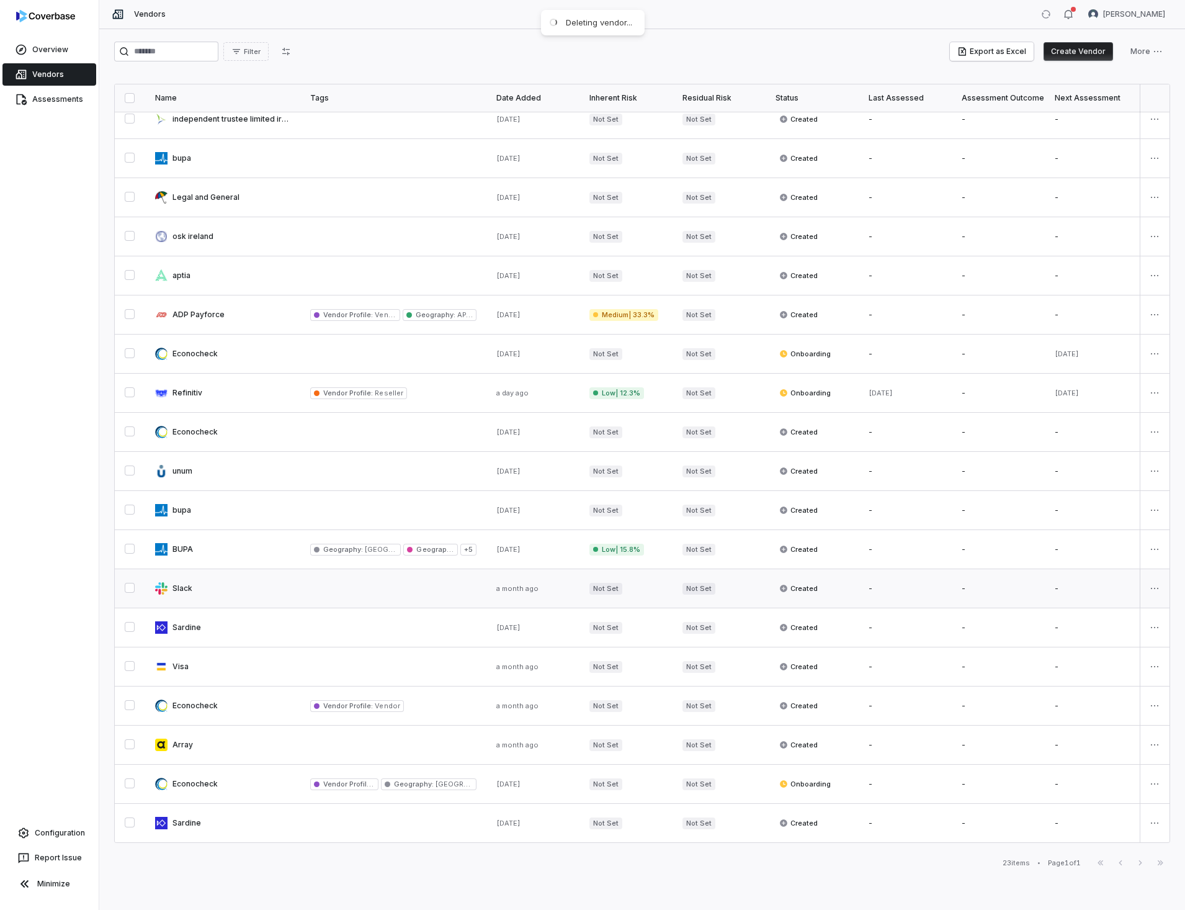
scroll to position [135, 0]
click at [1149, 660] on html "Overview Vendors Assessments Configuration Report Issue Minimize Vendors [PERSO…" at bounding box center [592, 455] width 1185 height 910
click at [1087, 720] on div "Delete" at bounding box center [1104, 721] width 105 height 20
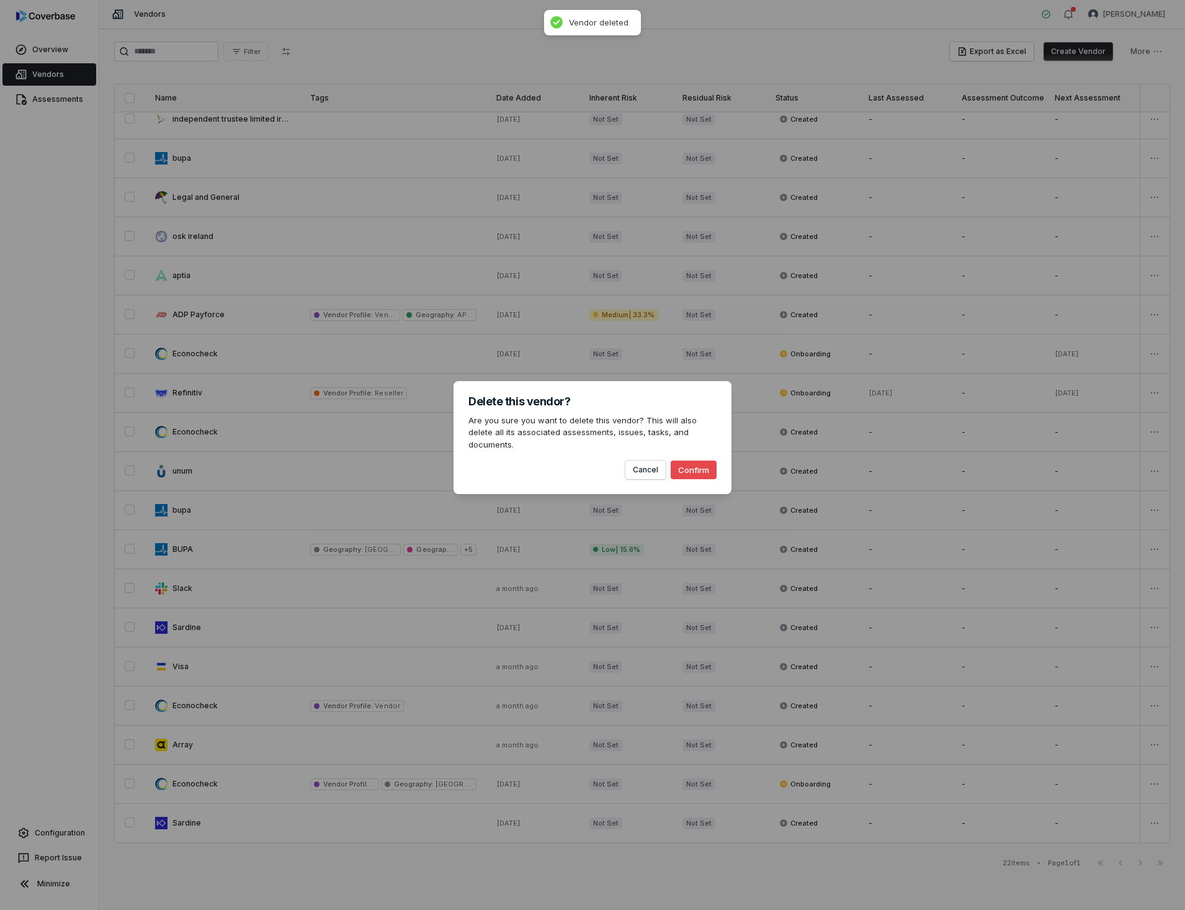
click at [684, 463] on button "Confirm" at bounding box center [694, 469] width 46 height 19
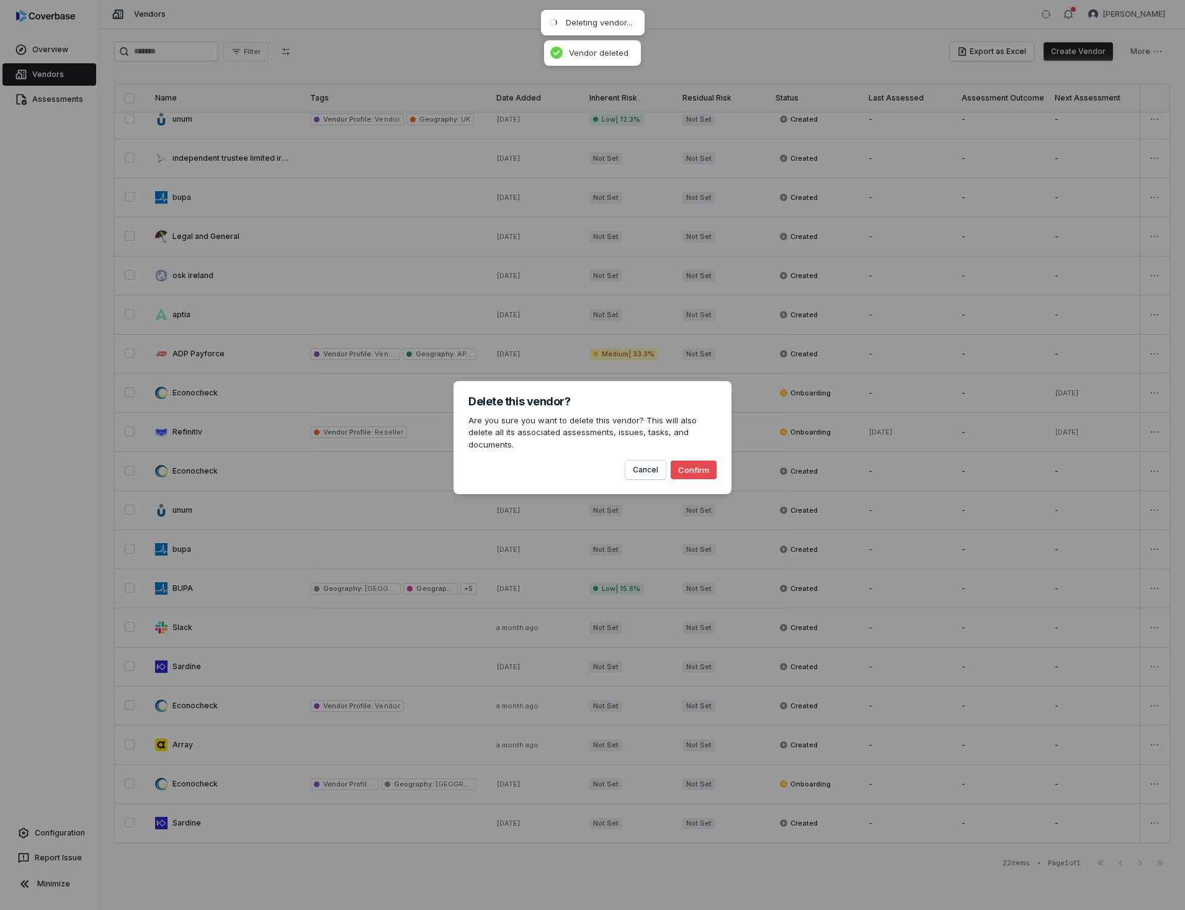
scroll to position [96, 0]
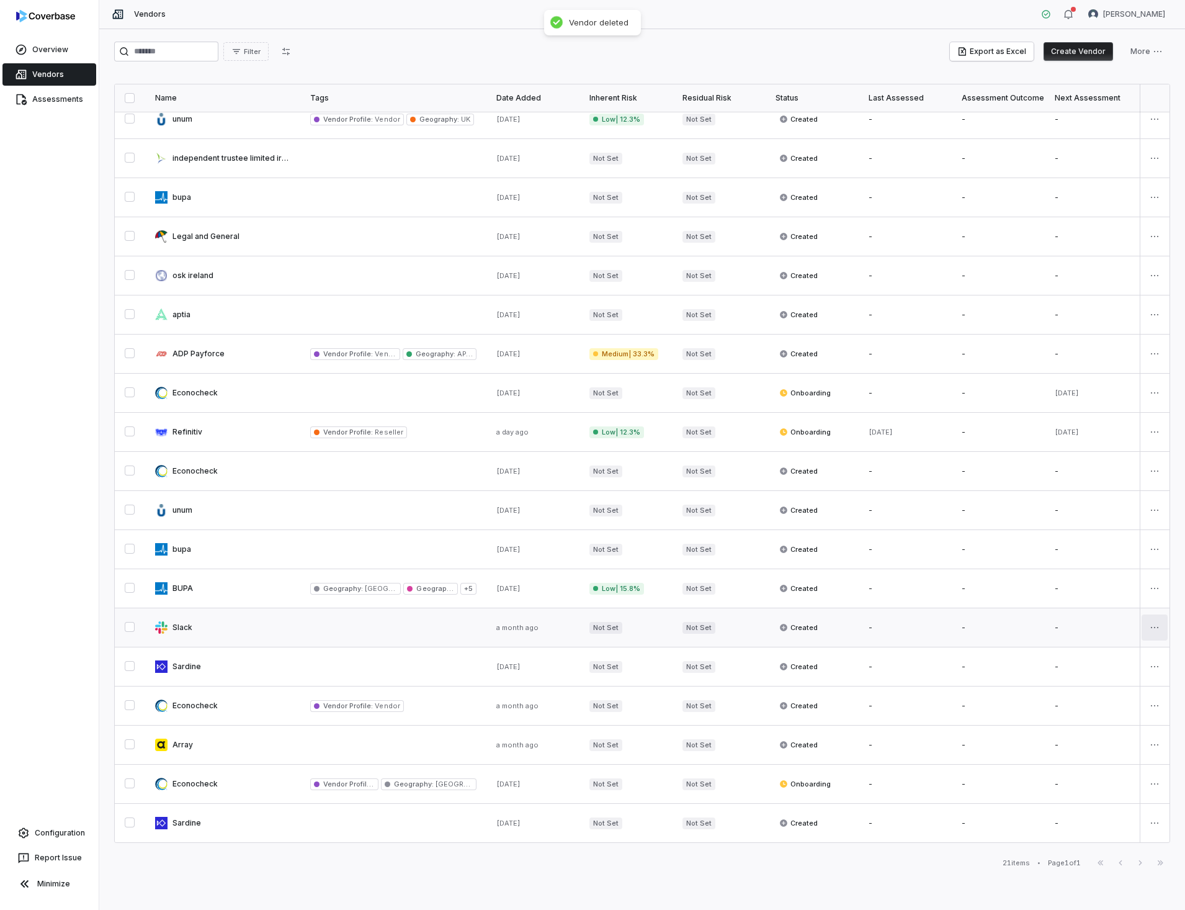
click at [1152, 617] on html "Overview Vendors Assessments Configuration Report Issue Minimize Vendors [PERSO…" at bounding box center [592, 455] width 1185 height 910
click at [1081, 674] on div "Delete" at bounding box center [1104, 682] width 105 height 20
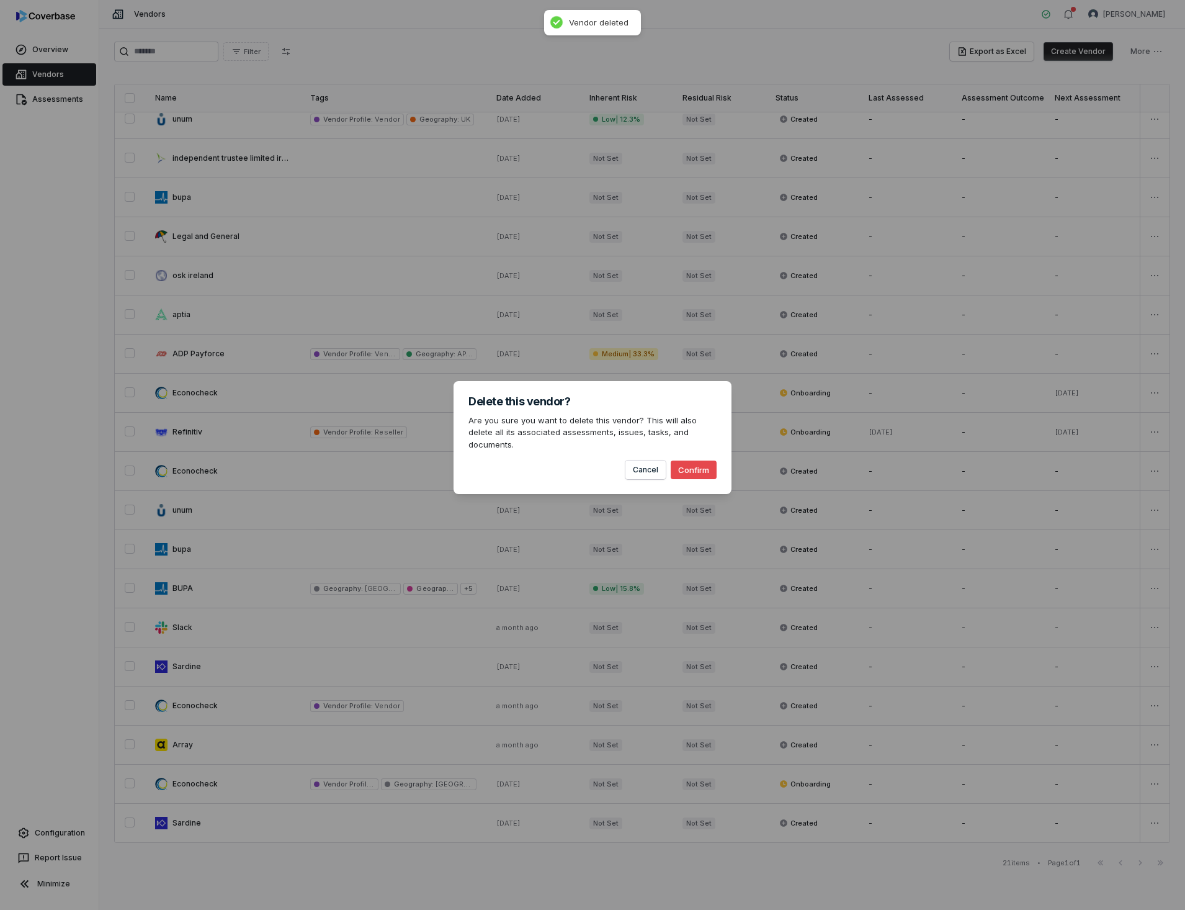
click at [696, 463] on button "Confirm" at bounding box center [694, 469] width 46 height 19
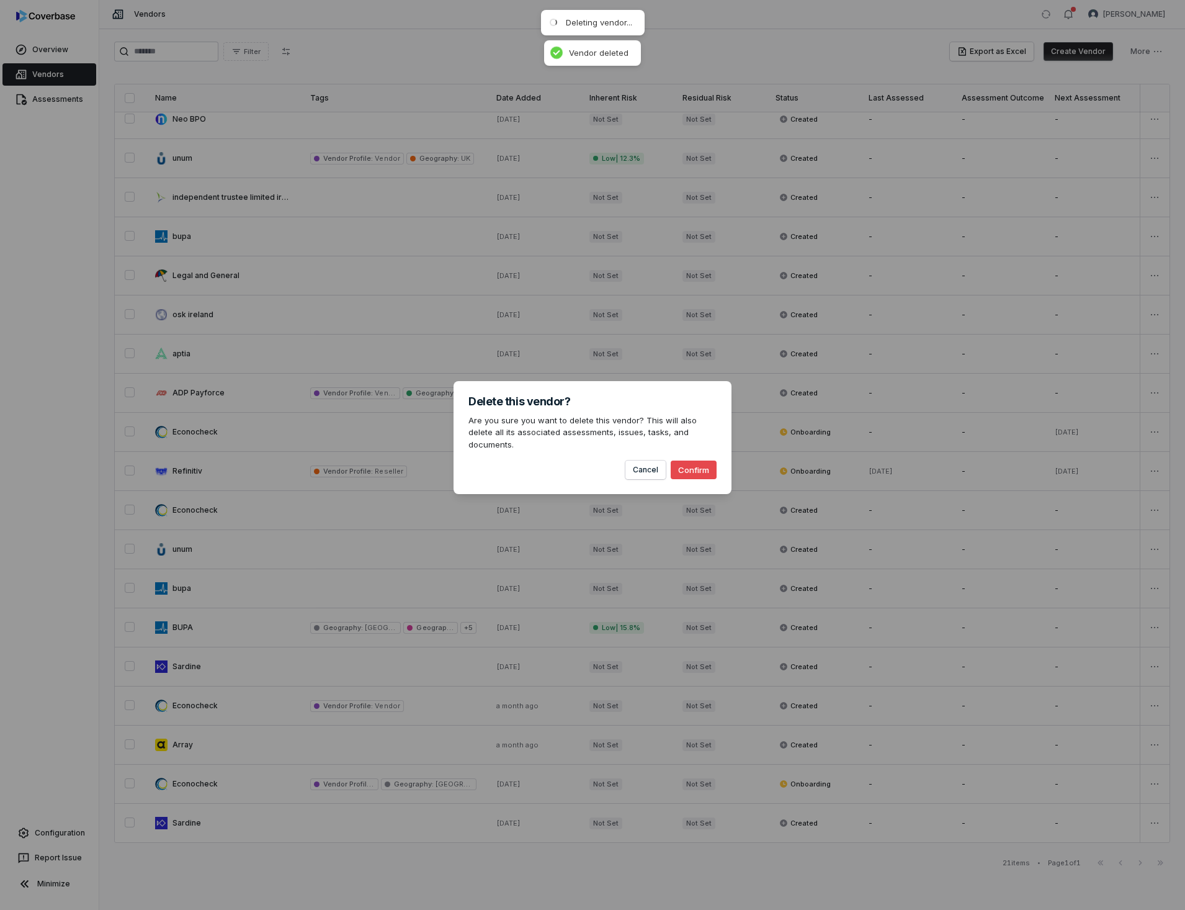
scroll to position [57, 0]
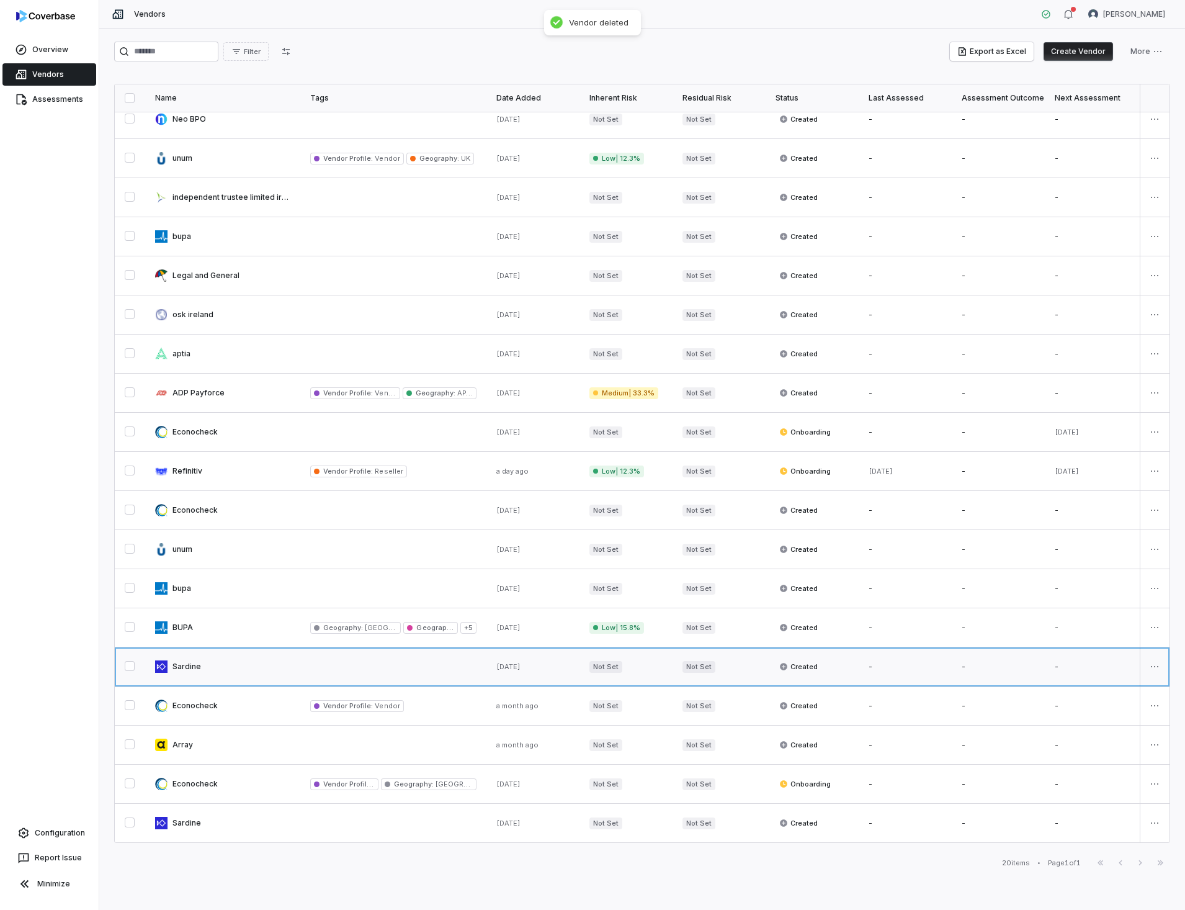
click at [187, 662] on link at bounding box center [222, 666] width 155 height 38
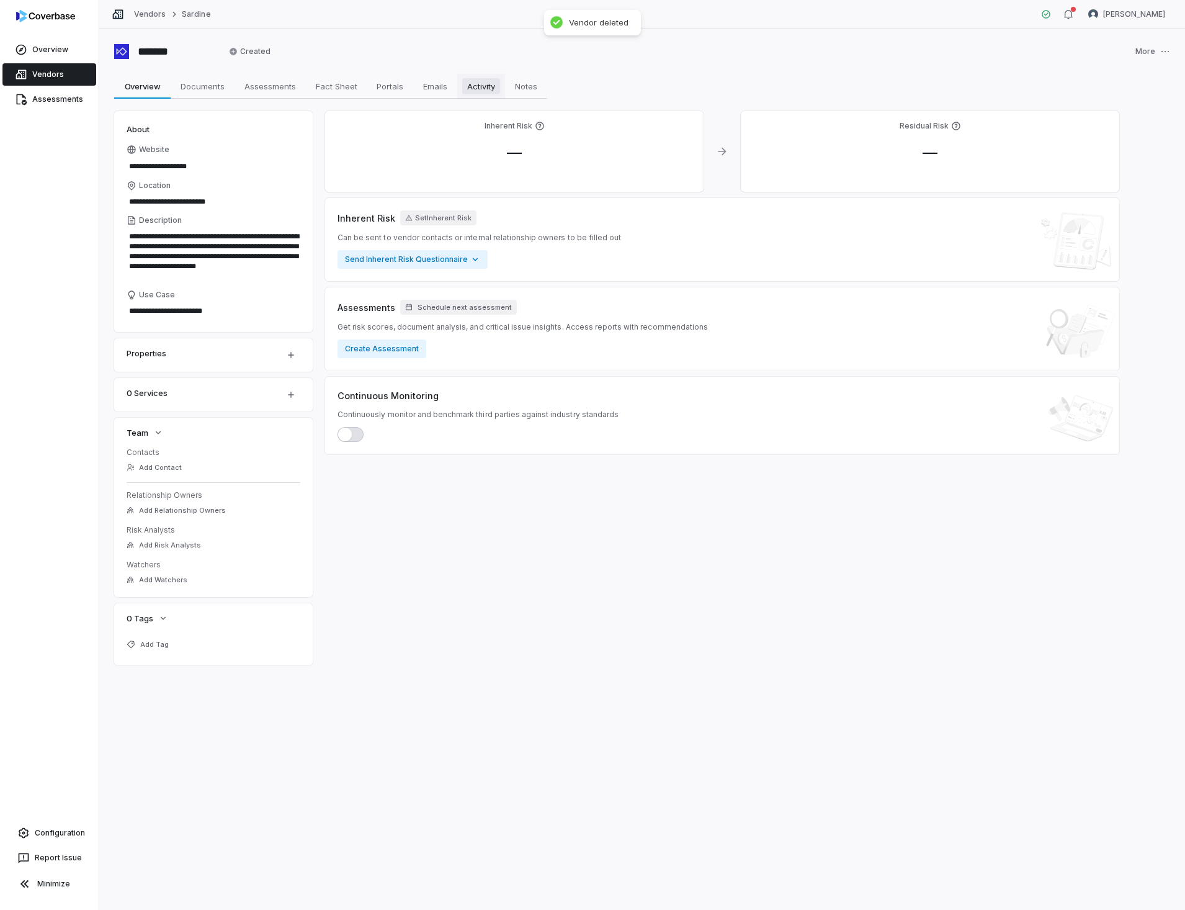
click at [486, 91] on span "Activity" at bounding box center [481, 86] width 38 height 16
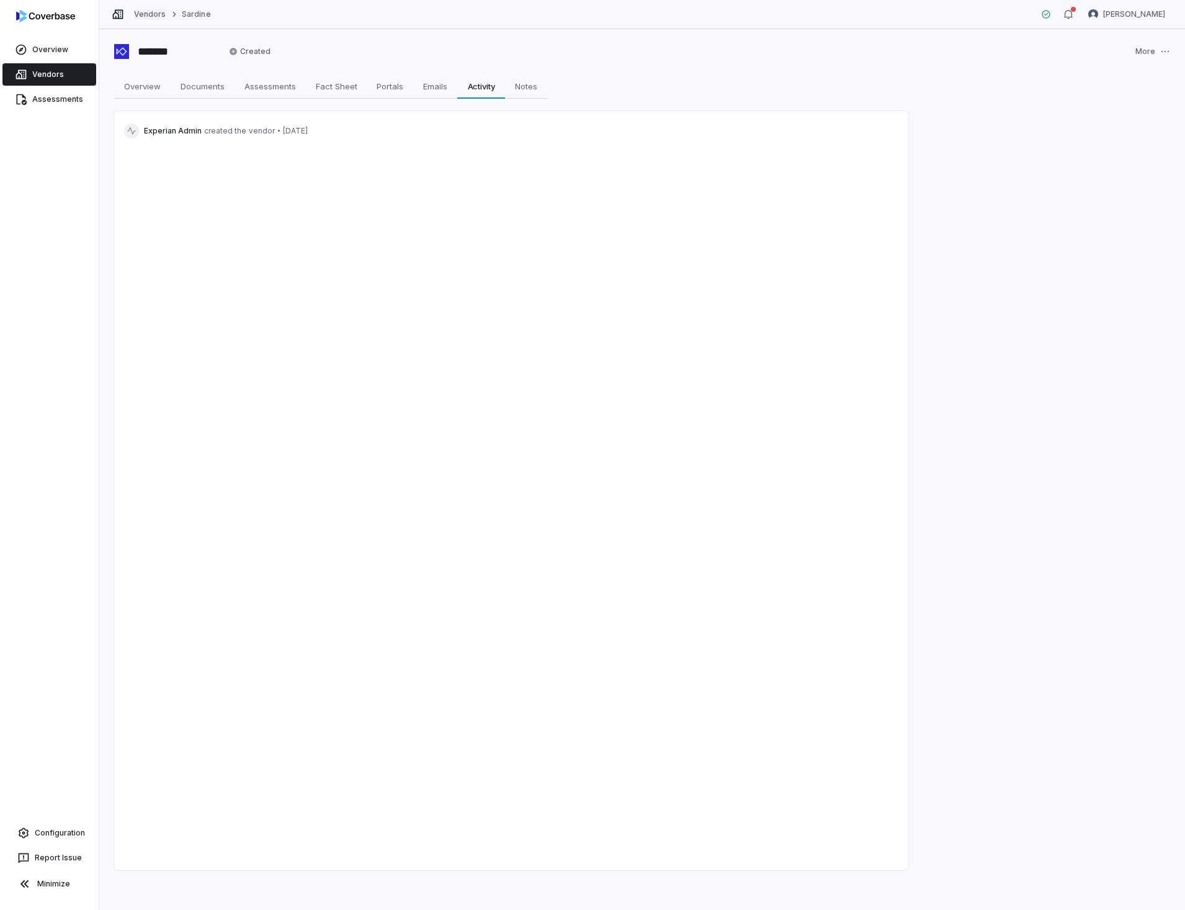
click at [151, 14] on link "Vendors" at bounding box center [150, 14] width 32 height 10
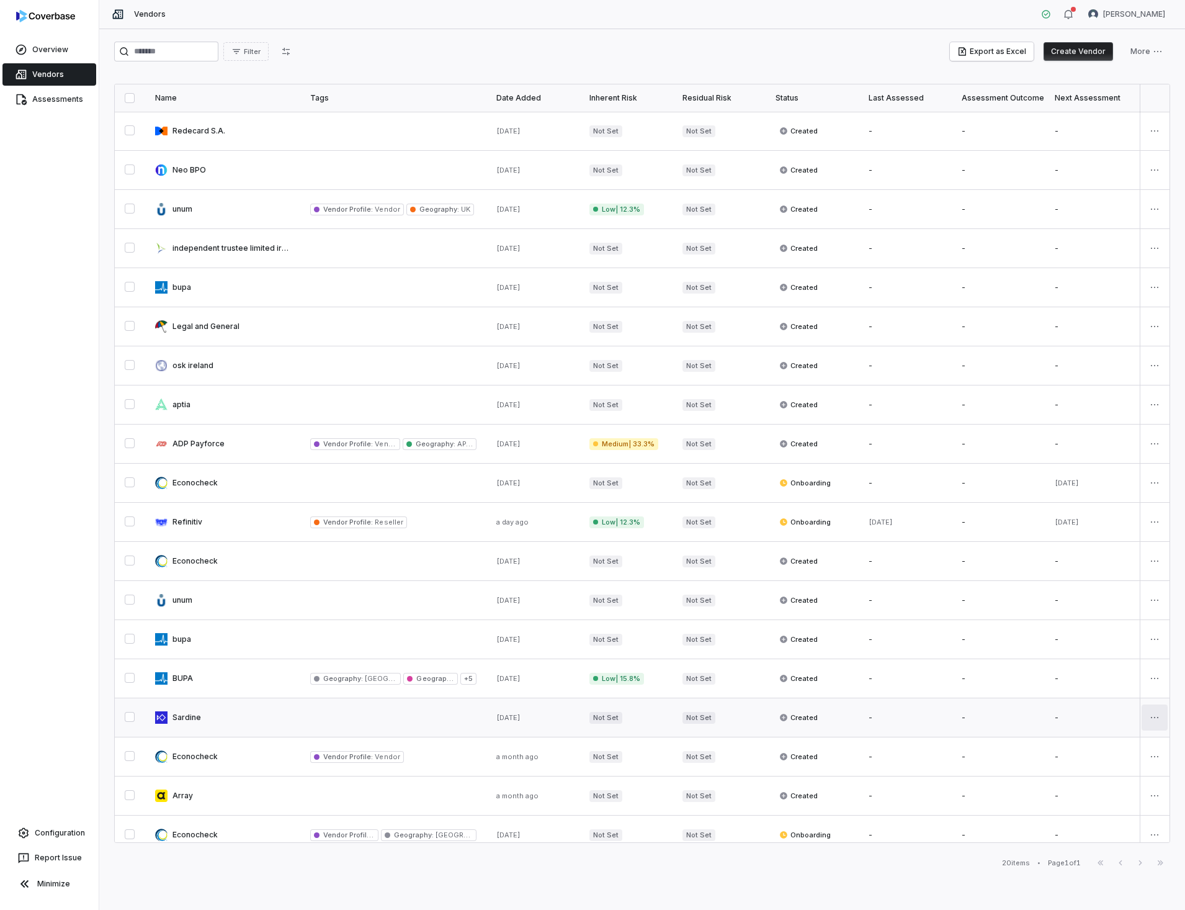
click at [1148, 718] on html "Overview Vendors Assessments Configuration Report Issue Minimize Vendors [PERSO…" at bounding box center [592, 455] width 1185 height 910
click at [1088, 782] on div "Delete" at bounding box center [1104, 778] width 105 height 20
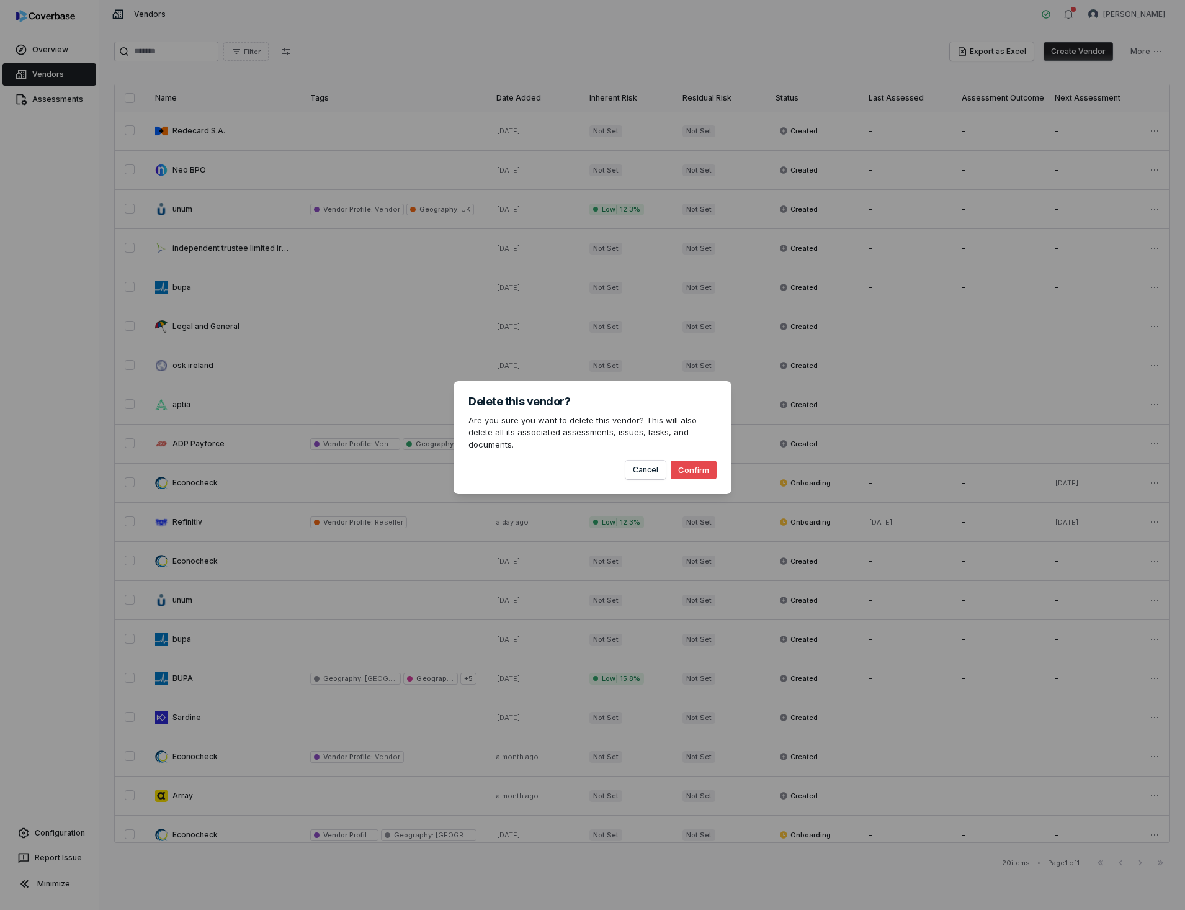
click at [692, 463] on button "Confirm" at bounding box center [694, 469] width 46 height 19
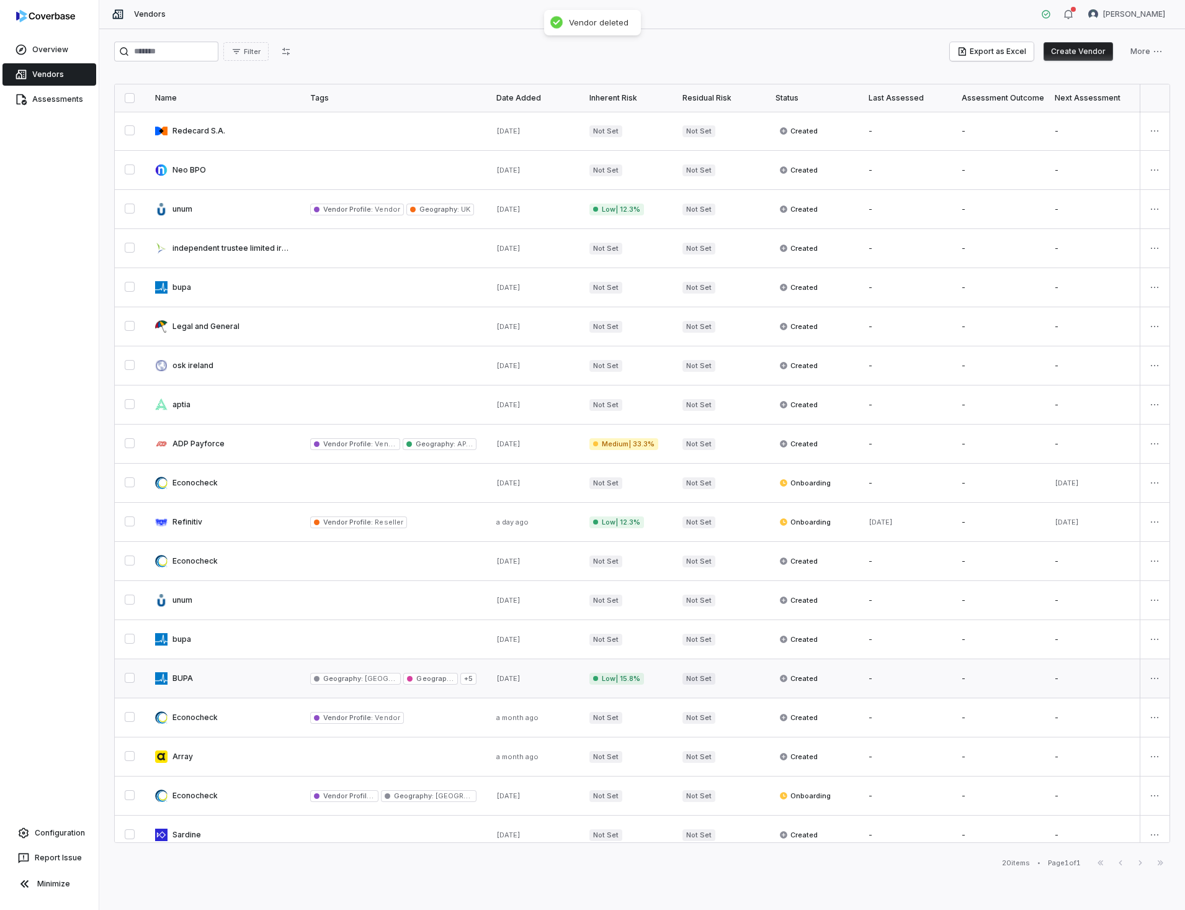
scroll to position [18, 0]
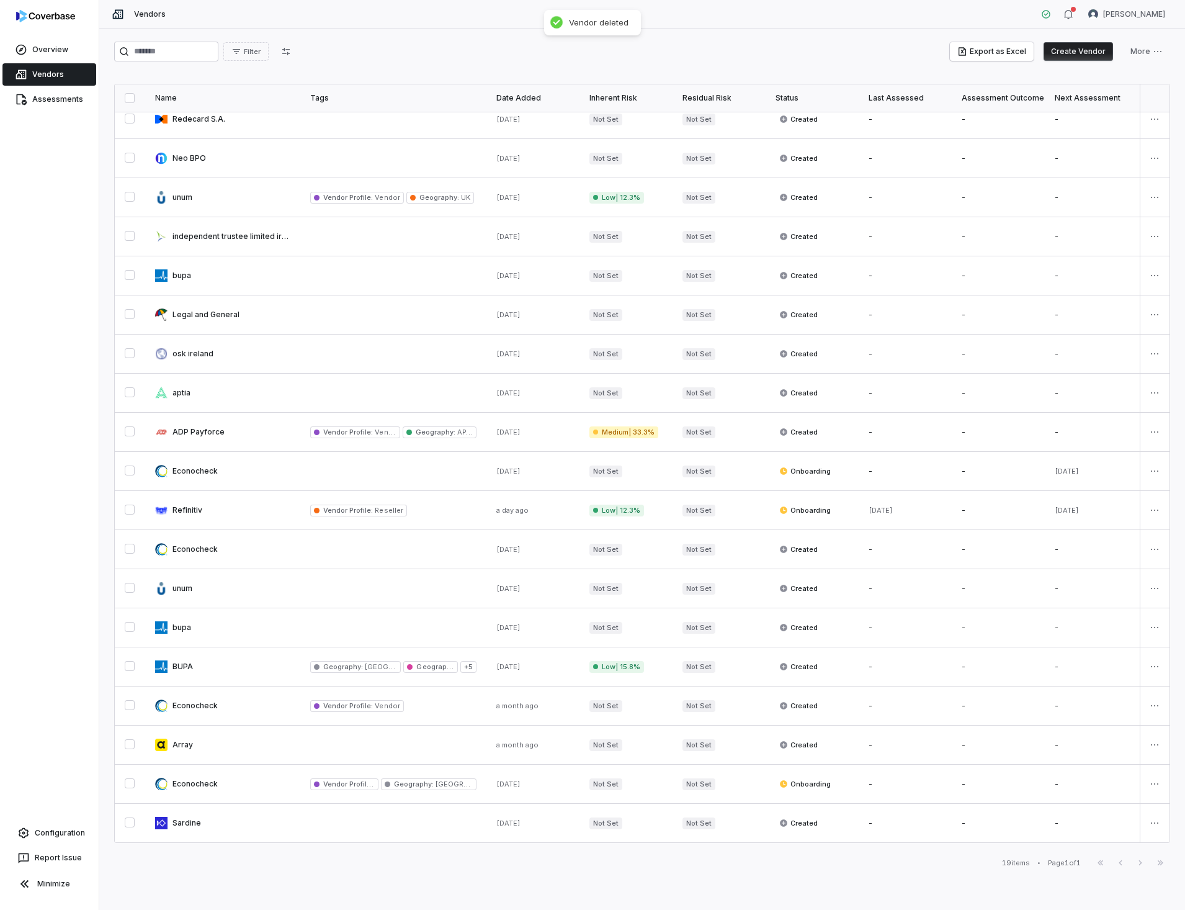
click at [1148, 820] on html "Overview Vendors Assessments Configuration Report Issue Minimize Vendors [PERSO…" at bounding box center [592, 455] width 1185 height 910
click at [1083, 875] on div "Delete" at bounding box center [1104, 877] width 105 height 20
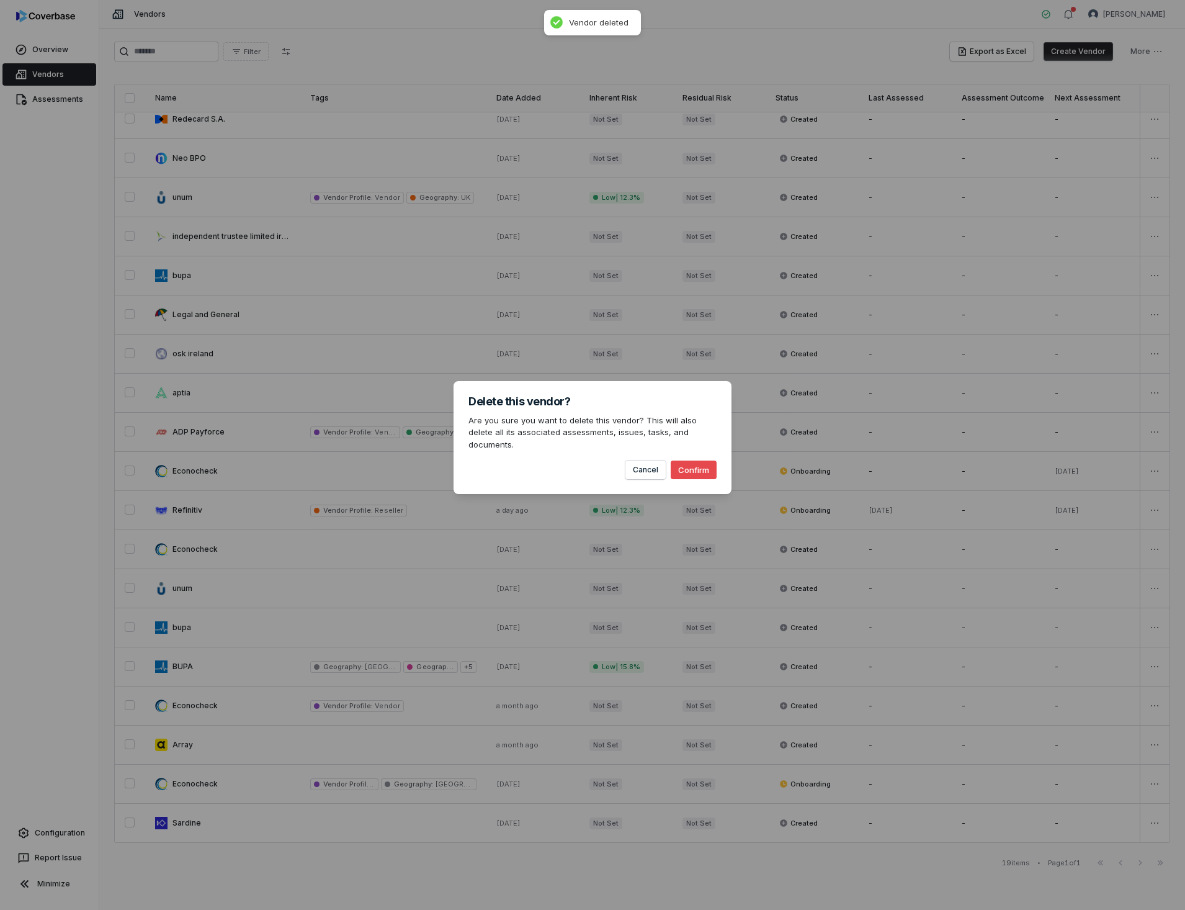
click at [692, 465] on button "Confirm" at bounding box center [694, 469] width 46 height 19
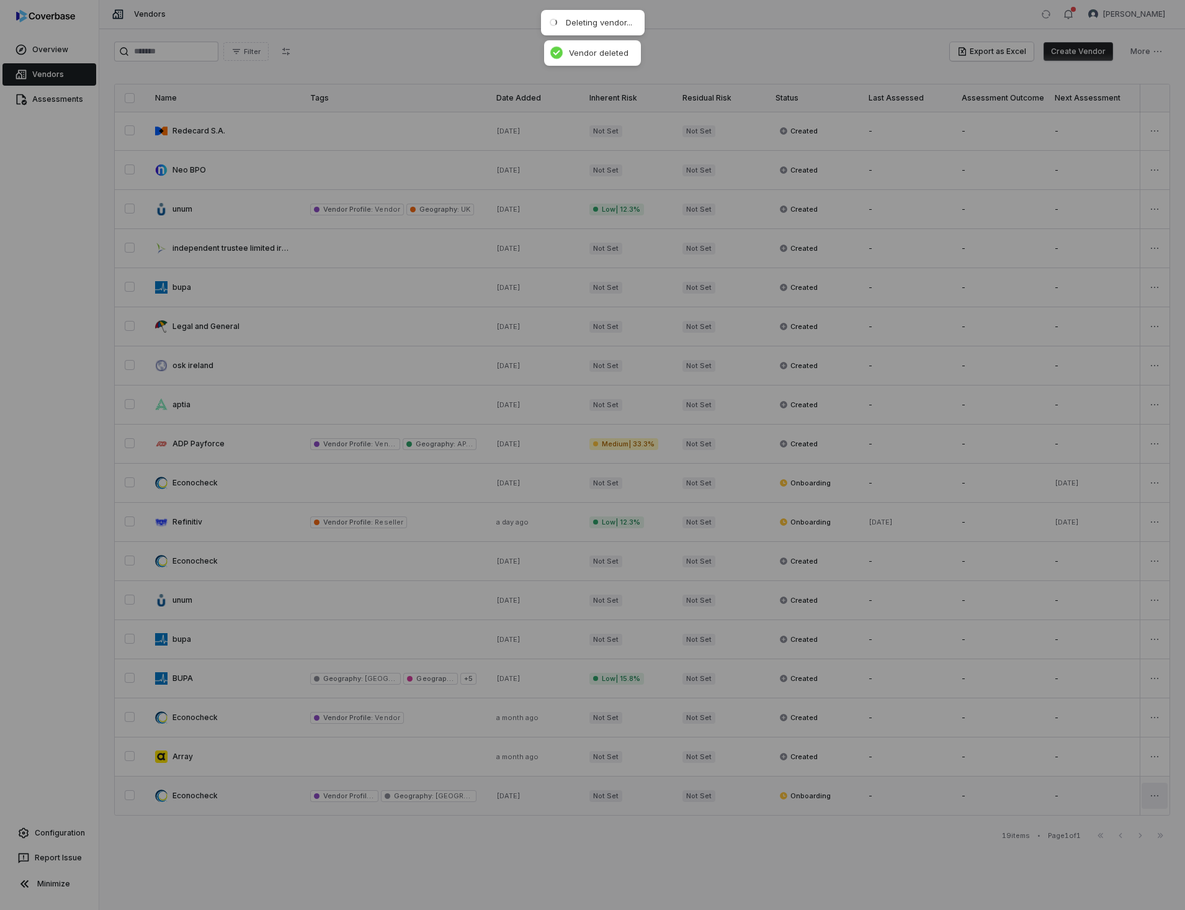
scroll to position [0, 0]
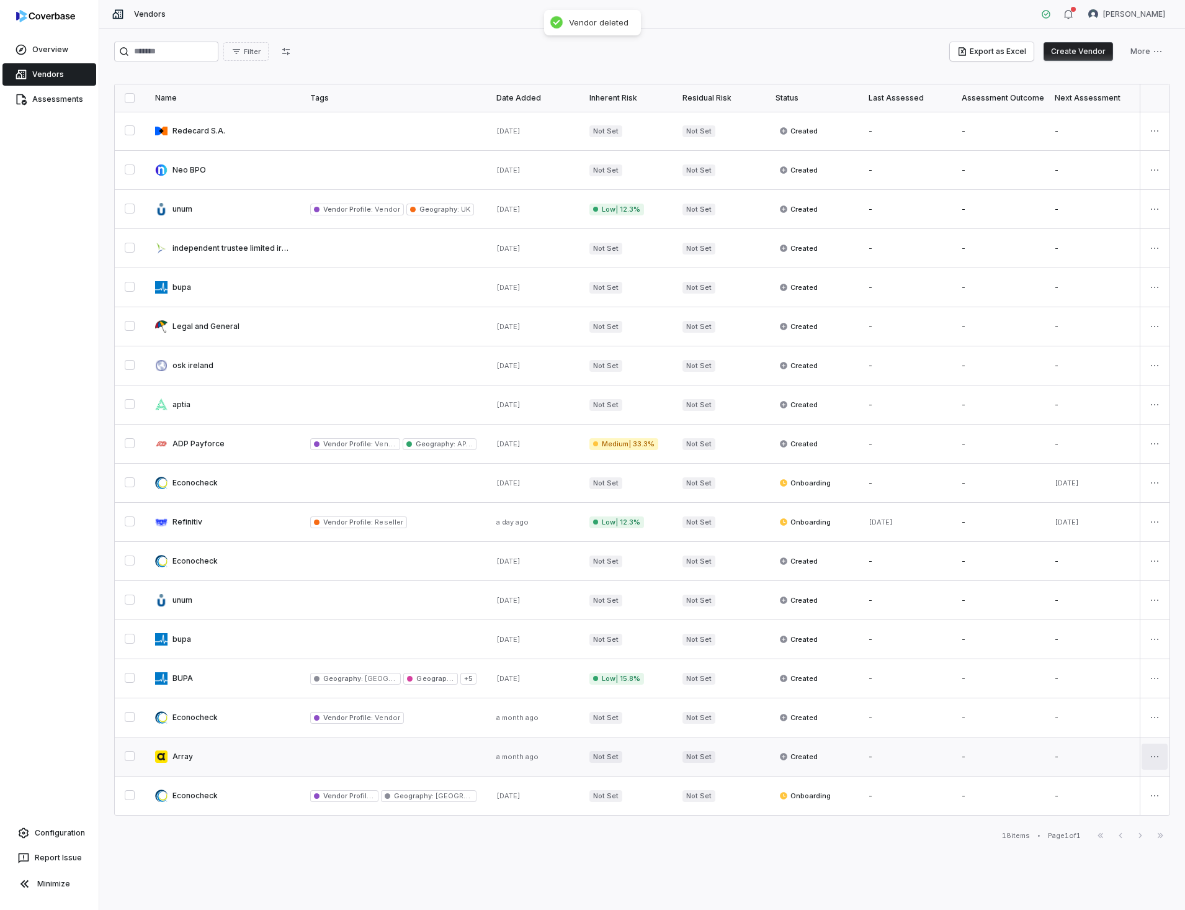
click at [1158, 758] on html "Overview Vendors Assessments Configuration Report Issue Minimize Vendors [PERSO…" at bounding box center [592, 455] width 1185 height 910
click at [1101, 816] on div "Delete" at bounding box center [1110, 817] width 105 height 20
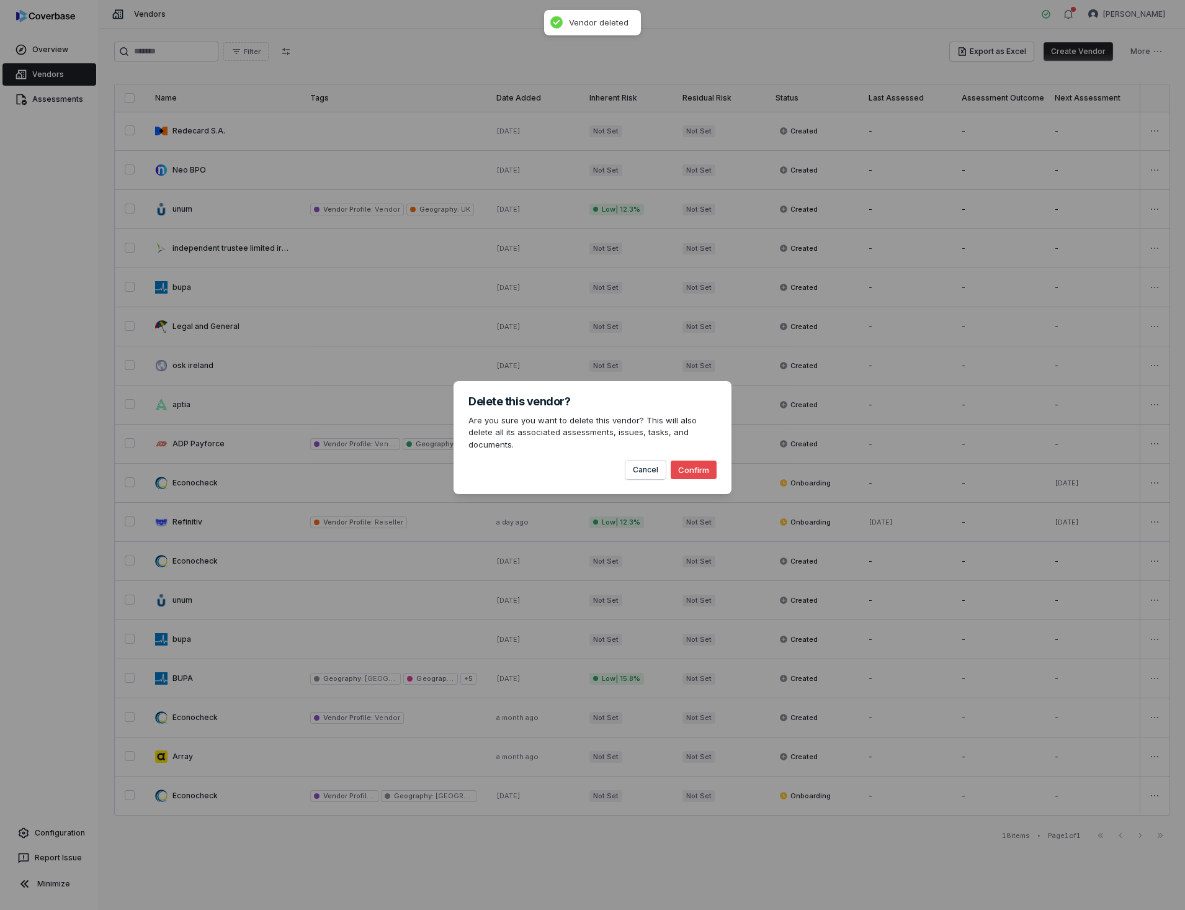
click at [690, 463] on button "Confirm" at bounding box center [694, 469] width 46 height 19
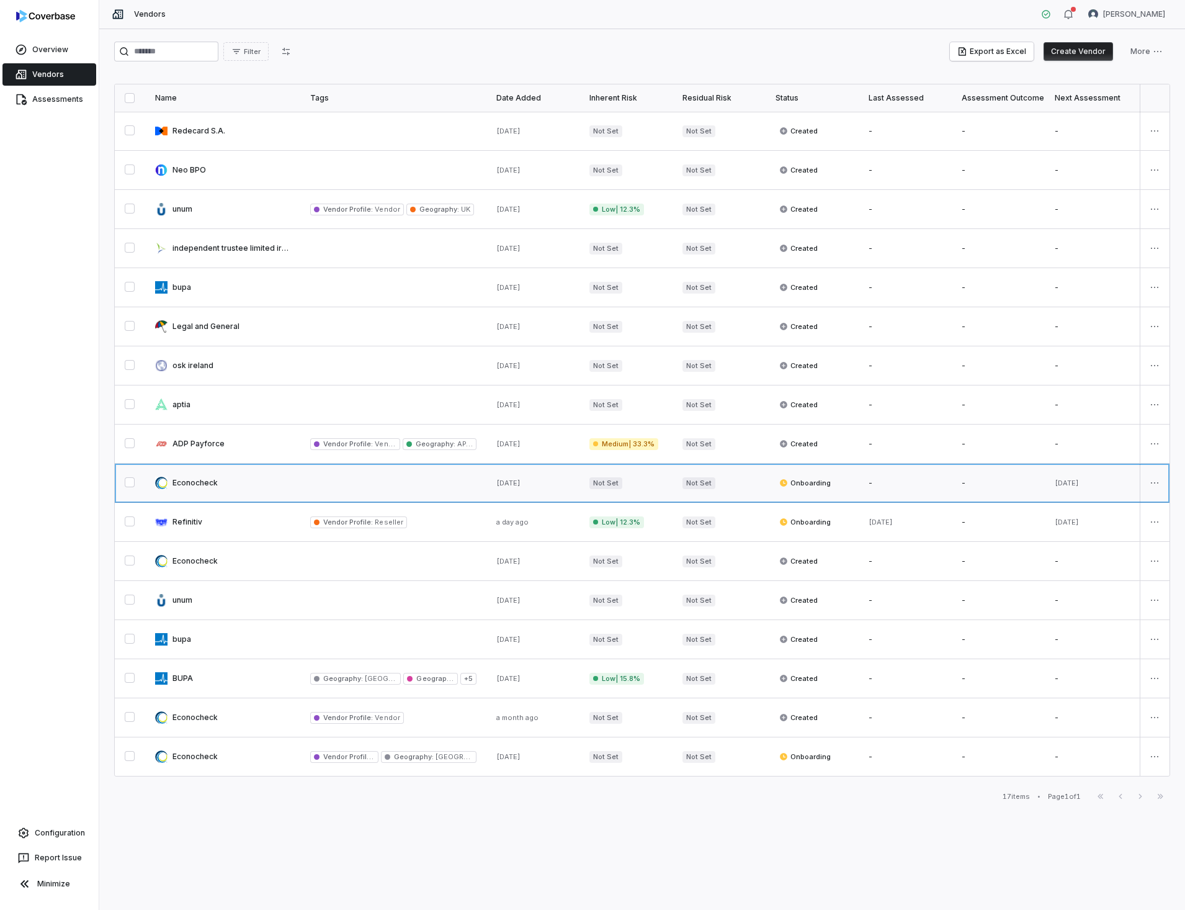
click at [204, 483] on link at bounding box center [222, 482] width 155 height 38
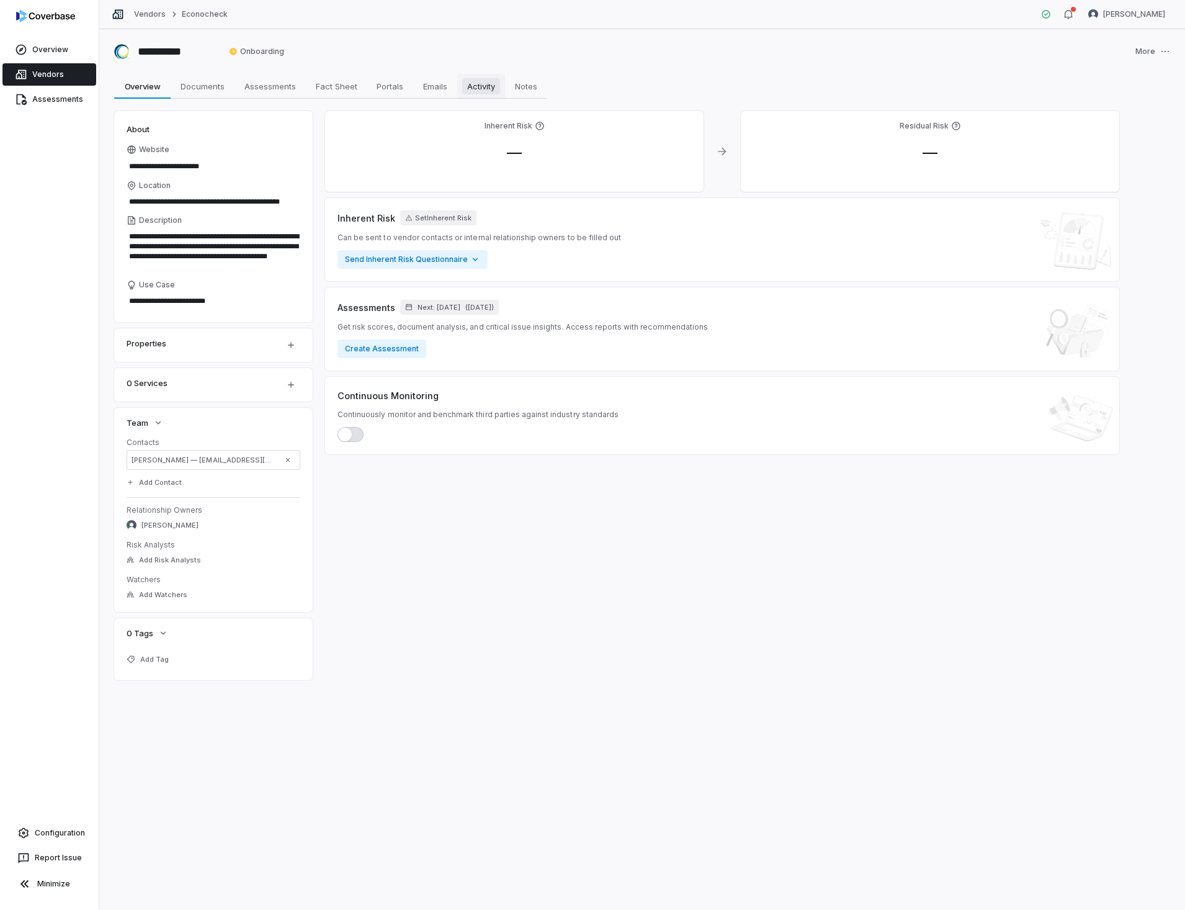
click at [488, 83] on span "Activity" at bounding box center [481, 86] width 38 height 16
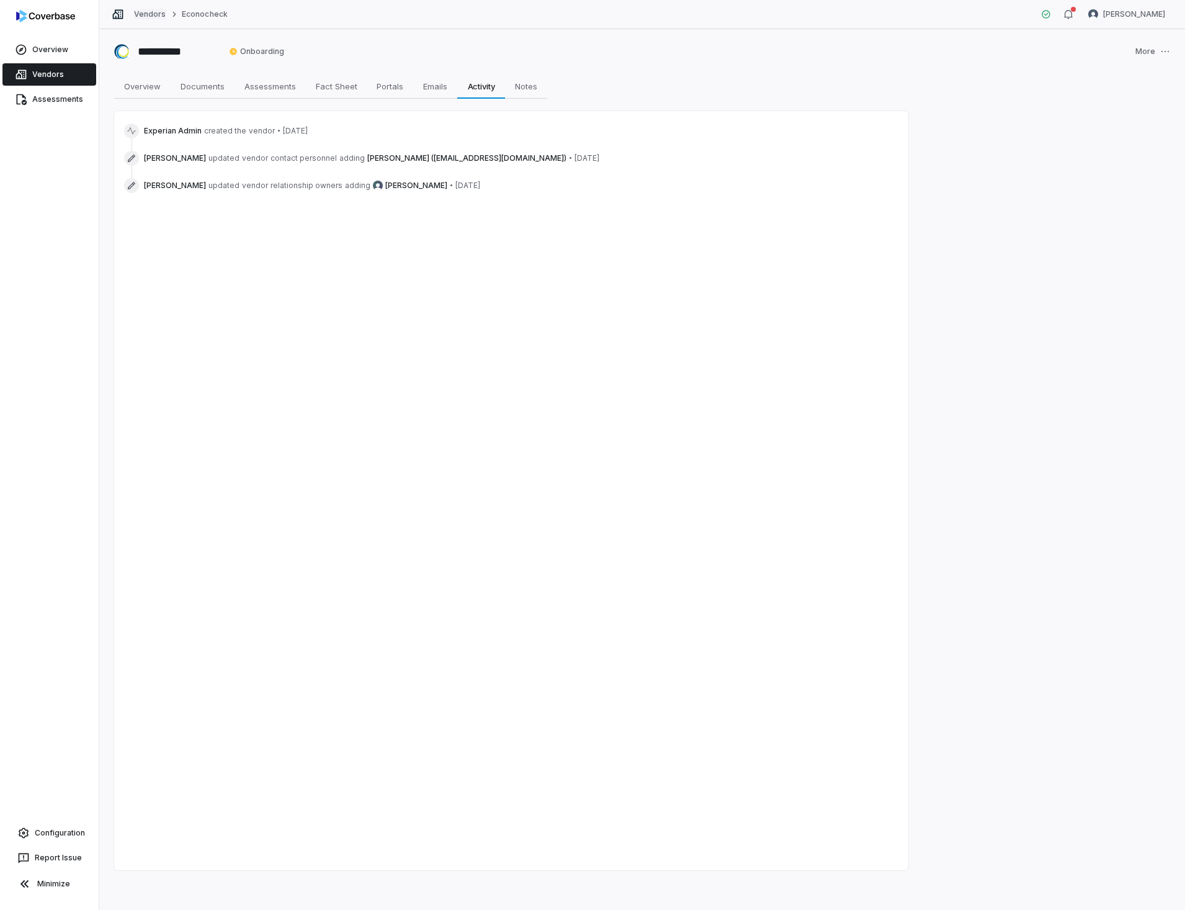
click at [155, 11] on link "Vendors" at bounding box center [150, 14] width 32 height 10
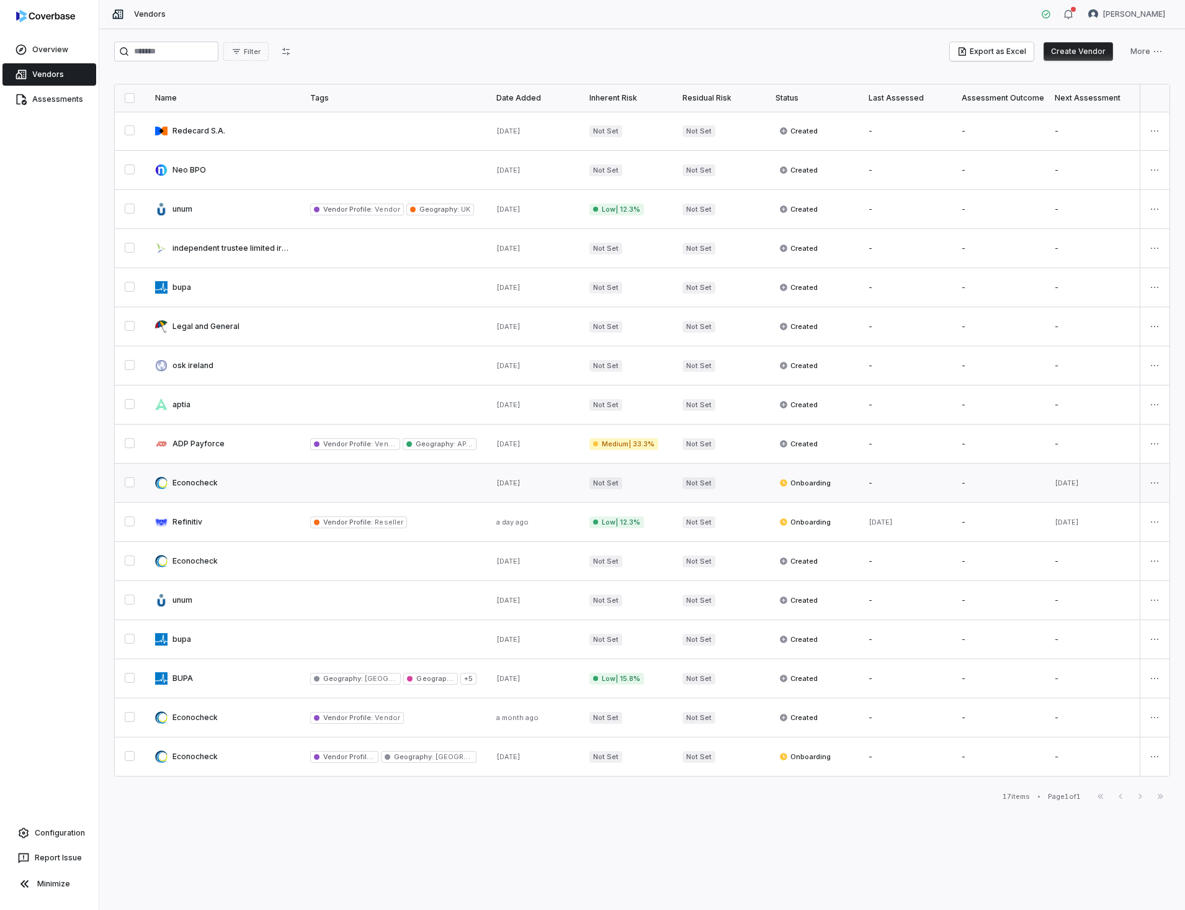
click at [207, 484] on link at bounding box center [222, 482] width 155 height 38
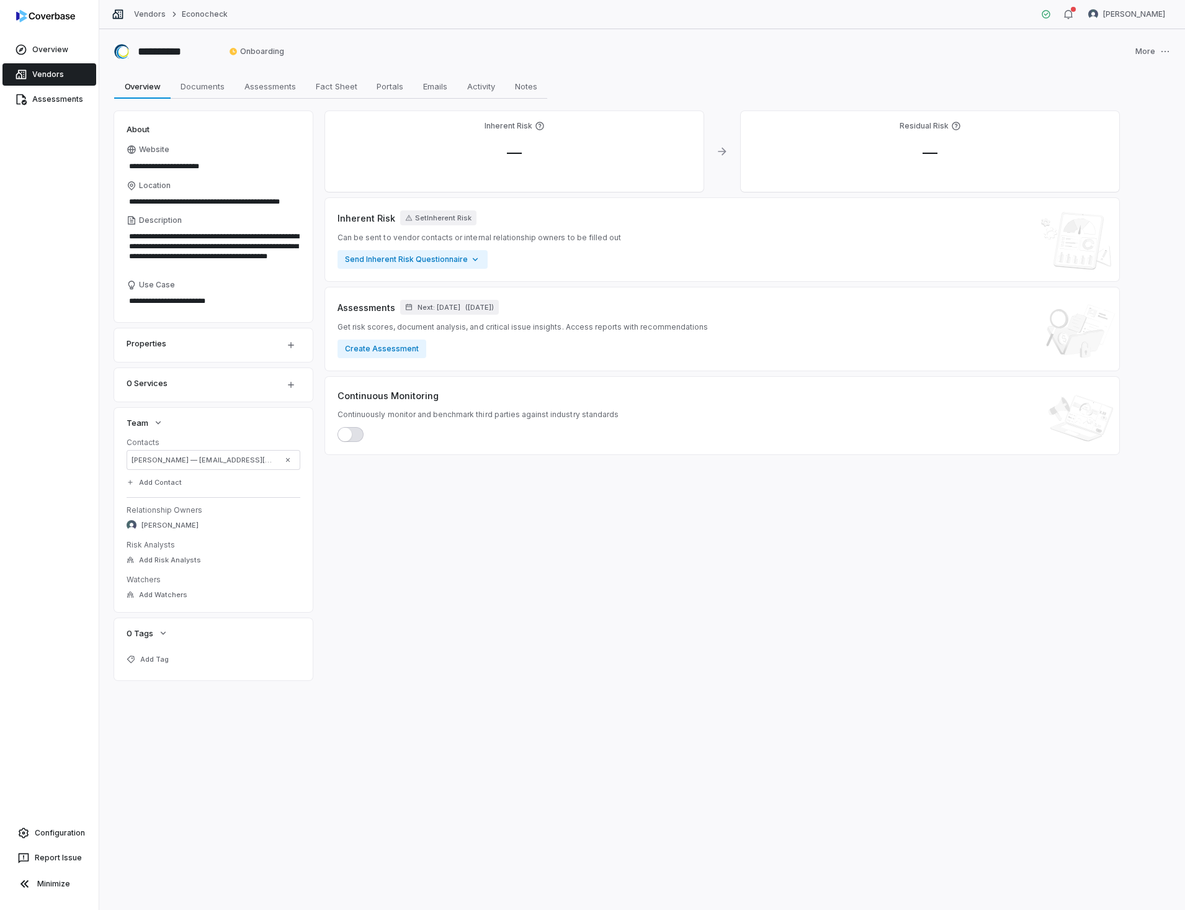
click at [157, 6] on div "Vendors Econocheck [PERSON_NAME]" at bounding box center [642, 14] width 1086 height 29
click at [154, 10] on link "Vendors" at bounding box center [150, 14] width 32 height 10
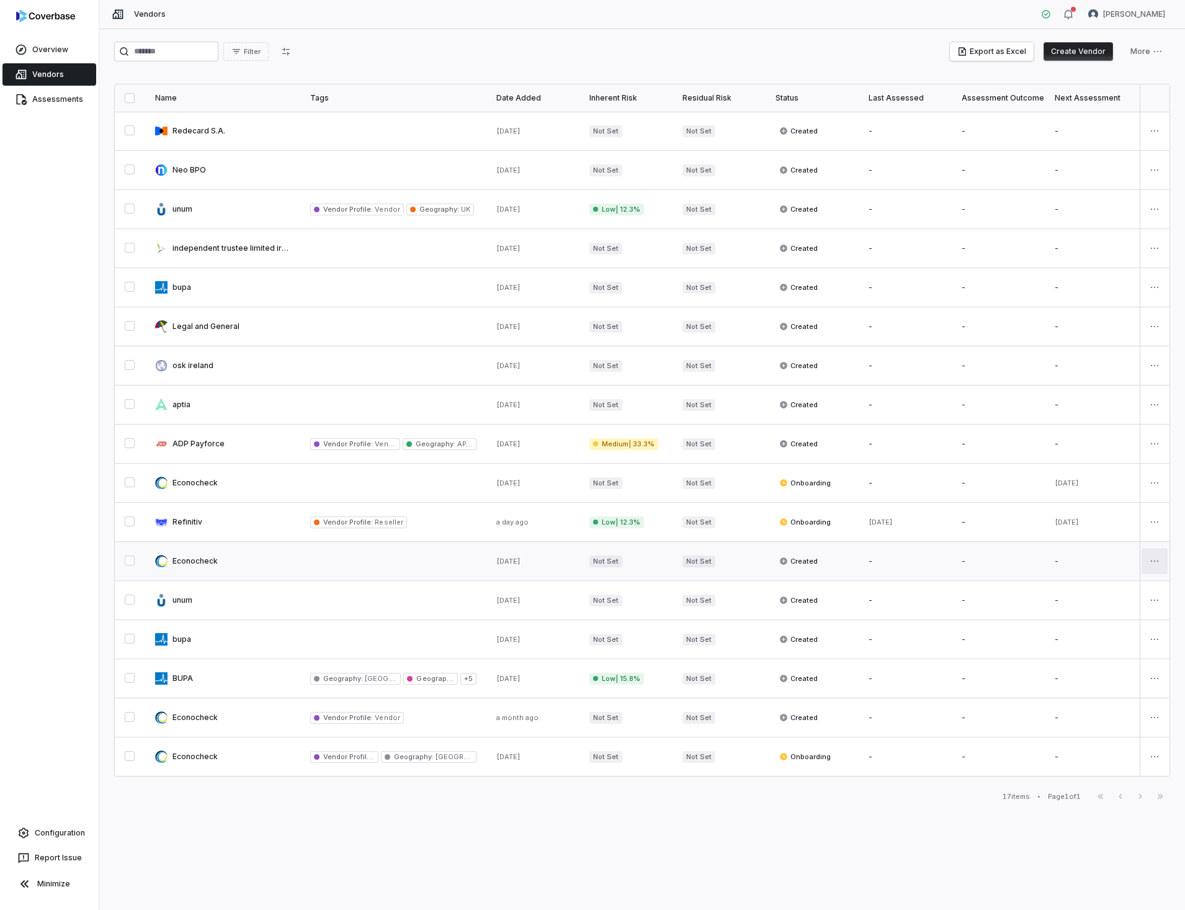
click at [1150, 557] on html "Overview Vendors Assessments Configuration Report Issue Minimize Vendors [PERSO…" at bounding box center [592, 455] width 1185 height 910
click at [1091, 619] on div "Delete" at bounding box center [1110, 622] width 105 height 20
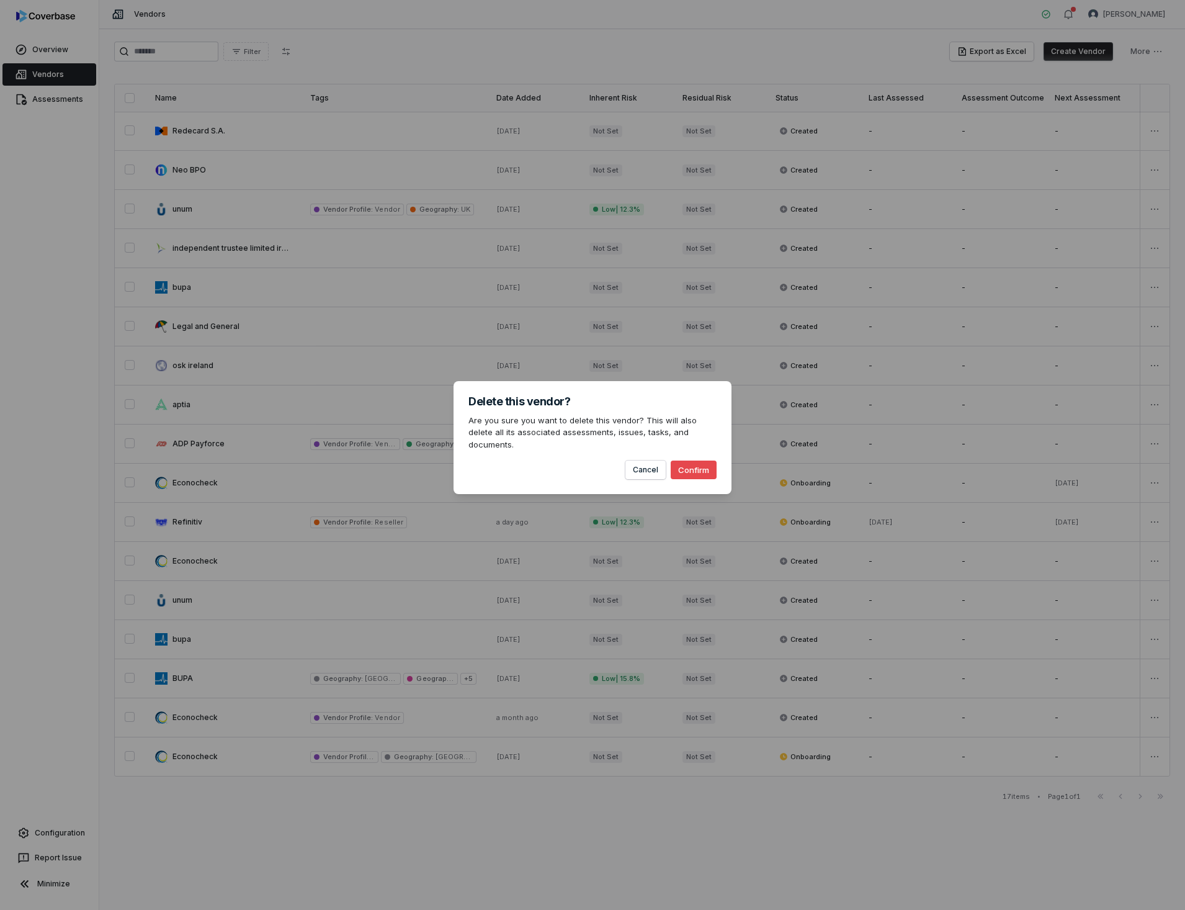
click at [703, 460] on button "Confirm" at bounding box center [694, 469] width 46 height 19
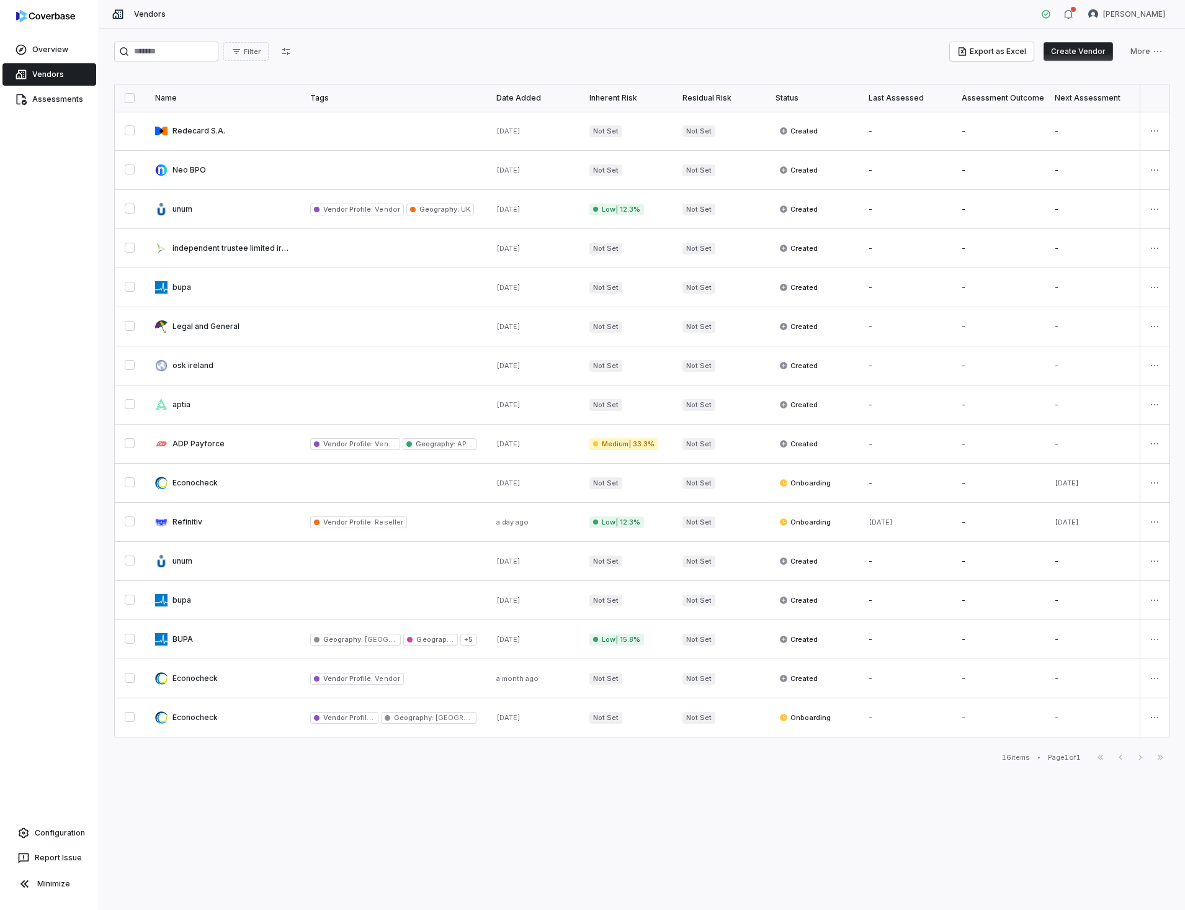
click at [1152, 678] on html "Overview Vendors Assessments Configuration Report Issue Minimize Vendors [PERSO…" at bounding box center [592, 455] width 1185 height 910
click at [1077, 736] on div "Delete" at bounding box center [1110, 739] width 105 height 20
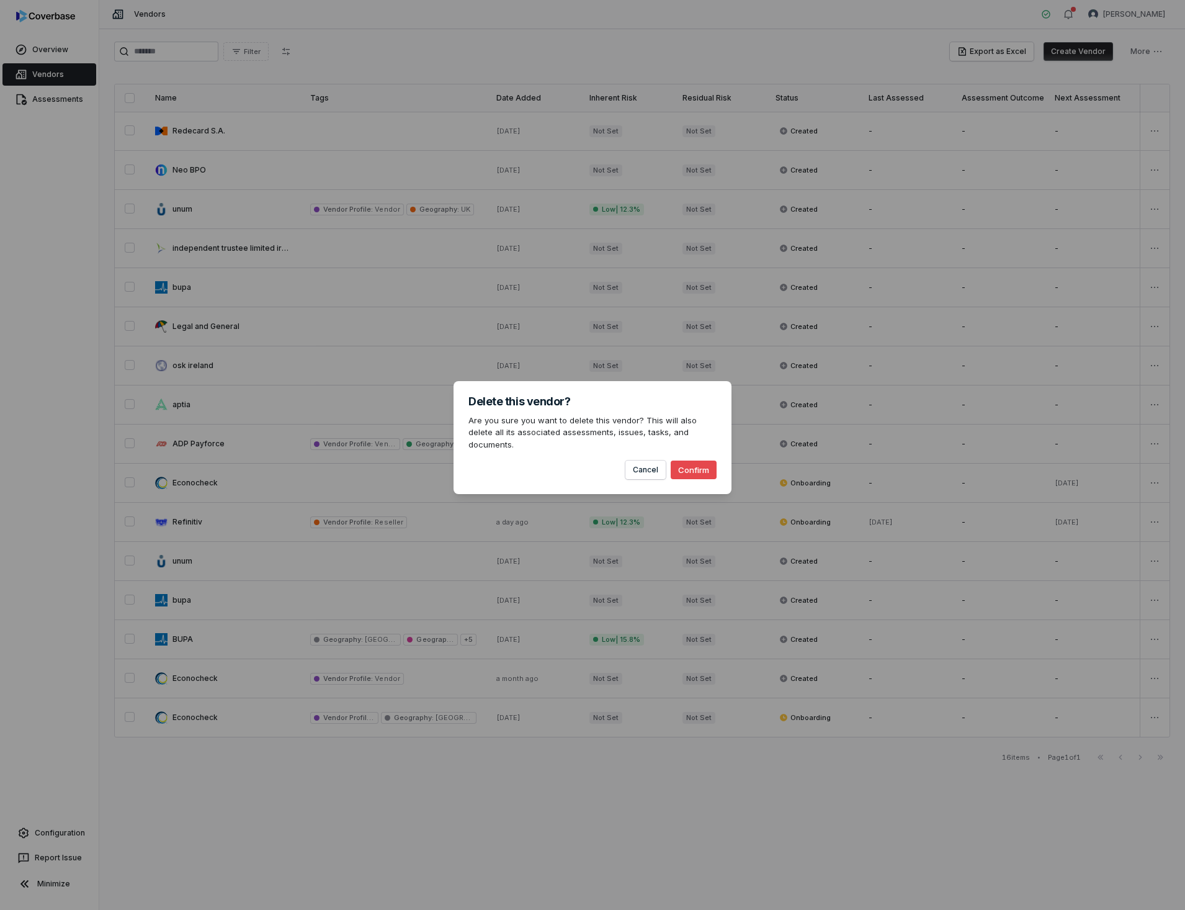
click at [690, 469] on button "Confirm" at bounding box center [694, 469] width 46 height 19
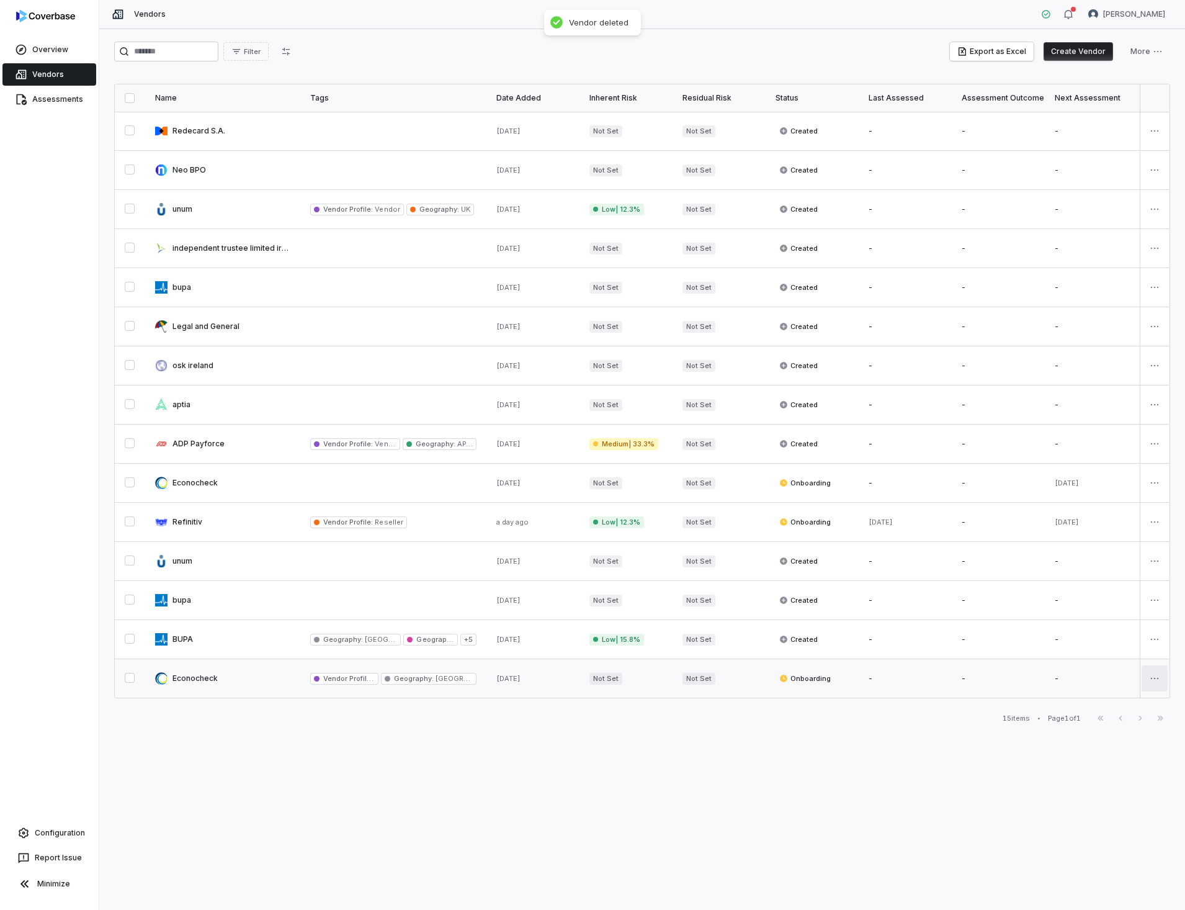
click at [1154, 674] on html "Overview Vendors Assessments Configuration Report Issue Minimize Vendors [PERSO…" at bounding box center [592, 455] width 1185 height 910
click at [1076, 738] on div "Delete" at bounding box center [1110, 739] width 105 height 20
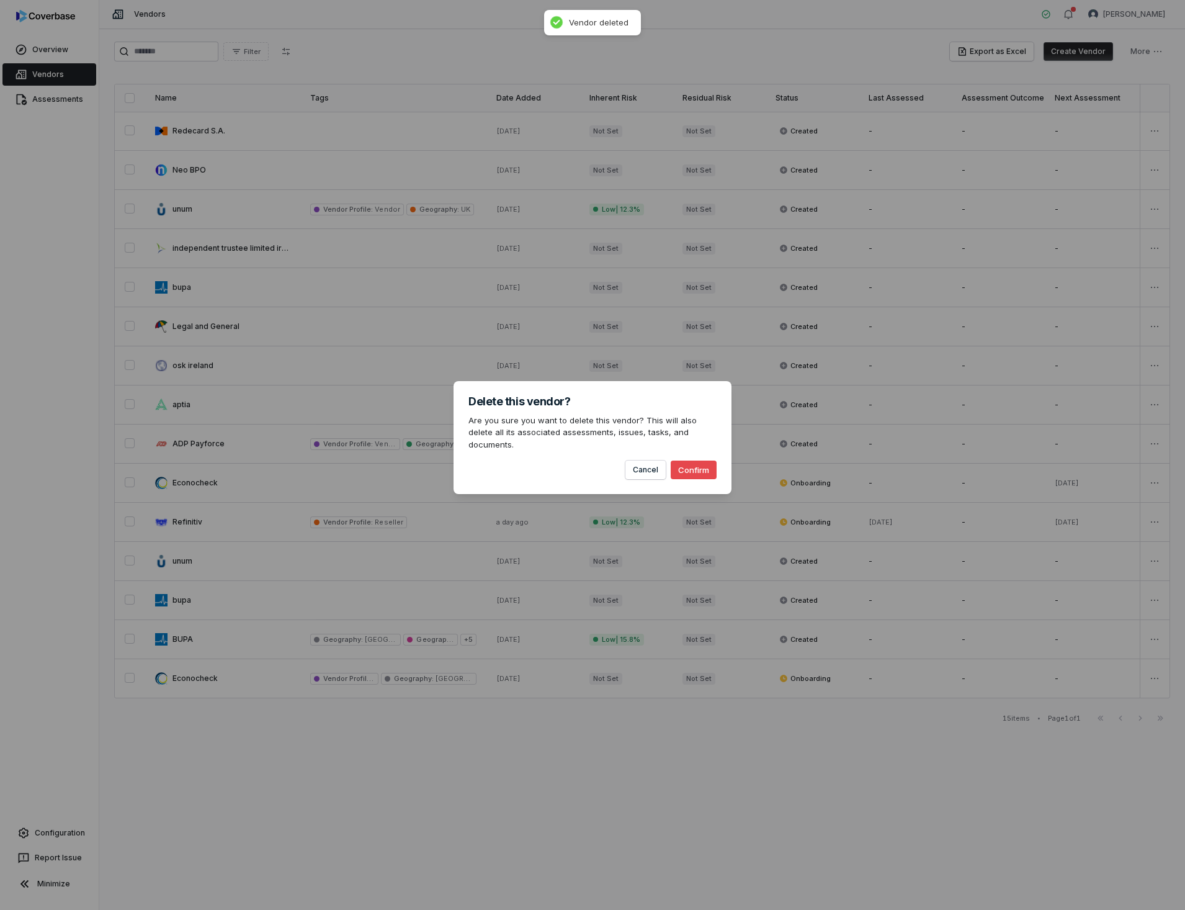
click at [703, 462] on button "Confirm" at bounding box center [694, 469] width 46 height 19
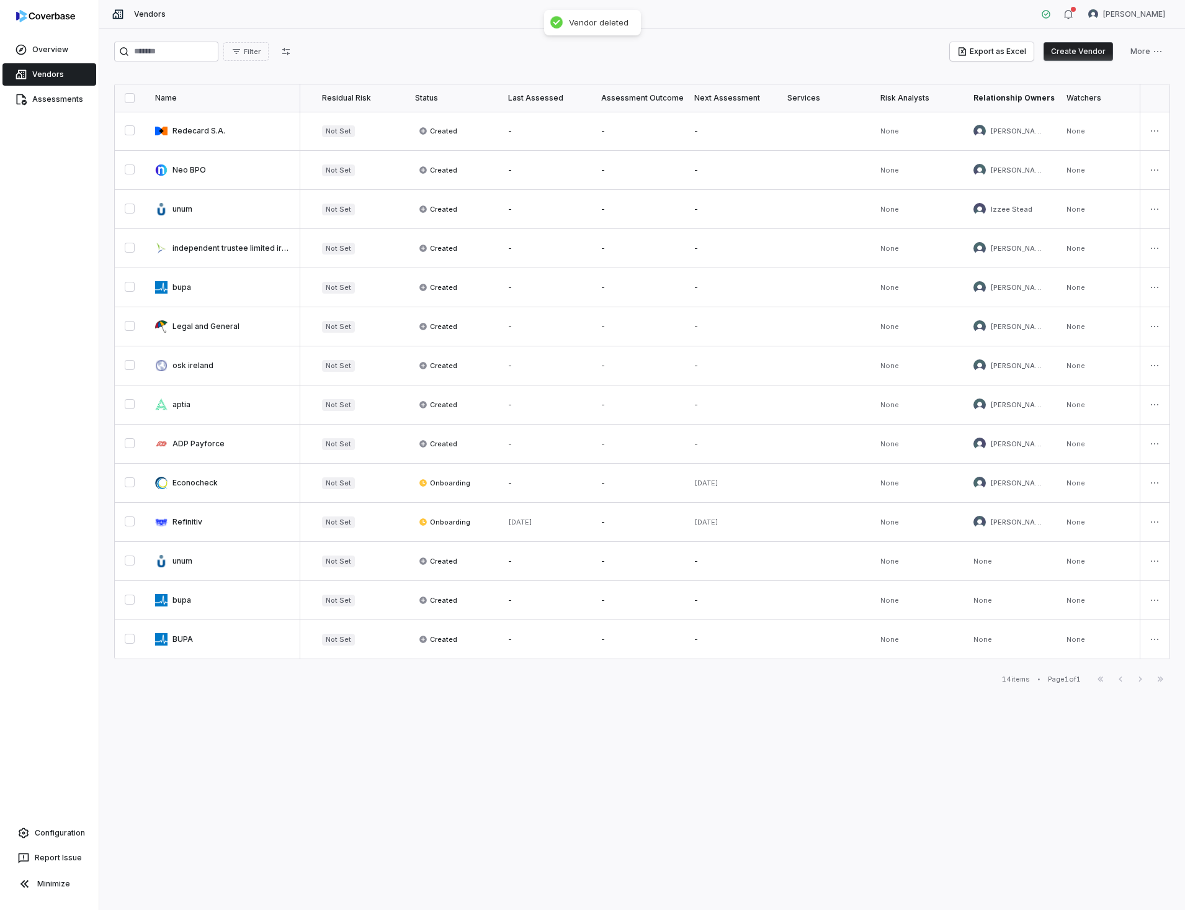
scroll to position [0, 352]
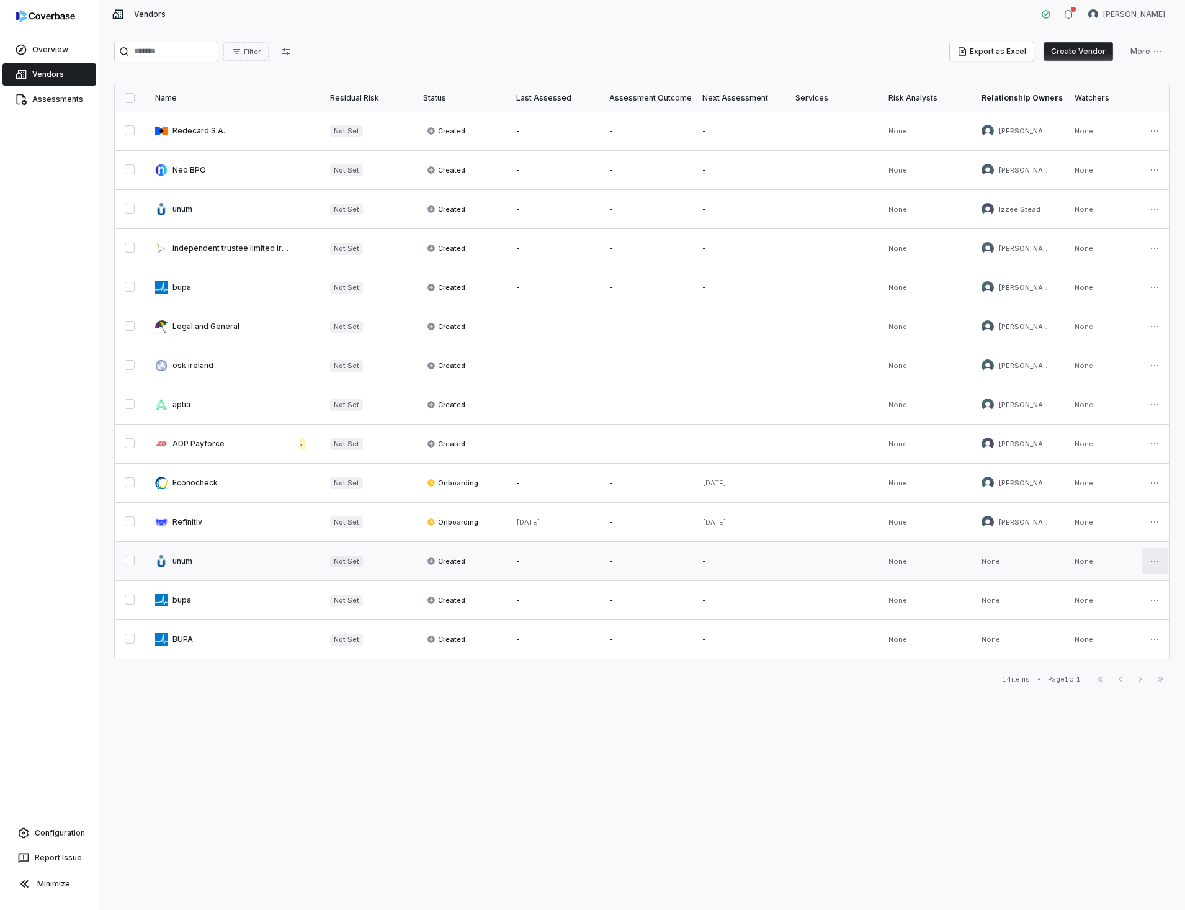
click at [1154, 558] on html "Overview Vendors Assessments Configuration Report Issue Minimize Vendors [PERSO…" at bounding box center [592, 455] width 1185 height 910
click at [1071, 622] on icon at bounding box center [1070, 622] width 10 height 10
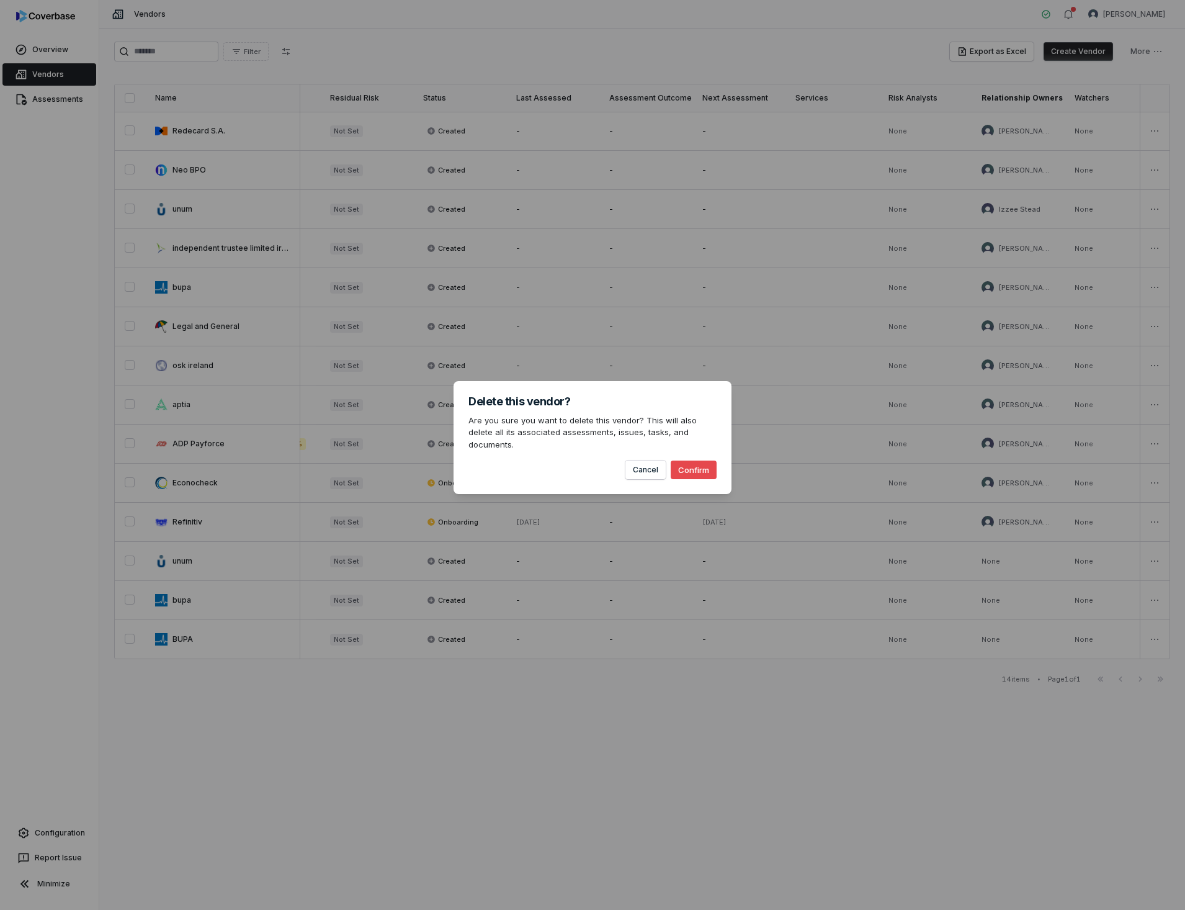
drag, startPoint x: 696, startPoint y: 463, endPoint x: 1130, endPoint y: 567, distance: 446.6
click at [697, 462] on button "Confirm" at bounding box center [694, 469] width 46 height 19
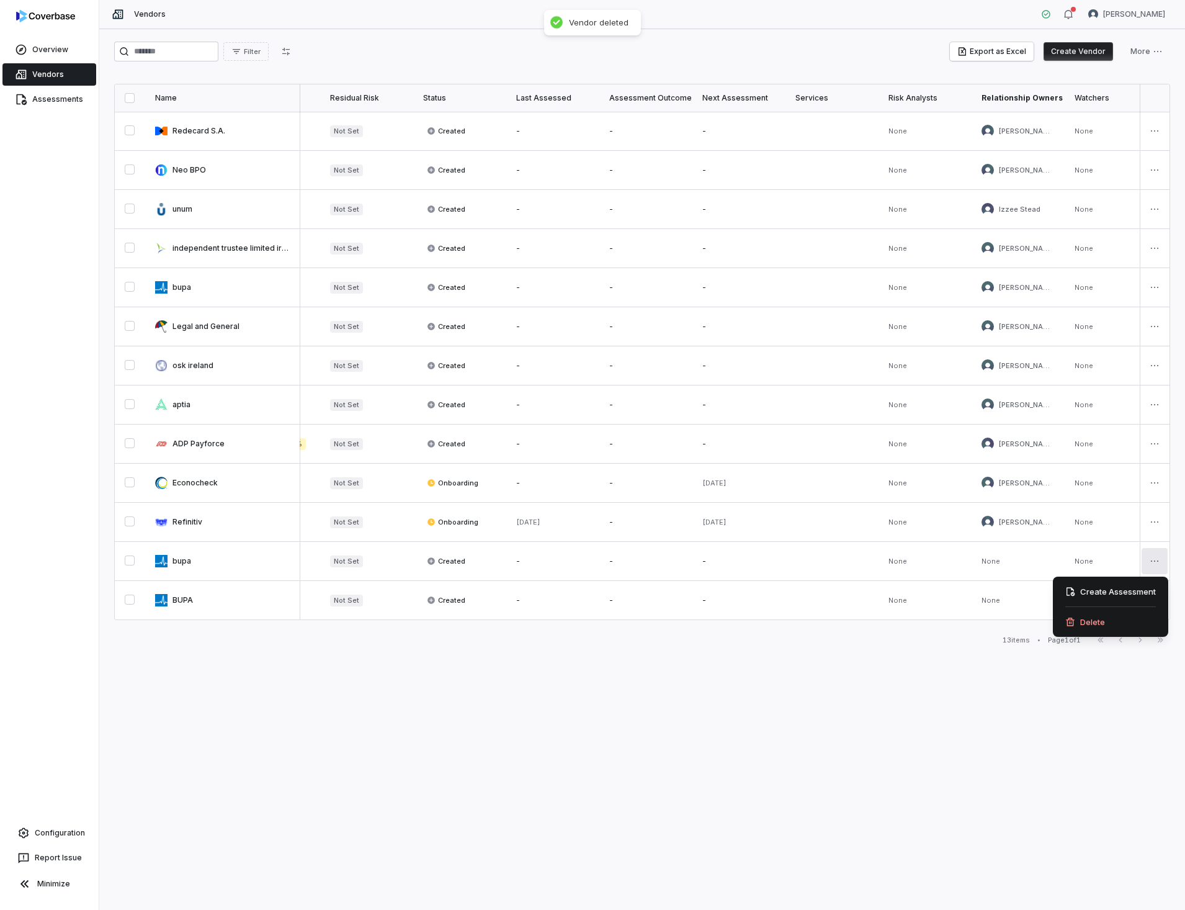
click at [1153, 558] on html "Overview Vendors Assessments Configuration Report Issue Minimize Vendors [PERSO…" at bounding box center [592, 455] width 1185 height 910
click at [1086, 622] on div "Delete" at bounding box center [1110, 622] width 105 height 20
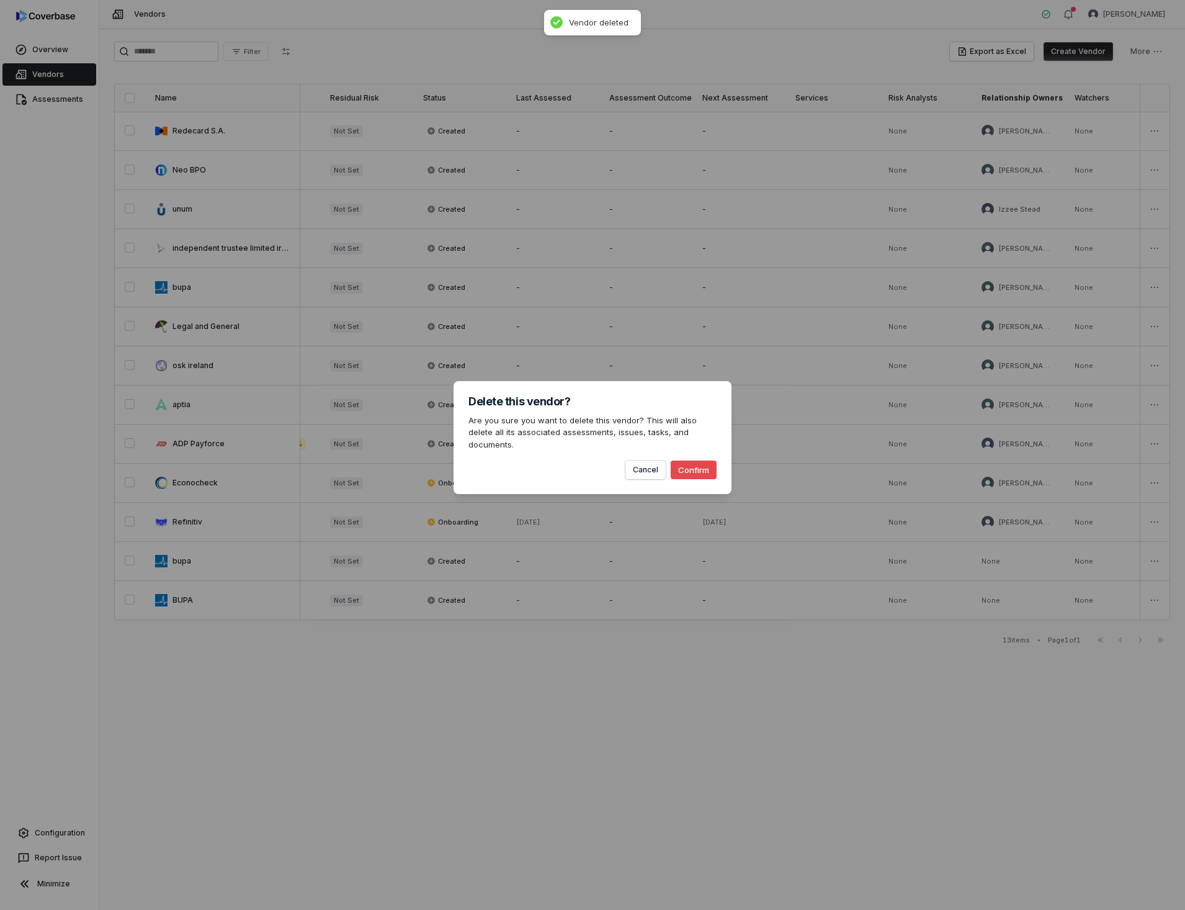
click at [689, 465] on button "Confirm" at bounding box center [694, 469] width 46 height 19
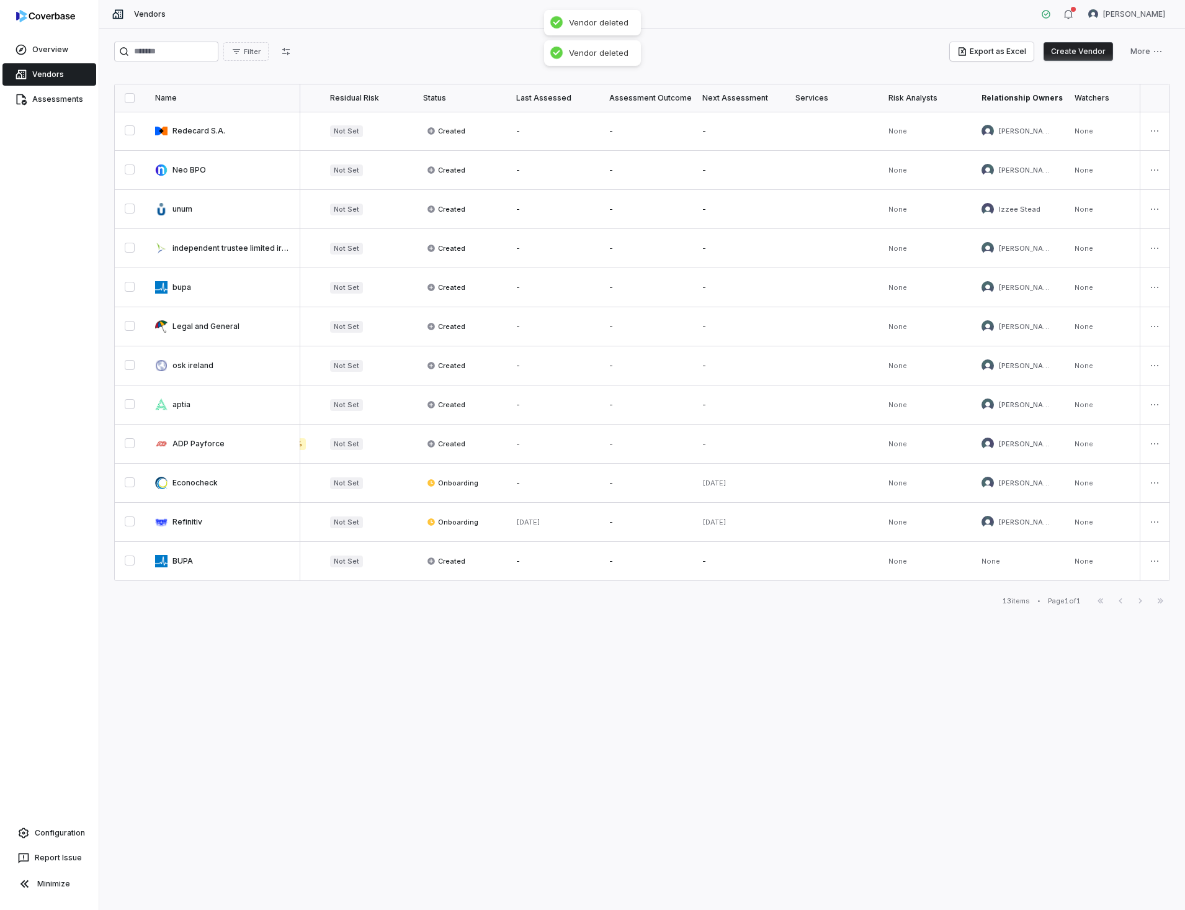
click at [1153, 562] on html "Overview Vendors Assessments Configuration Report Issue Minimize Vendors [PERSO…" at bounding box center [592, 455] width 1185 height 910
click at [1085, 619] on div "Delete" at bounding box center [1110, 622] width 105 height 20
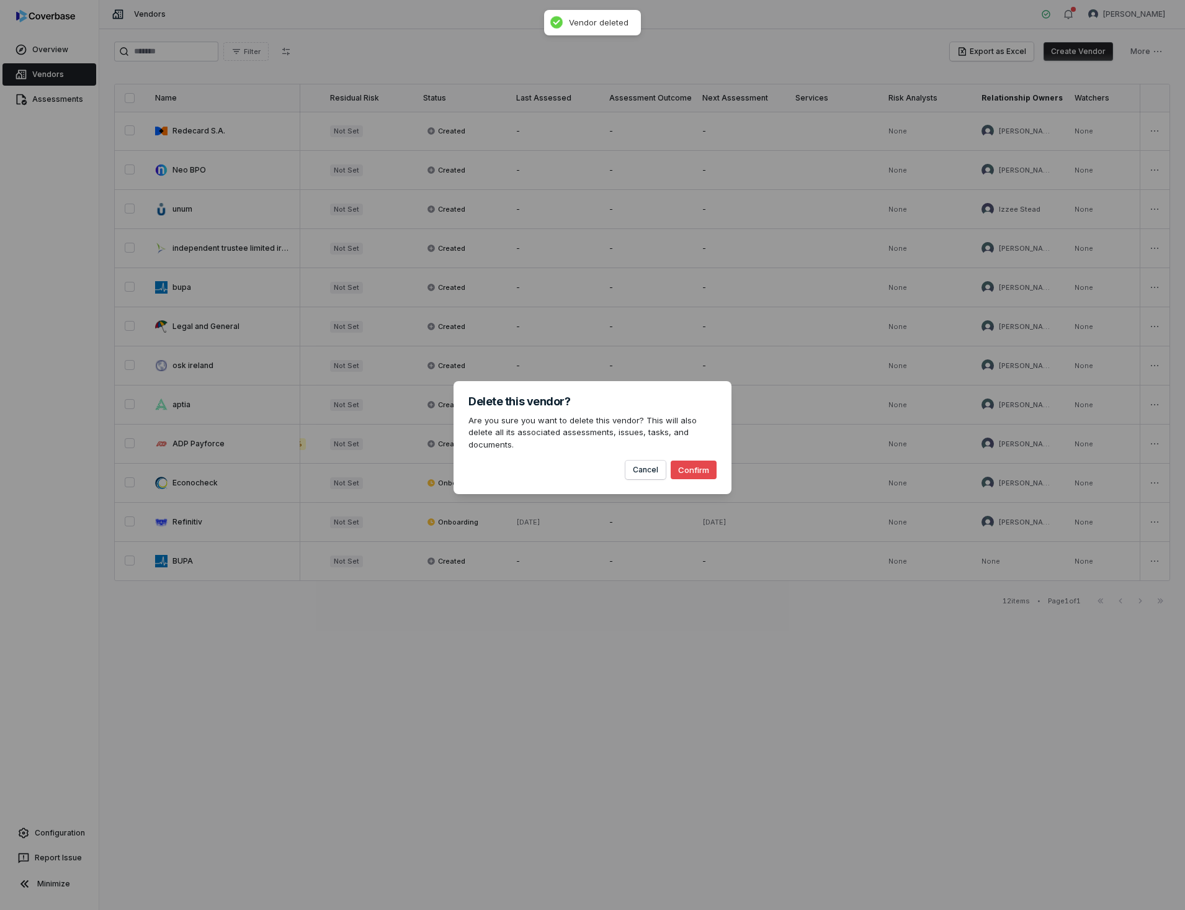
click at [702, 468] on button "Confirm" at bounding box center [694, 469] width 46 height 19
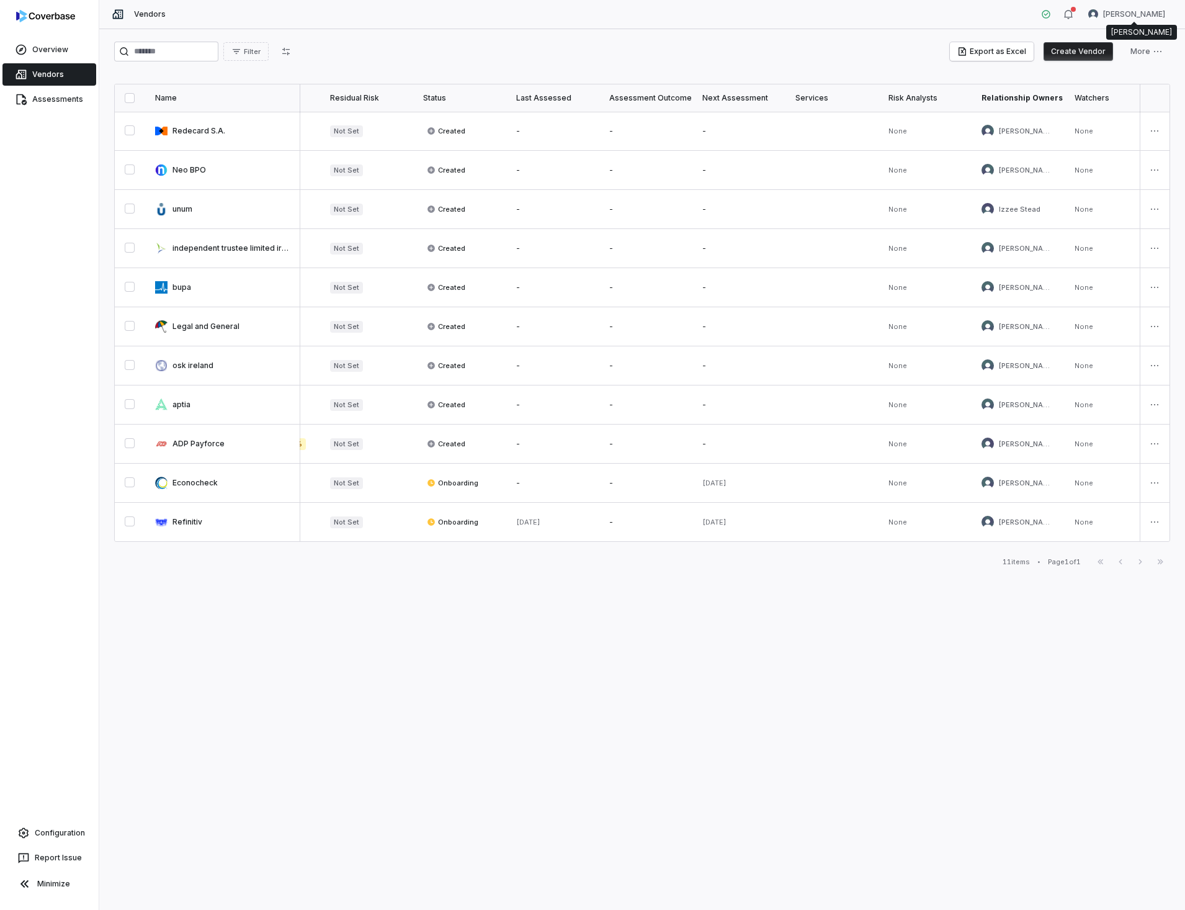
click at [264, 603] on div "Filter Export as Excel Create Vendor More Name Tags Date Added Inherent Risk Re…" at bounding box center [642, 469] width 1086 height 880
click at [43, 96] on link "Assessments" at bounding box center [49, 99] width 94 height 22
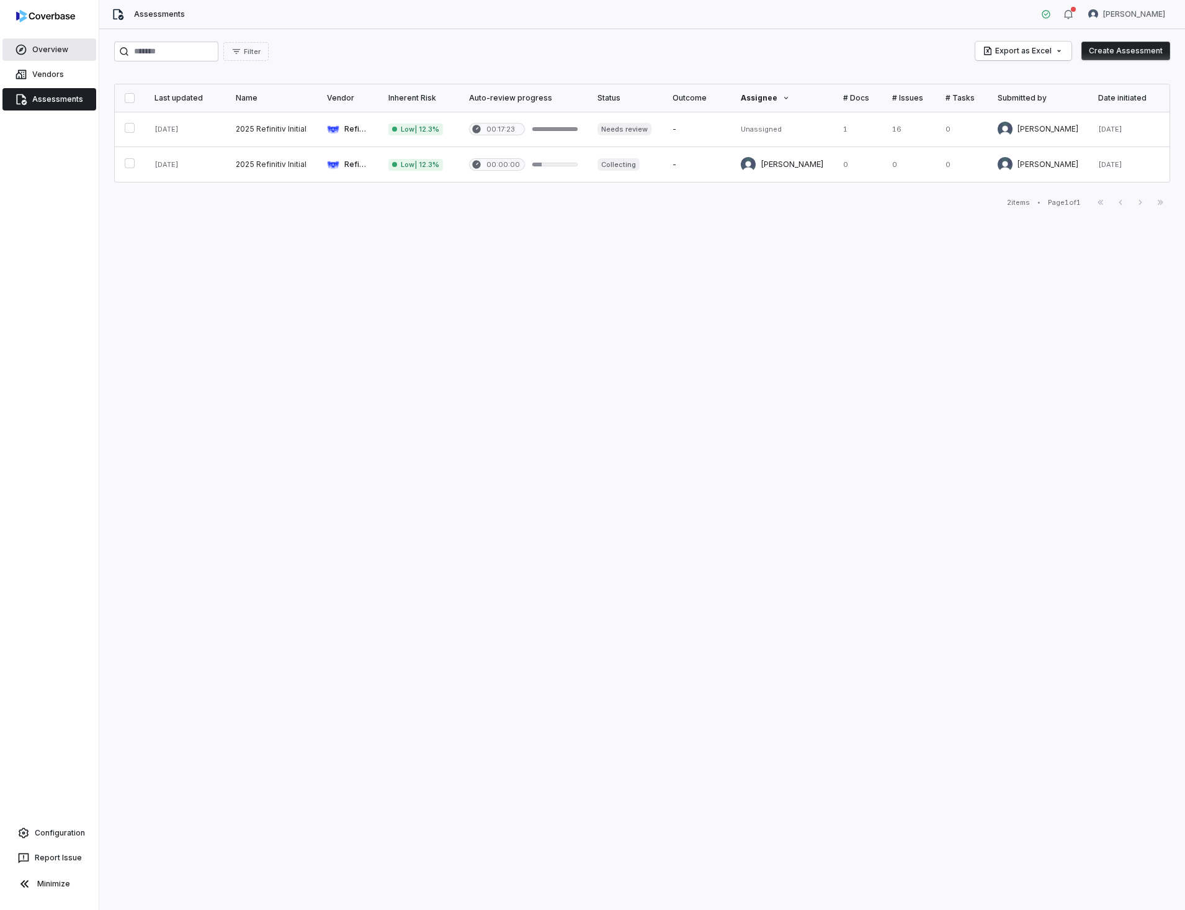
click at [55, 48] on link "Overview" at bounding box center [49, 49] width 94 height 22
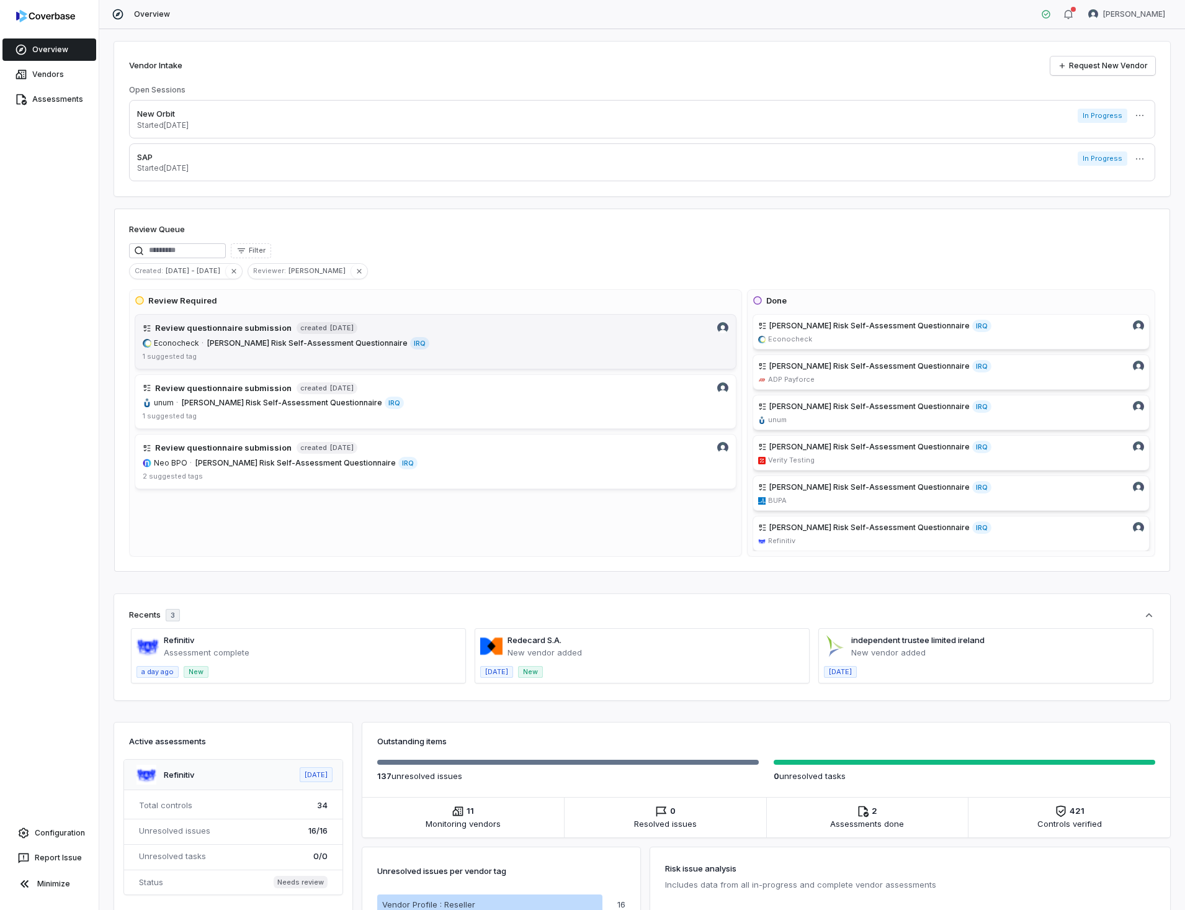
click at [249, 328] on h4 "Review questionnaire submission" at bounding box center [223, 328] width 136 height 12
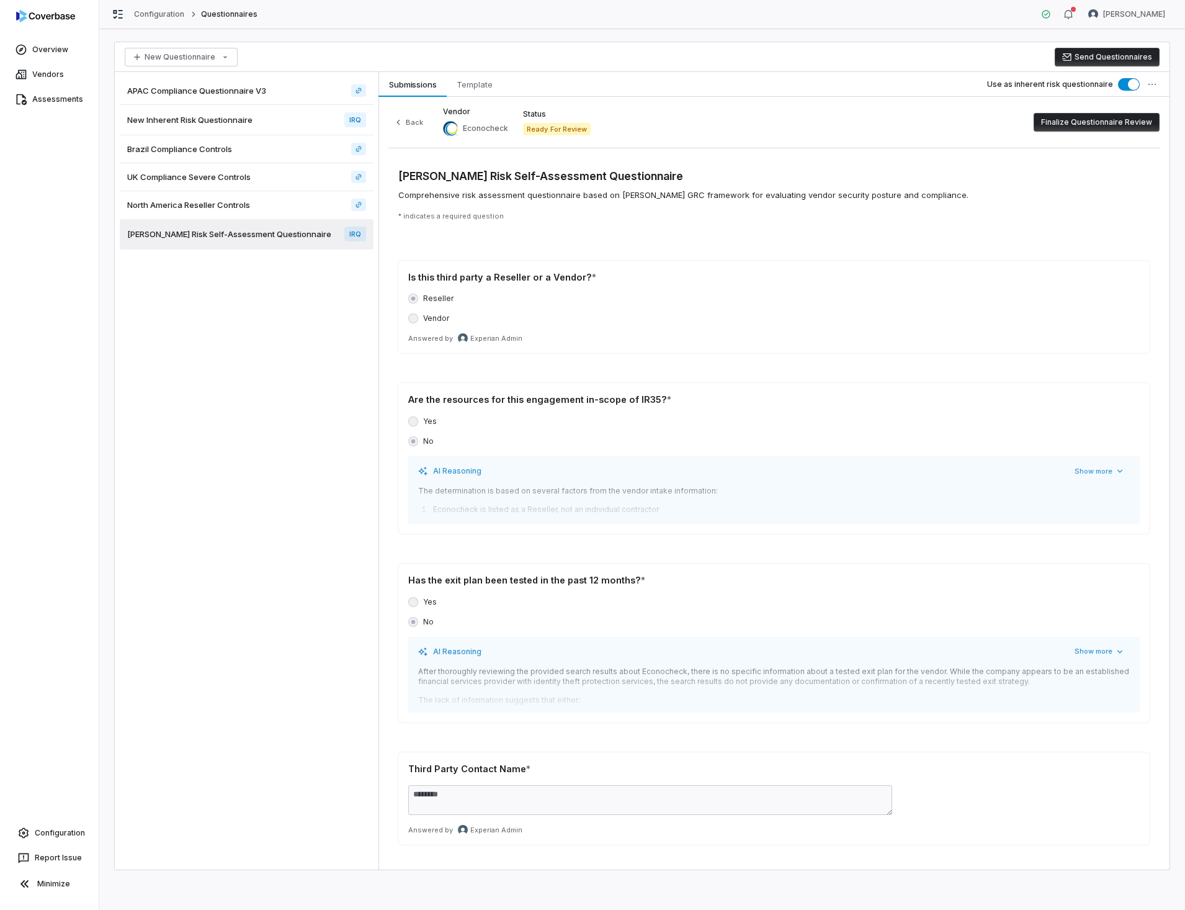
click at [1120, 120] on button "Finalize Questionnaire Review" at bounding box center [1097, 122] width 126 height 19
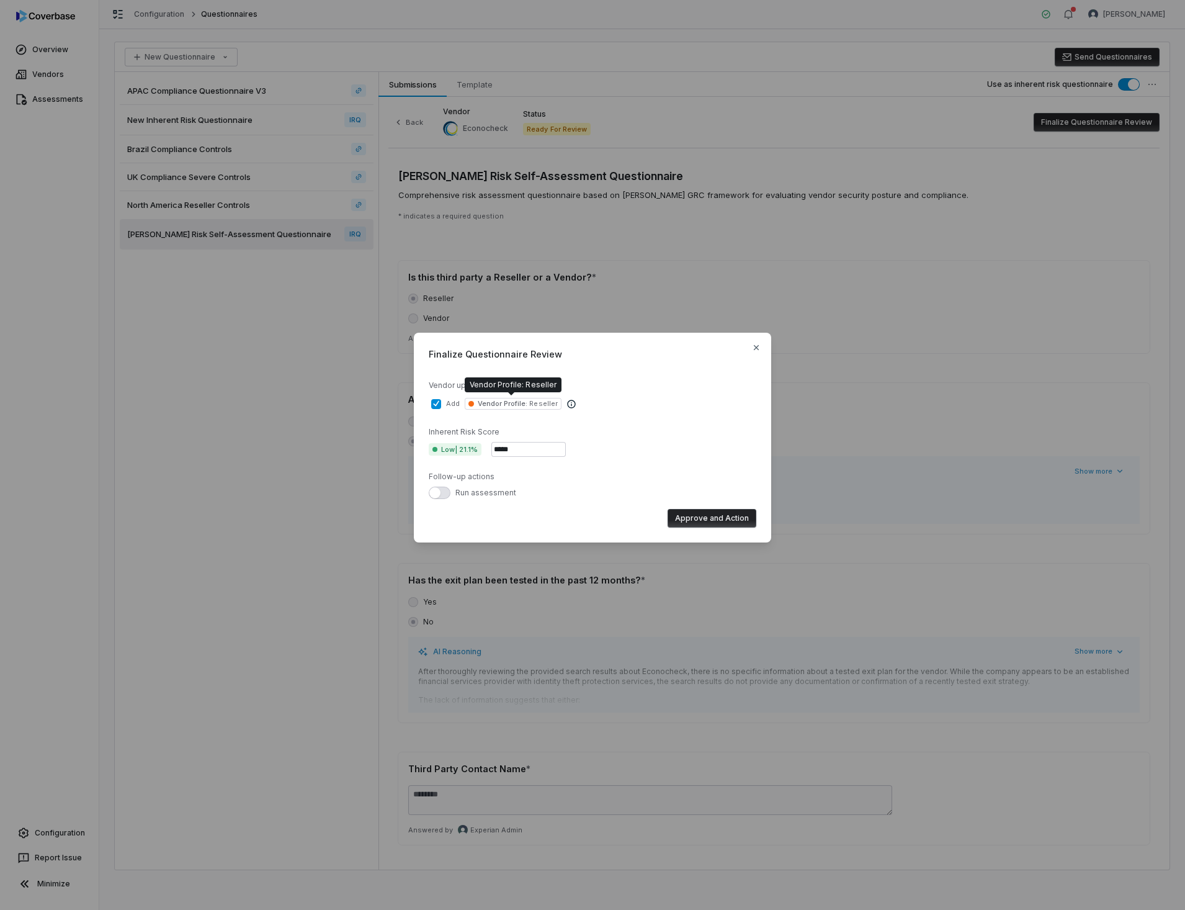
click at [525, 401] on span "Vendor Profile :" at bounding box center [503, 403] width 50 height 9
click at [441, 401] on button "add Vendor Profile : Reseller" at bounding box center [436, 404] width 10 height 10
click at [642, 388] on div "Vendor updates" at bounding box center [593, 385] width 328 height 10
click at [763, 346] on div "Finalize Questionnaire Review Vendor updates add Vendor Profile : Reseller Inhe…" at bounding box center [592, 438] width 357 height 210
click at [752, 346] on icon "button" at bounding box center [756, 347] width 10 height 10
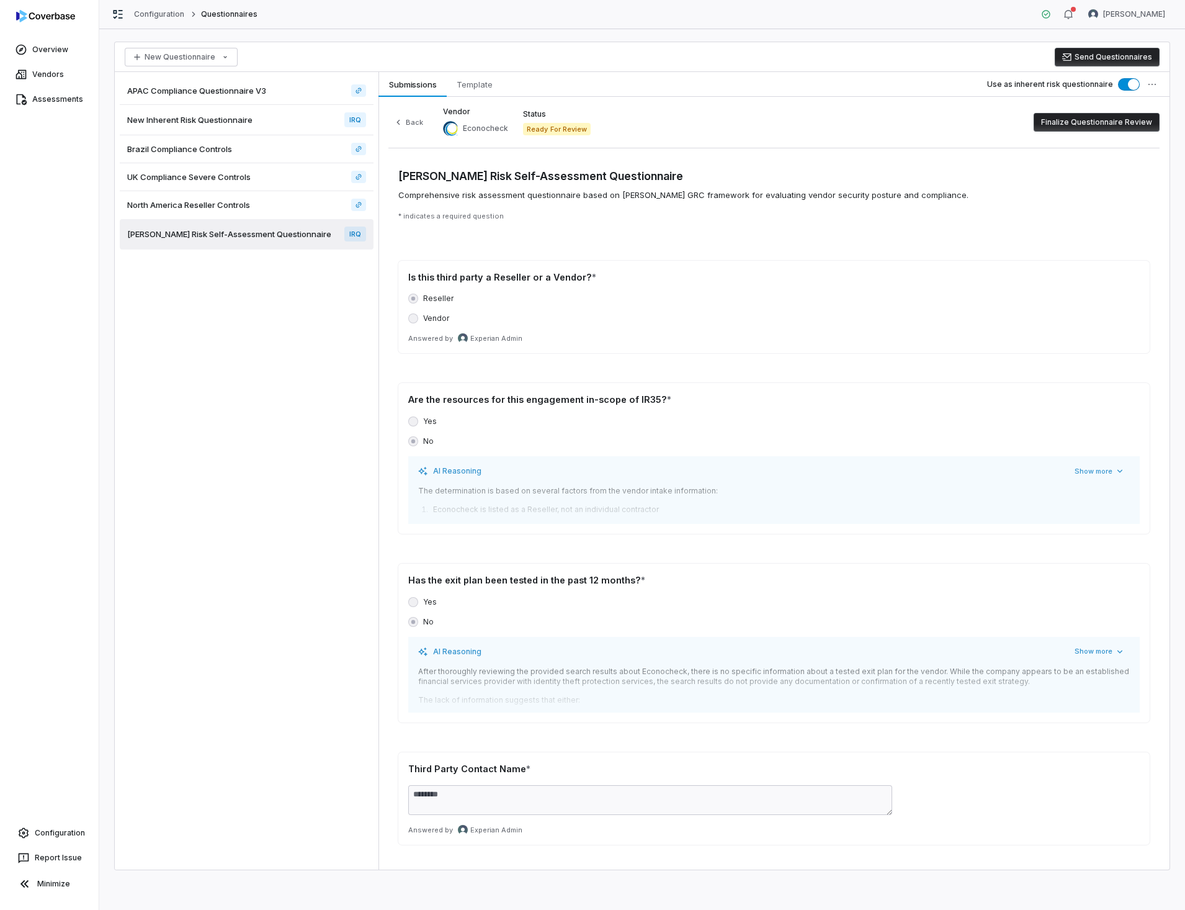
click at [1093, 124] on button "Finalize Questionnaire Review" at bounding box center [1097, 122] width 126 height 19
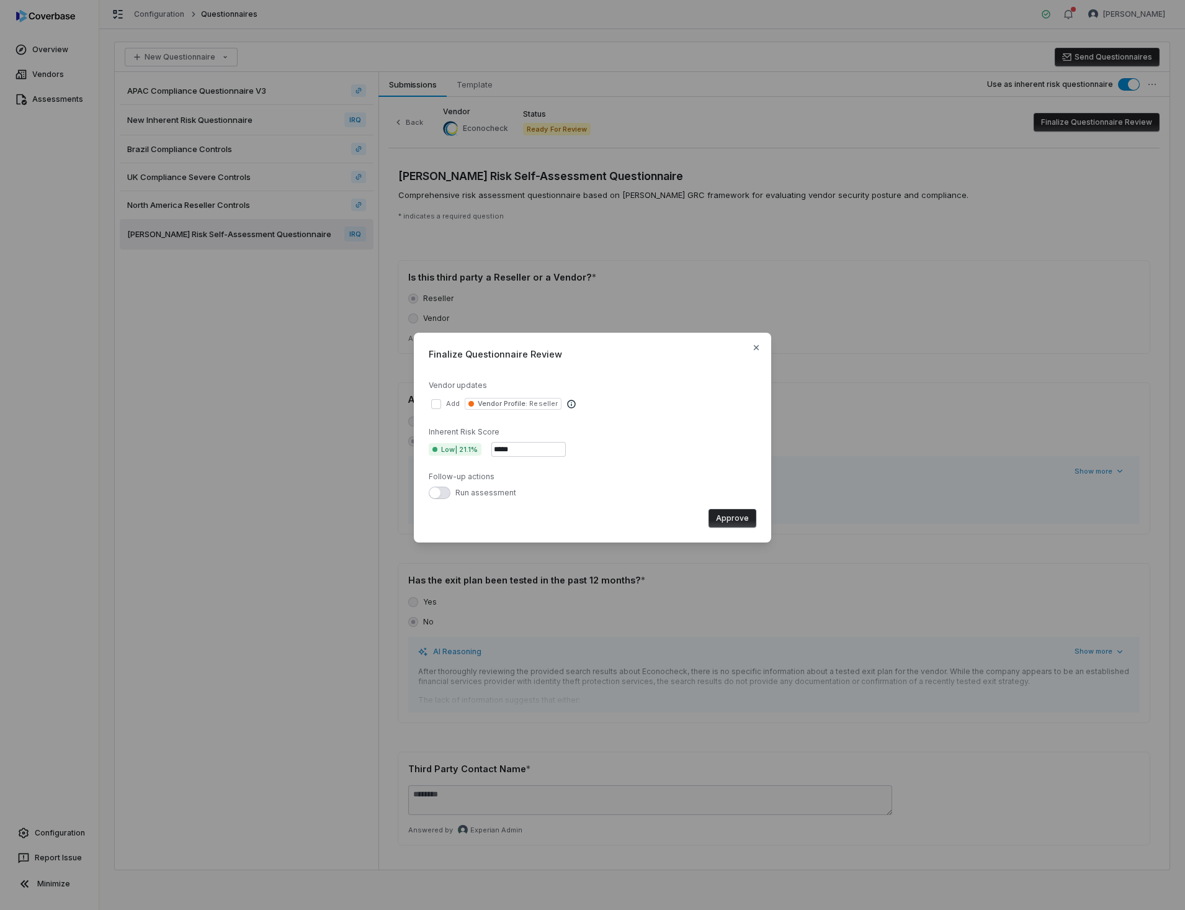
click at [439, 400] on button "add Vendor Profile : Reseller" at bounding box center [436, 404] width 10 height 10
click at [756, 342] on icon "button" at bounding box center [756, 347] width 10 height 10
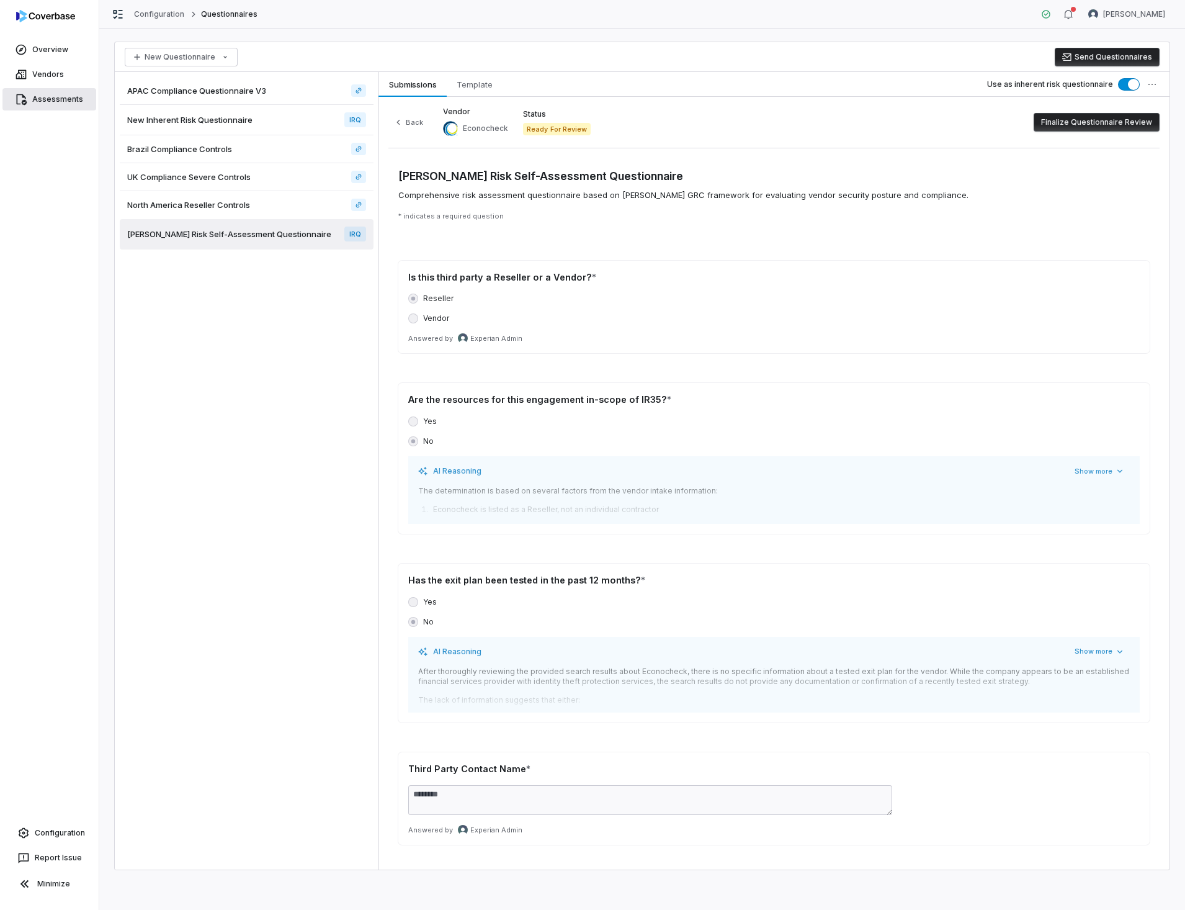
click at [50, 99] on link "Assessments" at bounding box center [49, 99] width 94 height 22
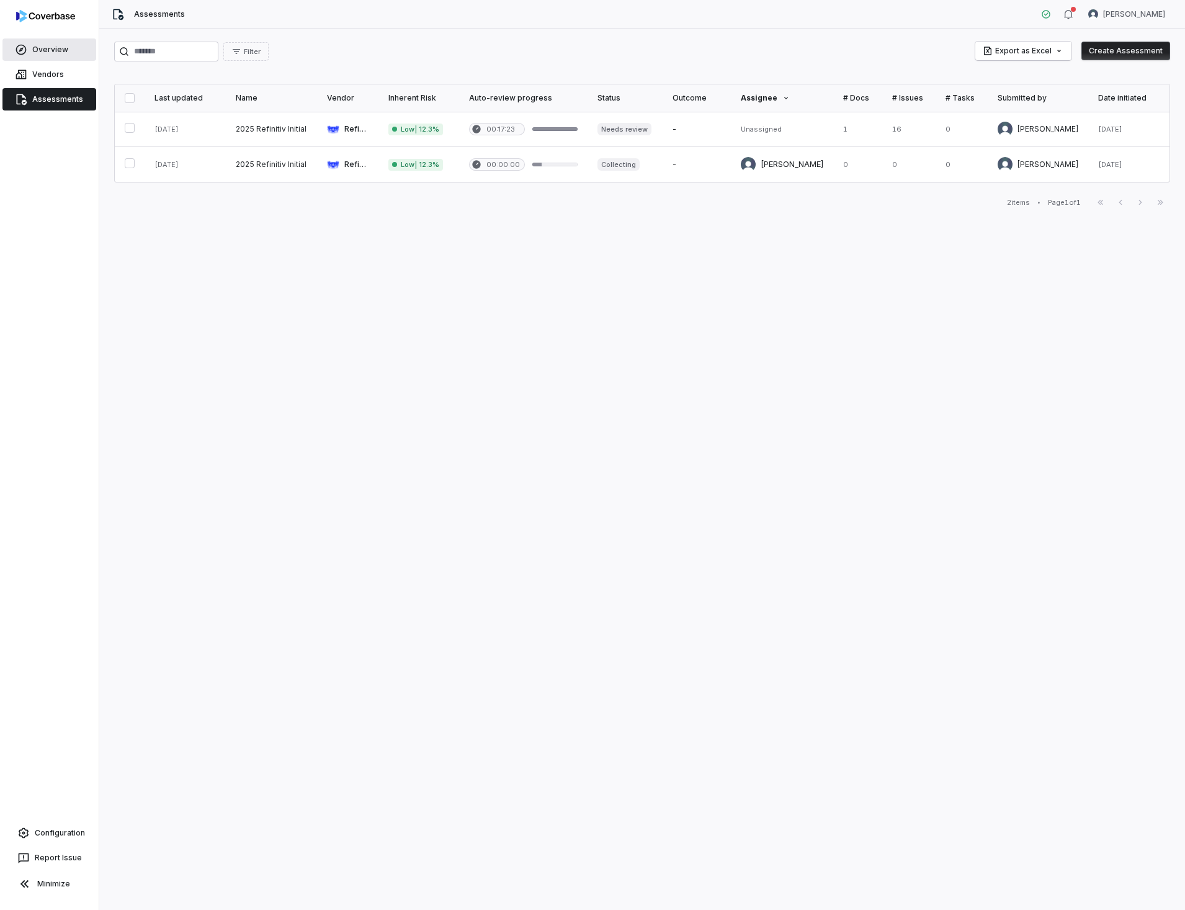
click at [53, 50] on link "Overview" at bounding box center [49, 49] width 94 height 22
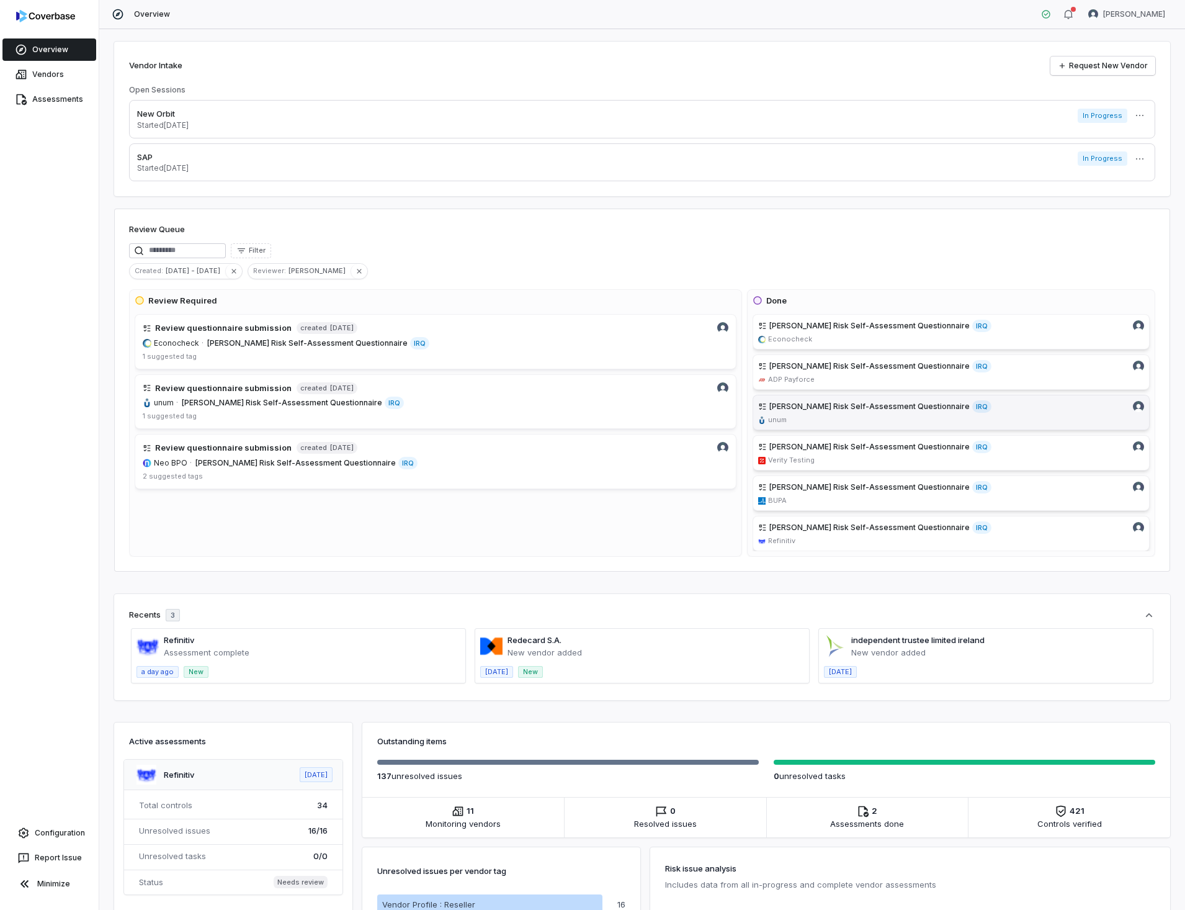
click at [853, 407] on span "[PERSON_NAME] Risk Self-Assessment Questionnaire" at bounding box center [869, 406] width 200 height 10
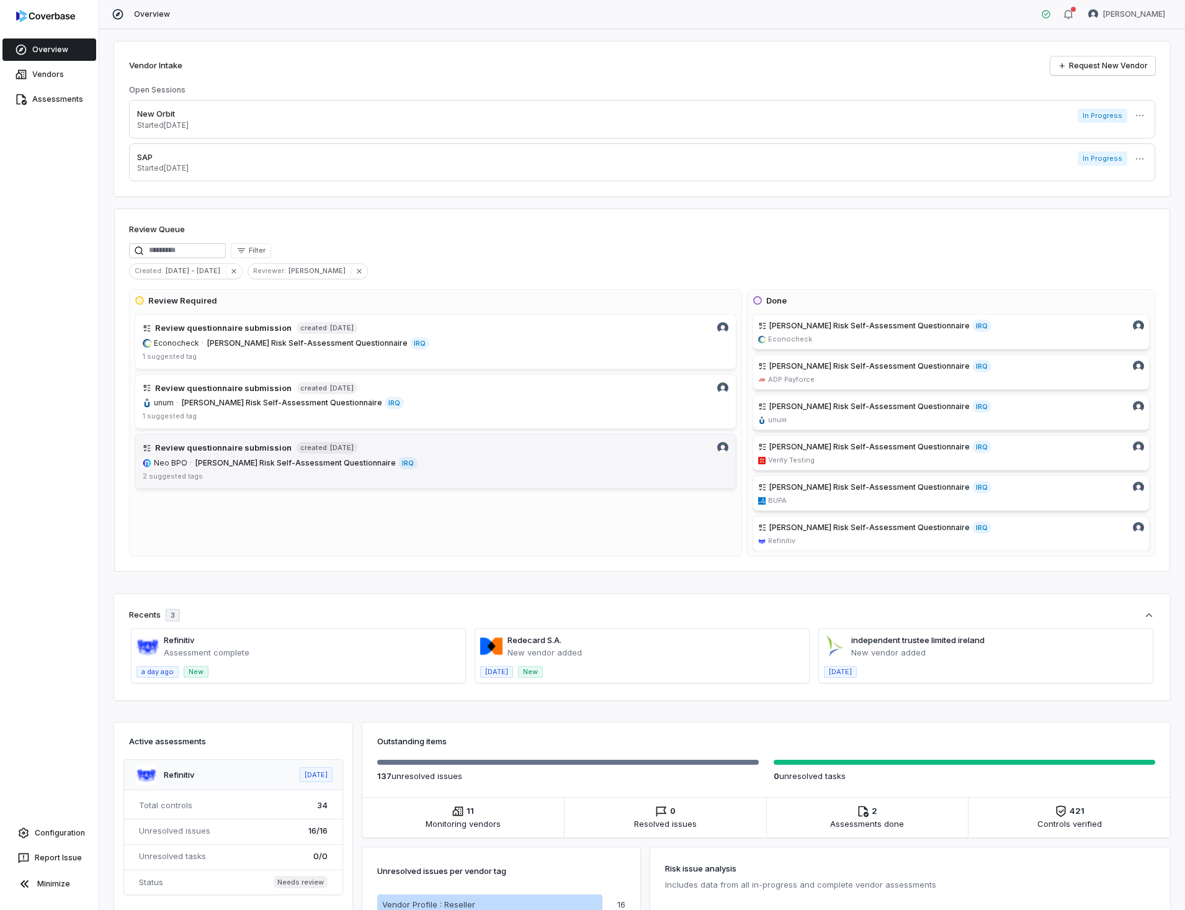
click at [424, 473] on div "2 suggested tags" at bounding box center [436, 476] width 586 height 9
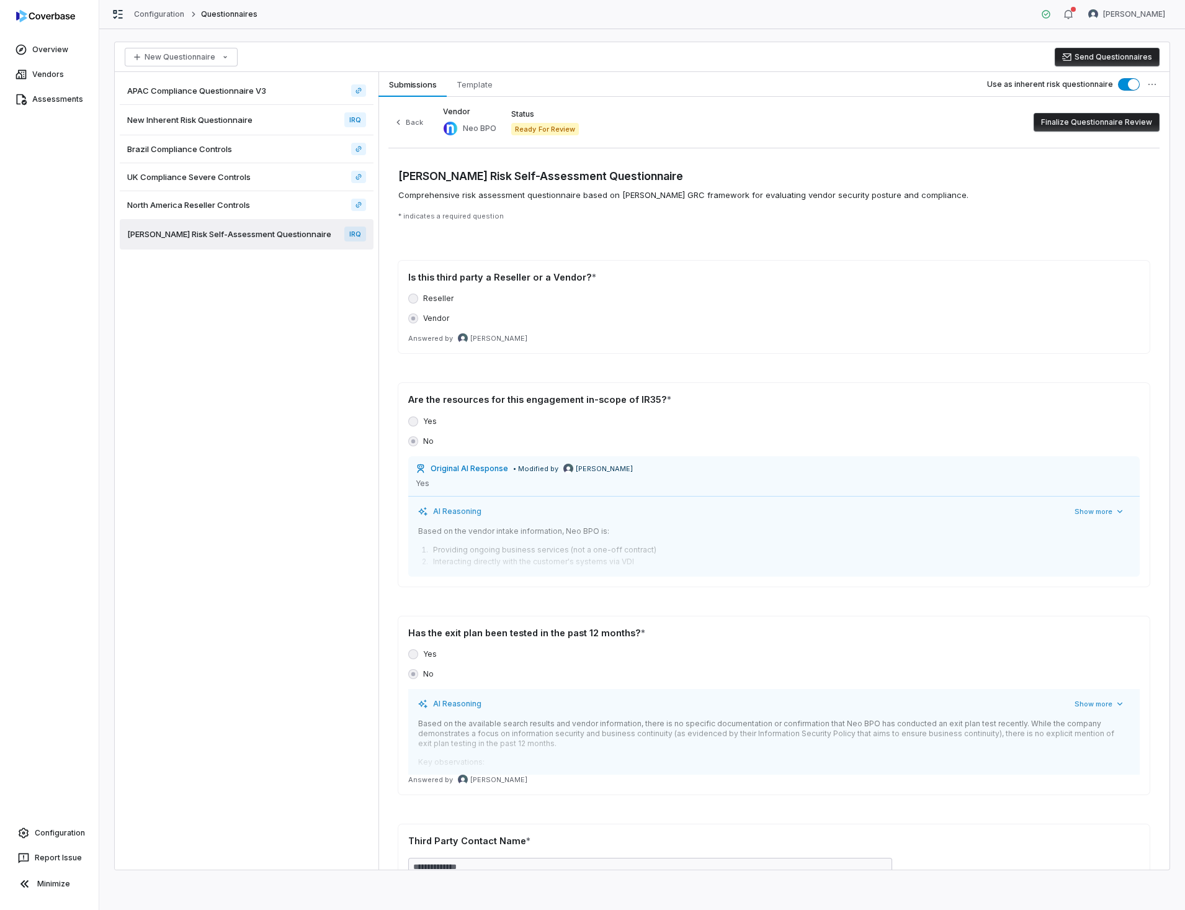
click at [1078, 125] on button "Finalize Questionnaire Review" at bounding box center [1097, 122] width 126 height 19
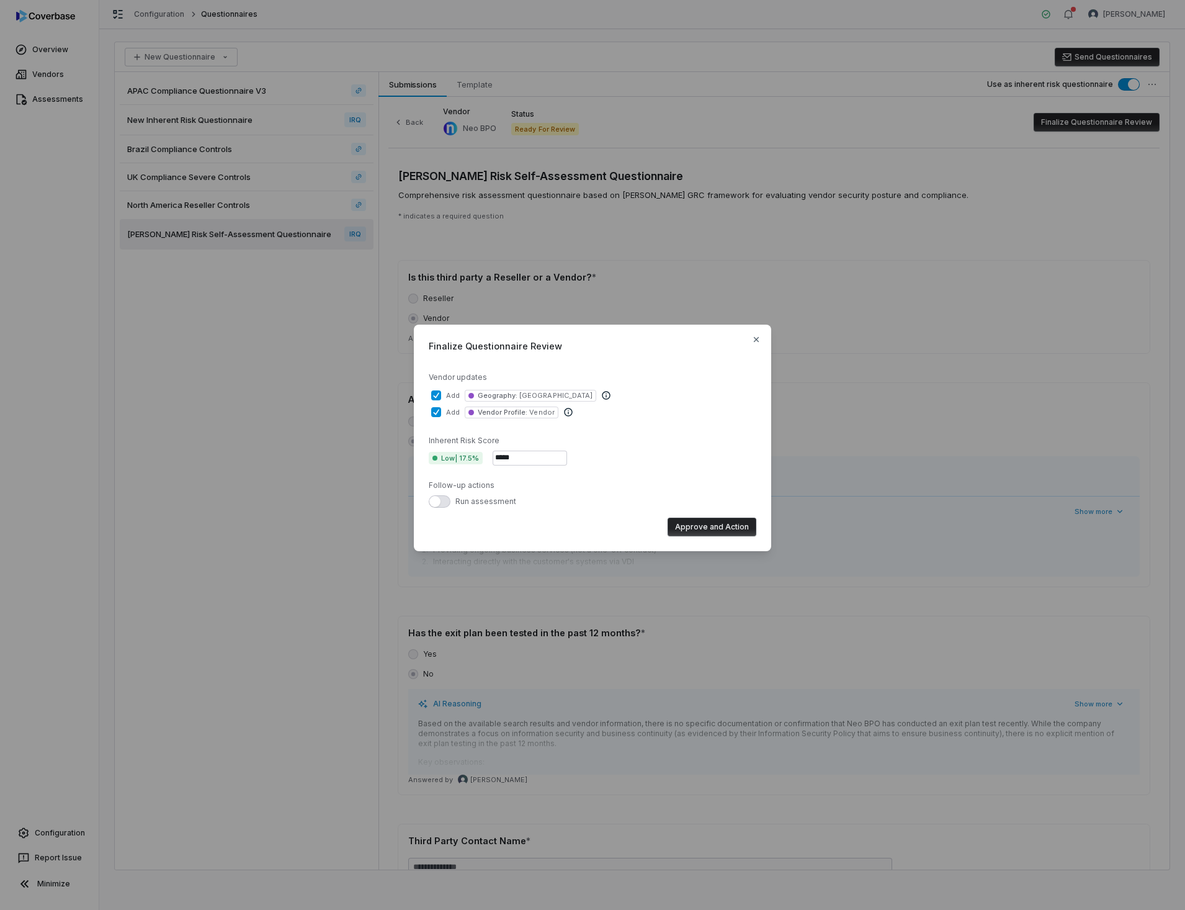
click at [710, 529] on button "Approve and Action" at bounding box center [712, 526] width 89 height 19
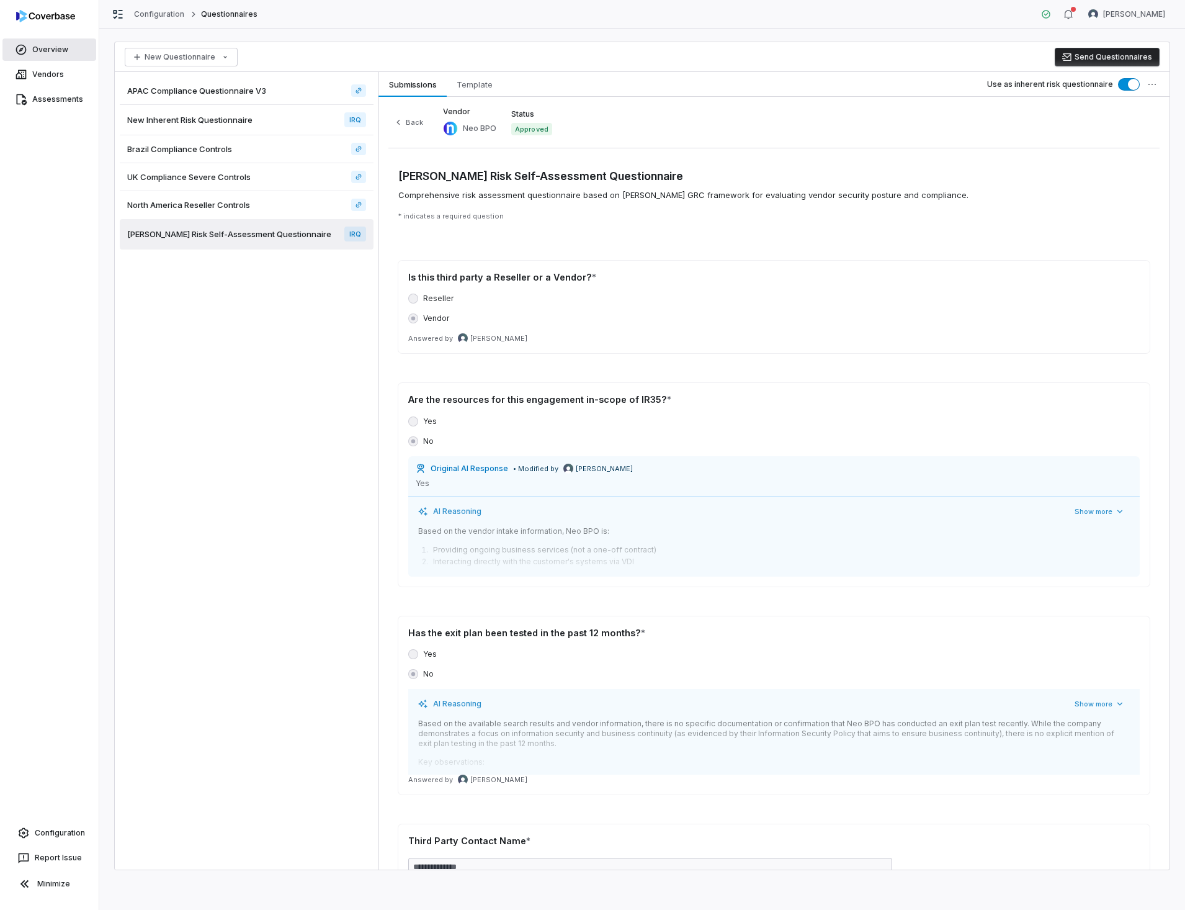
click at [40, 53] on link "Overview" at bounding box center [49, 49] width 94 height 22
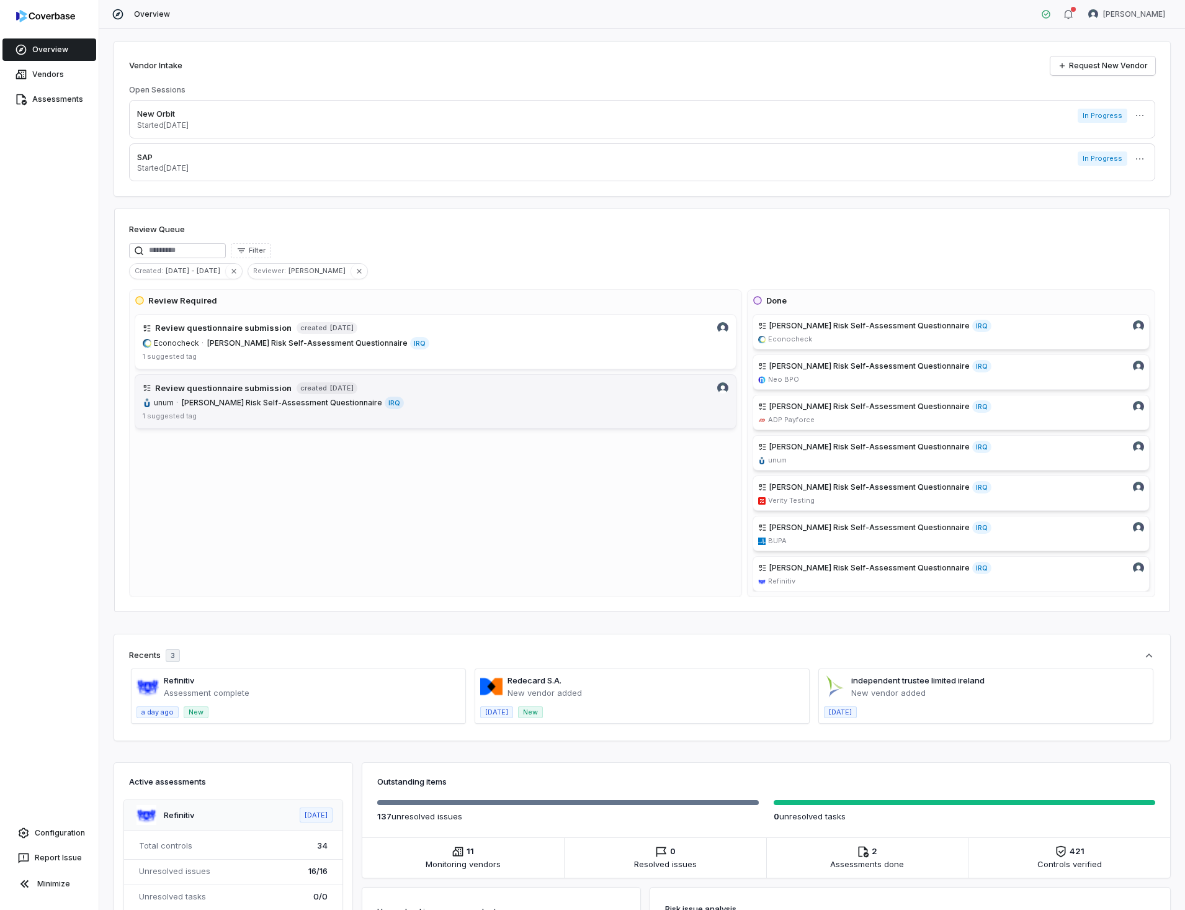
click at [666, 392] on div "Review questionnaire submission created [DATE]" at bounding box center [436, 388] width 586 height 12
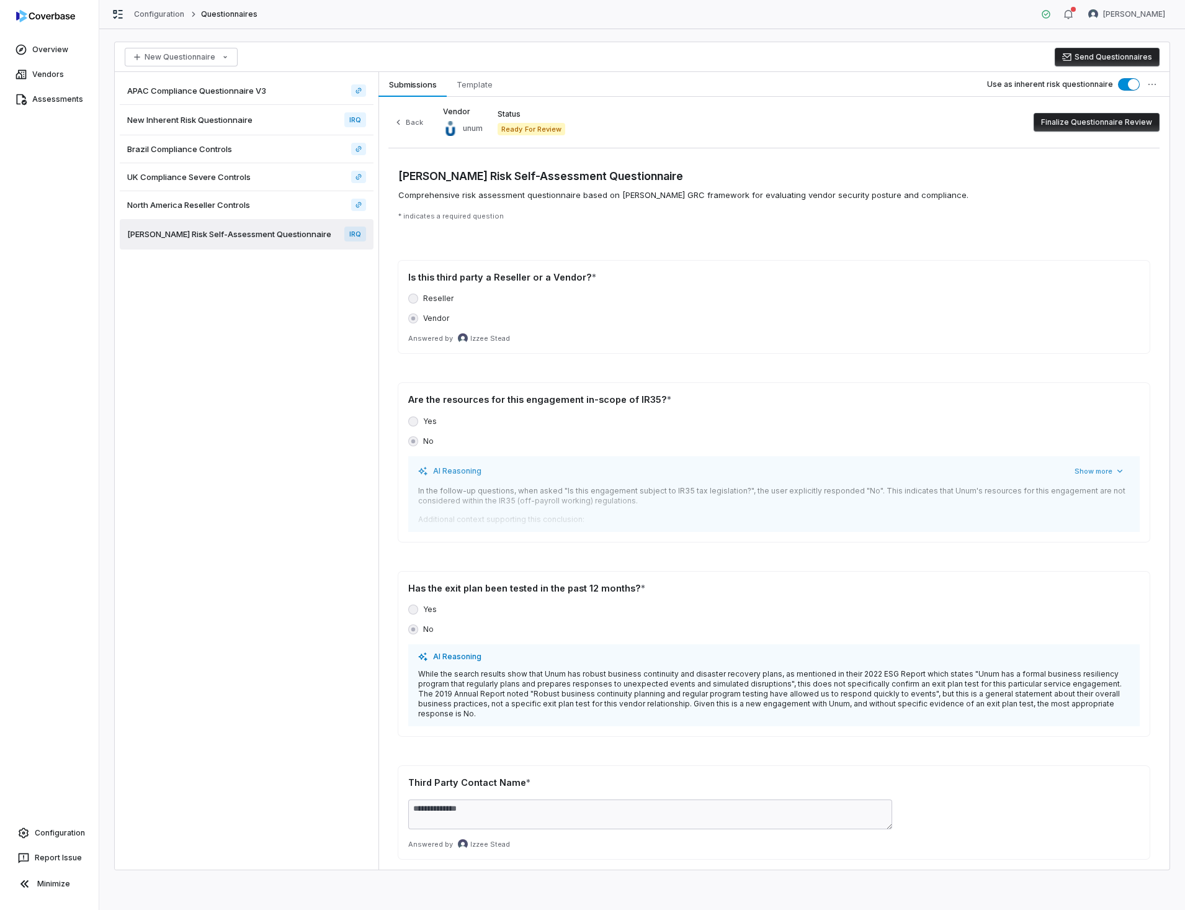
click at [1103, 122] on button "Finalize Questionnaire Review" at bounding box center [1097, 122] width 126 height 19
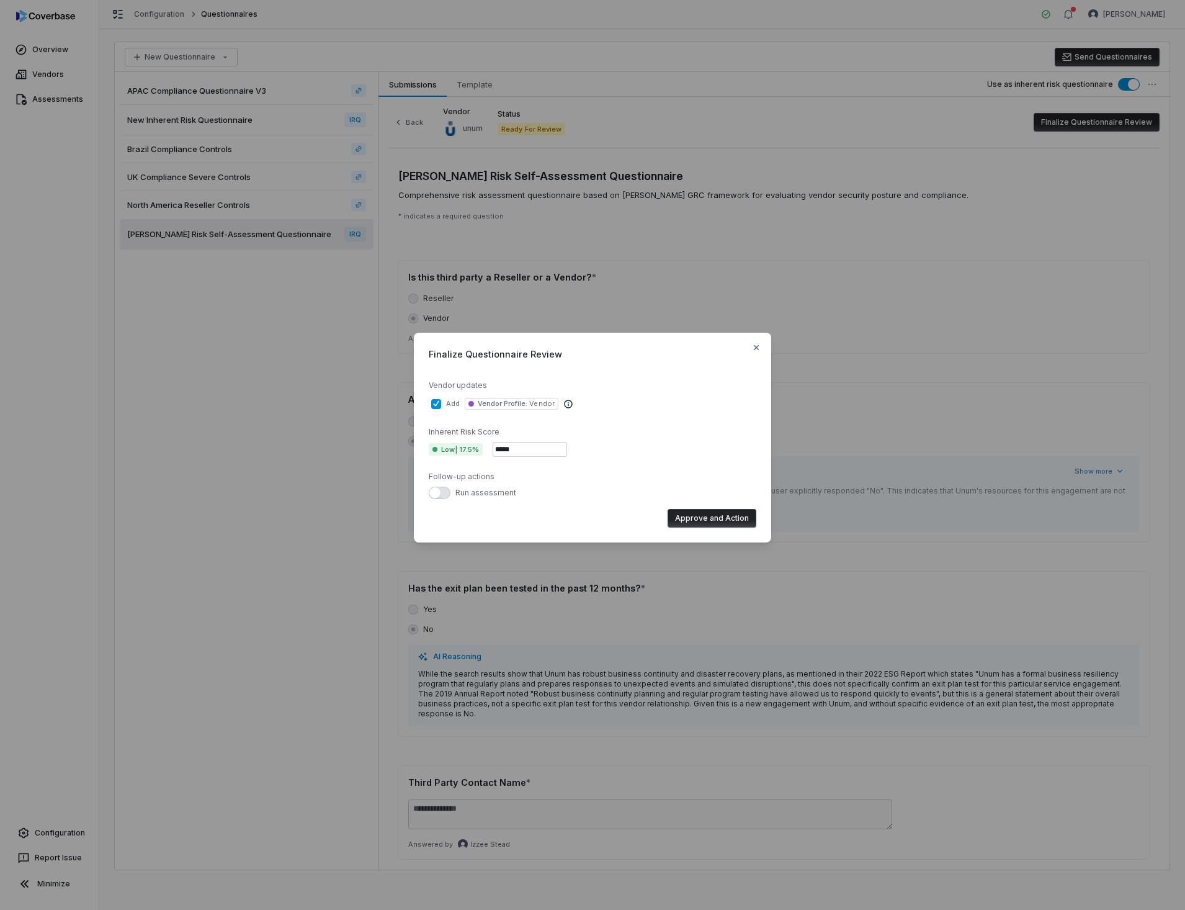
click at [737, 514] on button "Approve and Action" at bounding box center [712, 518] width 89 height 19
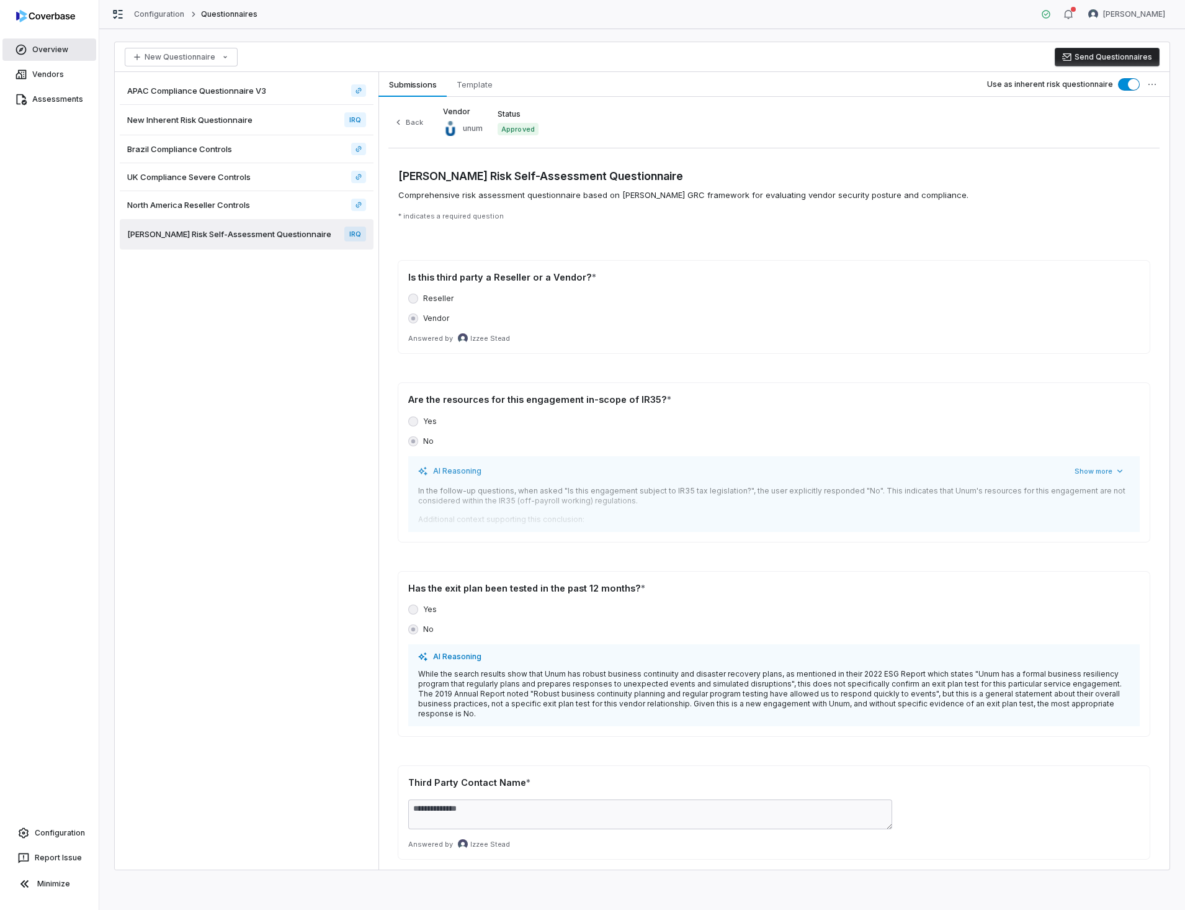
click at [34, 51] on link "Overview" at bounding box center [49, 49] width 94 height 22
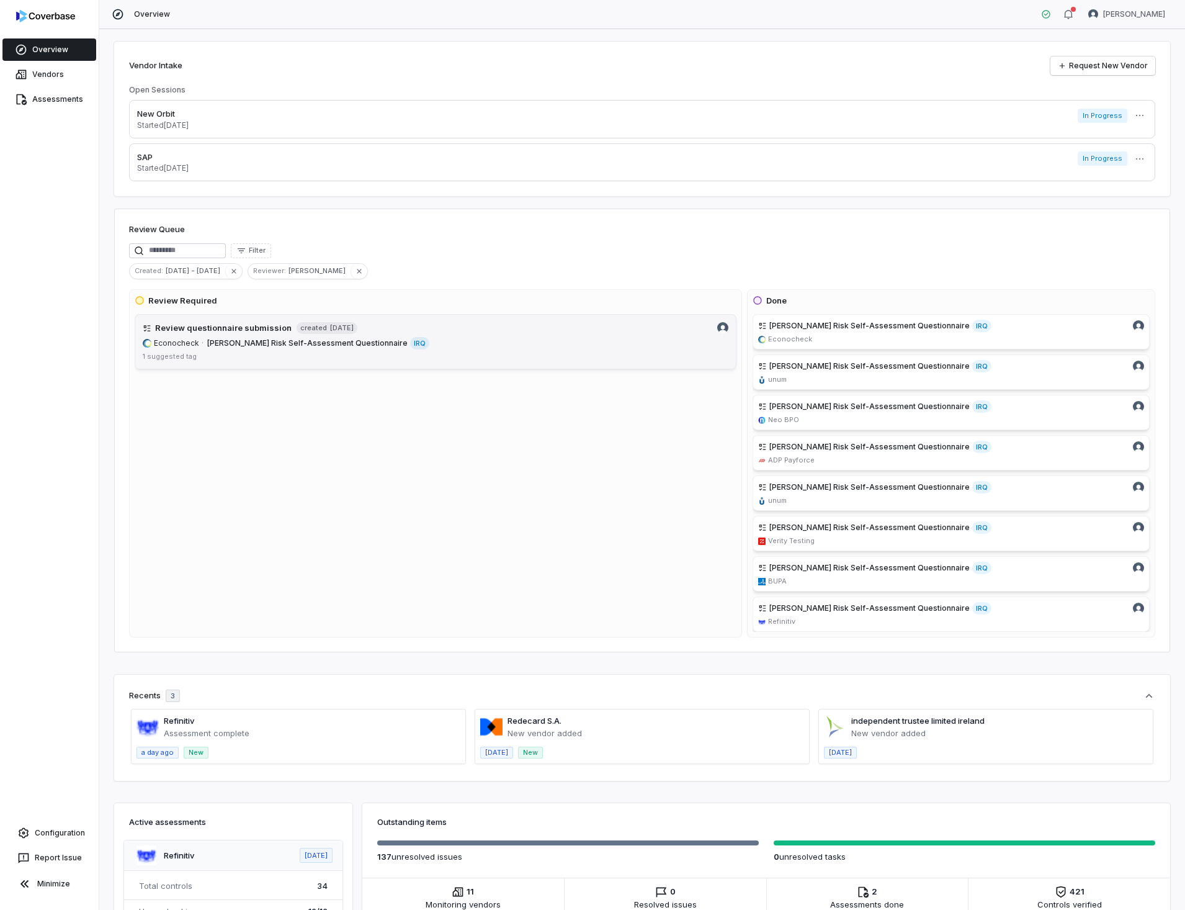
click at [323, 335] on link "Review questionnaire submission created [DATE] Econocheck · [PERSON_NAME] Risk …" at bounding box center [436, 341] width 602 height 55
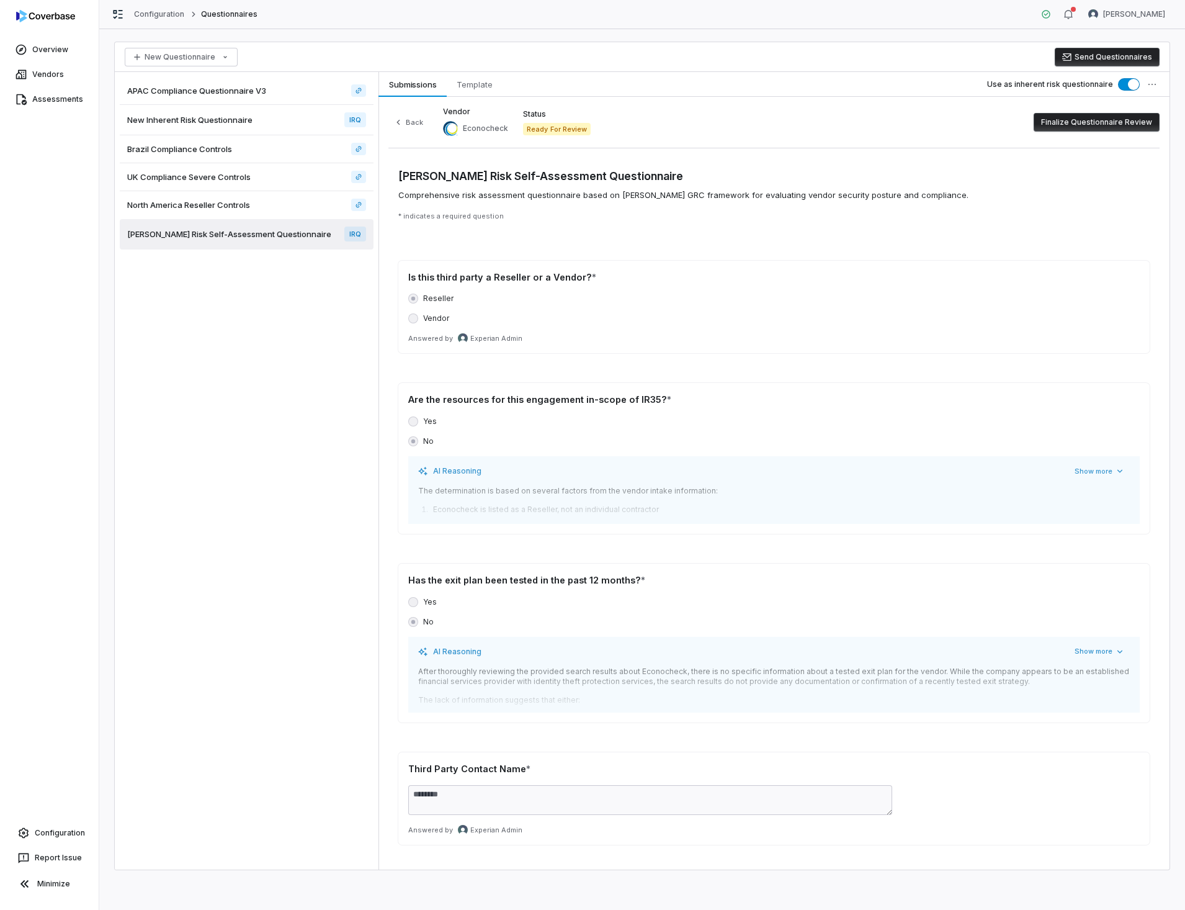
click at [1105, 125] on button "Finalize Questionnaire Review" at bounding box center [1097, 122] width 126 height 19
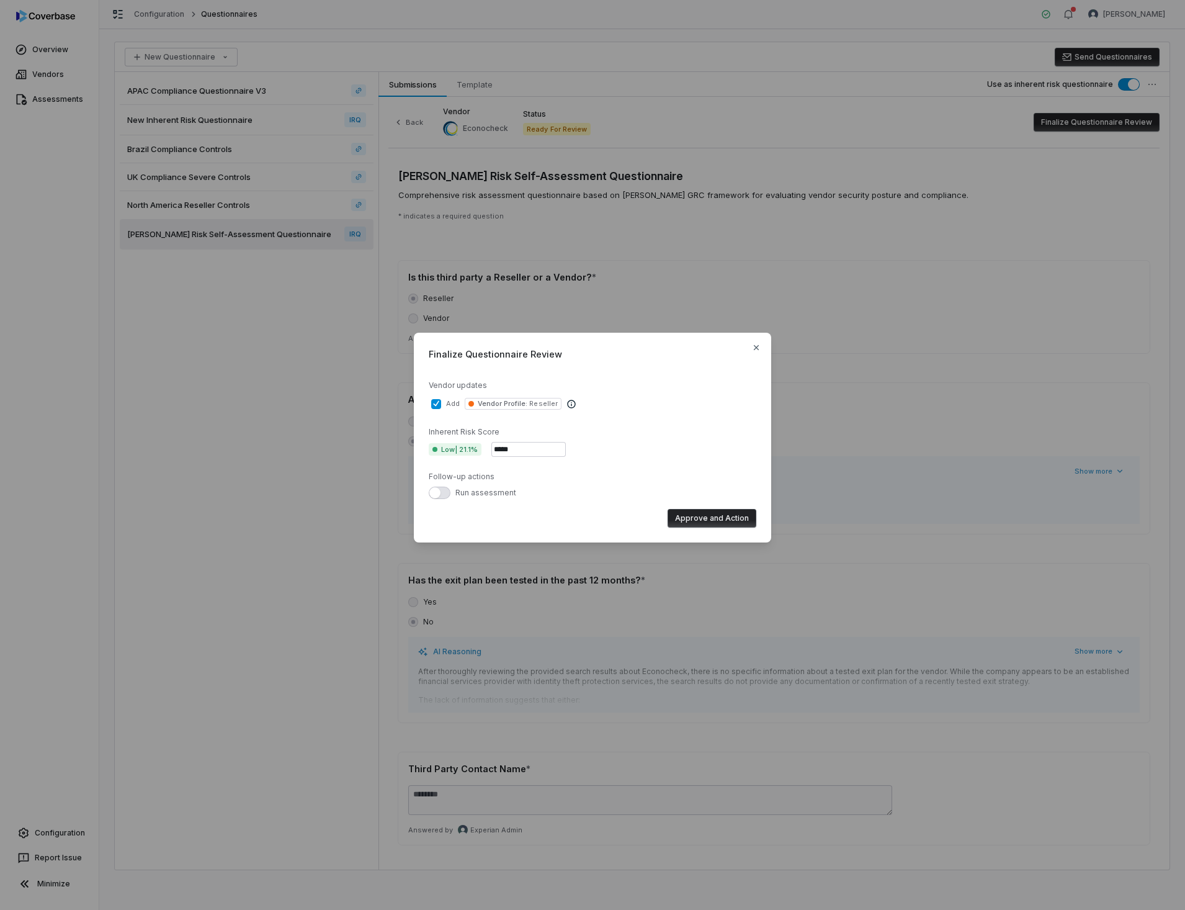
click at [690, 515] on button "Approve and Action" at bounding box center [712, 518] width 89 height 19
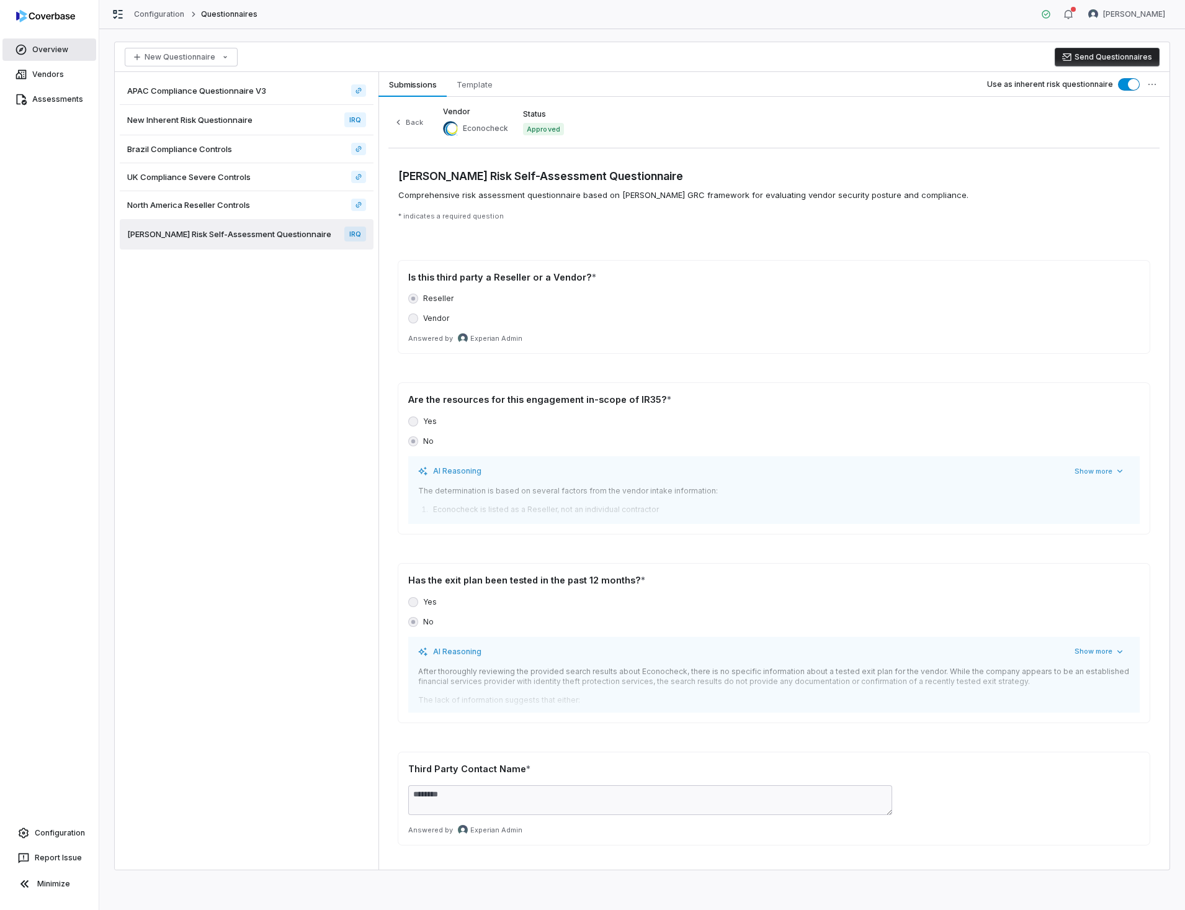
click at [42, 45] on link "Overview" at bounding box center [49, 49] width 94 height 22
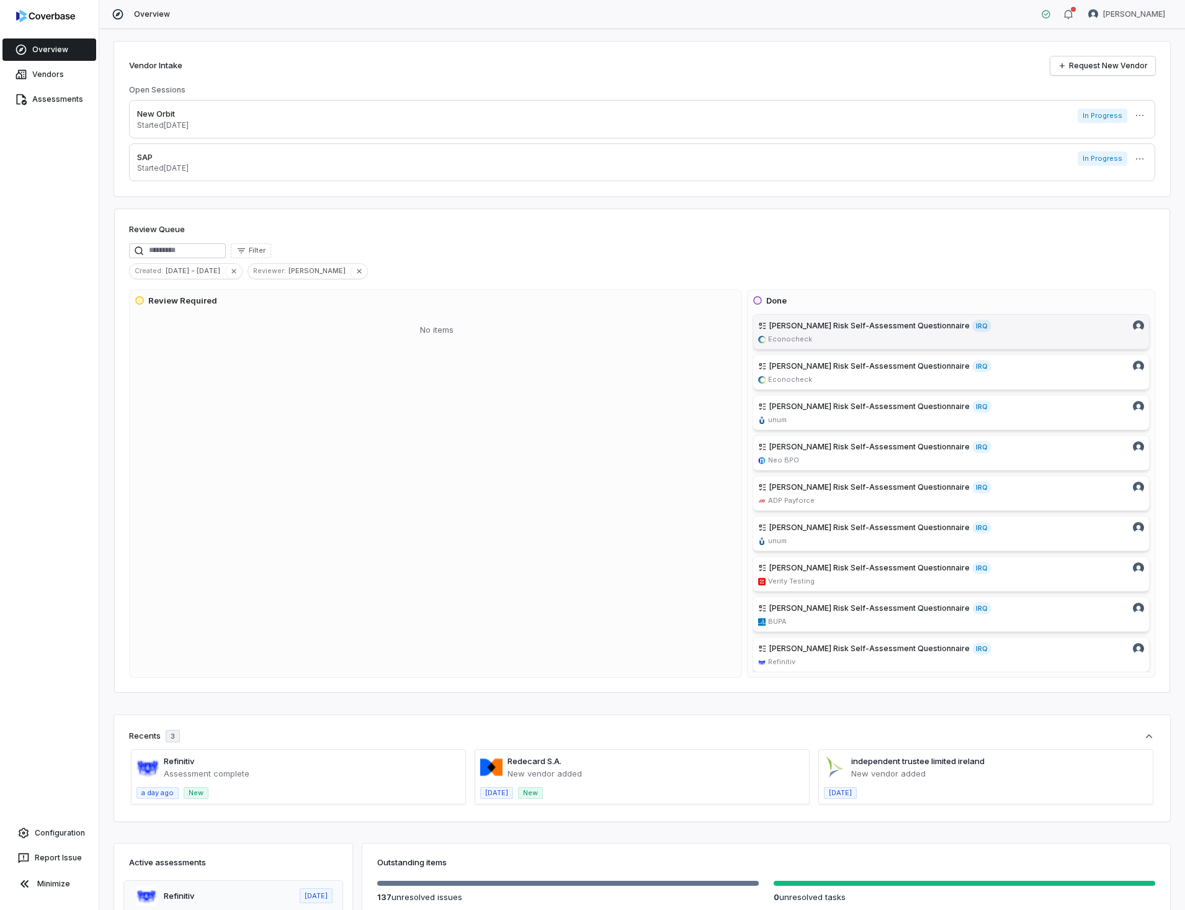
click at [903, 325] on span "[PERSON_NAME] Risk Self-Assessment Questionnaire" at bounding box center [869, 326] width 200 height 10
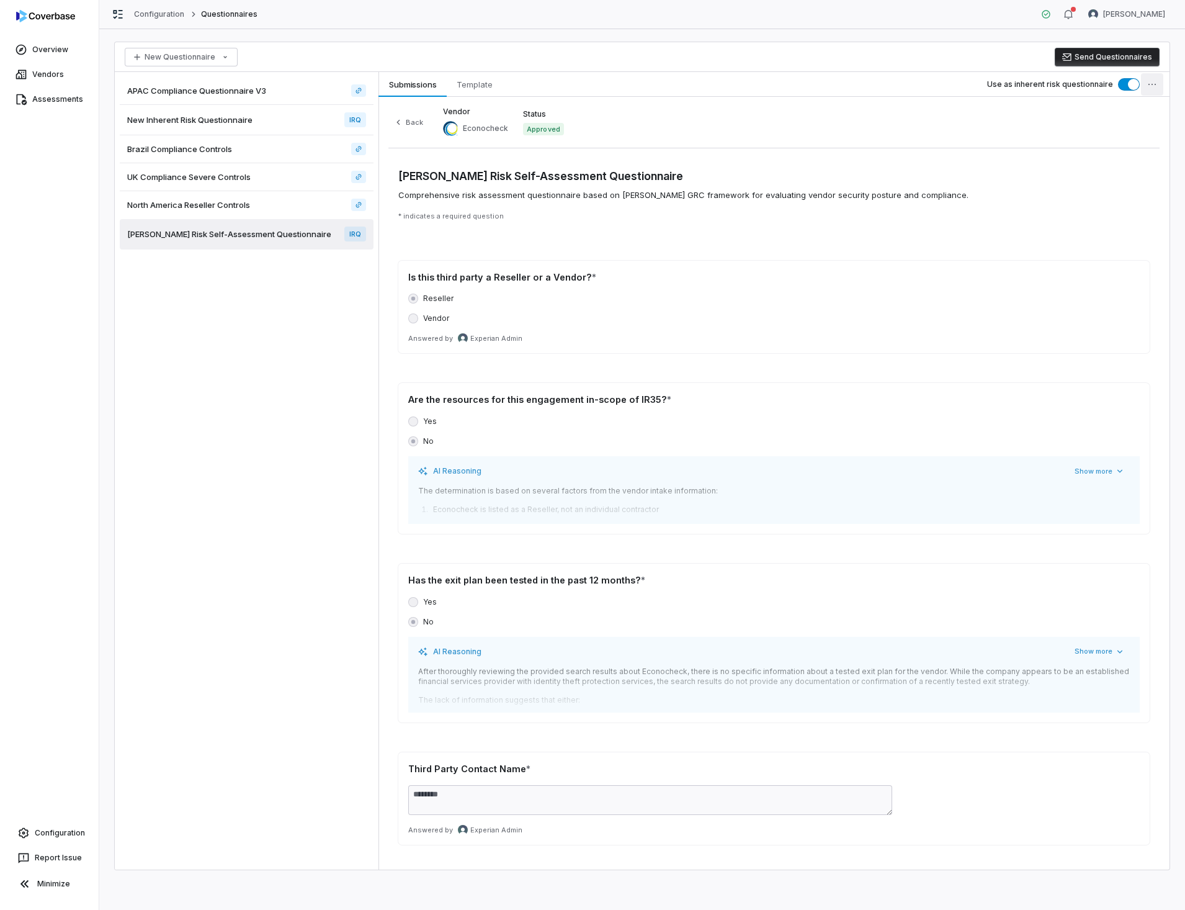
click at [1160, 89] on html "Overview Vendors Assessments Configuration Report Issue Minimize Configuration …" at bounding box center [592, 455] width 1185 height 910
click at [301, 296] on html "Overview Vendors Assessments Configuration Report Issue Minimize Configuration …" at bounding box center [592, 455] width 1185 height 910
click at [49, 51] on link "Overview" at bounding box center [49, 49] width 94 height 22
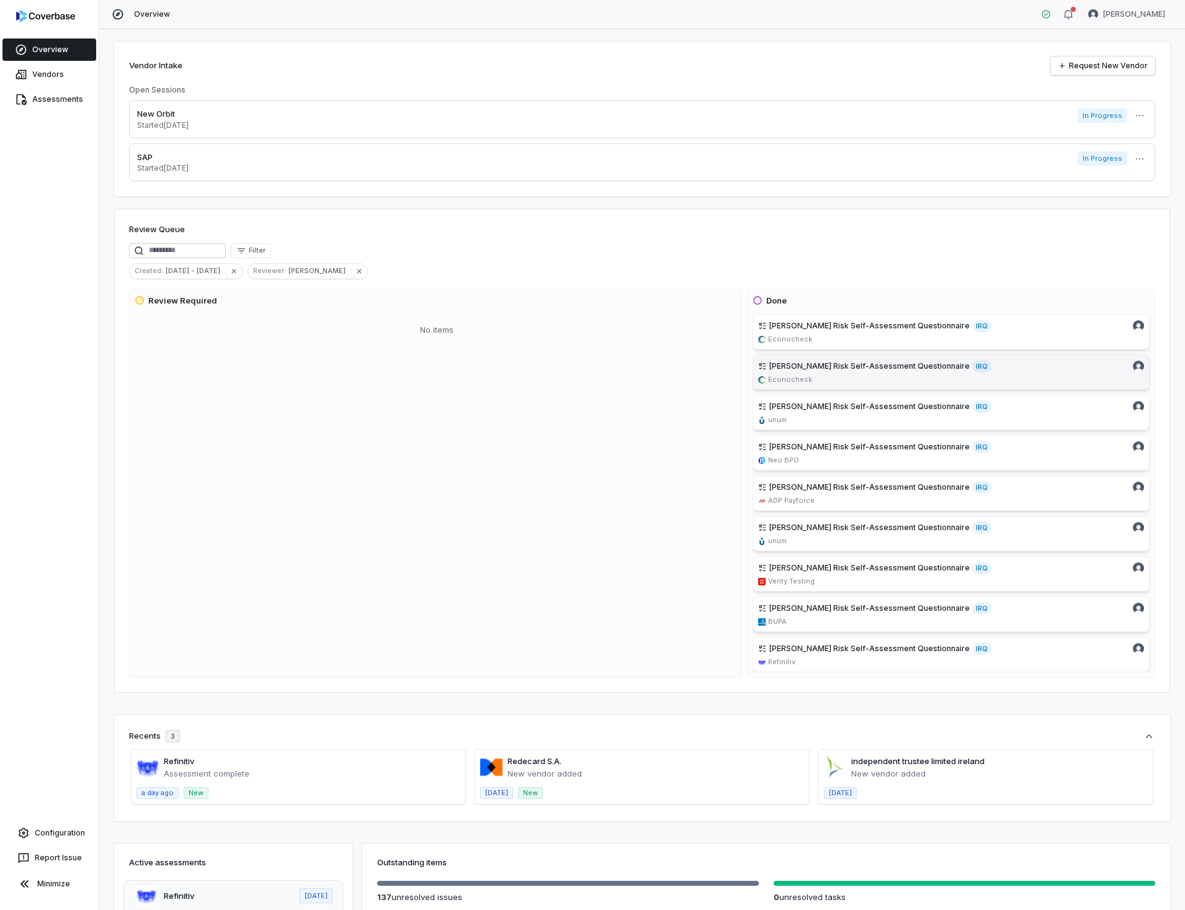
click at [828, 367] on span "[PERSON_NAME] Risk Self-Assessment Questionnaire" at bounding box center [869, 366] width 200 height 10
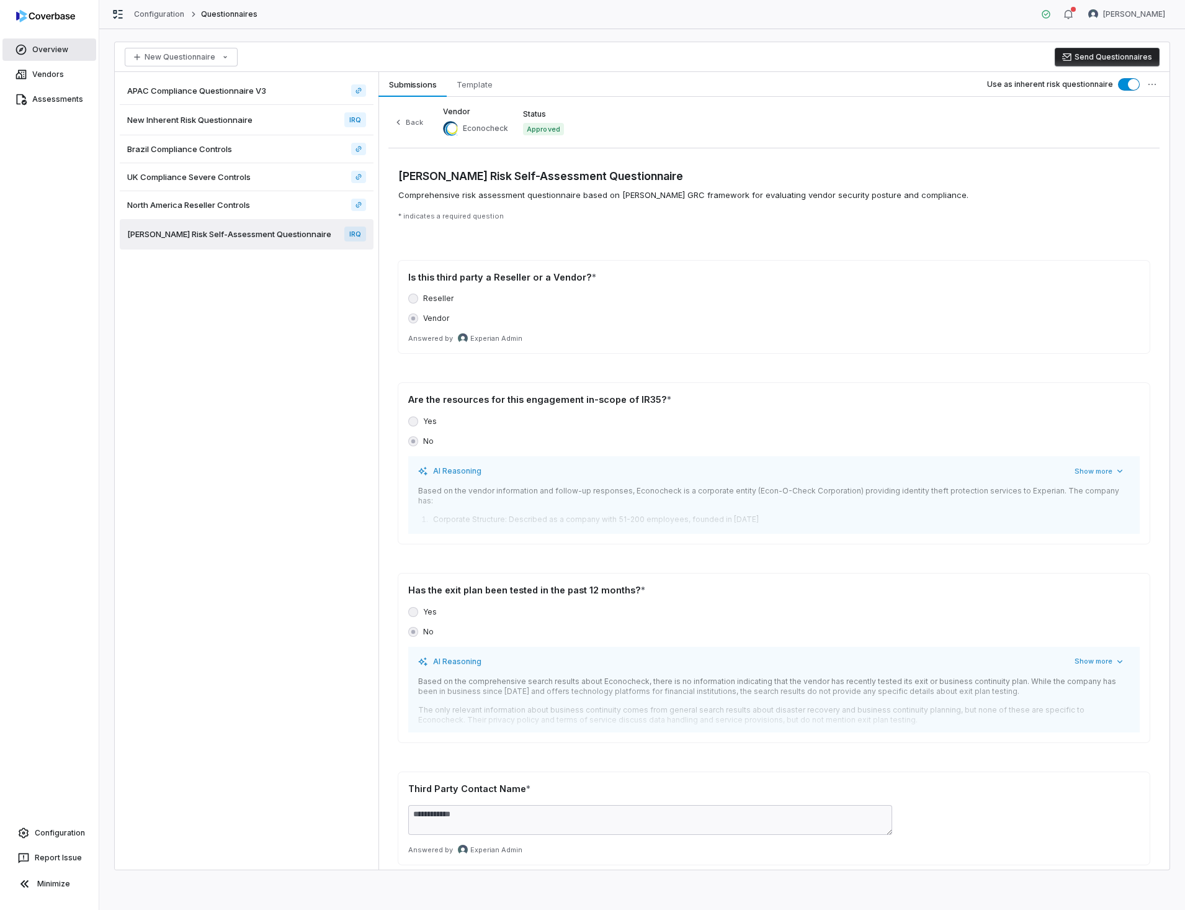
click at [41, 54] on link "Overview" at bounding box center [49, 49] width 94 height 22
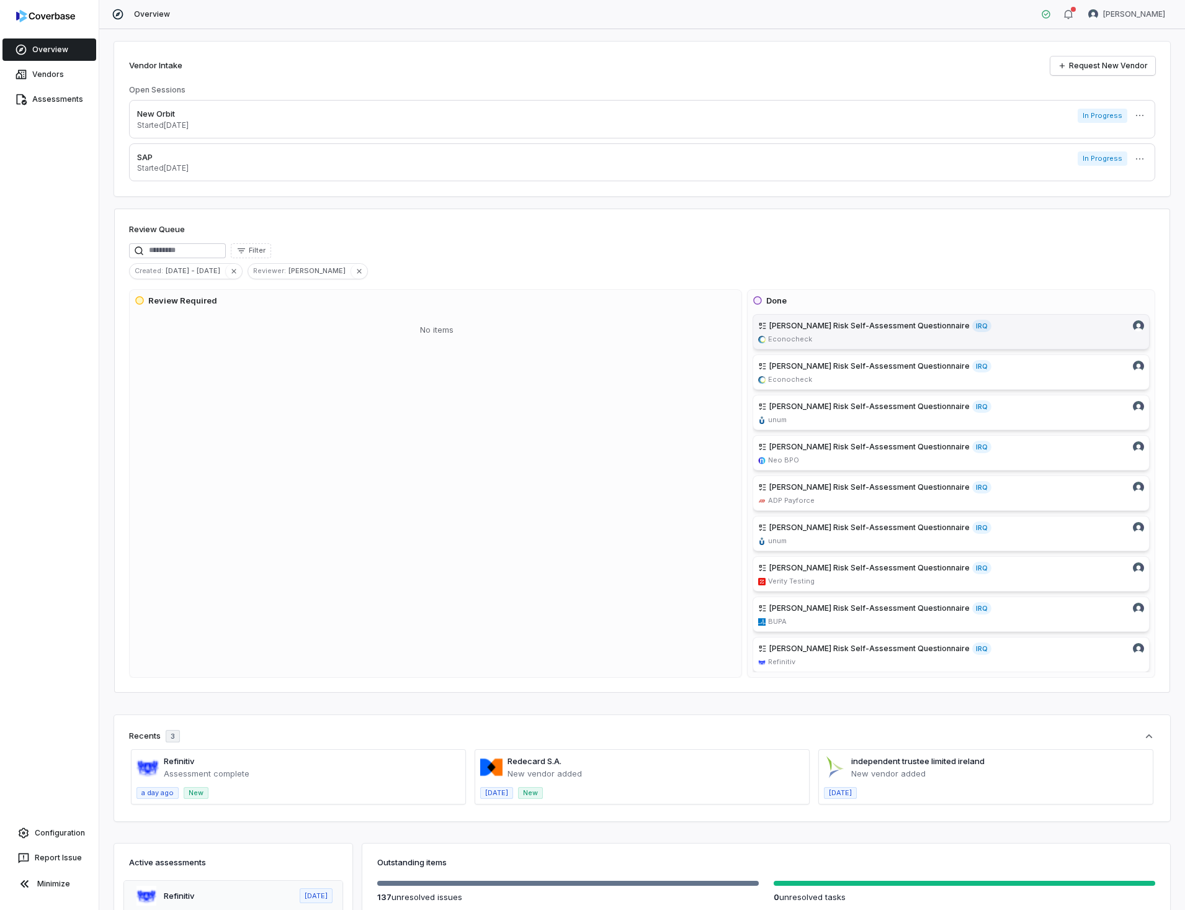
click at [782, 324] on span "[PERSON_NAME] Risk Self-Assessment Questionnaire" at bounding box center [869, 326] width 200 height 10
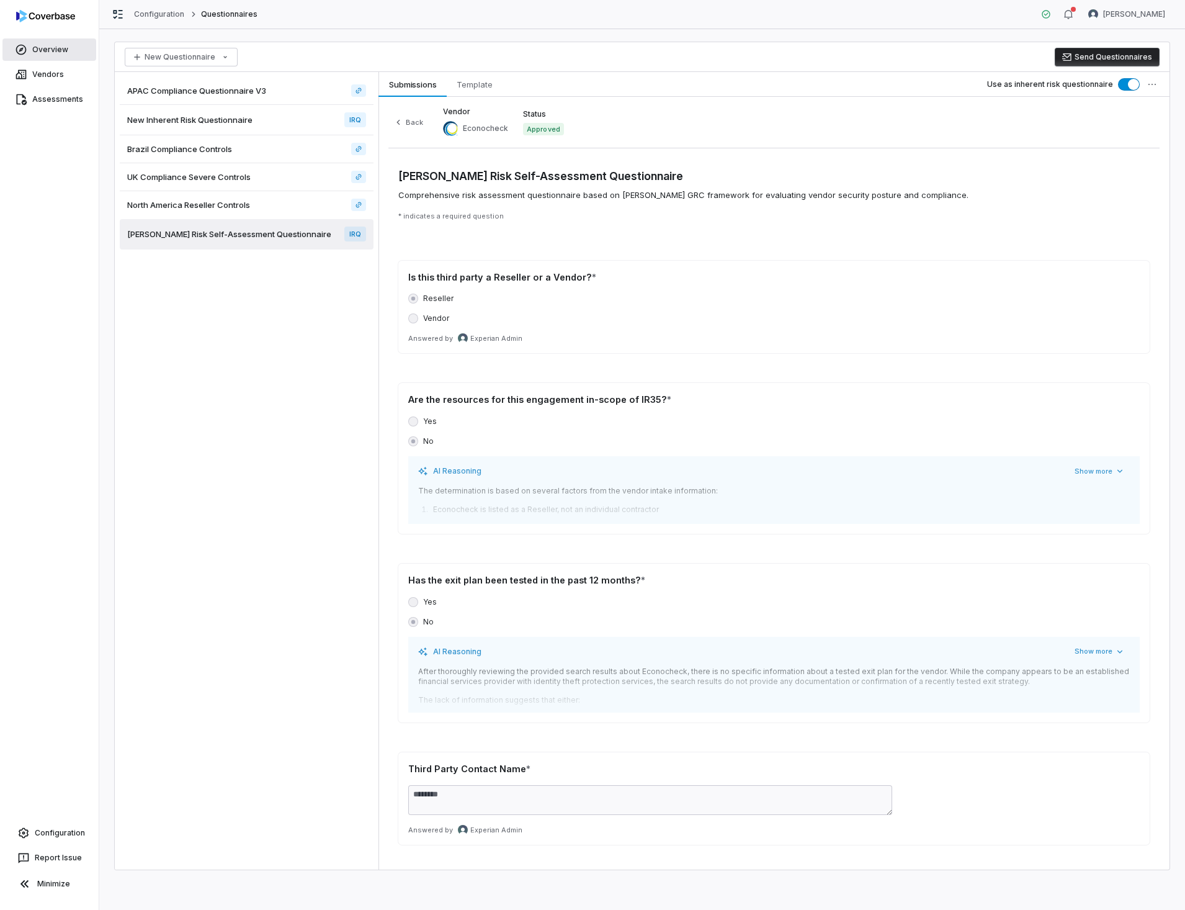
click at [42, 48] on link "Overview" at bounding box center [49, 49] width 94 height 22
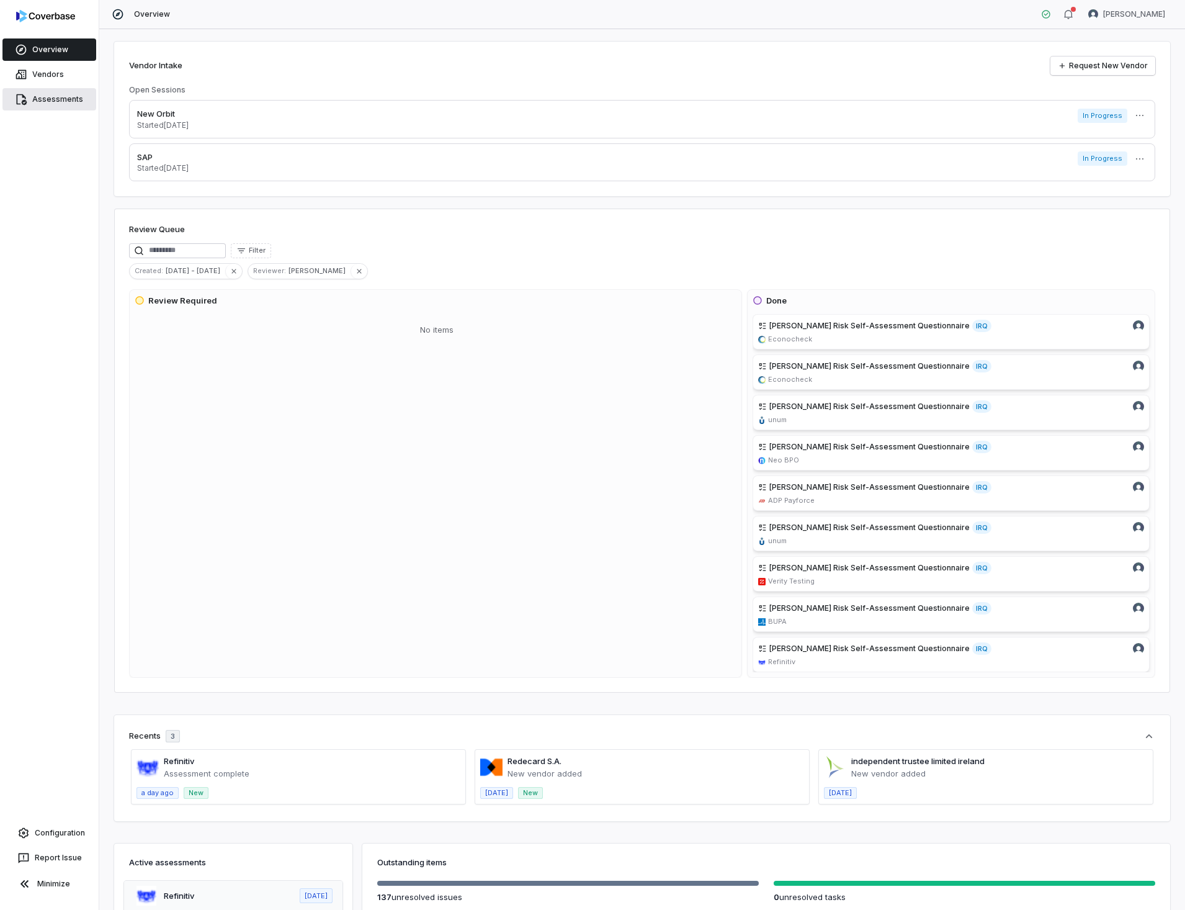
click at [57, 98] on link "Assessments" at bounding box center [49, 99] width 94 height 22
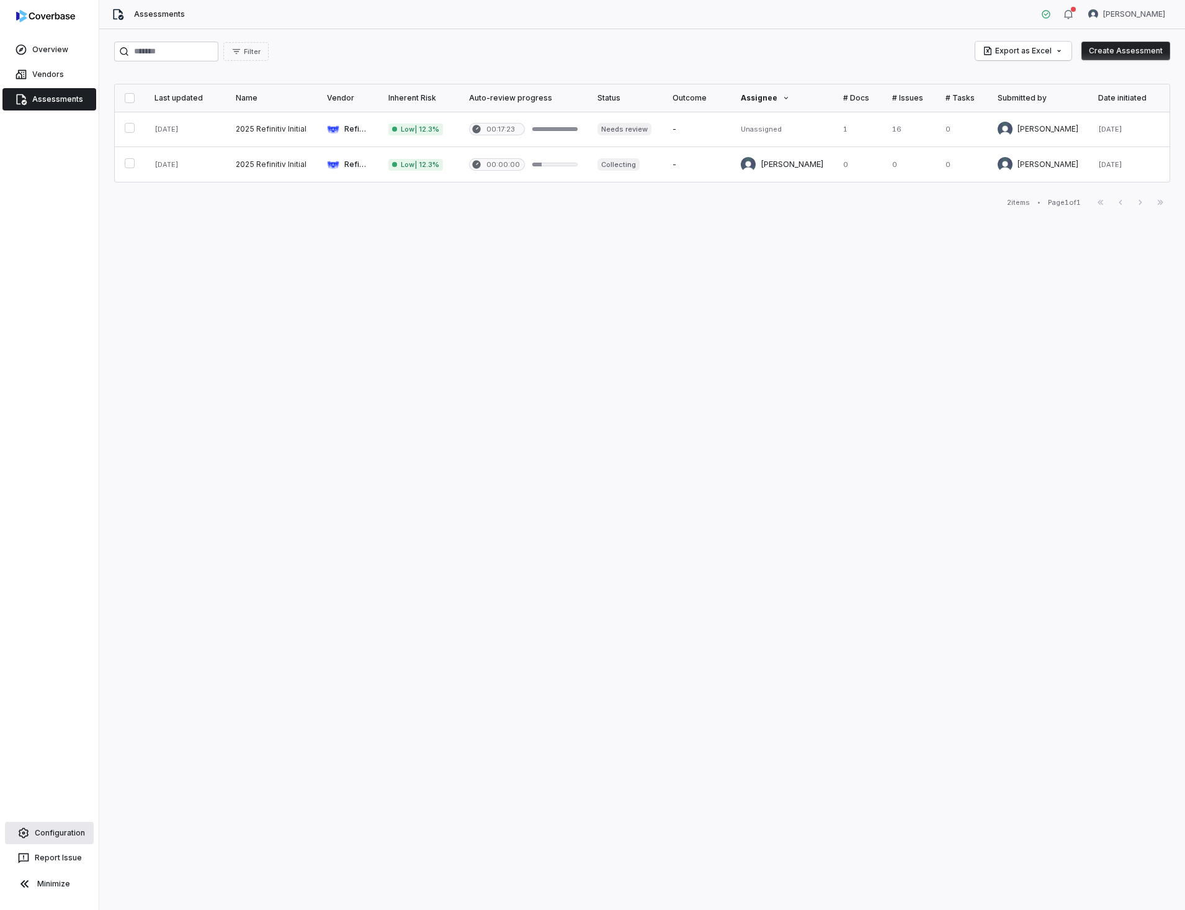
drag, startPoint x: 63, startPoint y: 831, endPoint x: 76, endPoint y: 822, distance: 15.7
click at [65, 830] on link "Configuration" at bounding box center [49, 832] width 89 height 22
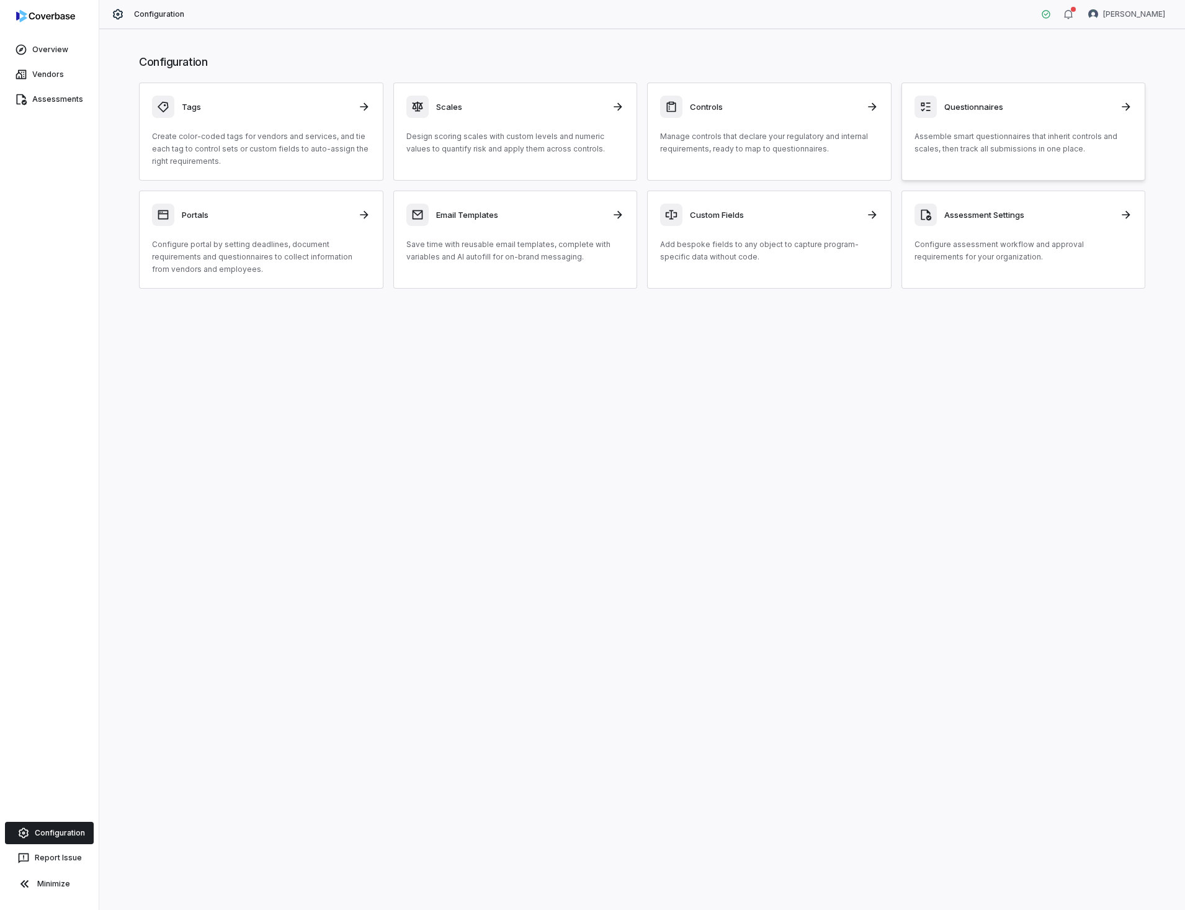
click at [973, 105] on h3 "Questionnaires" at bounding box center [1028, 106] width 169 height 11
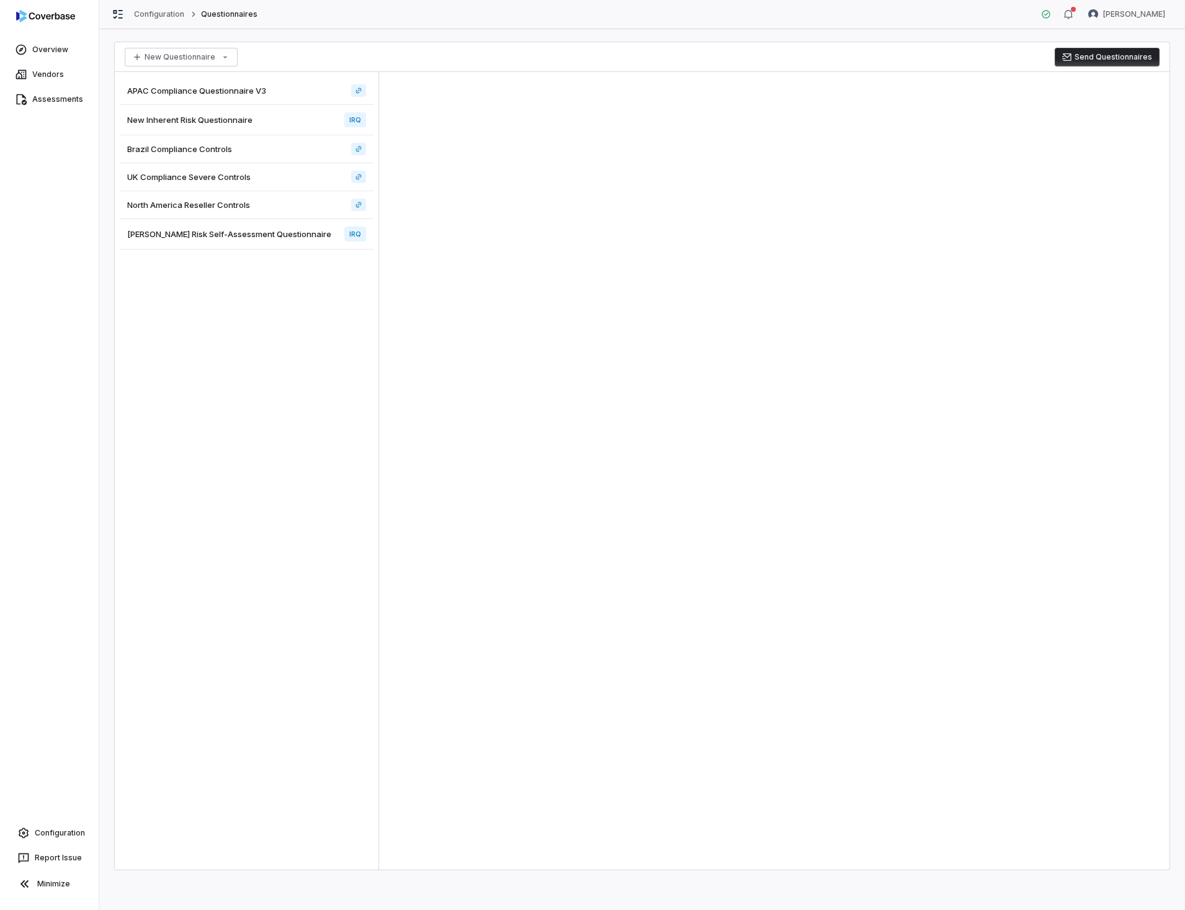
click at [215, 203] on span "North America Reseller Controls" at bounding box center [188, 204] width 123 height 11
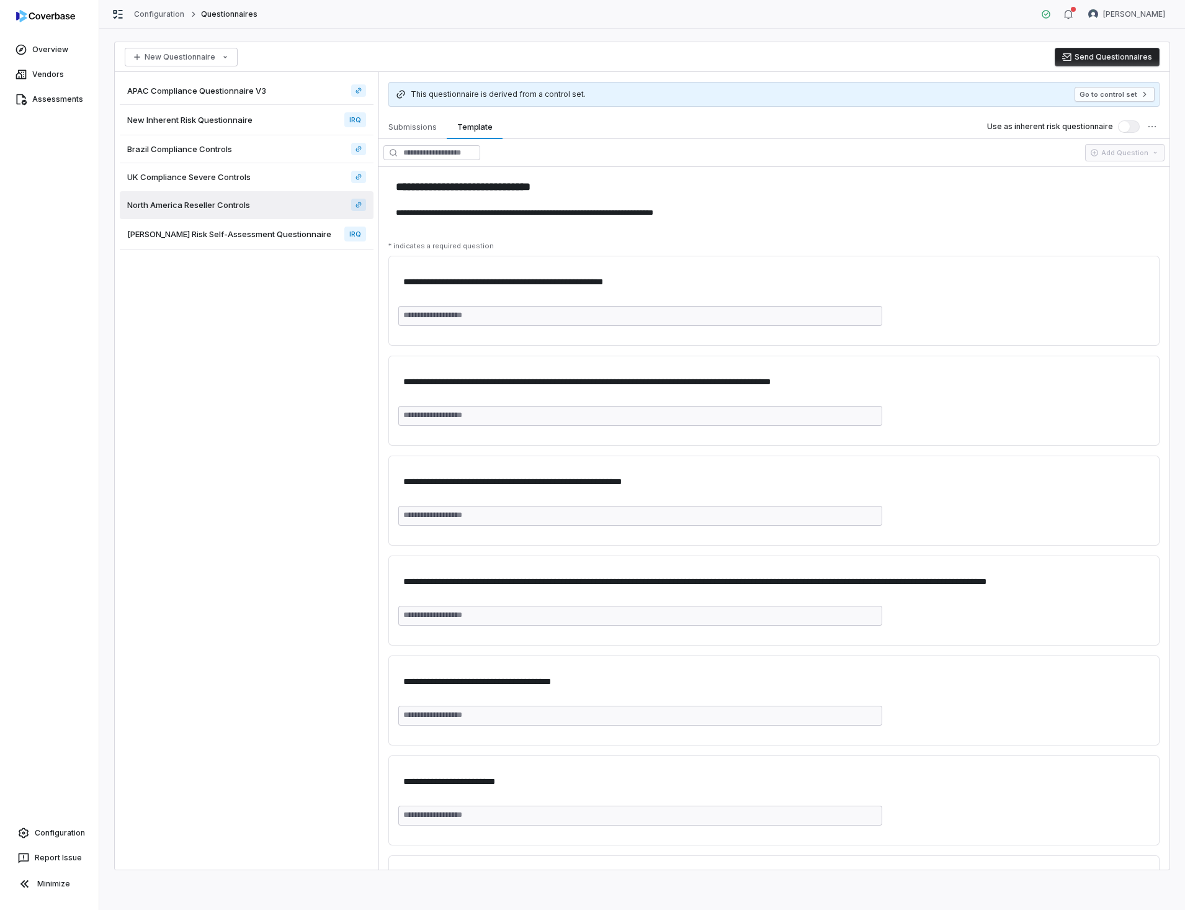
click at [197, 234] on span "[PERSON_NAME] Risk Self-Assessment Questionnaire" at bounding box center [229, 233] width 204 height 11
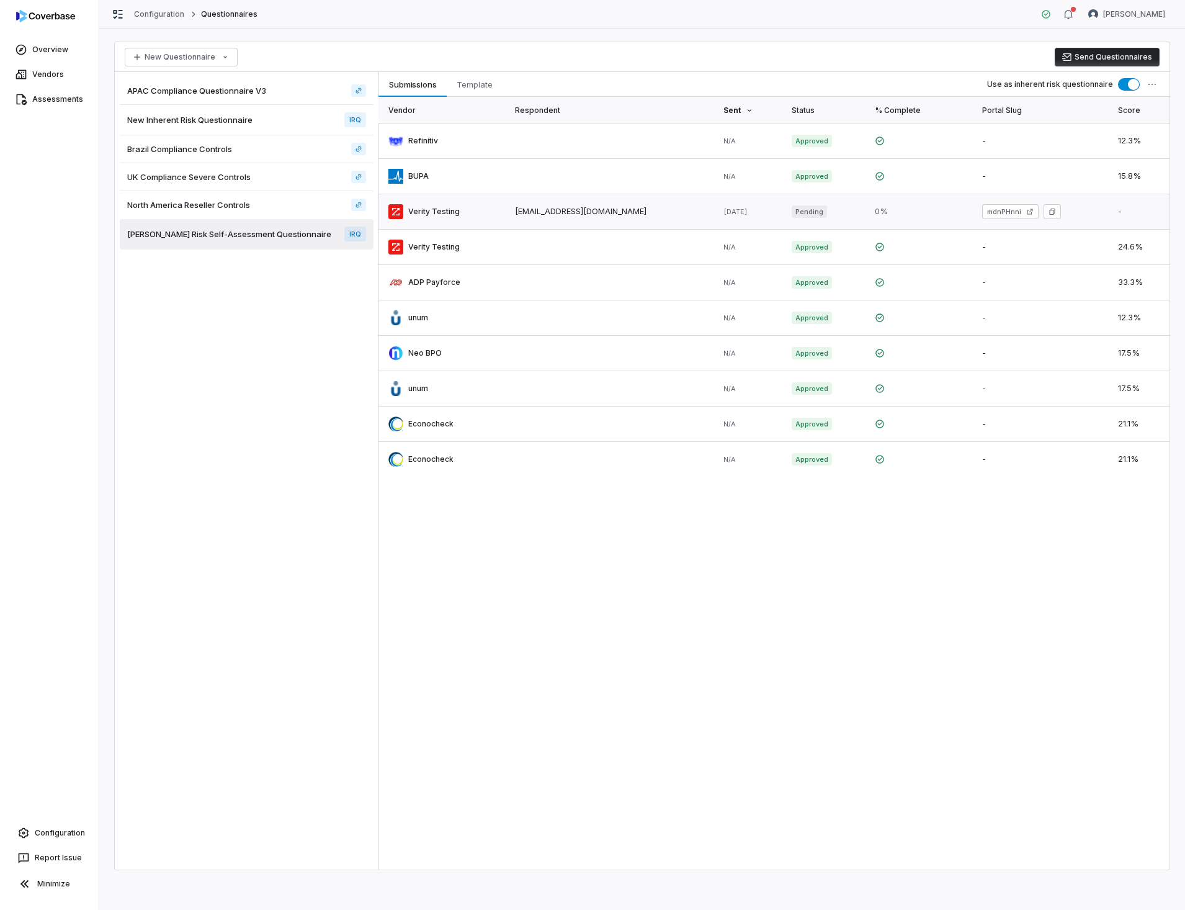
click at [435, 210] on link at bounding box center [441, 211] width 127 height 35
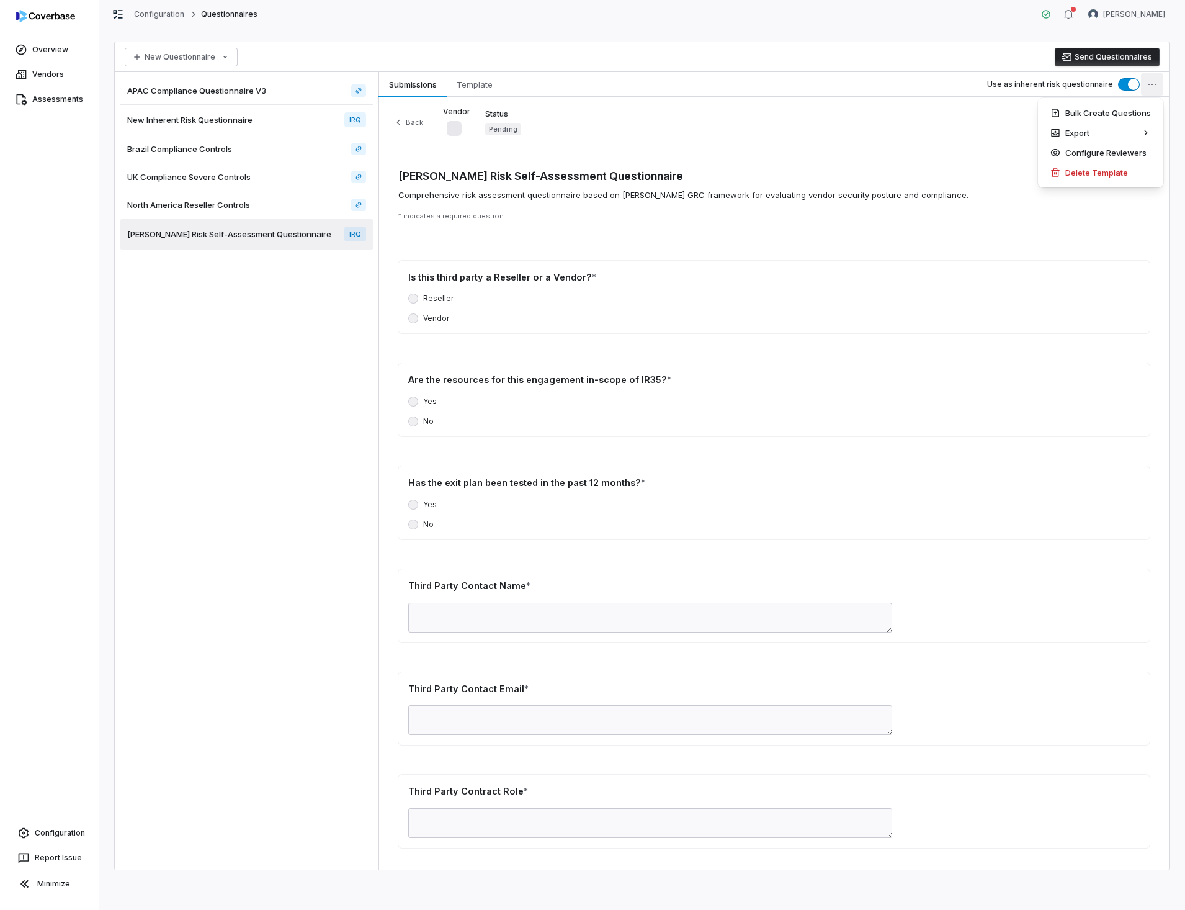
click at [1150, 81] on html "Overview Vendors Assessments Configuration Report Issue Minimize Configuration …" at bounding box center [592, 455] width 1185 height 910
click at [1096, 176] on div "Delete Template" at bounding box center [1100, 173] width 115 height 20
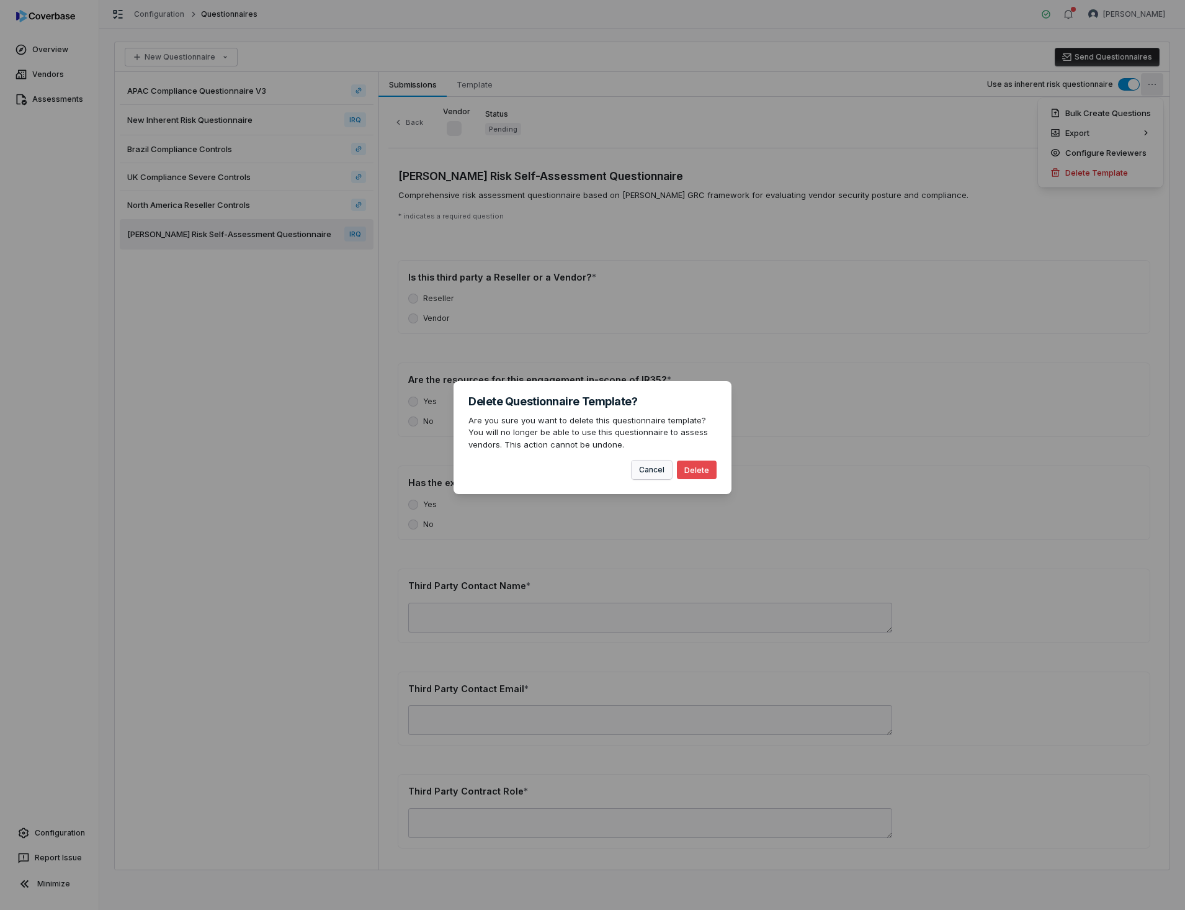
click at [637, 467] on button "Cancel" at bounding box center [652, 469] width 40 height 19
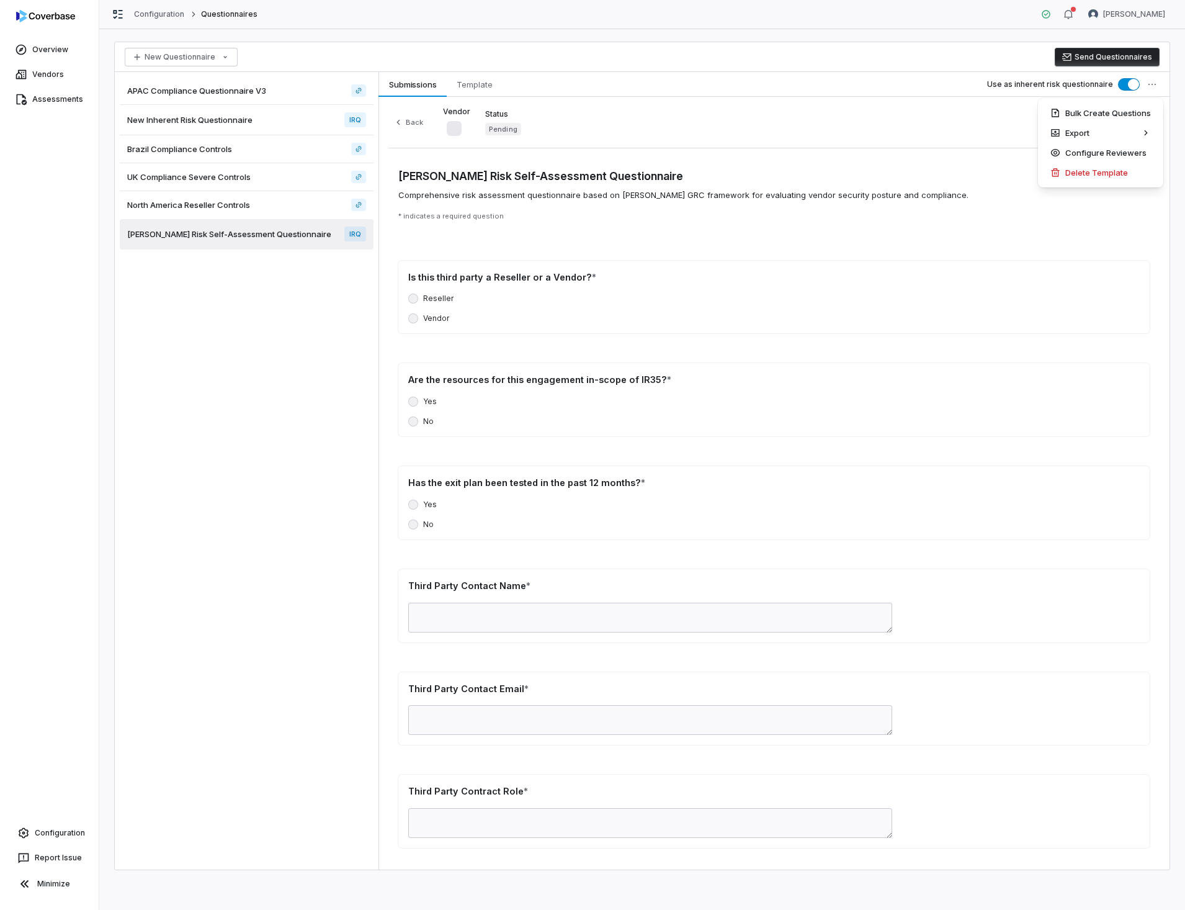
drag, startPoint x: 172, startPoint y: 12, endPoint x: 145, endPoint y: 66, distance: 60.8
click at [172, 12] on html "Overview Vendors Assessments Configuration Report Issue Minimize Configuration …" at bounding box center [592, 455] width 1185 height 910
click at [170, 15] on link "Configuration" at bounding box center [159, 14] width 51 height 10
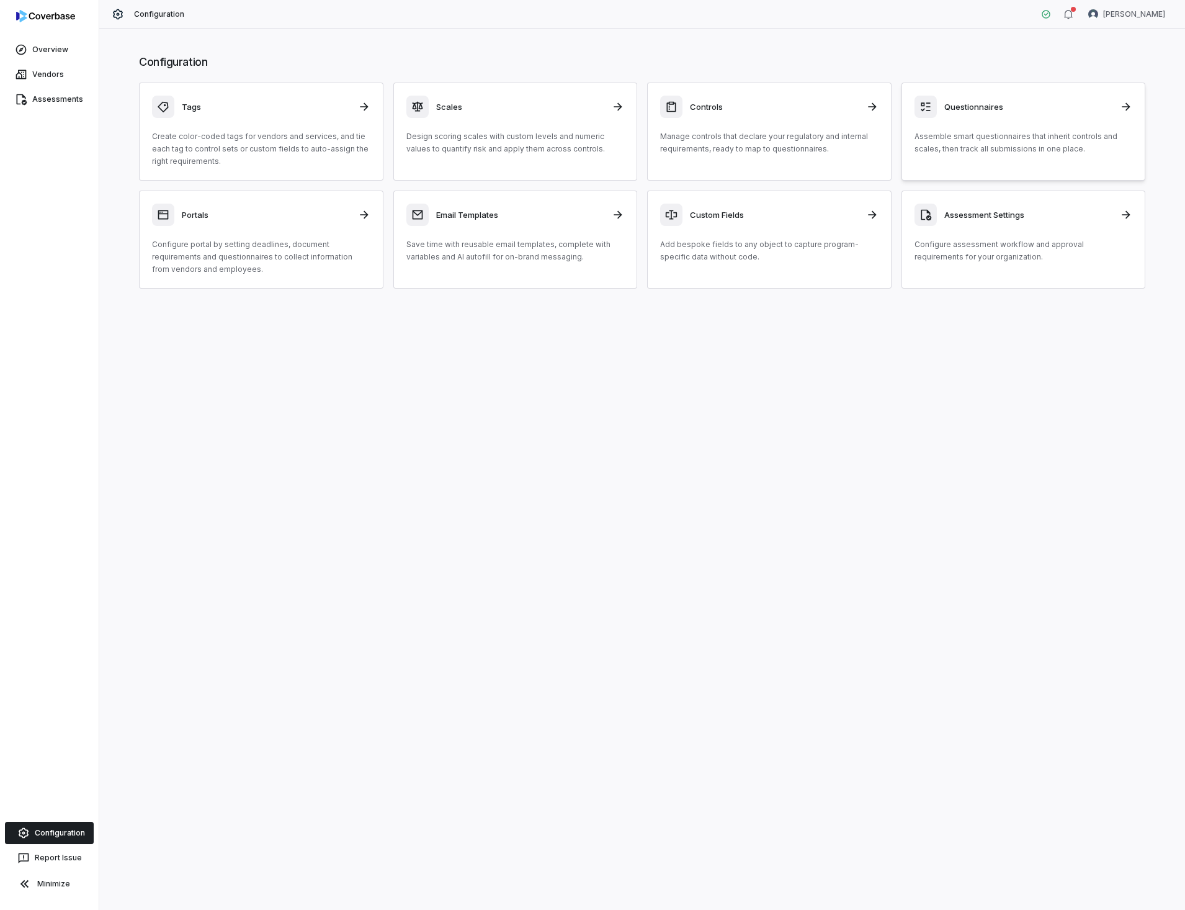
click at [976, 105] on h3 "Questionnaires" at bounding box center [1028, 106] width 169 height 11
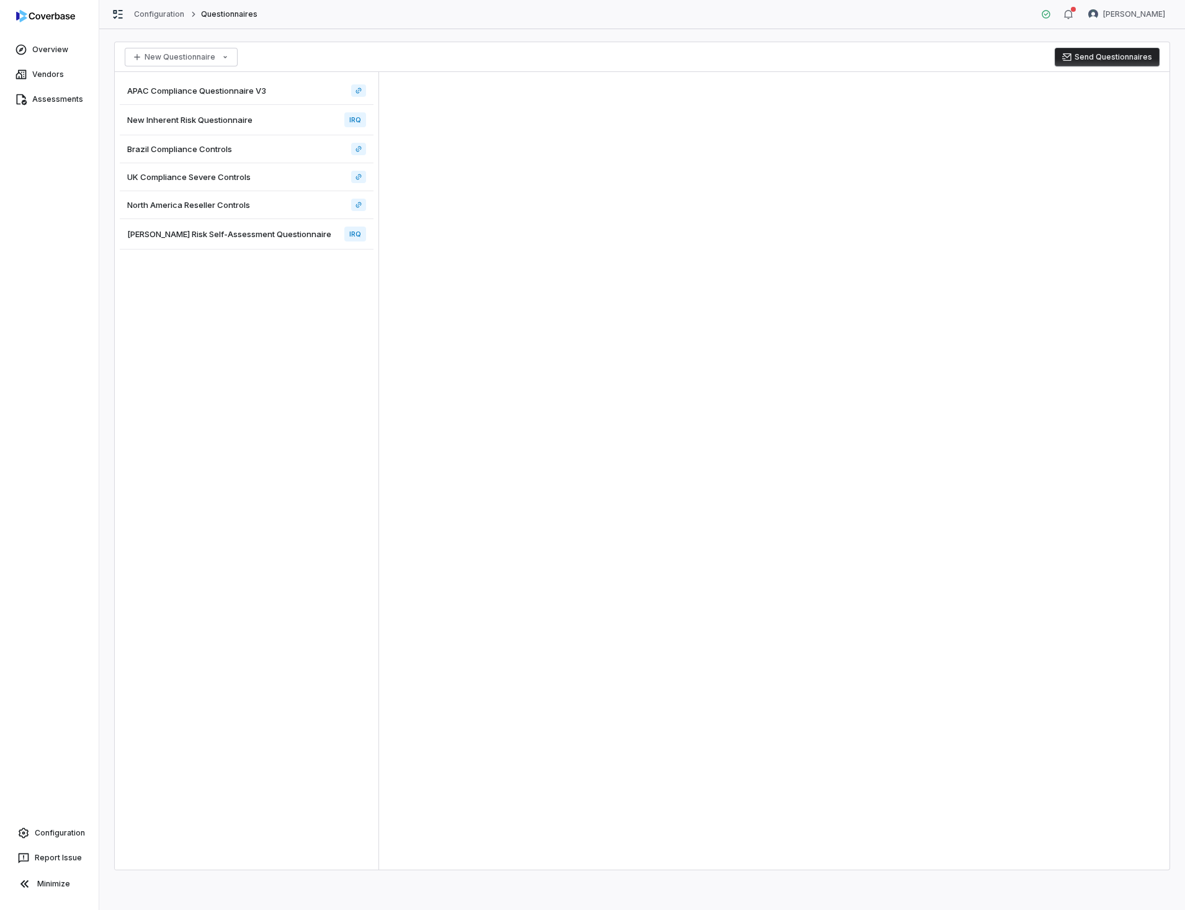
click at [164, 205] on span "North America Reseller Controls" at bounding box center [188, 204] width 123 height 11
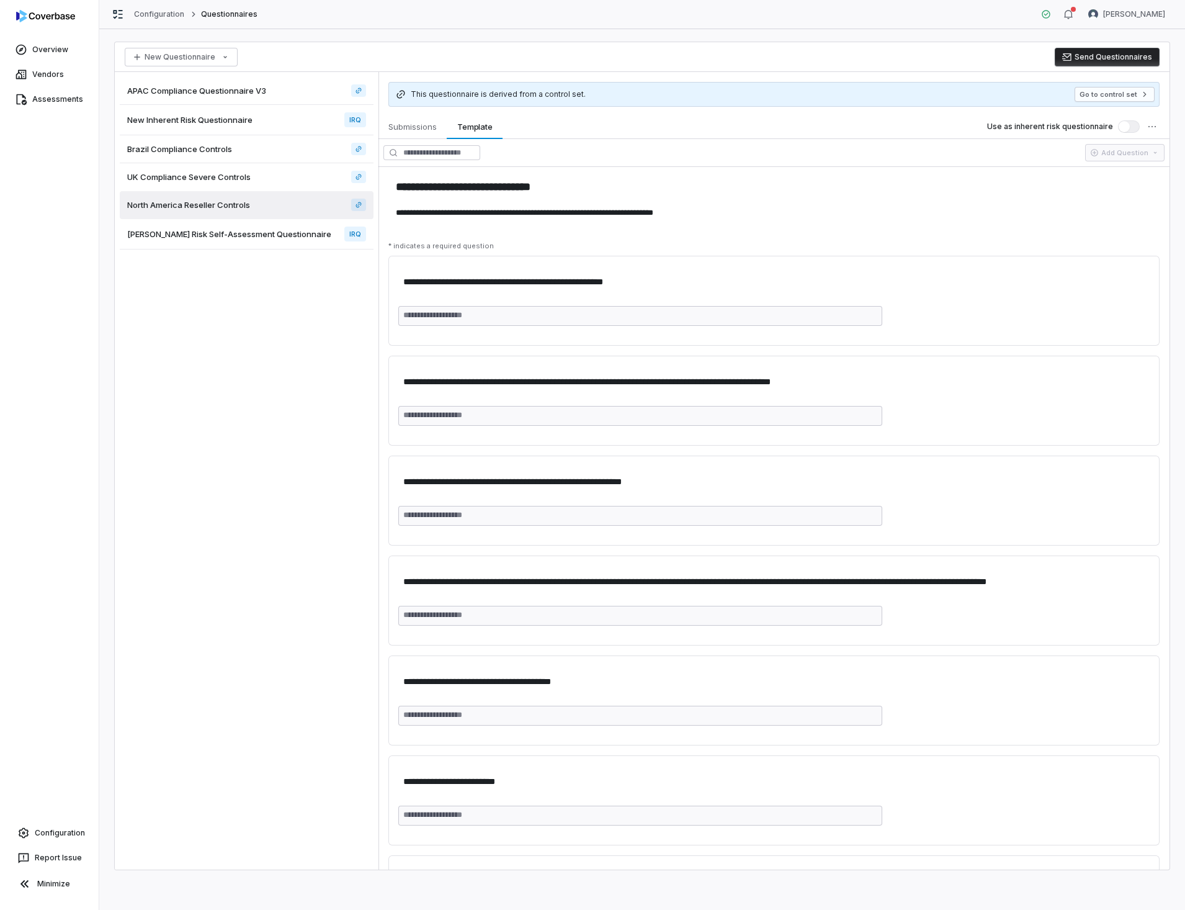
click at [154, 235] on span "[PERSON_NAME] Risk Self-Assessment Questionnaire" at bounding box center [229, 233] width 204 height 11
type textarea "*"
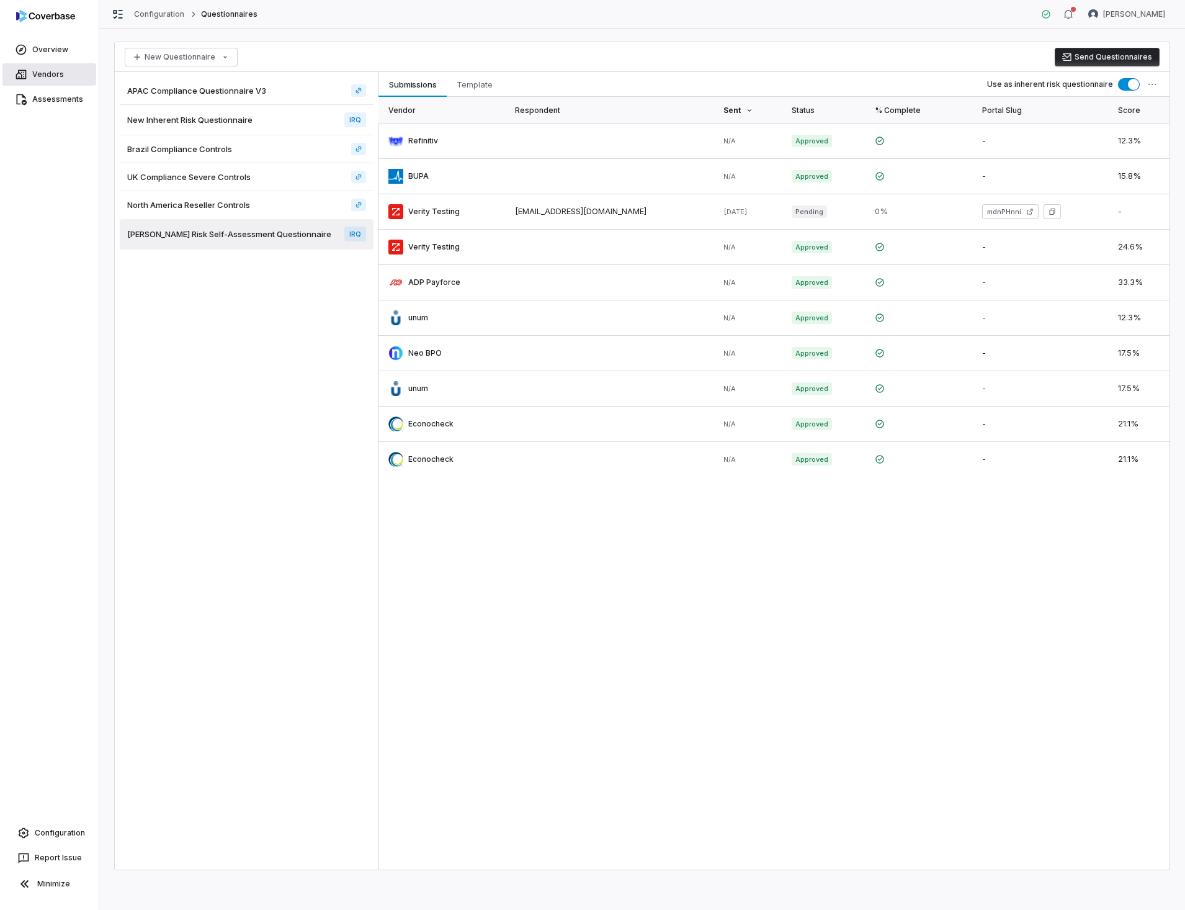
click at [51, 74] on link "Vendors" at bounding box center [49, 74] width 94 height 22
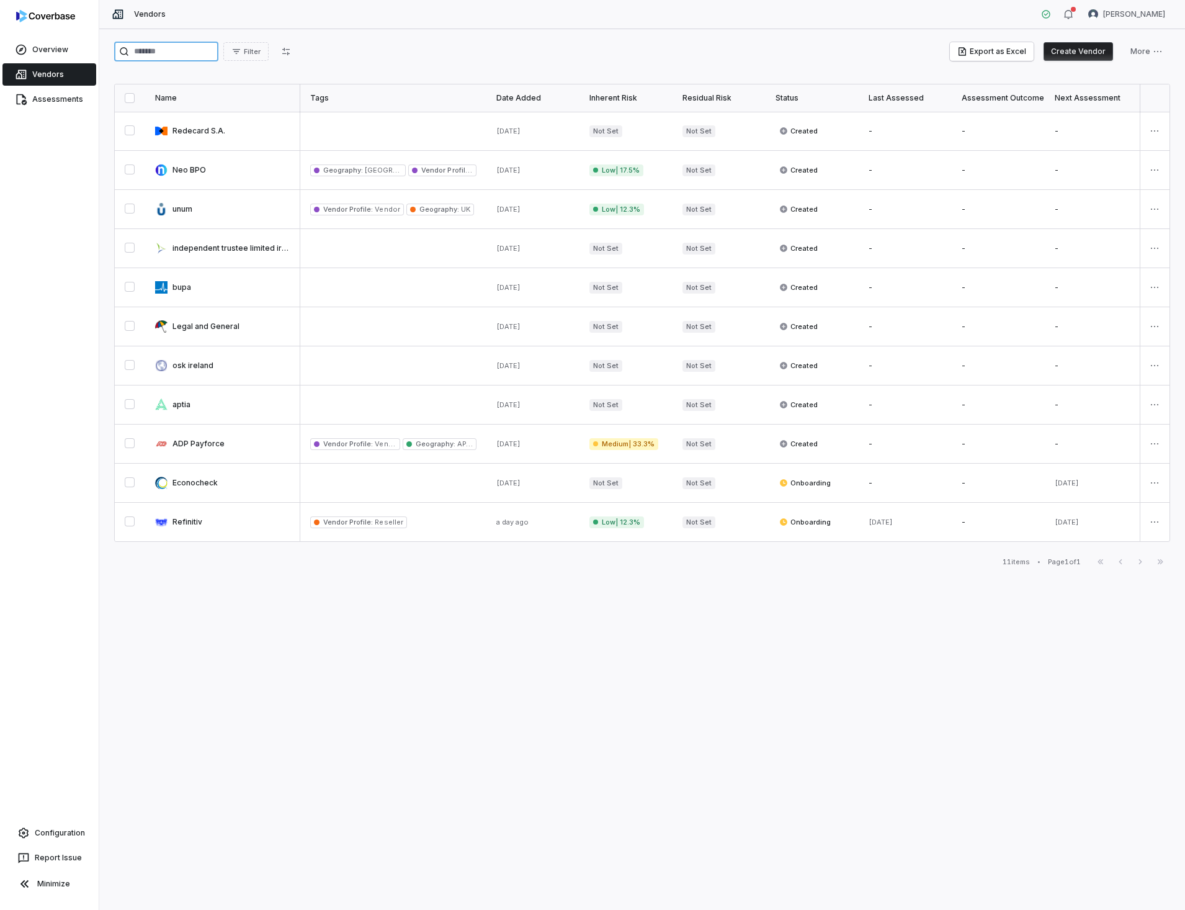
click at [215, 50] on input "search" at bounding box center [166, 52] width 104 height 20
type input "******"
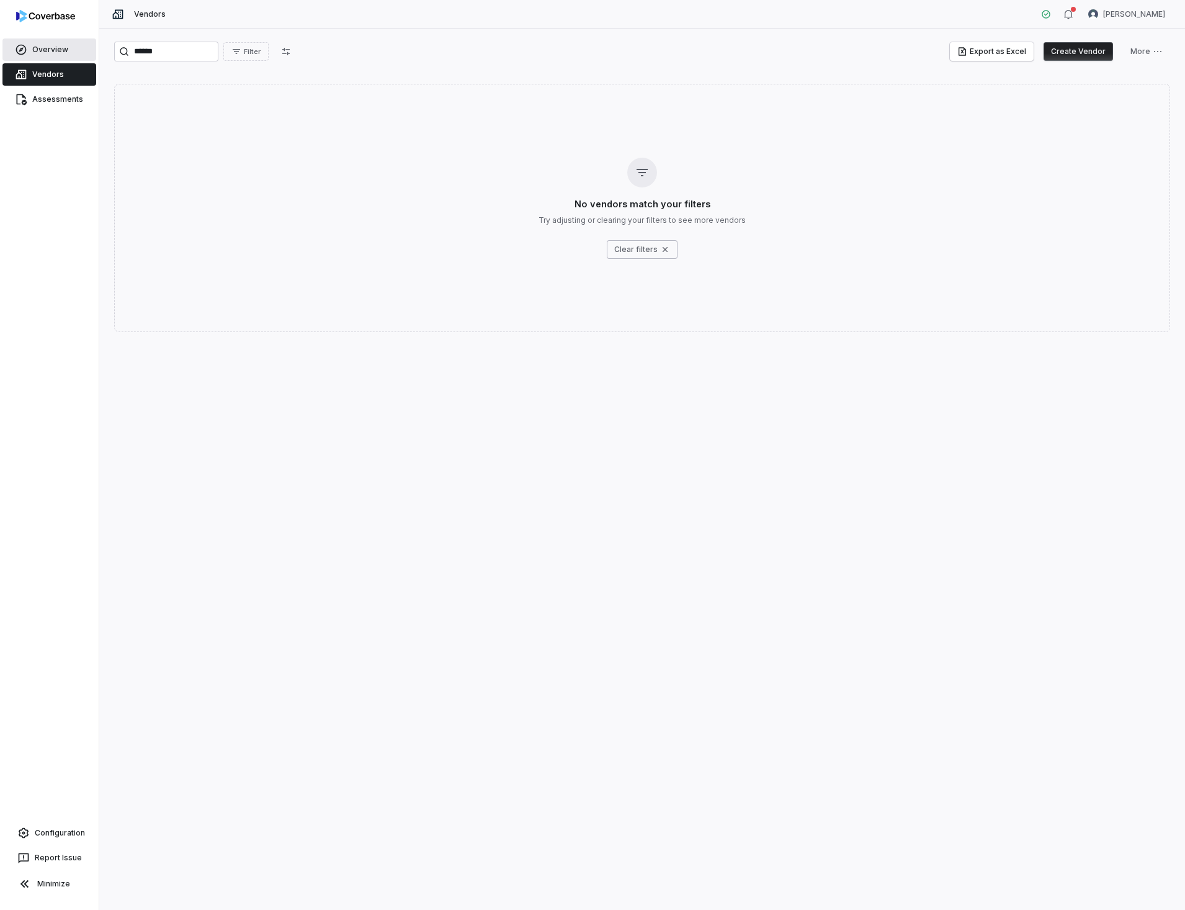
click at [60, 45] on link "Overview" at bounding box center [49, 49] width 94 height 22
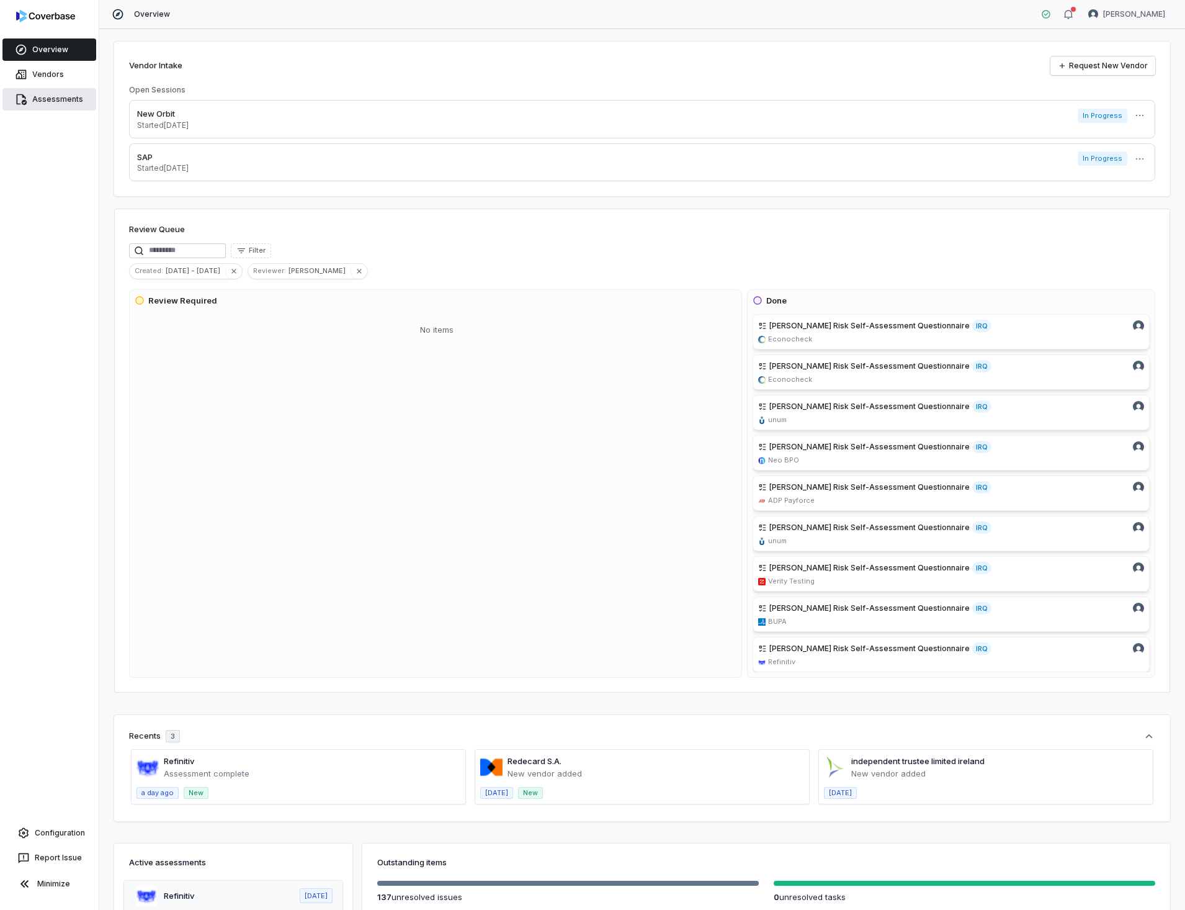
drag, startPoint x: 67, startPoint y: 96, endPoint x: 65, endPoint y: 109, distance: 12.7
click at [67, 96] on link "Assessments" at bounding box center [49, 99] width 94 height 22
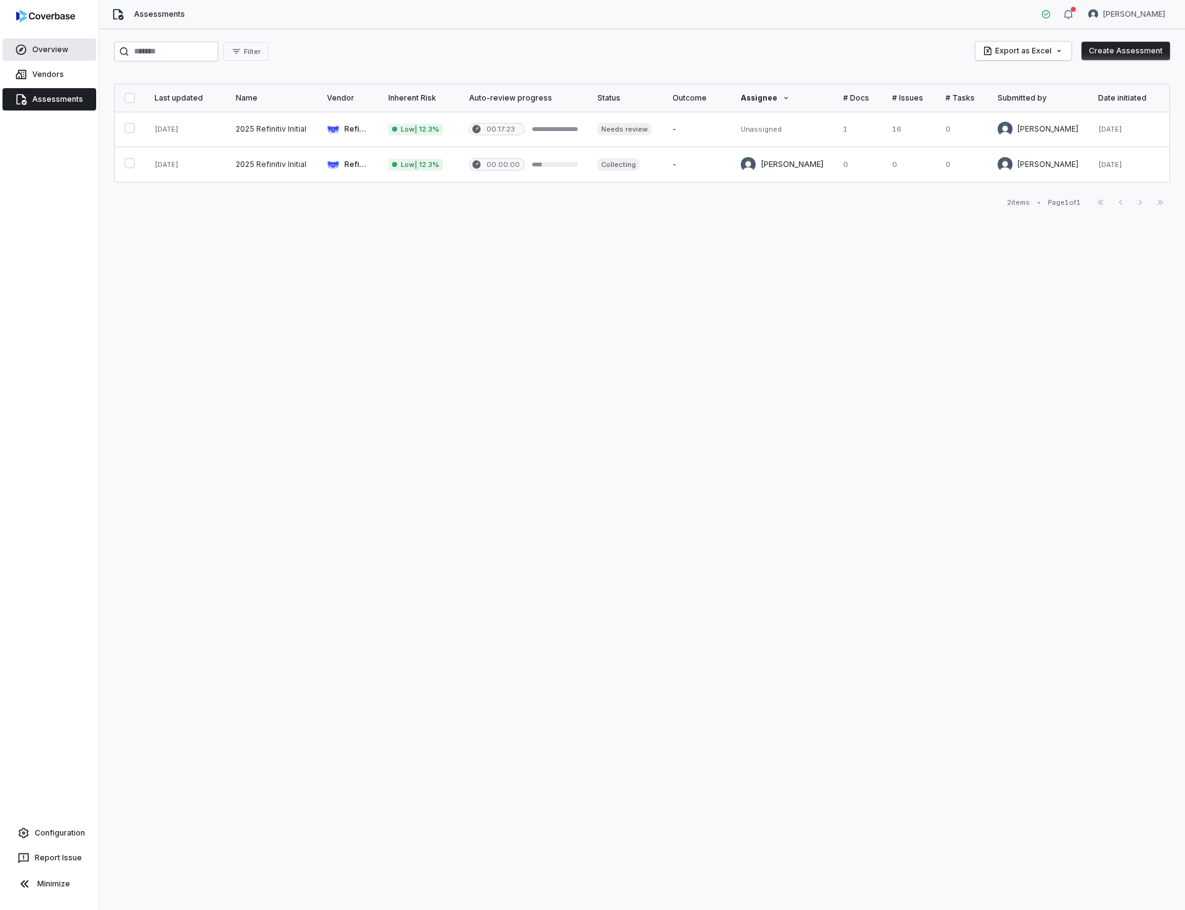
click at [49, 46] on link "Overview" at bounding box center [49, 49] width 94 height 22
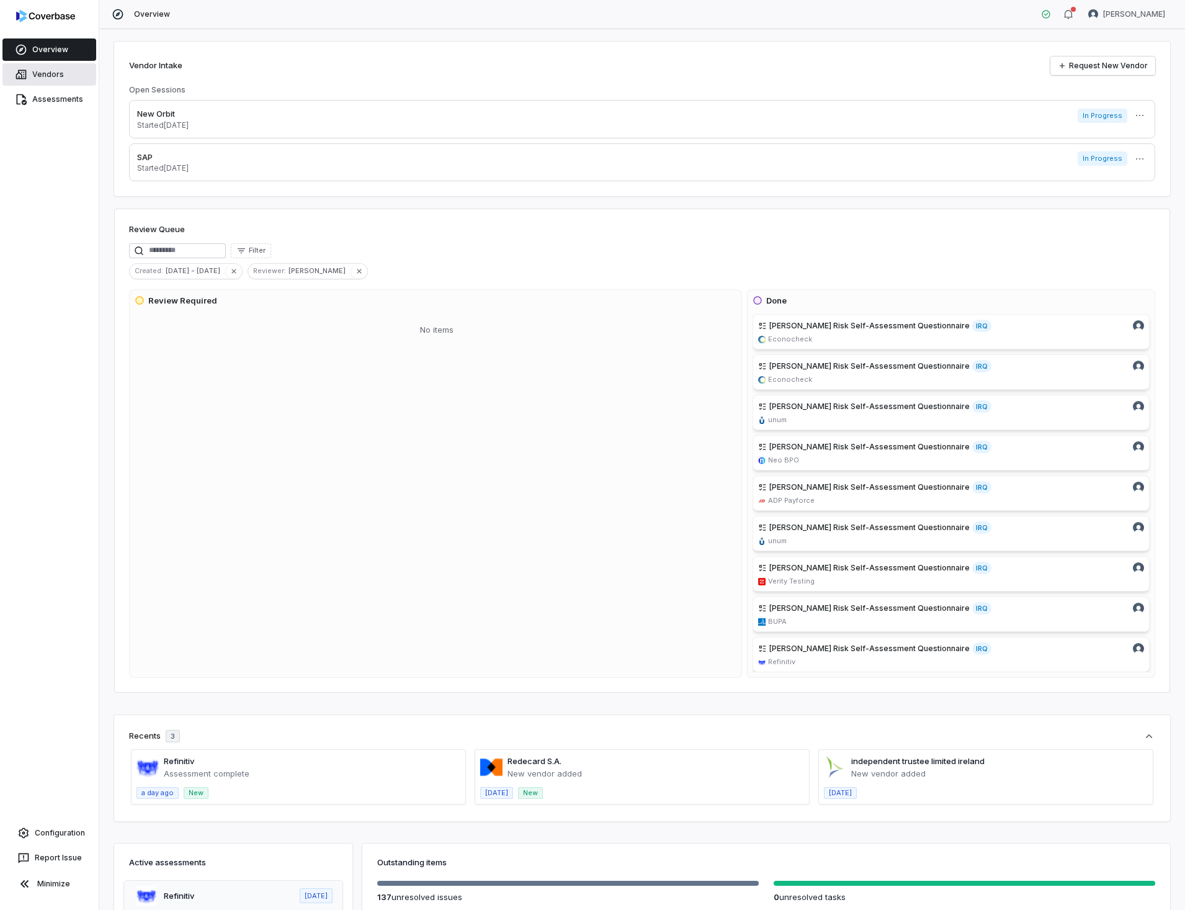
click at [51, 76] on link "Vendors" at bounding box center [49, 74] width 94 height 22
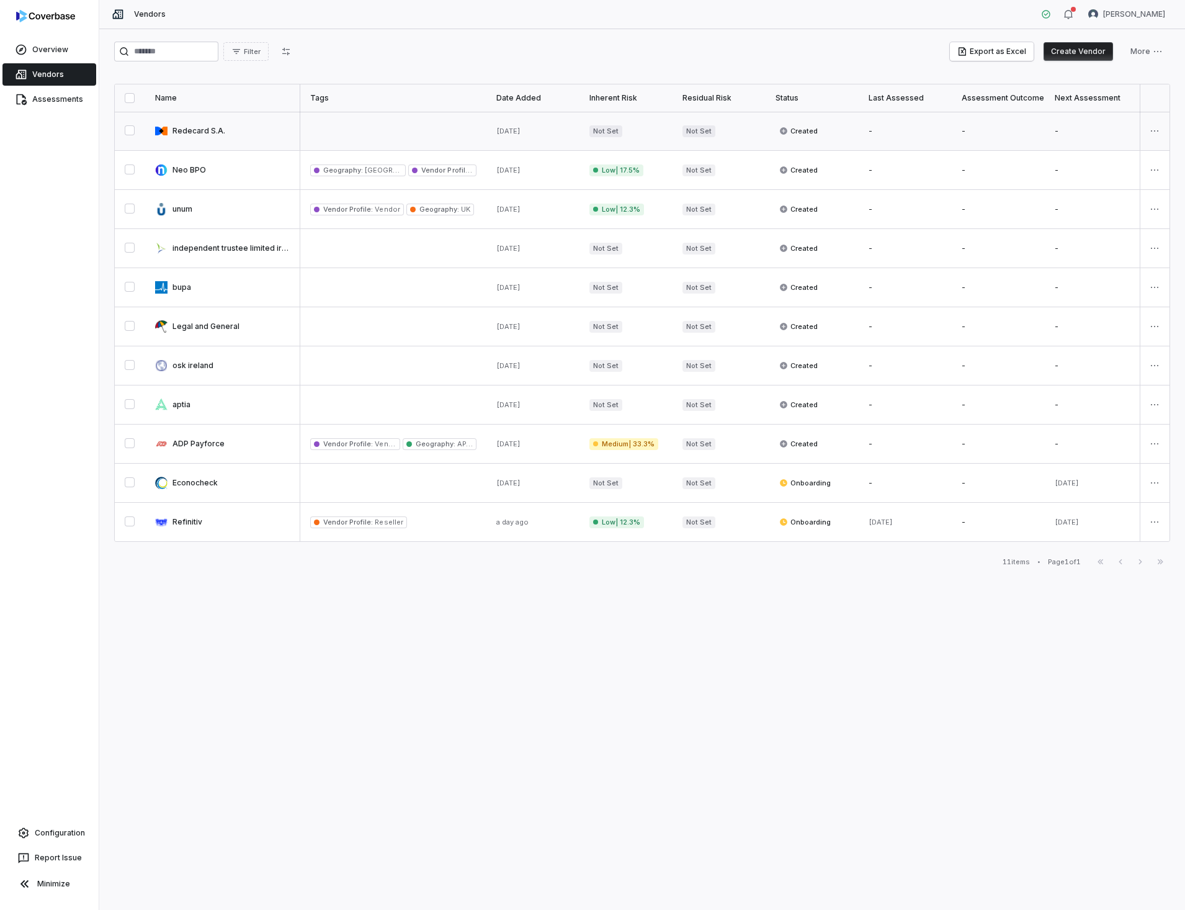
click at [195, 133] on link at bounding box center [222, 131] width 155 height 38
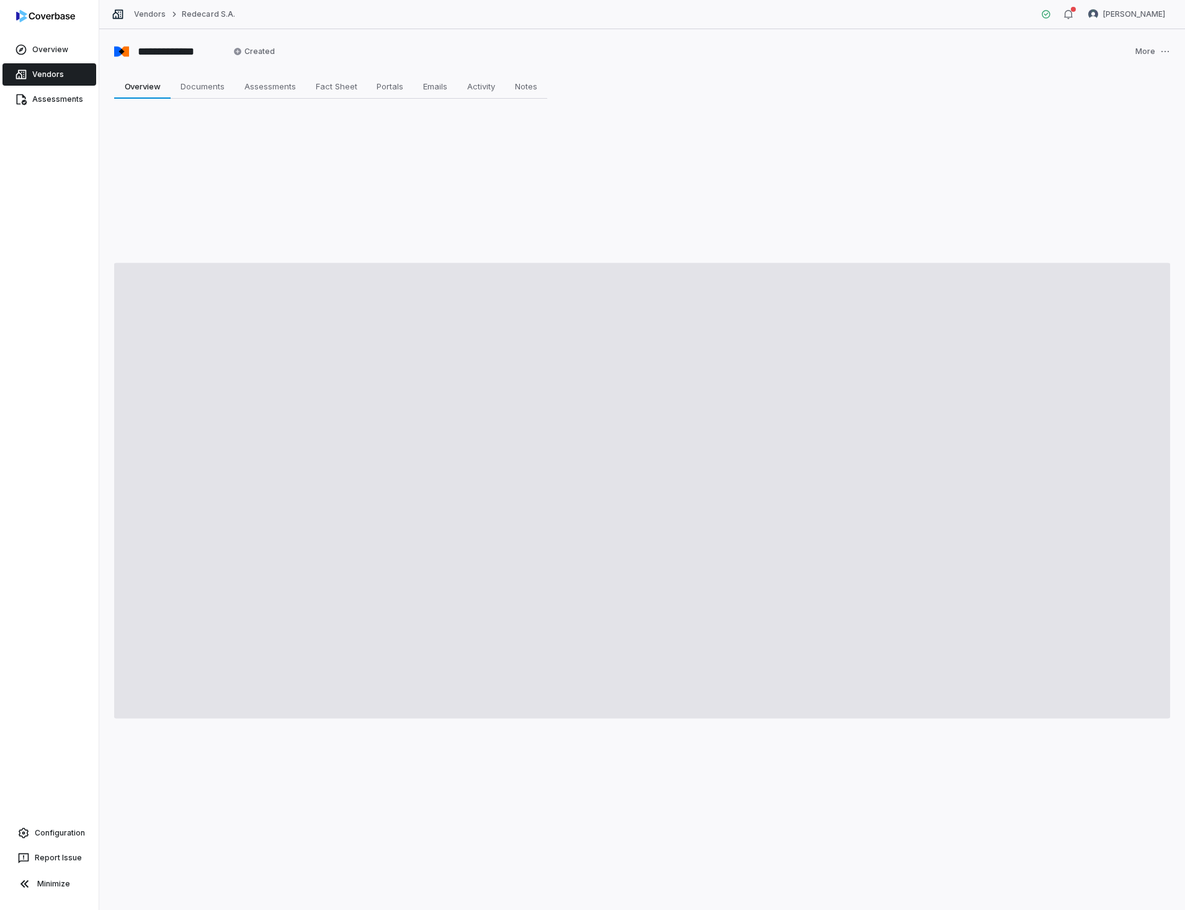
type textarea "*"
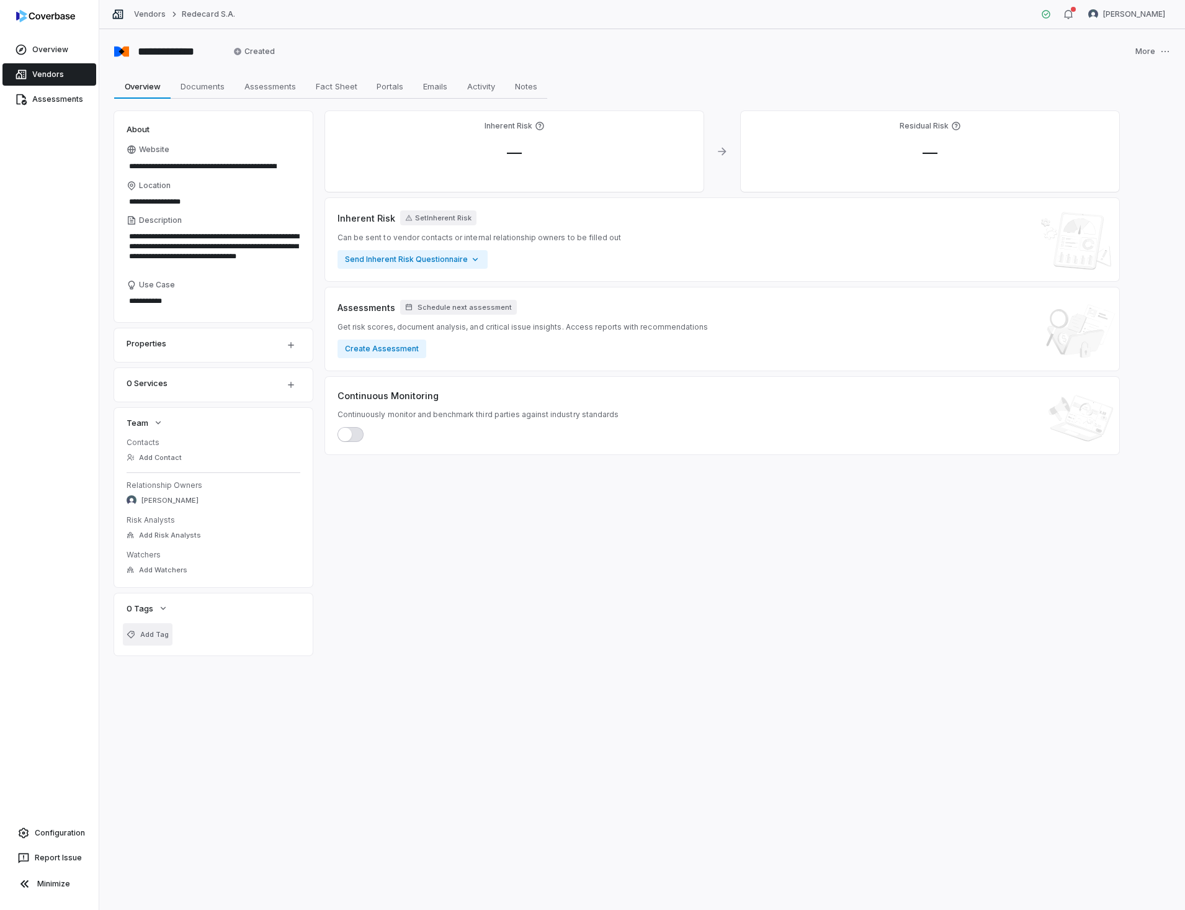
click at [149, 630] on span "Add Tag" at bounding box center [154, 634] width 29 height 9
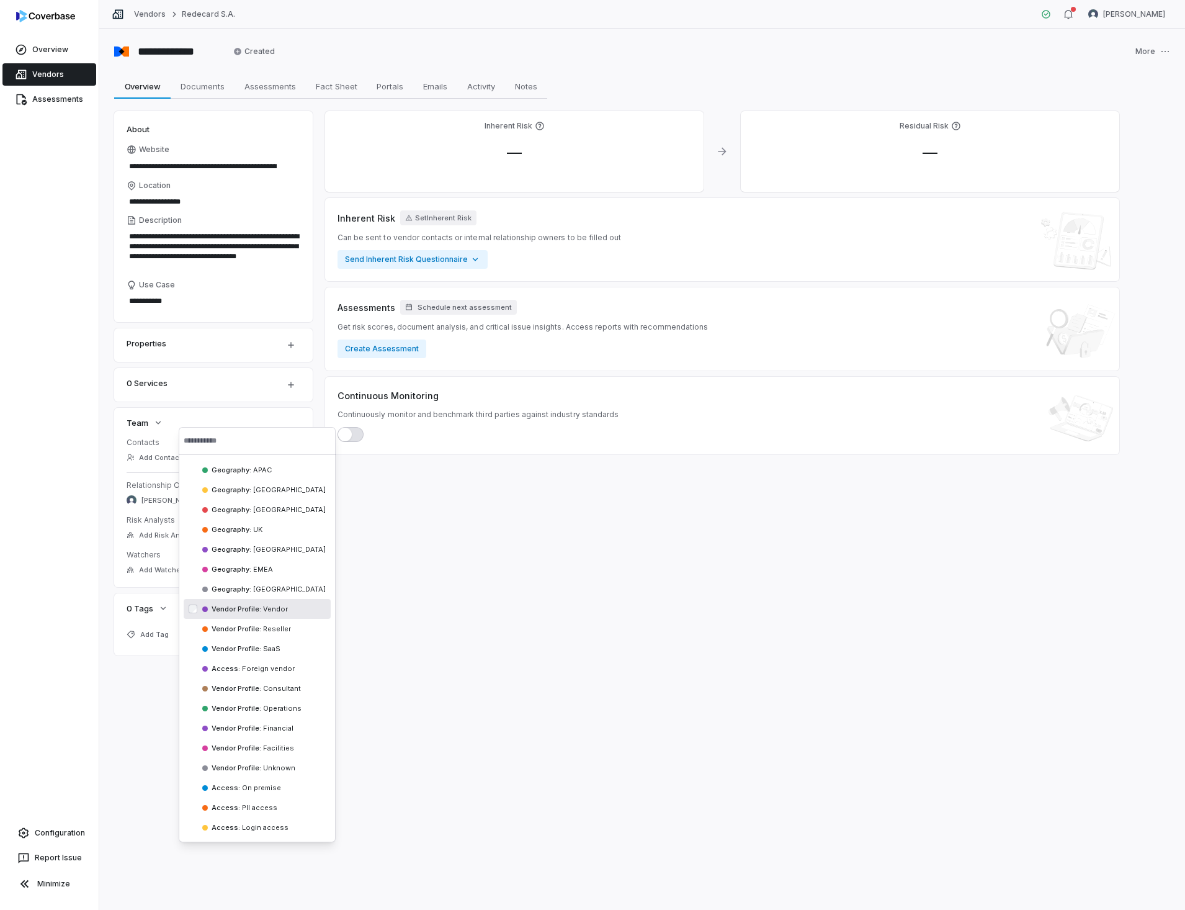
click at [493, 516] on div "Inherent Risk — Residual Risk — Inherent Risk Set Inherent Risk Can be sent to …" at bounding box center [722, 383] width 794 height 544
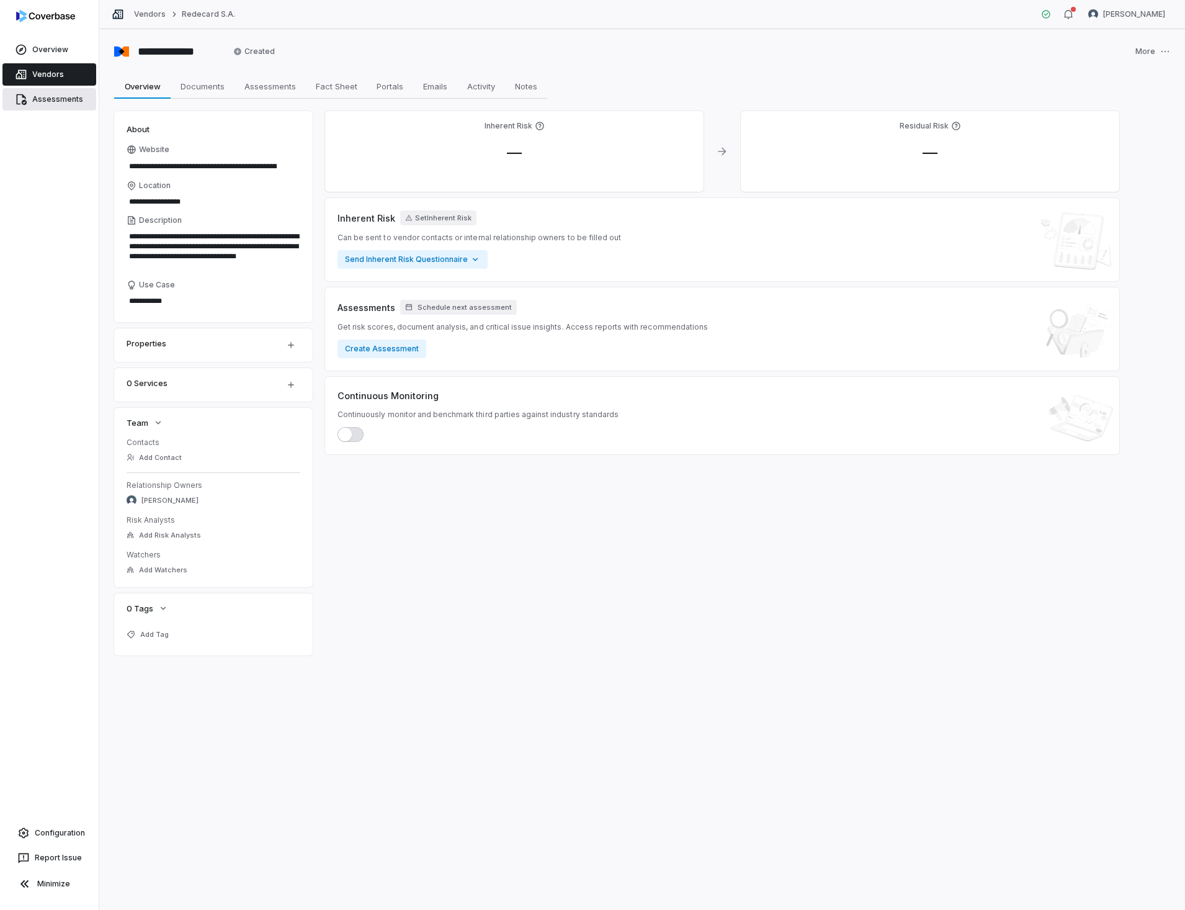
click at [52, 99] on link "Assessments" at bounding box center [49, 99] width 94 height 22
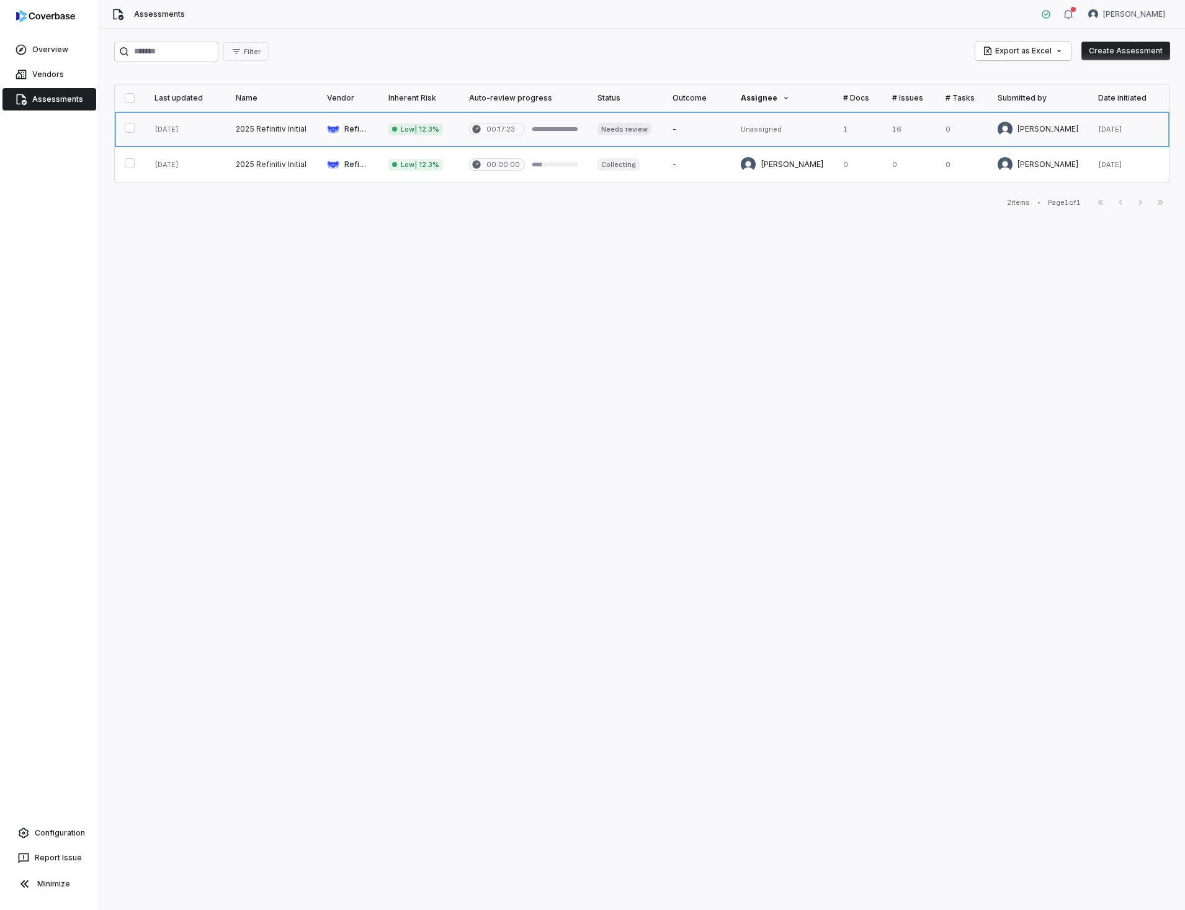
click at [169, 130] on link at bounding box center [185, 129] width 81 height 35
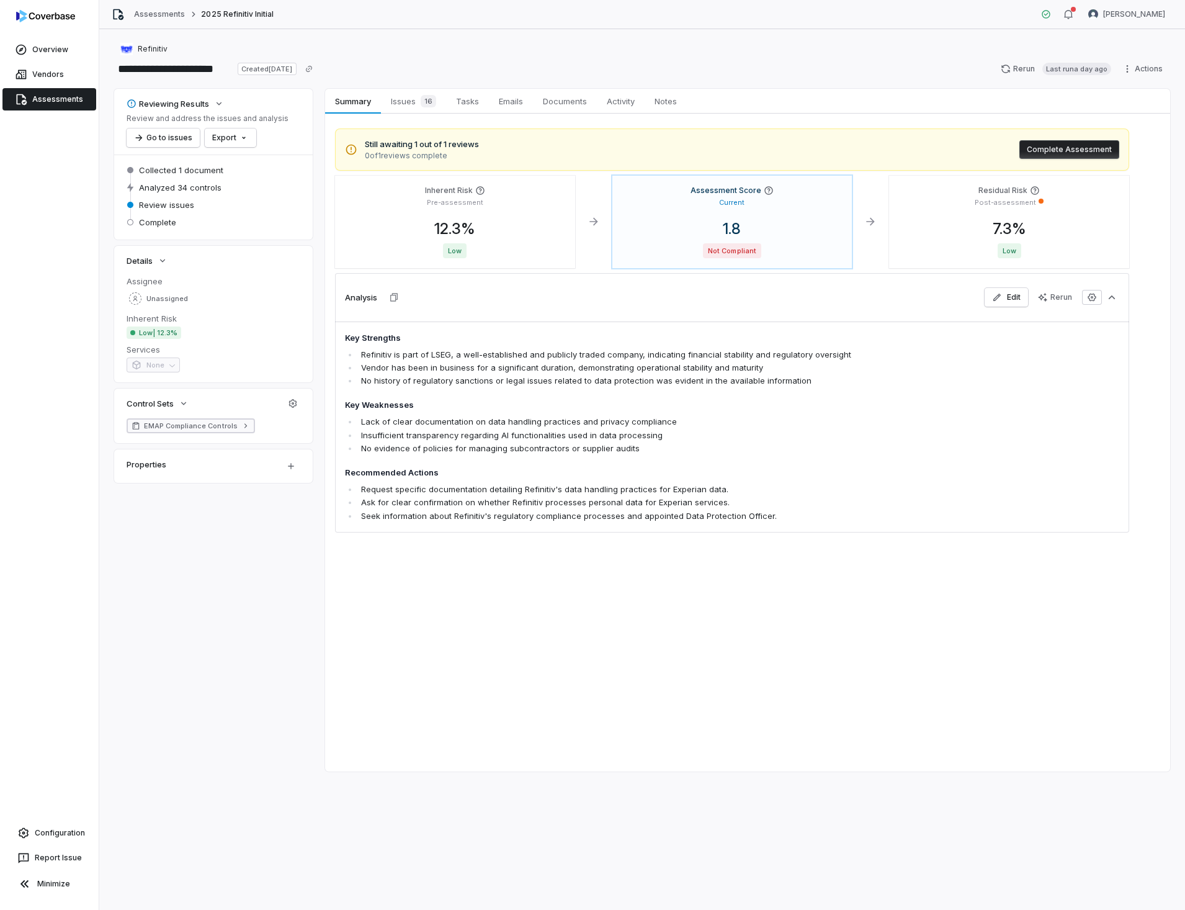
click at [200, 424] on span "EMAP Compliance Controls" at bounding box center [191, 426] width 94 height 10
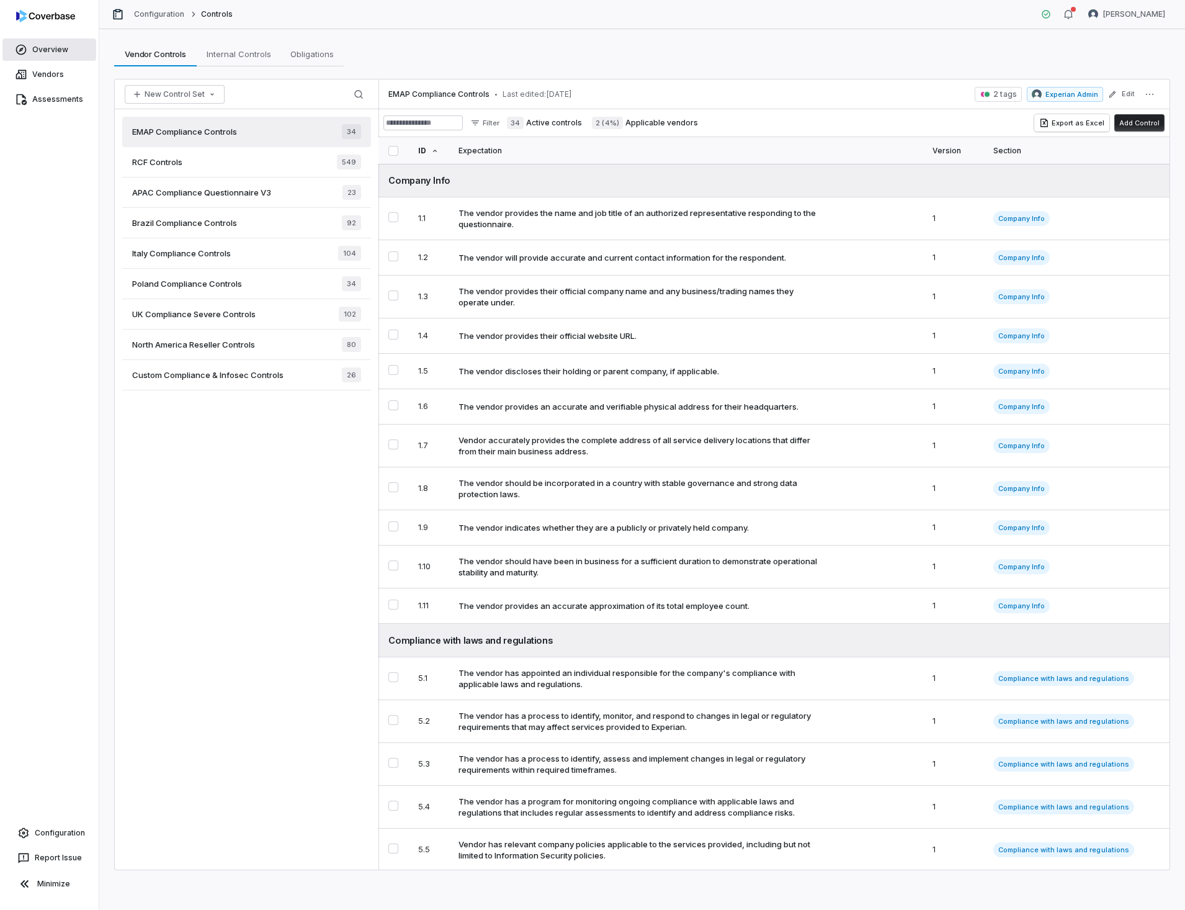
drag, startPoint x: 48, startPoint y: 50, endPoint x: 84, endPoint y: 44, distance: 37.1
click at [48, 50] on link "Overview" at bounding box center [49, 49] width 94 height 22
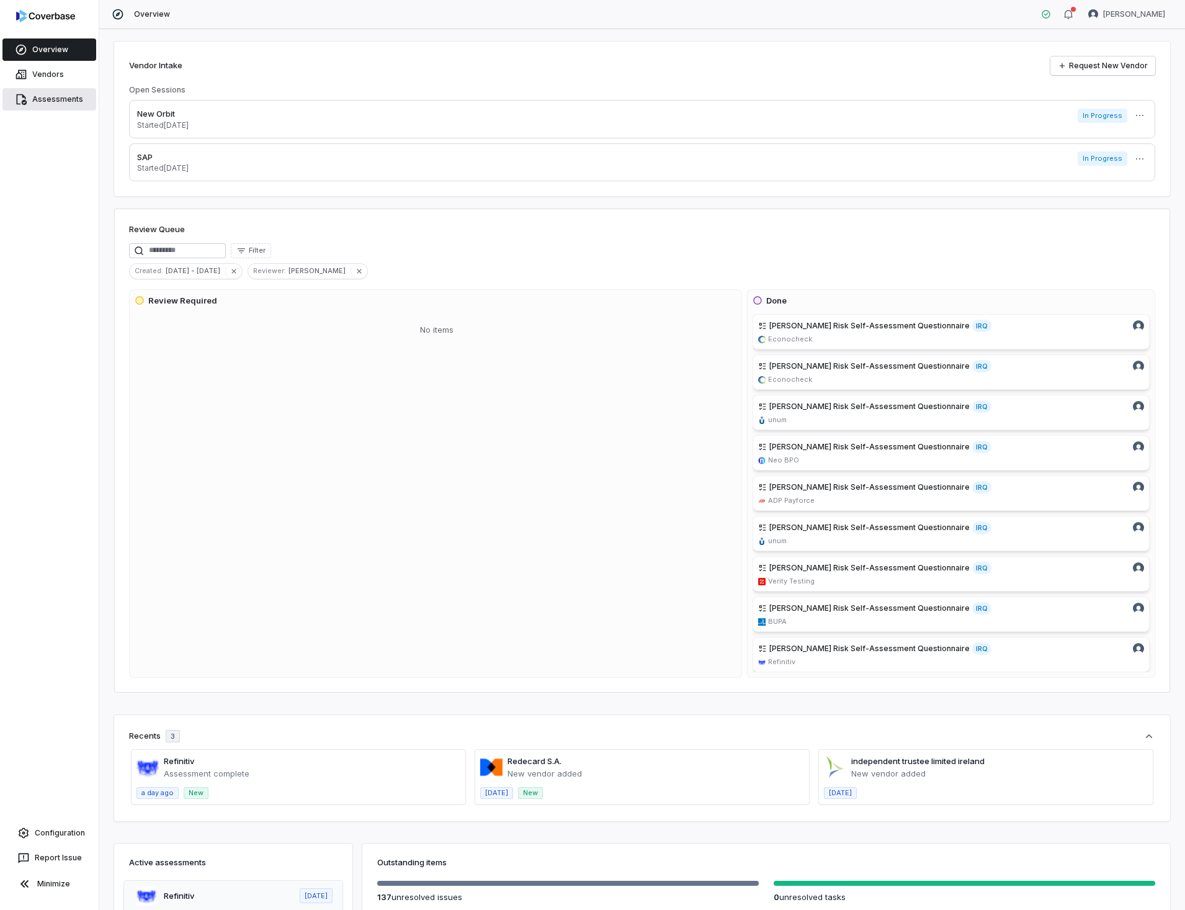
click at [73, 100] on link "Assessments" at bounding box center [49, 99] width 94 height 22
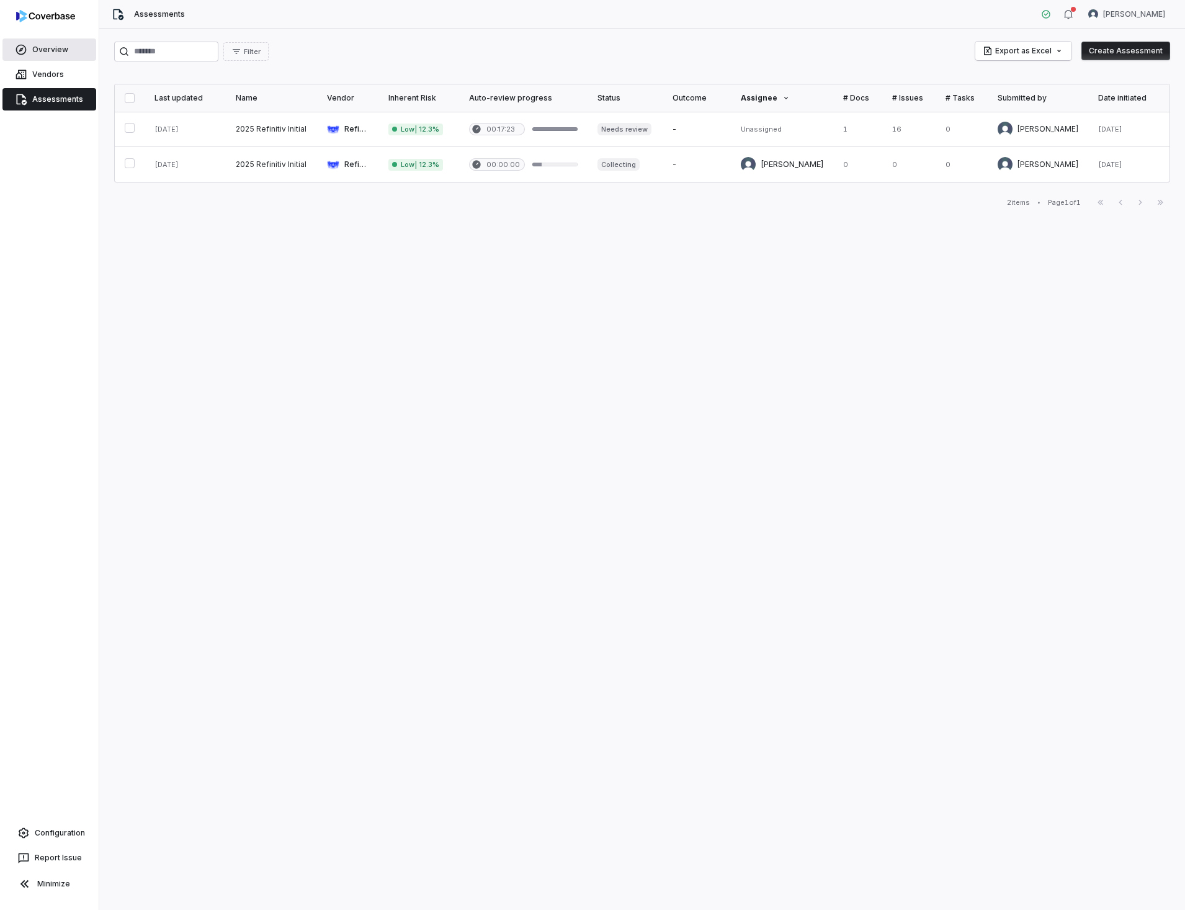
click at [53, 52] on link "Overview" at bounding box center [49, 49] width 94 height 22
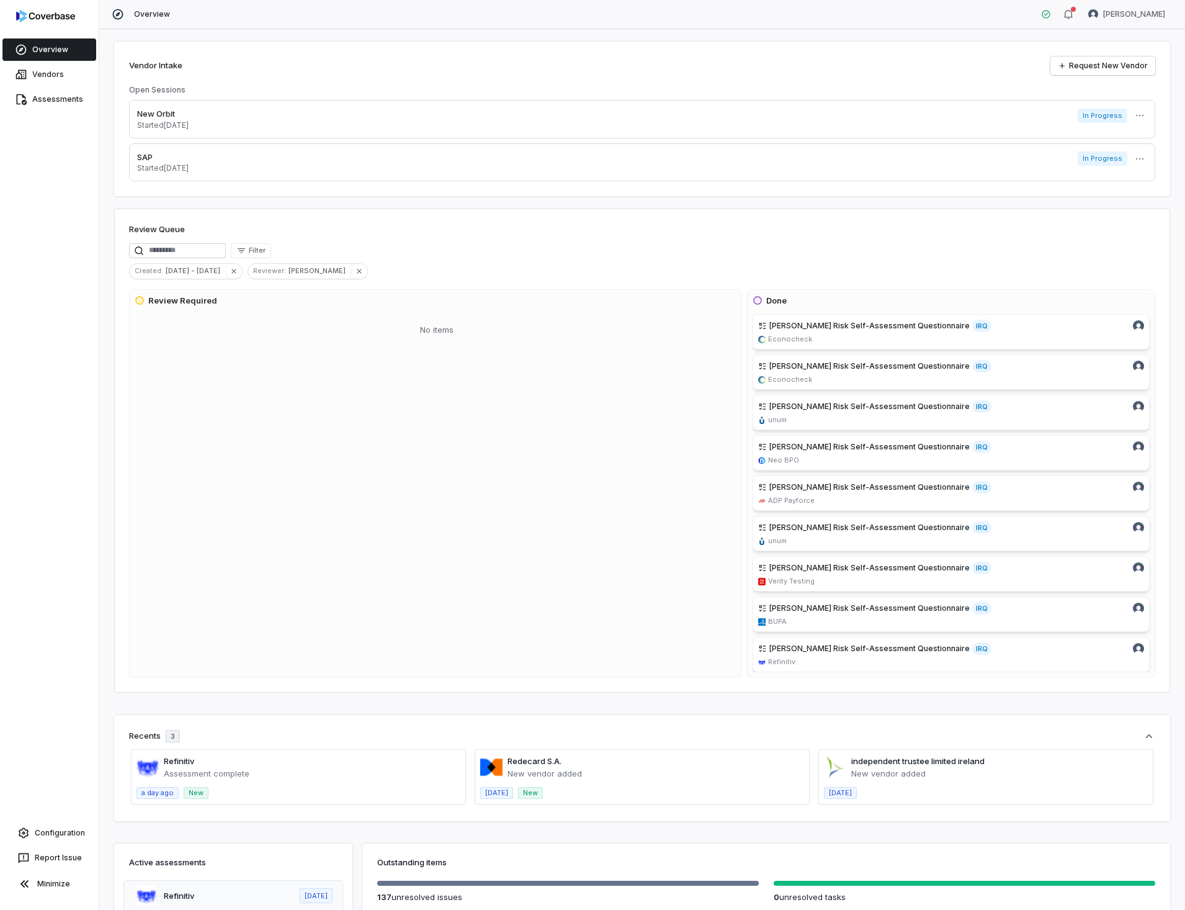
click at [43, 196] on div "Overview Vendors Assessments Configuration Report Issue Minimize" at bounding box center [49, 455] width 99 height 910
click at [836, 328] on span "[PERSON_NAME] Risk Self-Assessment Questionnaire" at bounding box center [869, 326] width 200 height 10
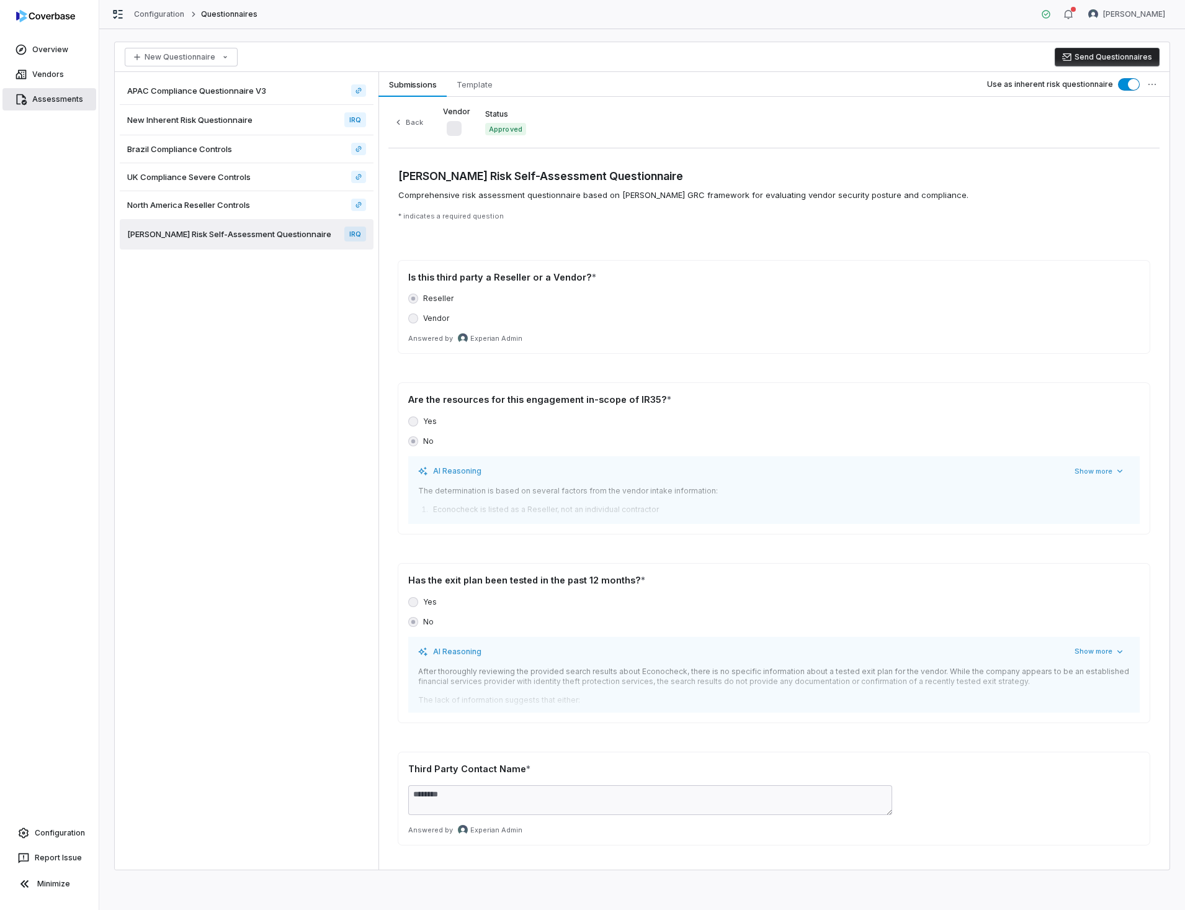
click at [56, 97] on link "Assessments" at bounding box center [49, 99] width 94 height 22
